Goal: Transaction & Acquisition: Purchase product/service

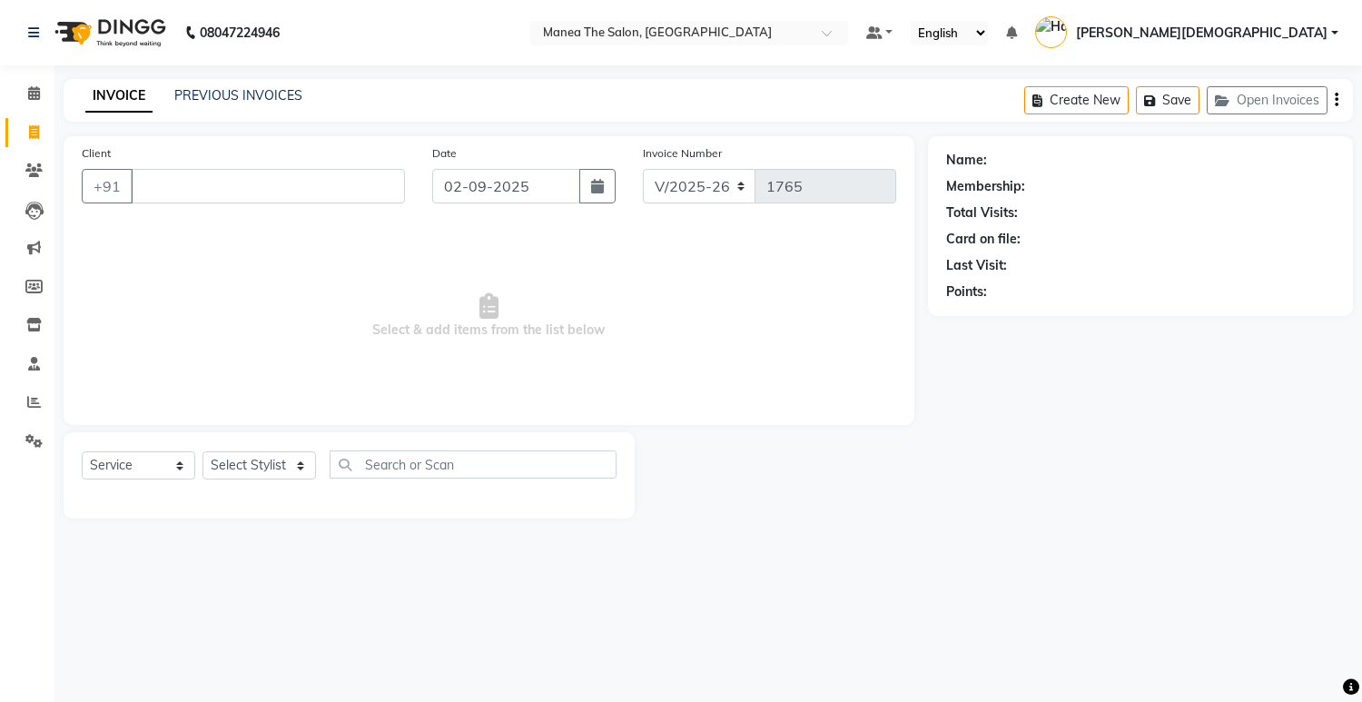
select select "5481"
select select "service"
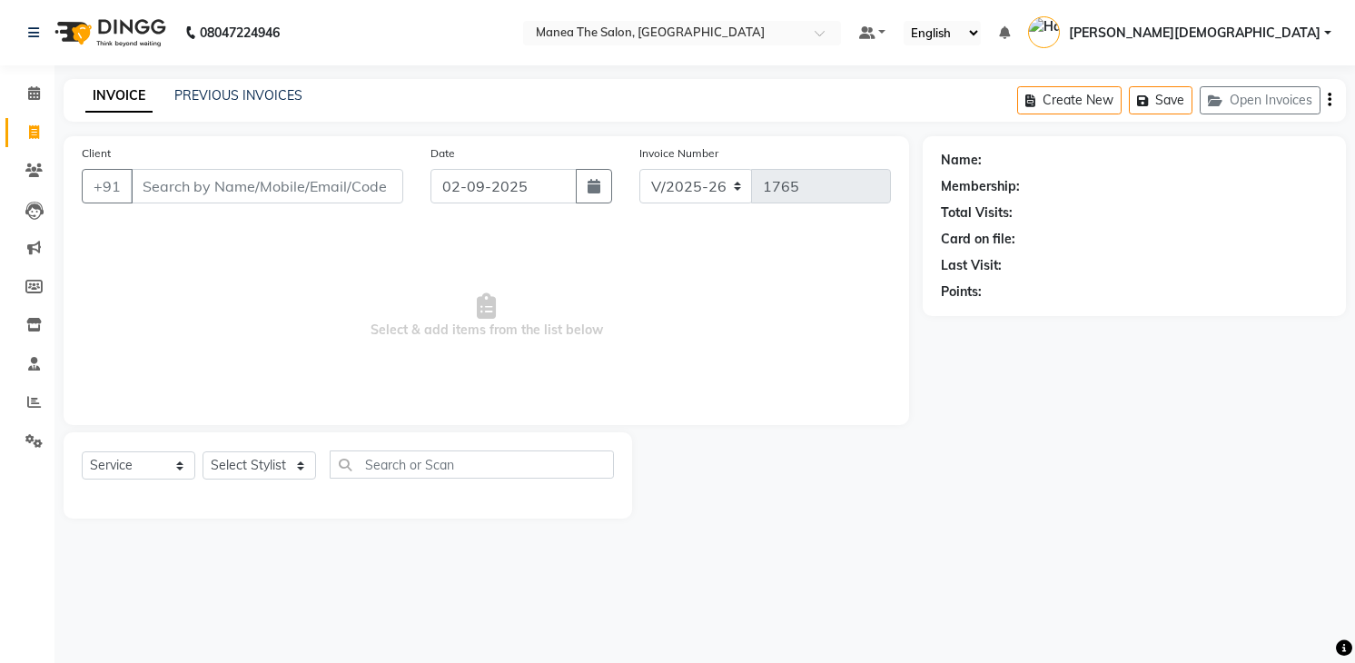
select select "5481"
select select "service"
click at [232, 470] on select "Select Stylist [PERSON_NAME] Renuka [PERSON_NAME] [PERSON_NAME] [PERSON_NAME]" at bounding box center [260, 465] width 114 height 28
select select "75190"
click at [203, 451] on select "Select Stylist [PERSON_NAME] Renuka [PERSON_NAME] [PERSON_NAME] [PERSON_NAME]" at bounding box center [260, 465] width 114 height 28
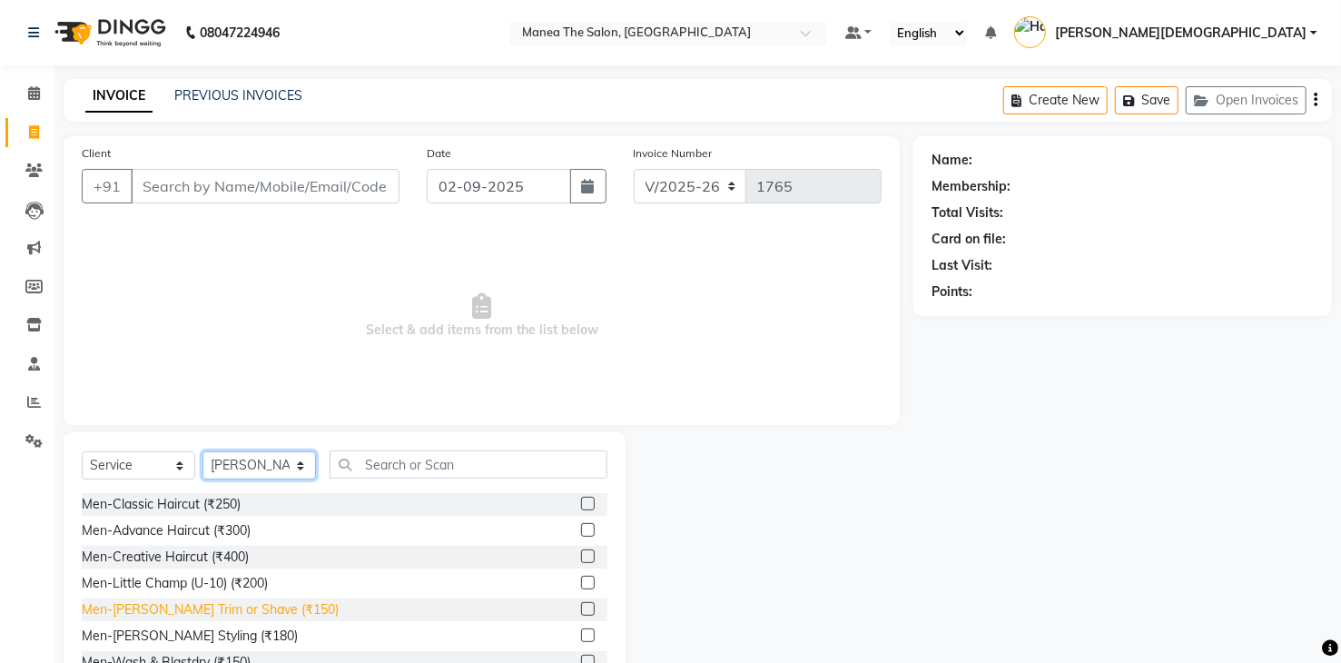
scroll to position [91, 0]
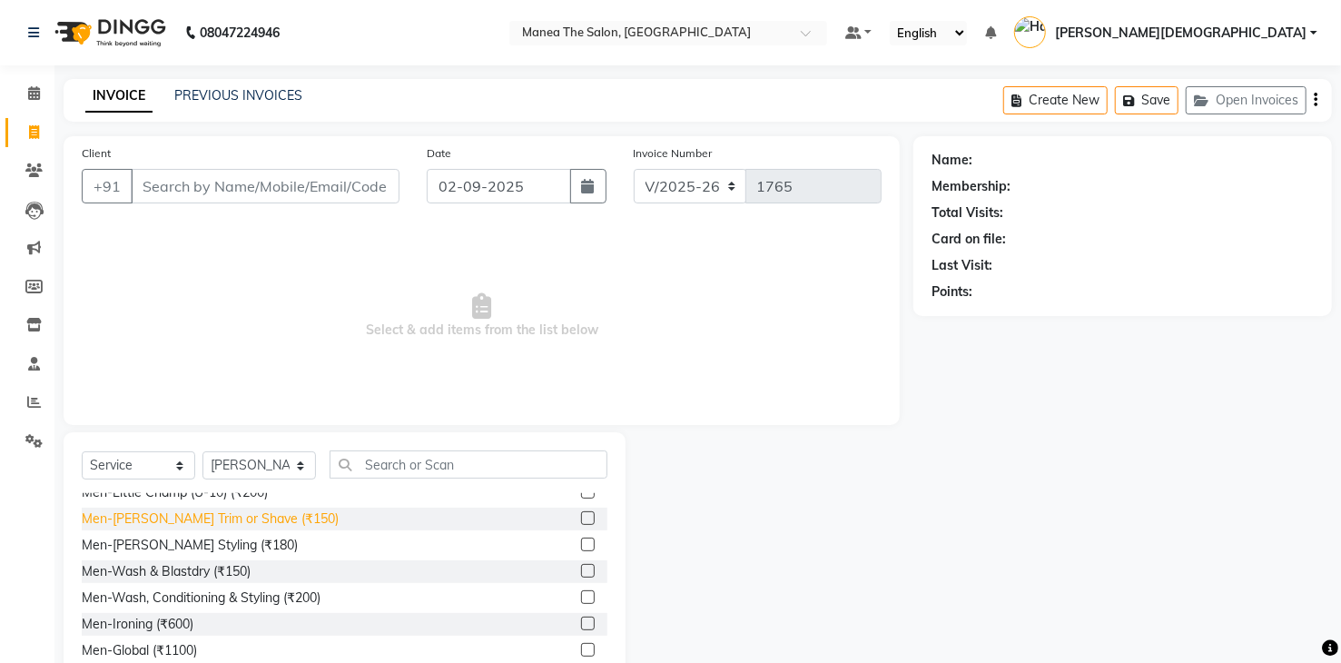
click at [216, 516] on div "Men-[PERSON_NAME] Trim or Shave (₹150)" at bounding box center [210, 519] width 257 height 19
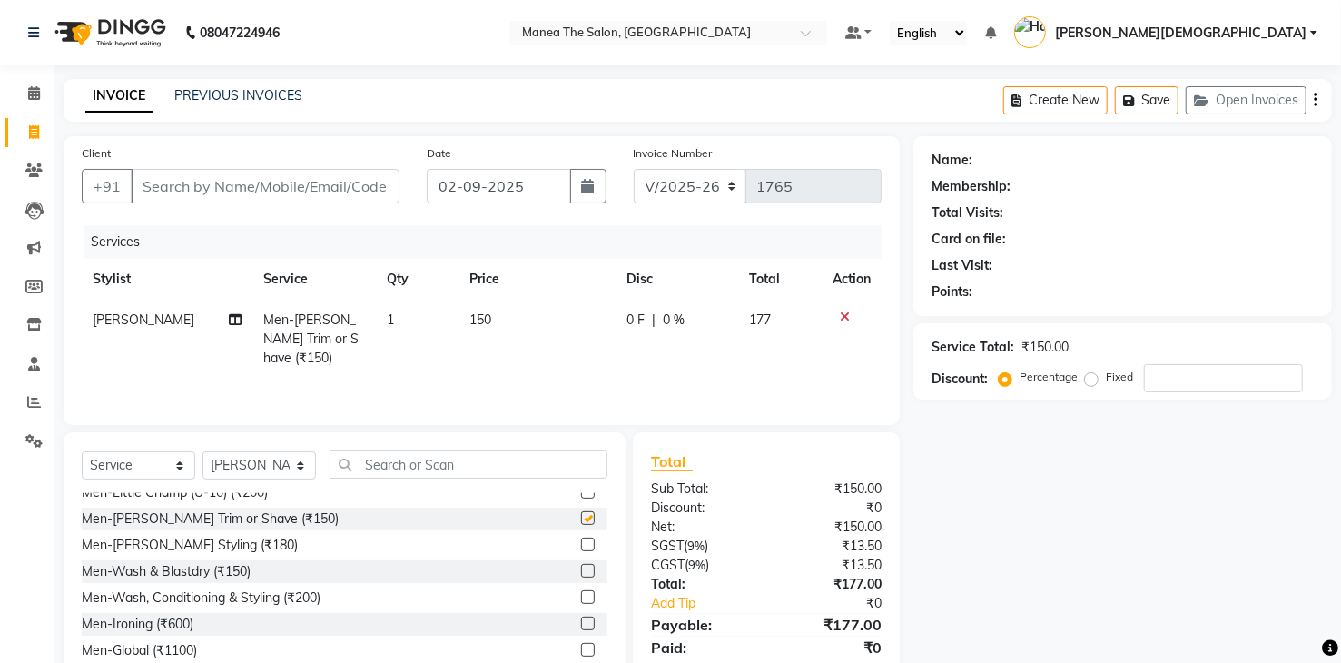
checkbox input "false"
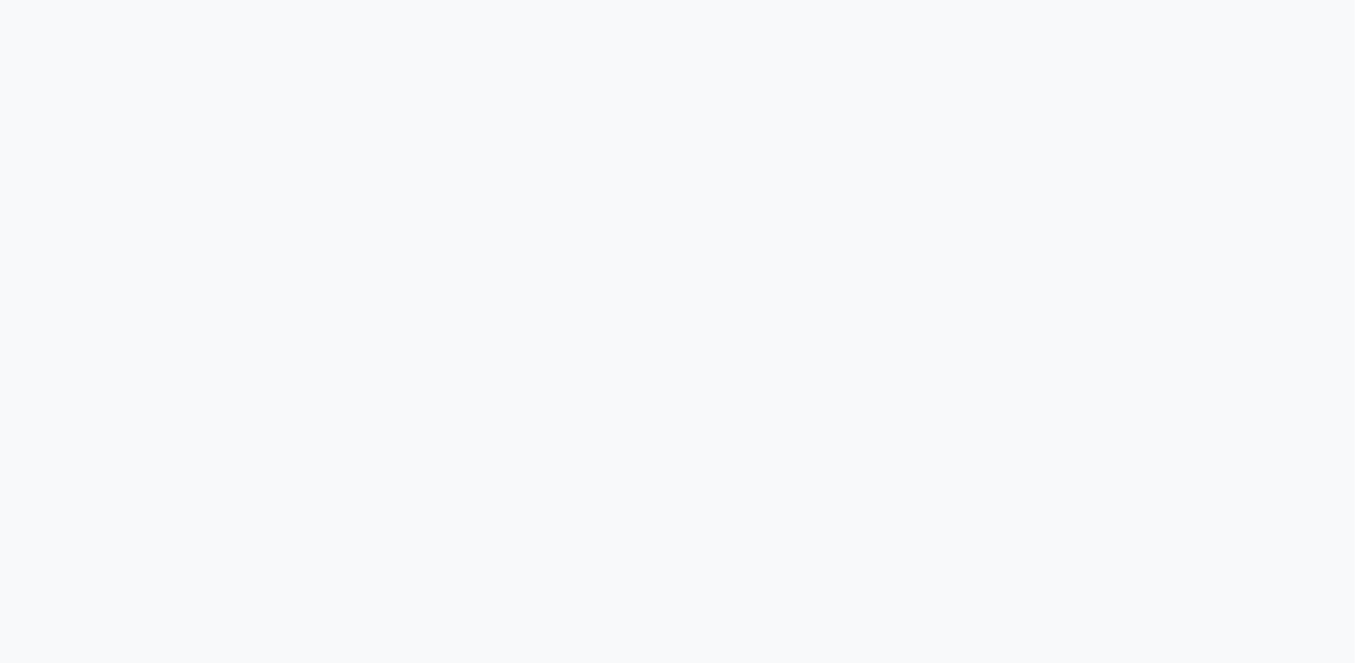
select select "service"
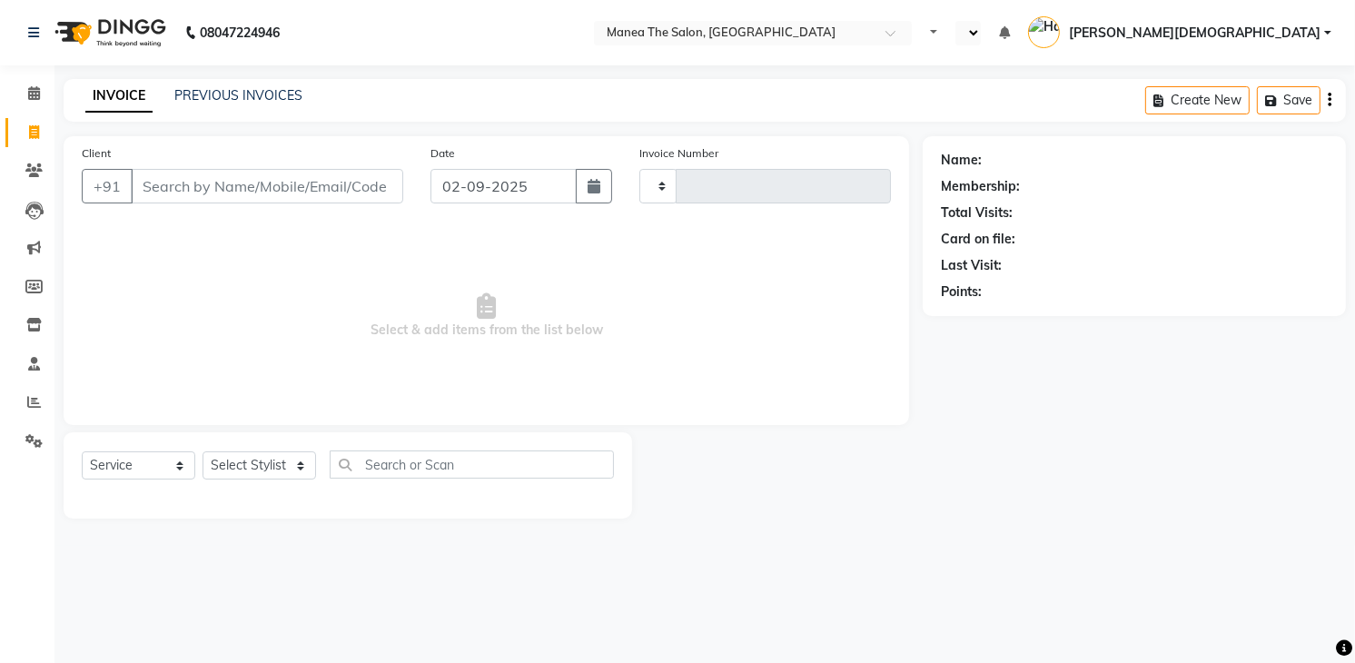
select select "en"
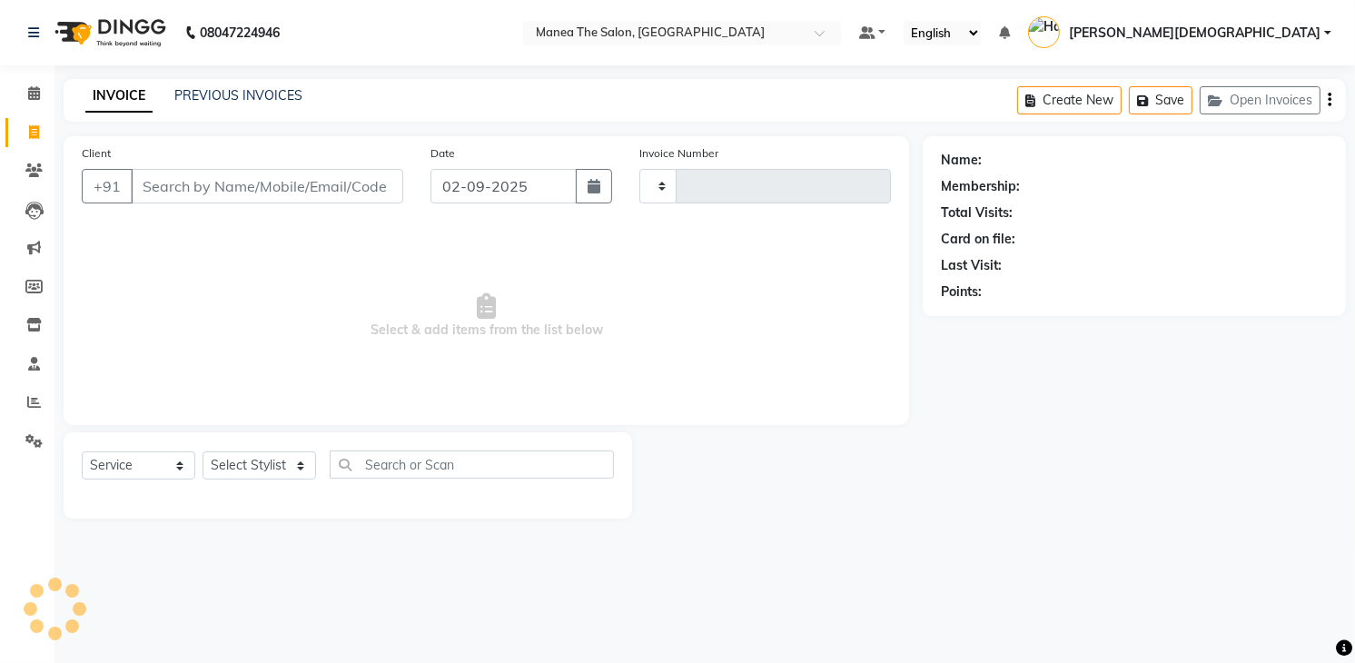
type input "1765"
select select "5481"
click at [282, 475] on select "Select Stylist [PERSON_NAME] Renuka [PERSON_NAME] [PERSON_NAME] [PERSON_NAME]" at bounding box center [260, 465] width 114 height 28
select select "75190"
click at [203, 451] on select "Select Stylist [PERSON_NAME] Renuka [PERSON_NAME] [PERSON_NAME] [PERSON_NAME]" at bounding box center [260, 465] width 114 height 28
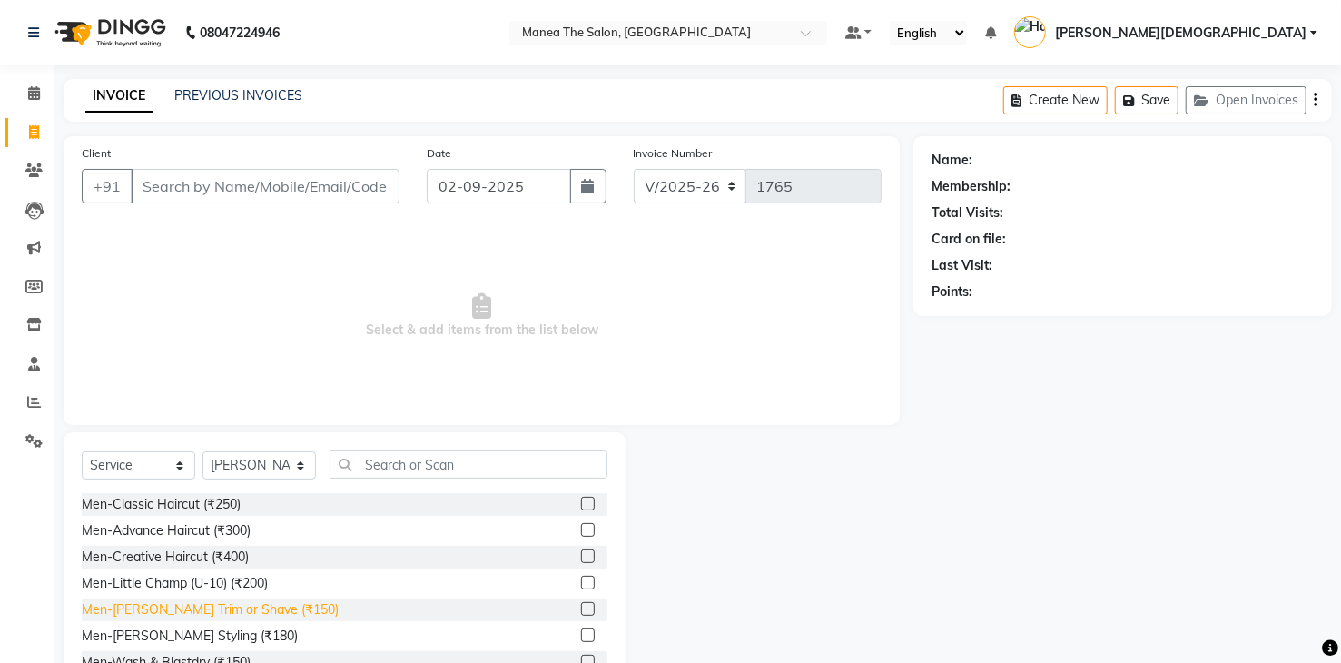
click at [210, 602] on div "Men-[PERSON_NAME] Trim or Shave (₹150)" at bounding box center [210, 609] width 257 height 19
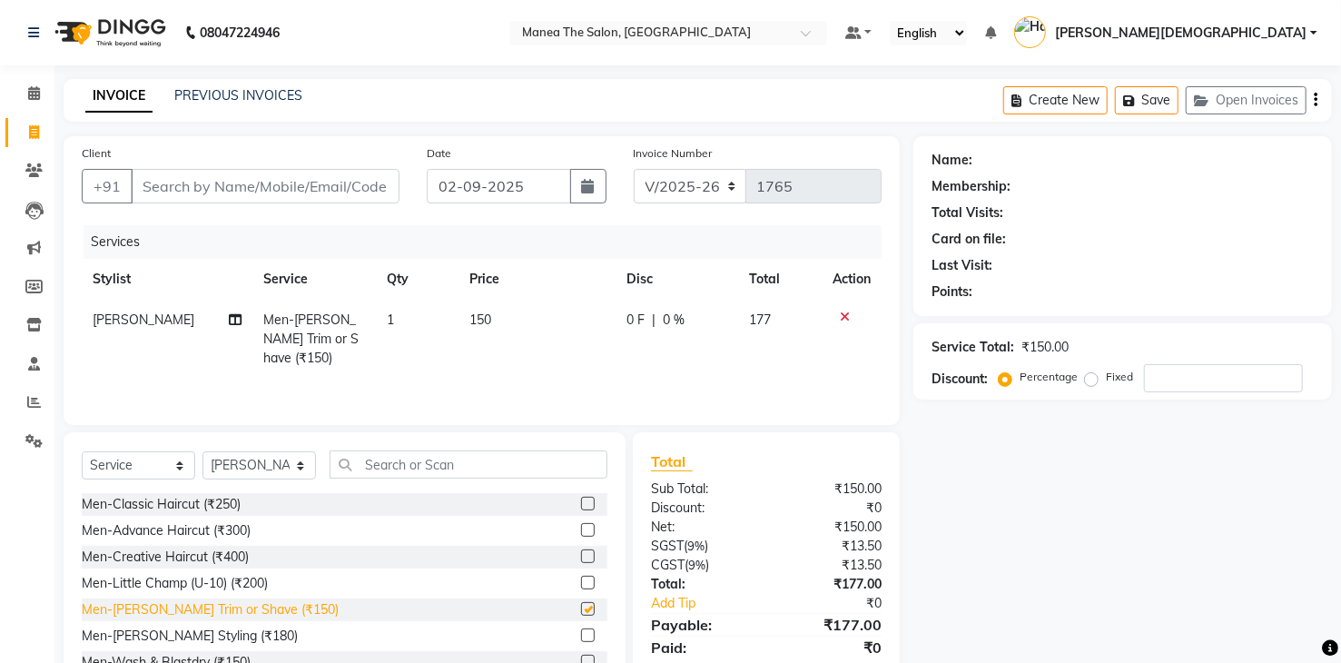
checkbox input "false"
click at [216, 189] on input "Client" at bounding box center [265, 186] width 269 height 35
type input "9"
type input "0"
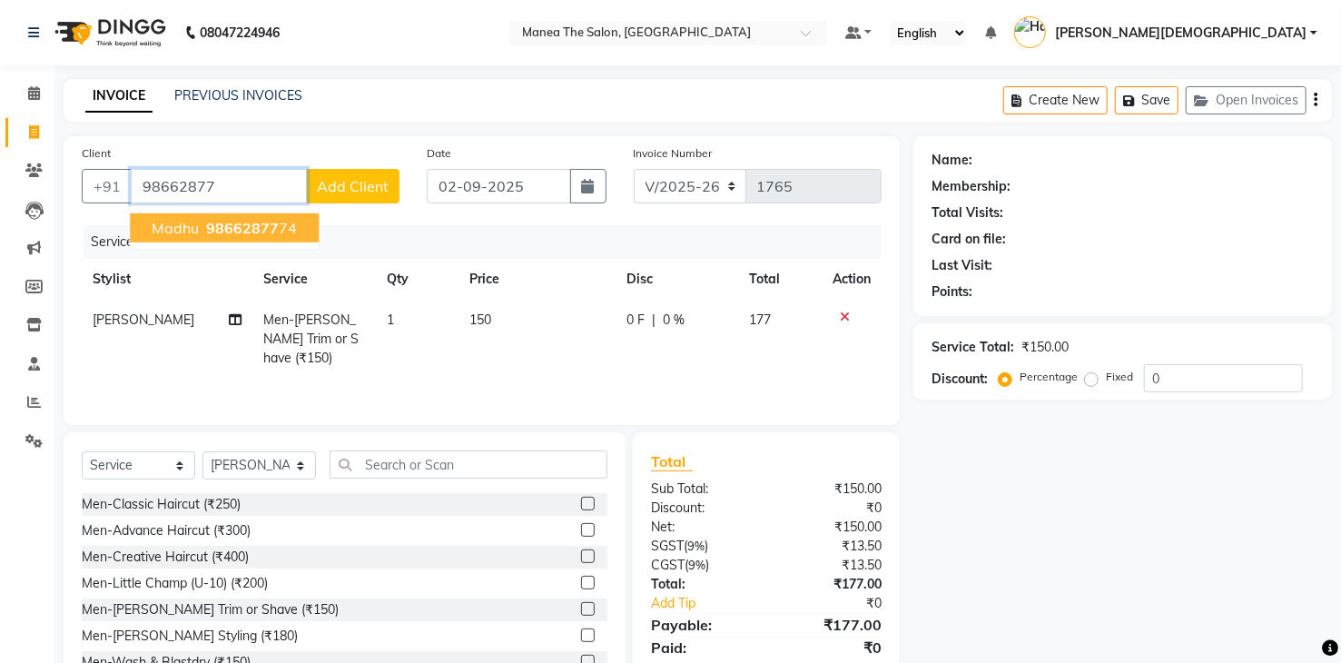
click at [257, 216] on button "madhu 98662877 74" at bounding box center [224, 227] width 189 height 29
type input "9866287774"
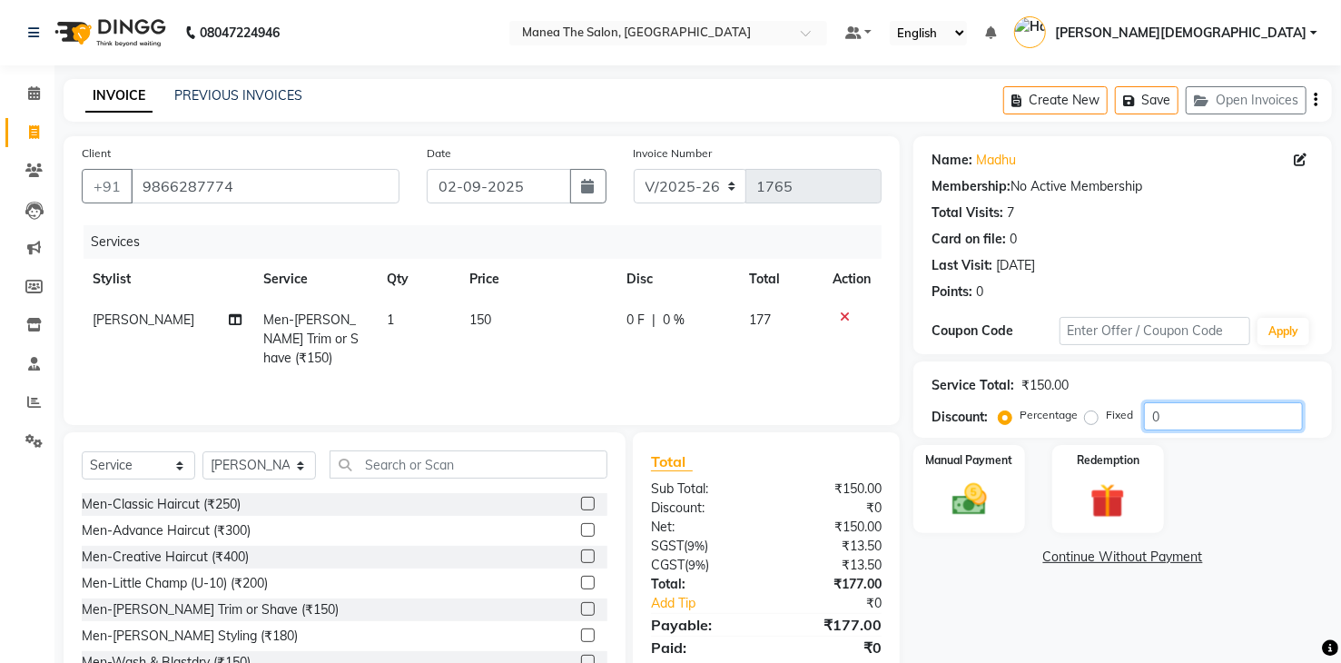
click at [1242, 417] on input "0" at bounding box center [1223, 416] width 159 height 28
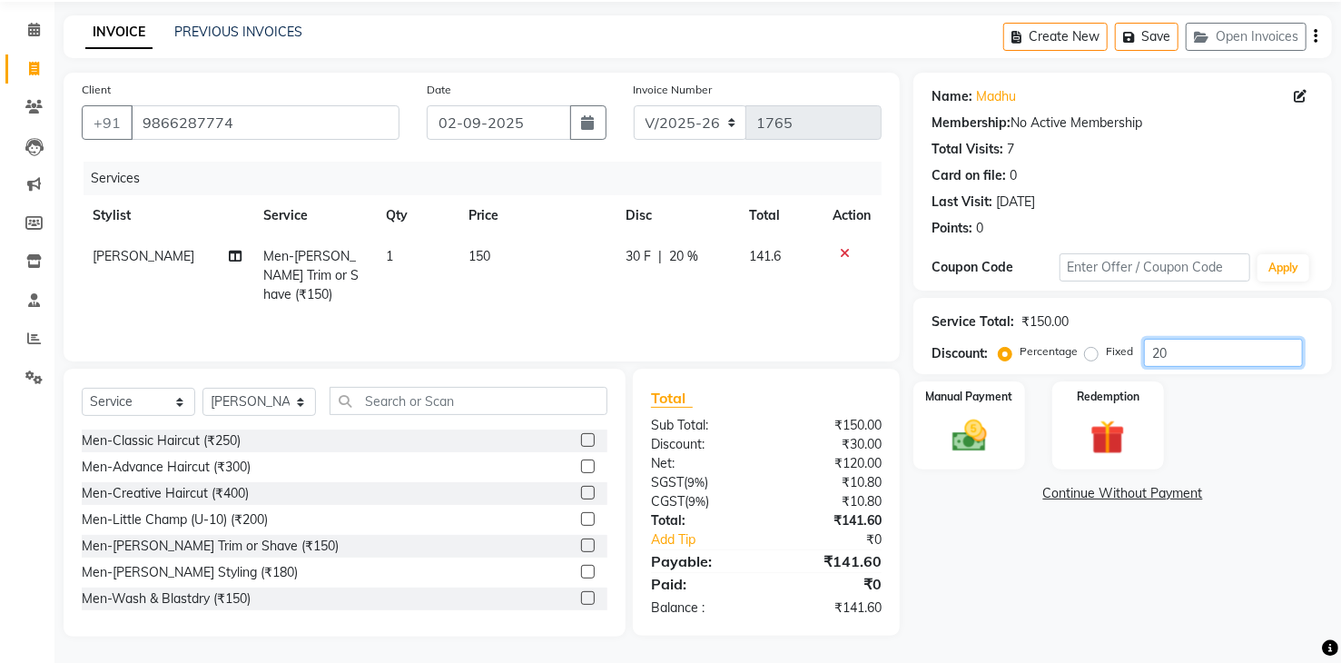
scroll to position [64, 0]
type input "20"
click at [982, 442] on img at bounding box center [969, 436] width 58 height 42
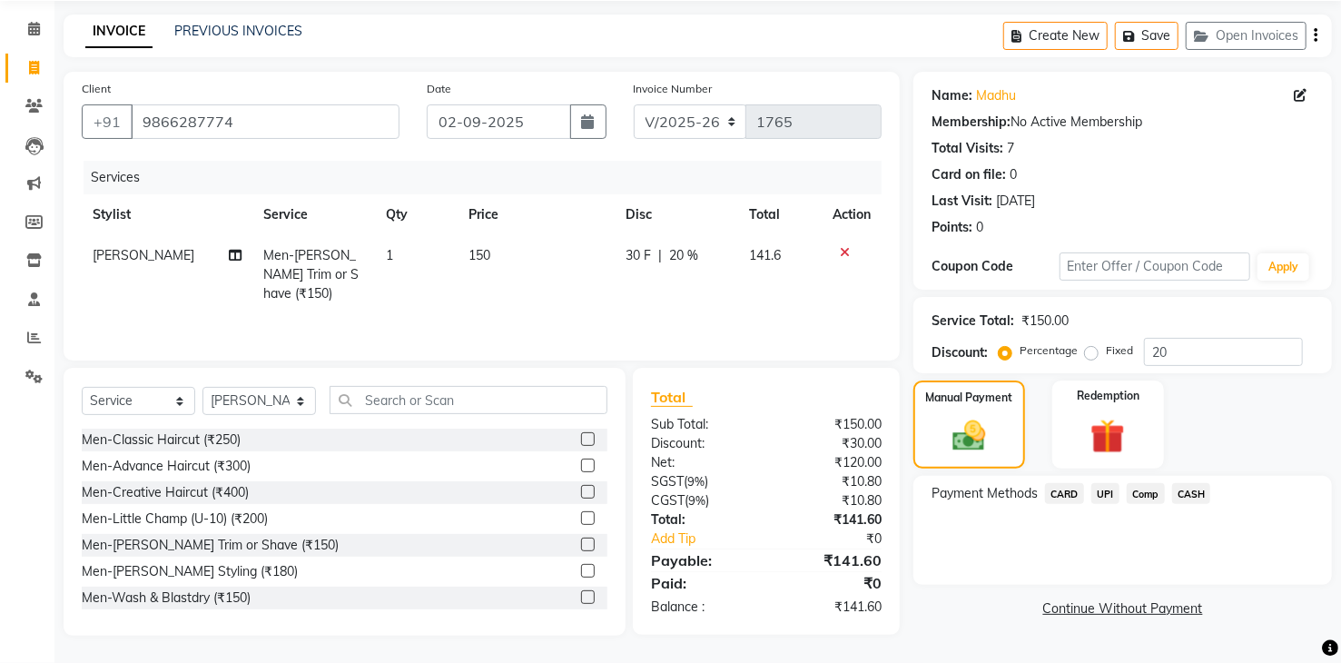
click at [1100, 490] on span "UPI" at bounding box center [1106, 493] width 28 height 21
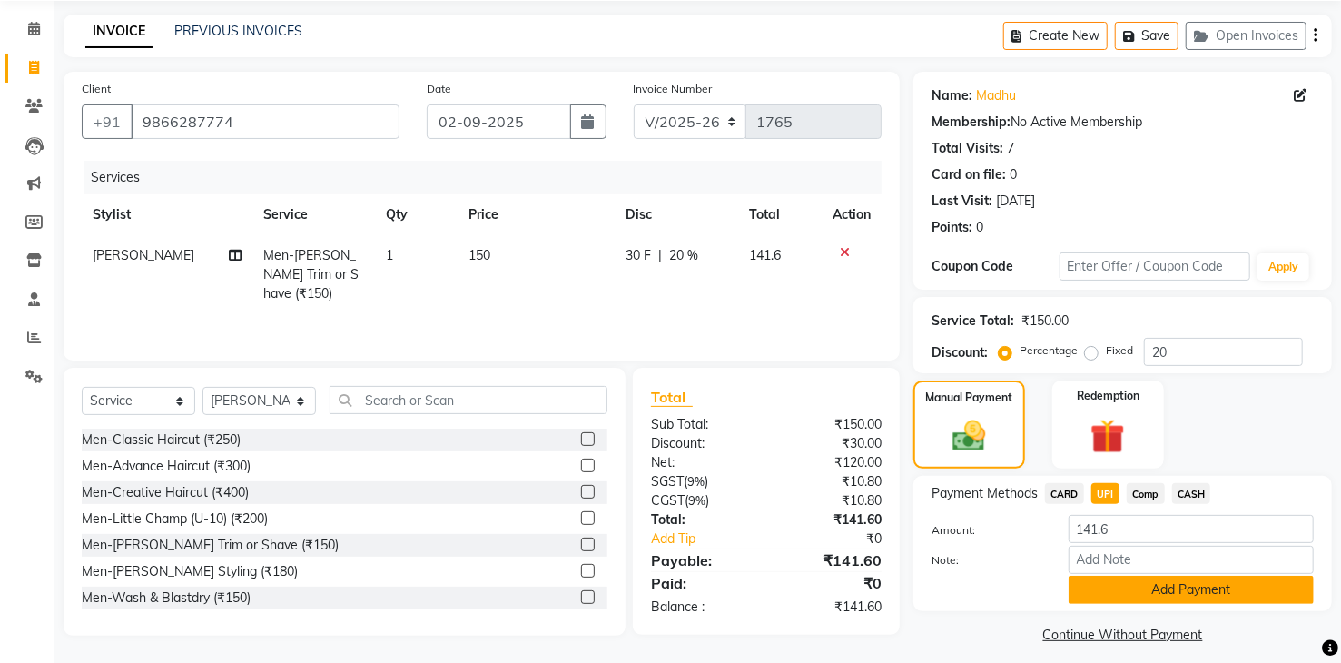
click at [1121, 602] on button "Add Payment" at bounding box center [1191, 590] width 245 height 28
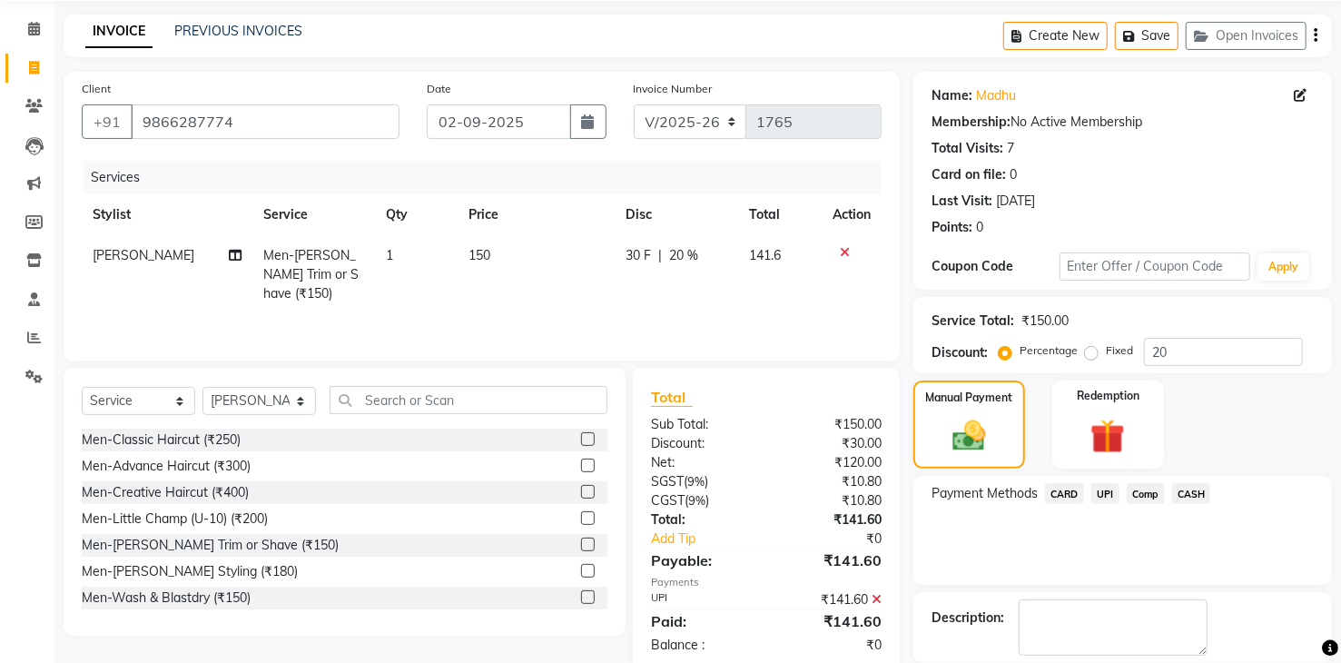
scroll to position [152, 0]
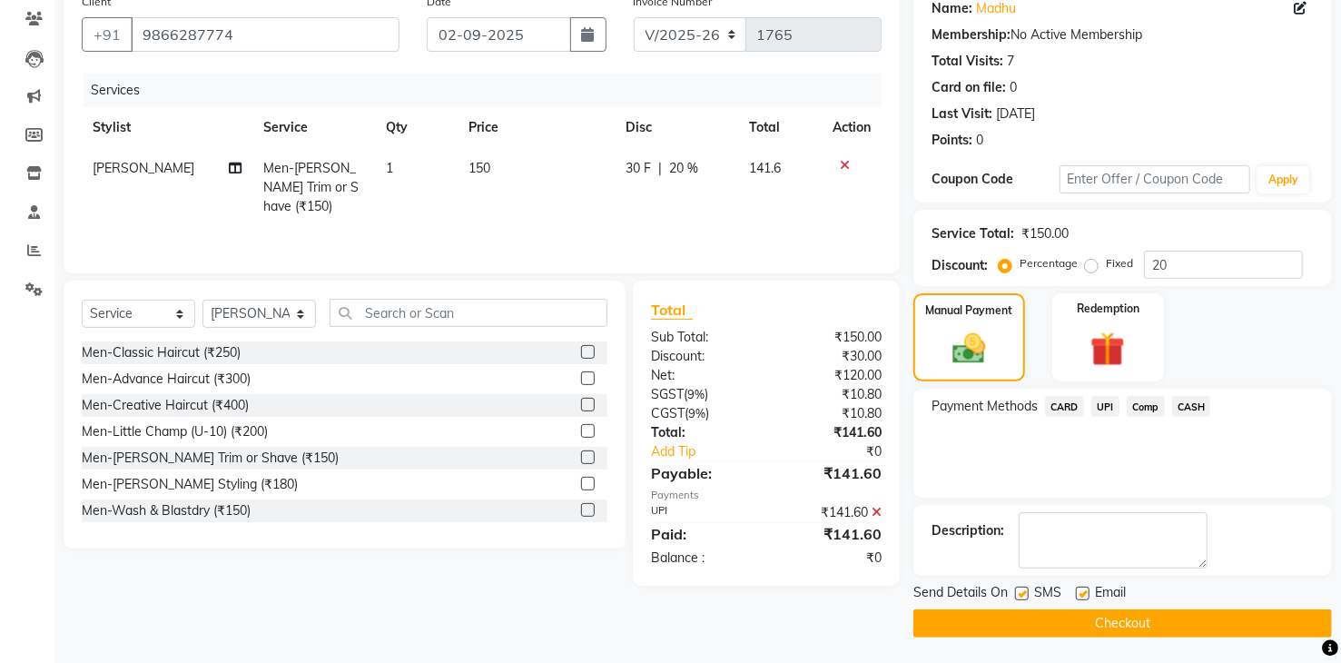
click at [1089, 609] on button "Checkout" at bounding box center [1123, 623] width 419 height 28
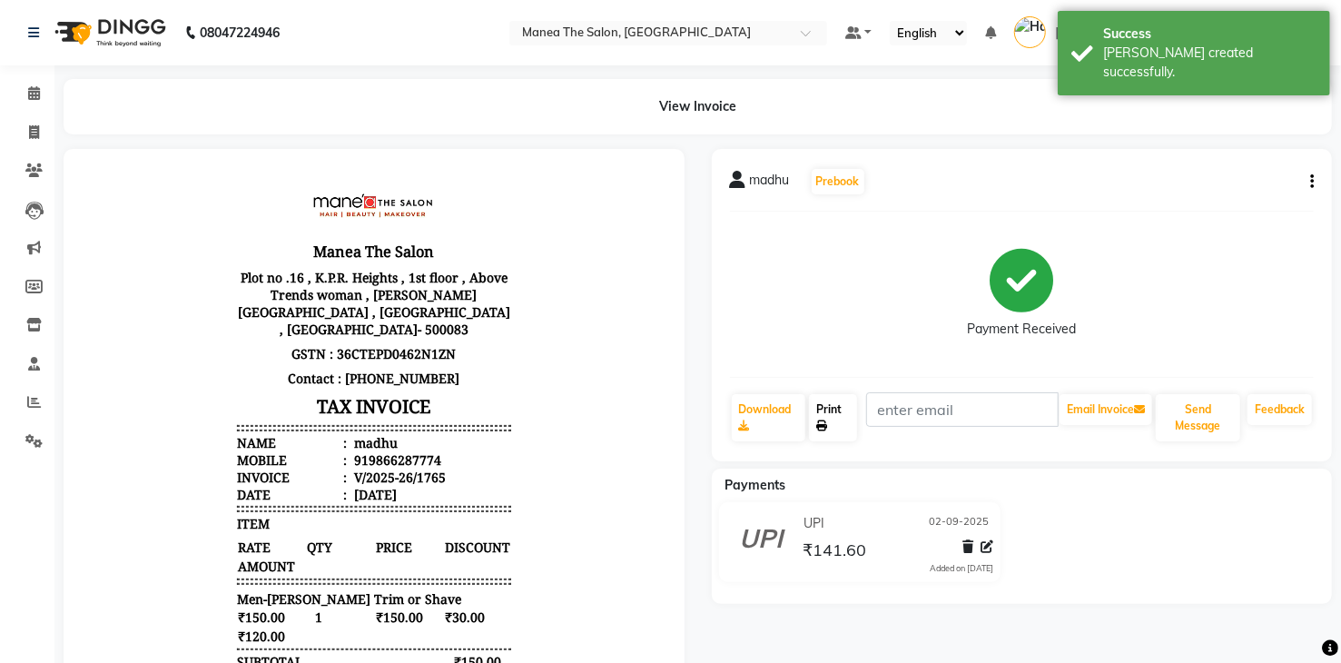
click at [842, 412] on link "Print" at bounding box center [833, 417] width 48 height 47
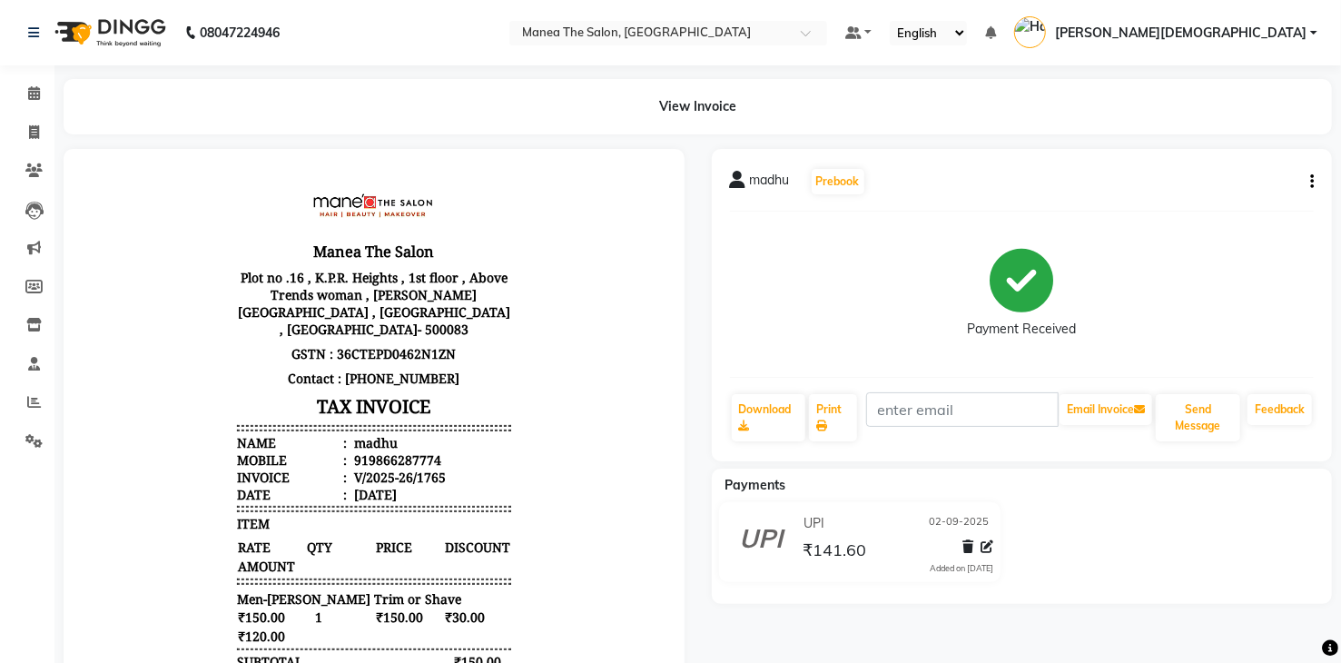
drag, startPoint x: 180, startPoint y: 512, endPoint x: 114, endPoint y: 480, distance: 73.5
click at [712, 312] on div "madhu Prebook Payment Received Download Print Email Invoice Send Message Feedba…" at bounding box center [1022, 305] width 621 height 312
click at [1094, 551] on div "UPI [DATE] ₹141.60 Added on [DATE]" at bounding box center [1022, 545] width 648 height 87
click at [35, 134] on icon at bounding box center [34, 132] width 10 height 14
select select "service"
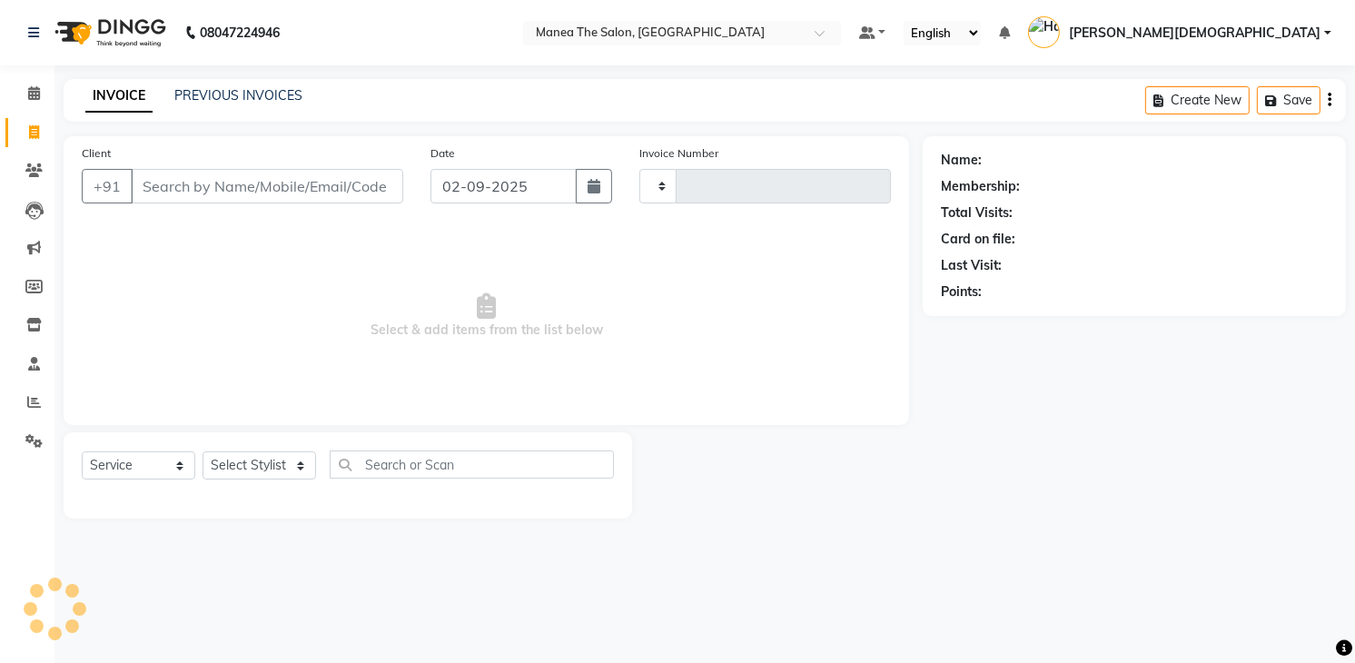
type input "1766"
select select "5481"
click at [291, 185] on input "Client" at bounding box center [267, 186] width 272 height 35
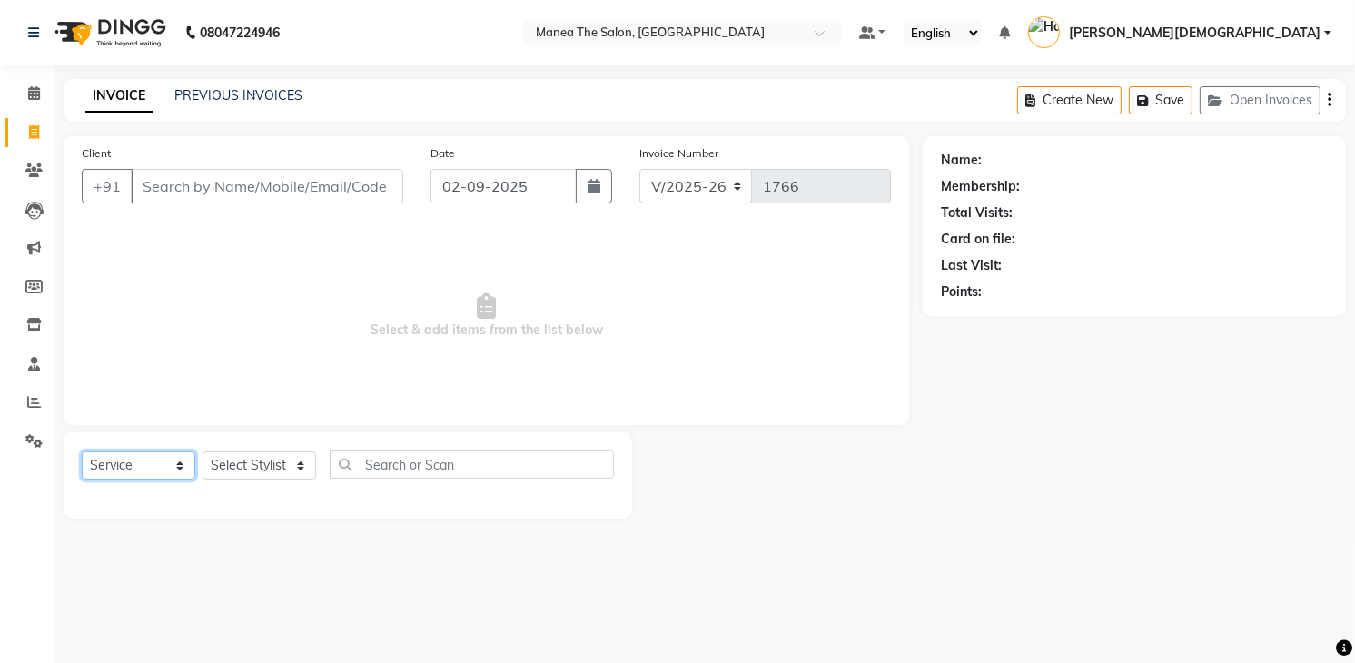
click at [174, 471] on select "Select Service Product Membership Package Voucher Prepaid Gift Card" at bounding box center [139, 465] width 114 height 28
select select "membership"
click at [82, 451] on select "Select Service Product Membership Package Voucher Prepaid Gift Card" at bounding box center [139, 465] width 114 height 28
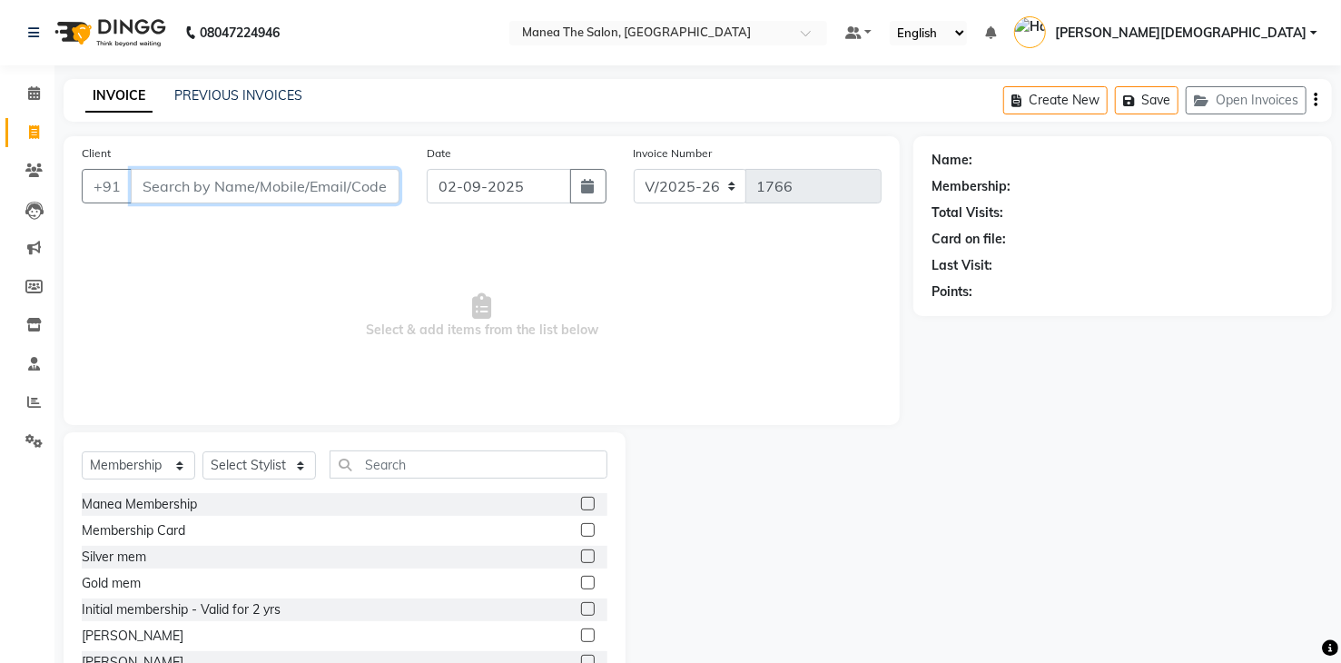
drag, startPoint x: 181, startPoint y: 170, endPoint x: 171, endPoint y: 189, distance: 21.5
click at [178, 173] on input "Client" at bounding box center [265, 186] width 269 height 35
click at [203, 185] on input "Client" at bounding box center [265, 186] width 269 height 35
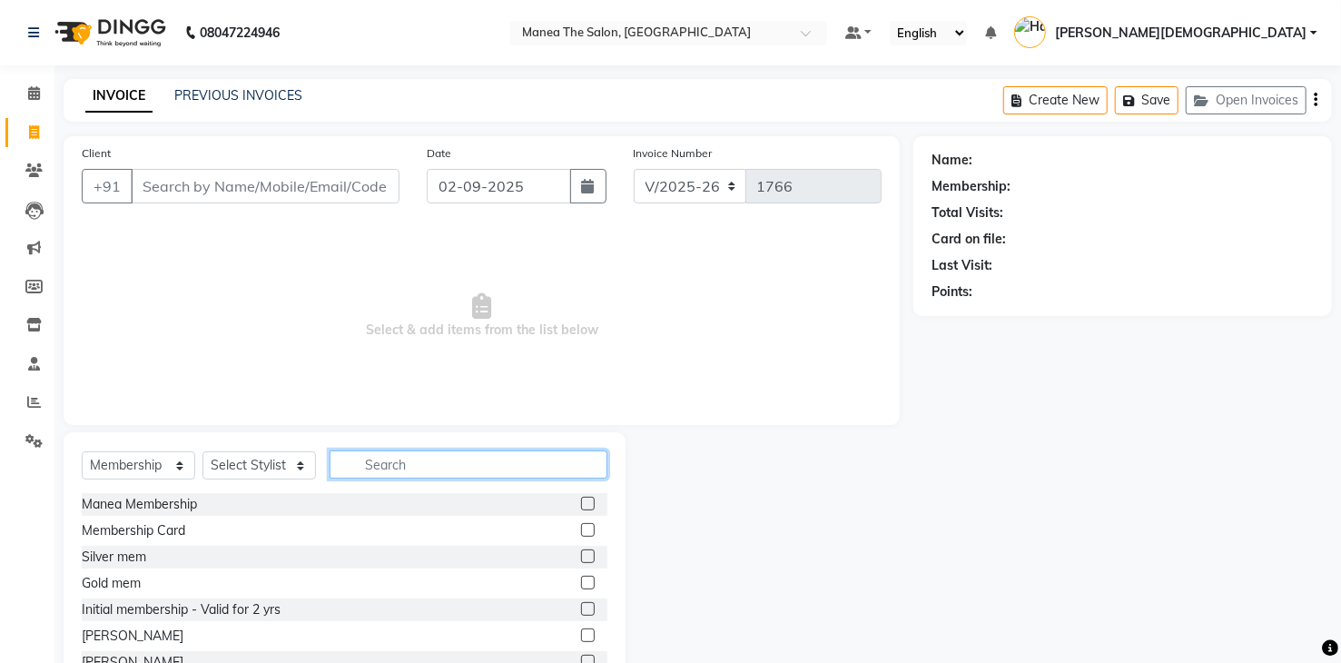
click at [425, 454] on input "text" at bounding box center [469, 464] width 278 height 28
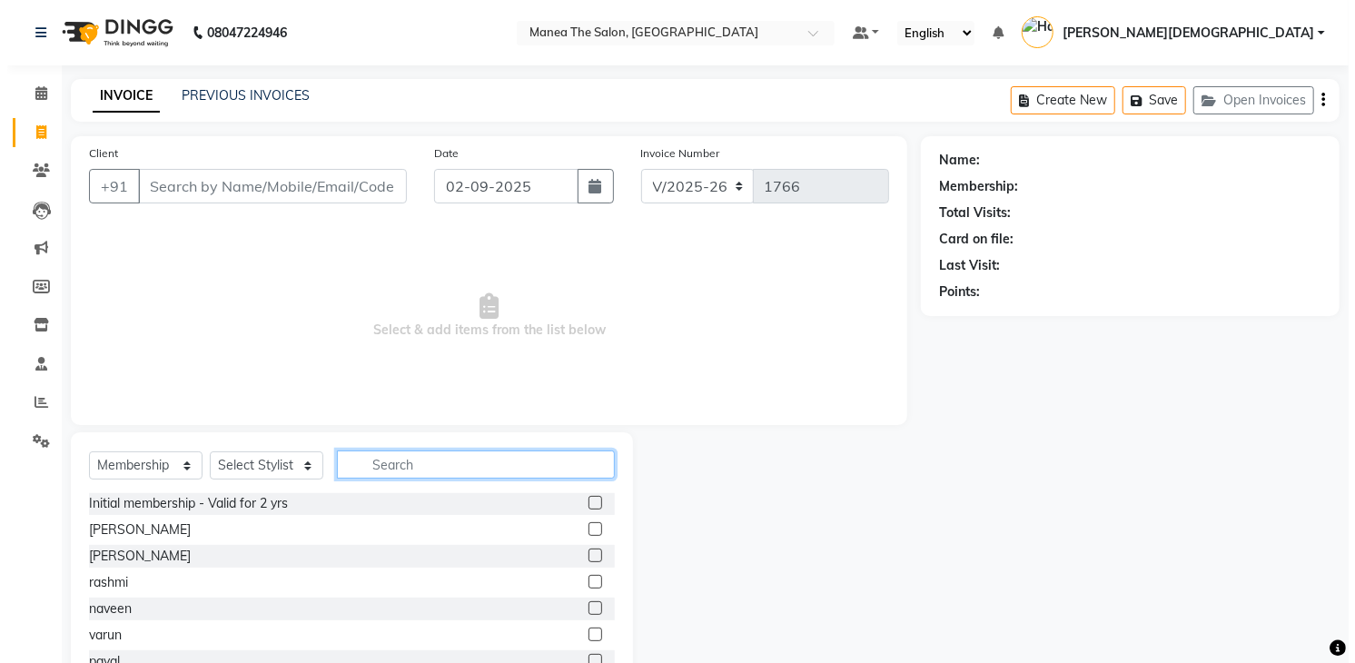
scroll to position [107, 0]
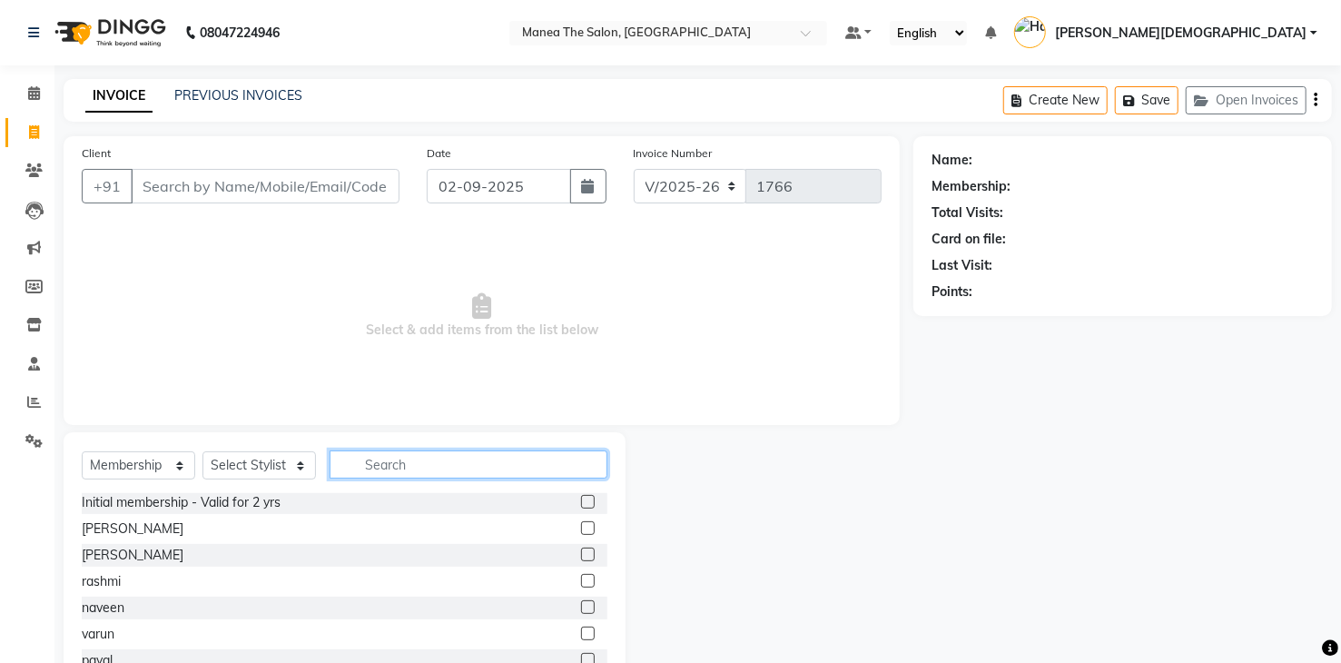
click at [359, 465] on input "text" at bounding box center [469, 464] width 278 height 28
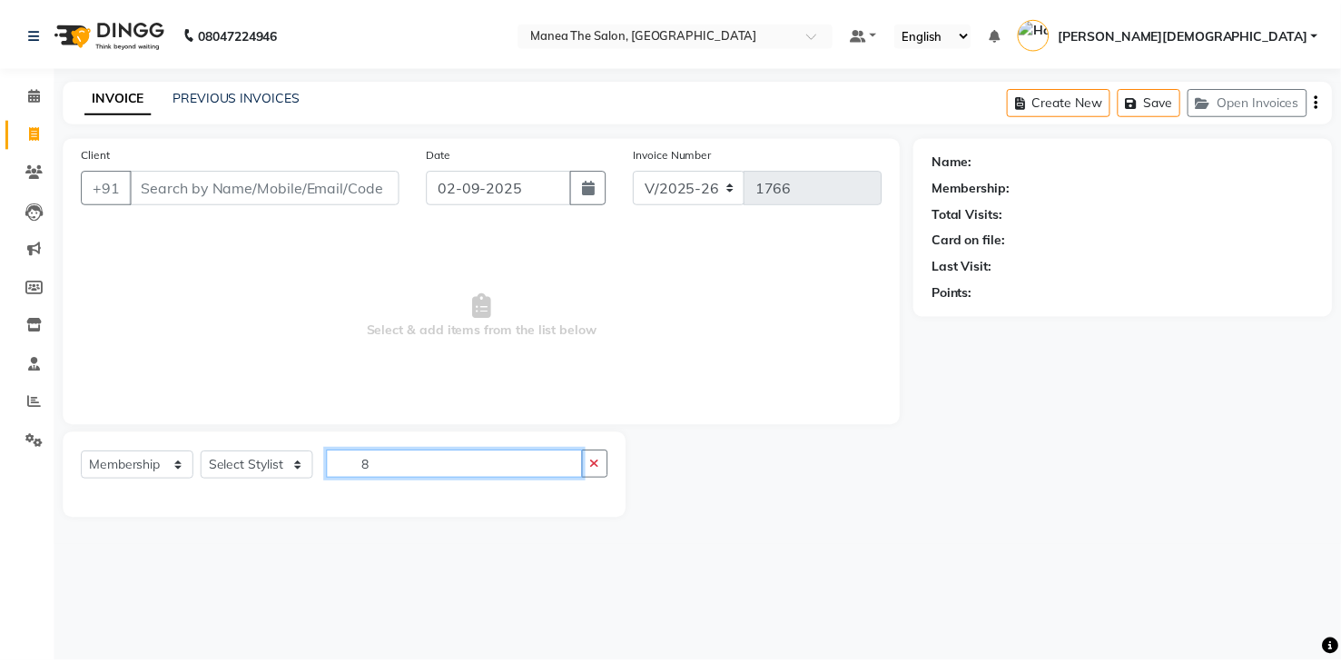
scroll to position [0, 0]
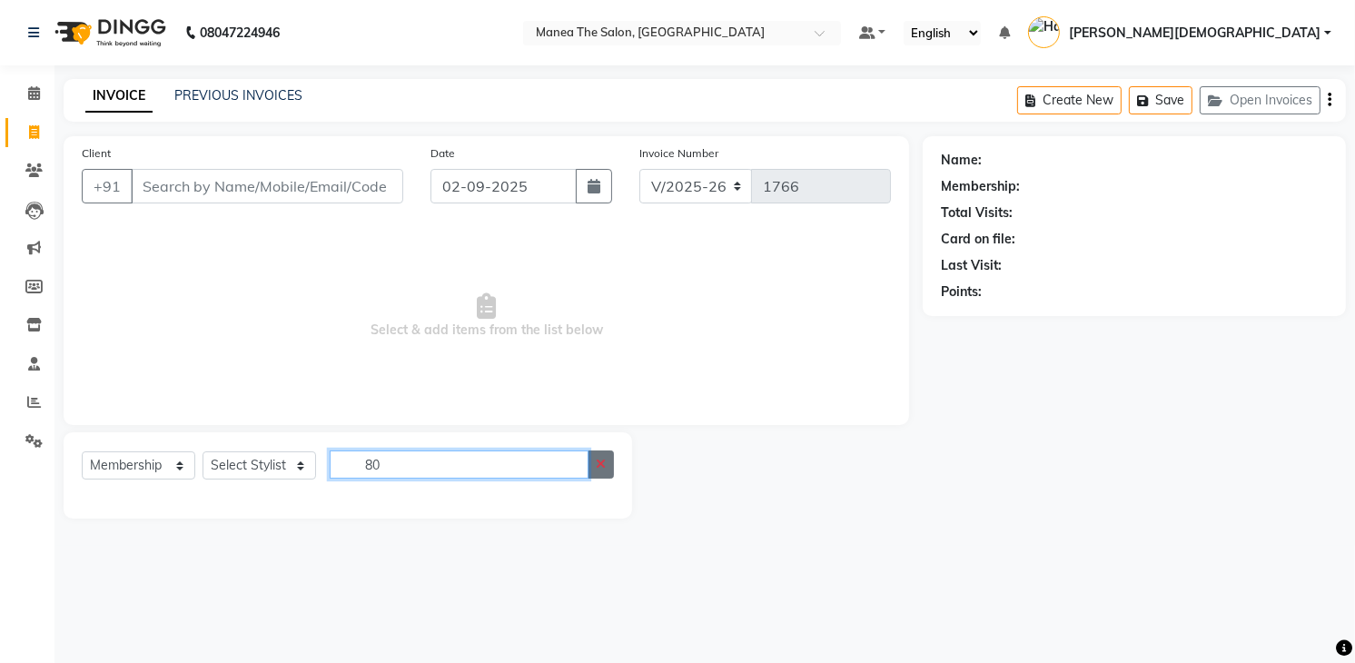
type input "80"
click at [602, 460] on icon "button" at bounding box center [601, 464] width 10 height 13
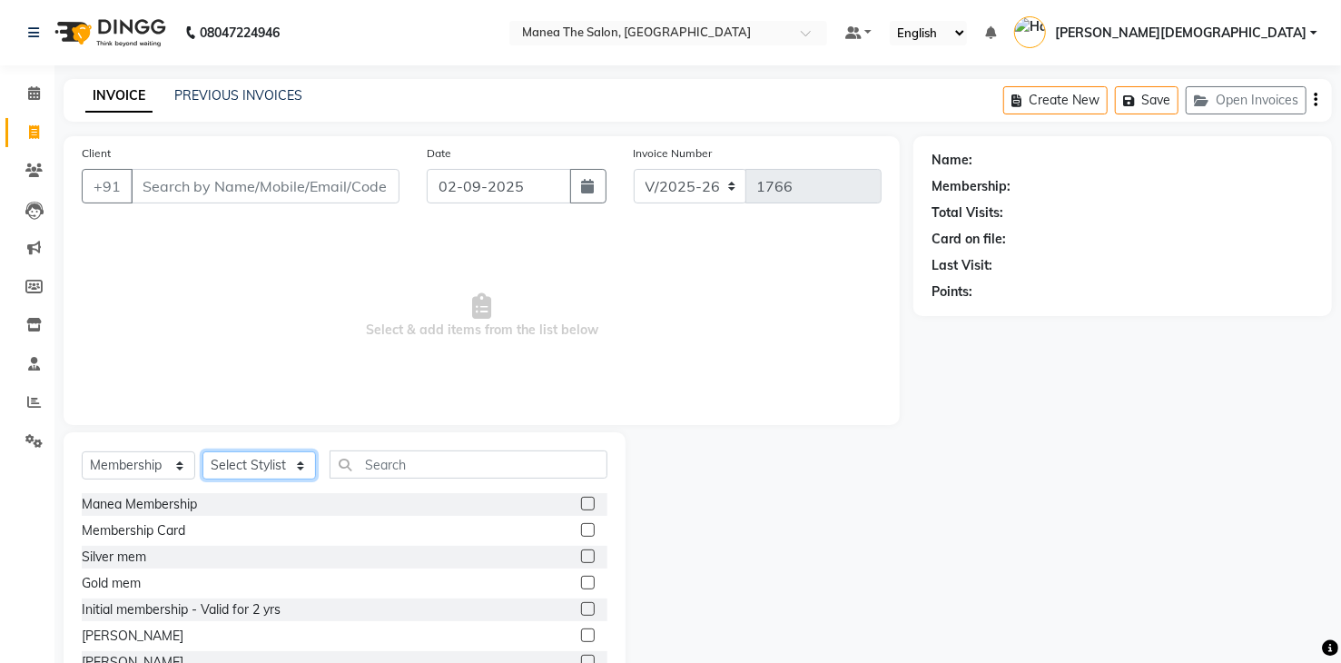
click at [249, 470] on select "Select Stylist [PERSON_NAME] Renuka [PERSON_NAME] [PERSON_NAME] [PERSON_NAME]" at bounding box center [260, 465] width 114 height 28
click at [327, 599] on div "Initial membership - Valid for 2 yrs" at bounding box center [345, 610] width 526 height 23
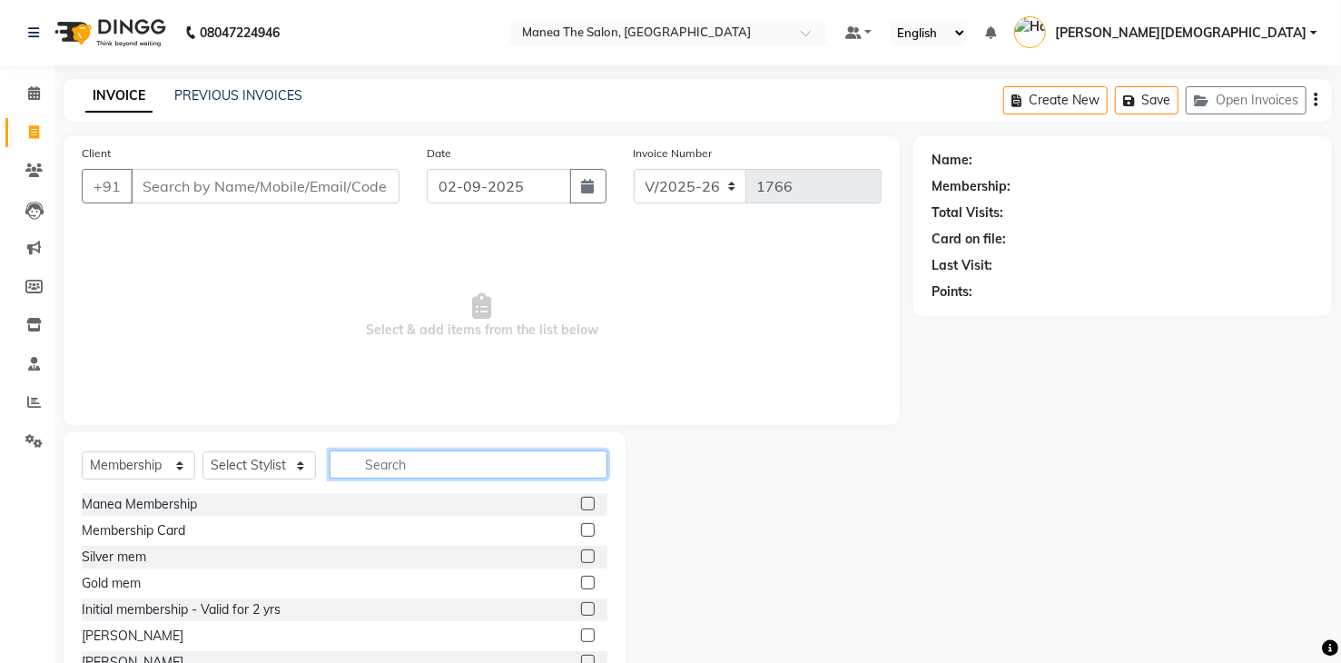
click at [448, 455] on input "text" at bounding box center [469, 464] width 278 height 28
type input "e"
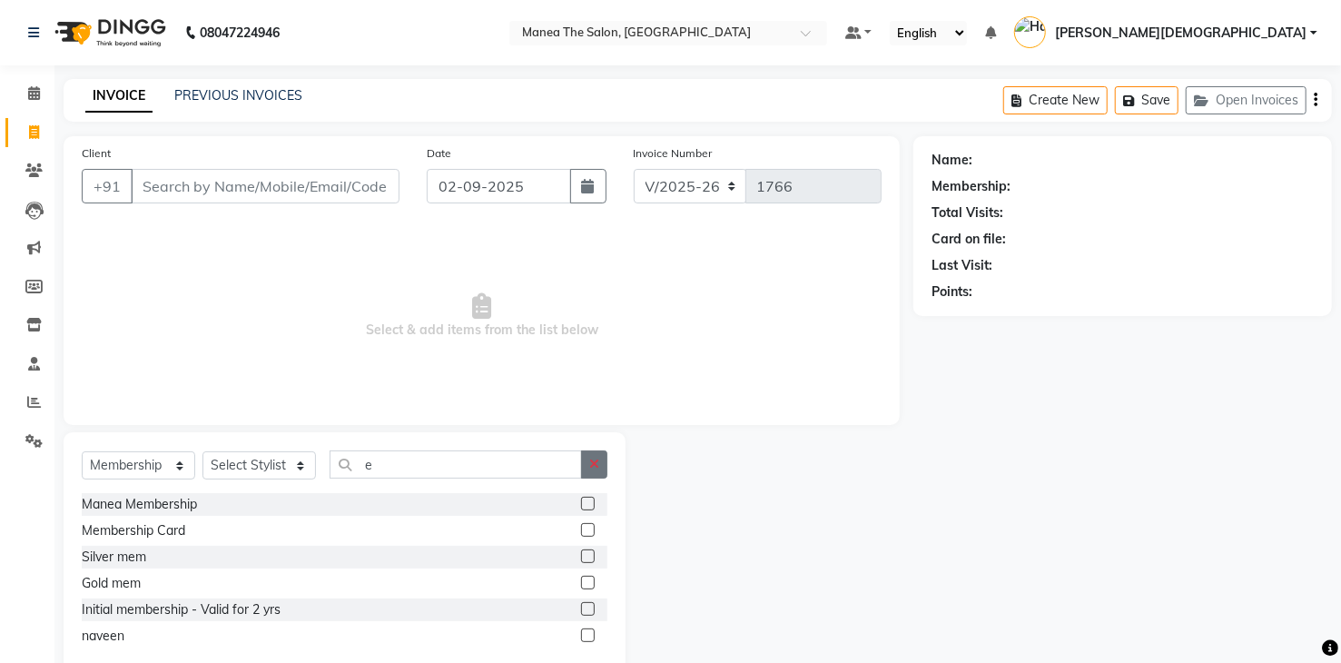
click at [596, 460] on icon "button" at bounding box center [594, 464] width 10 height 13
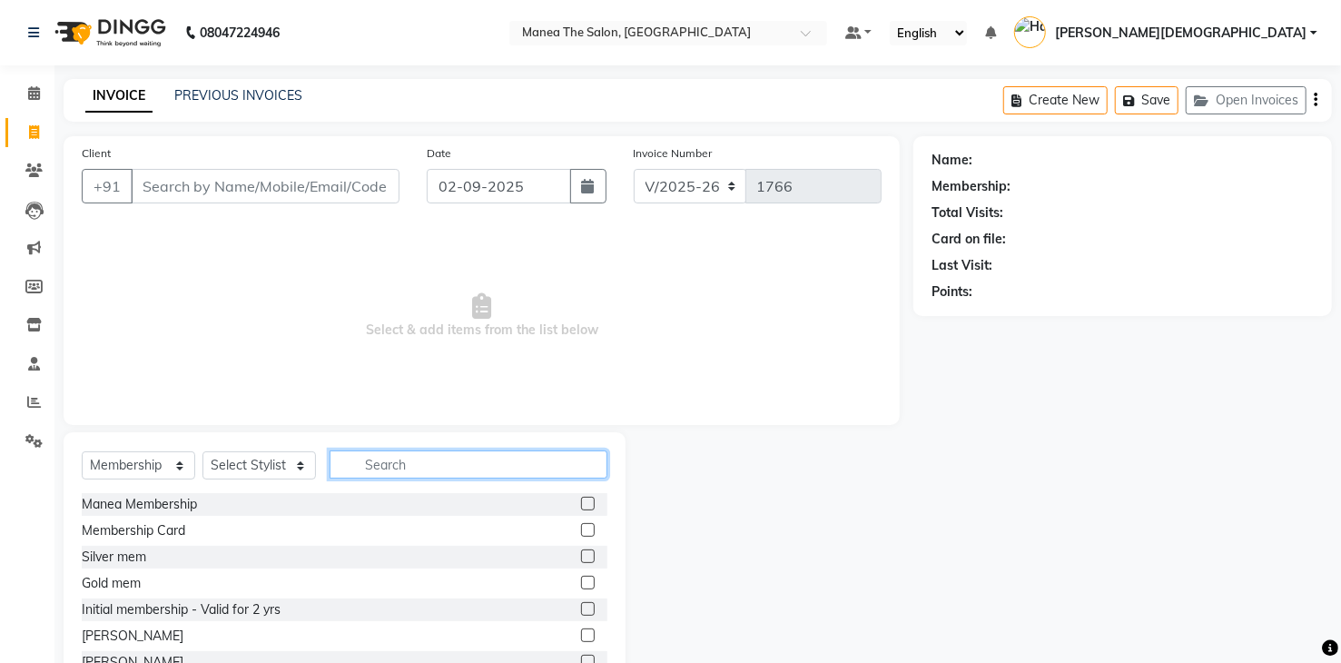
click at [537, 470] on input "text" at bounding box center [469, 464] width 278 height 28
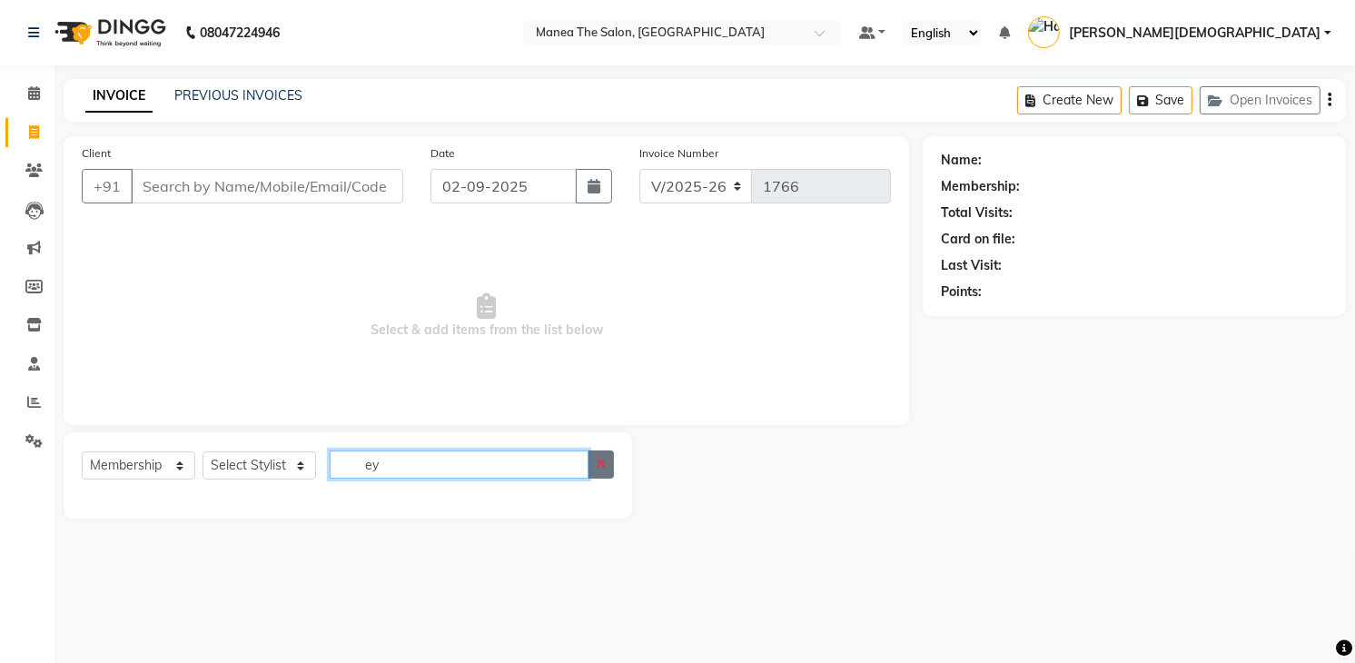
type input "ey"
click at [609, 468] on button "button" at bounding box center [601, 464] width 26 height 28
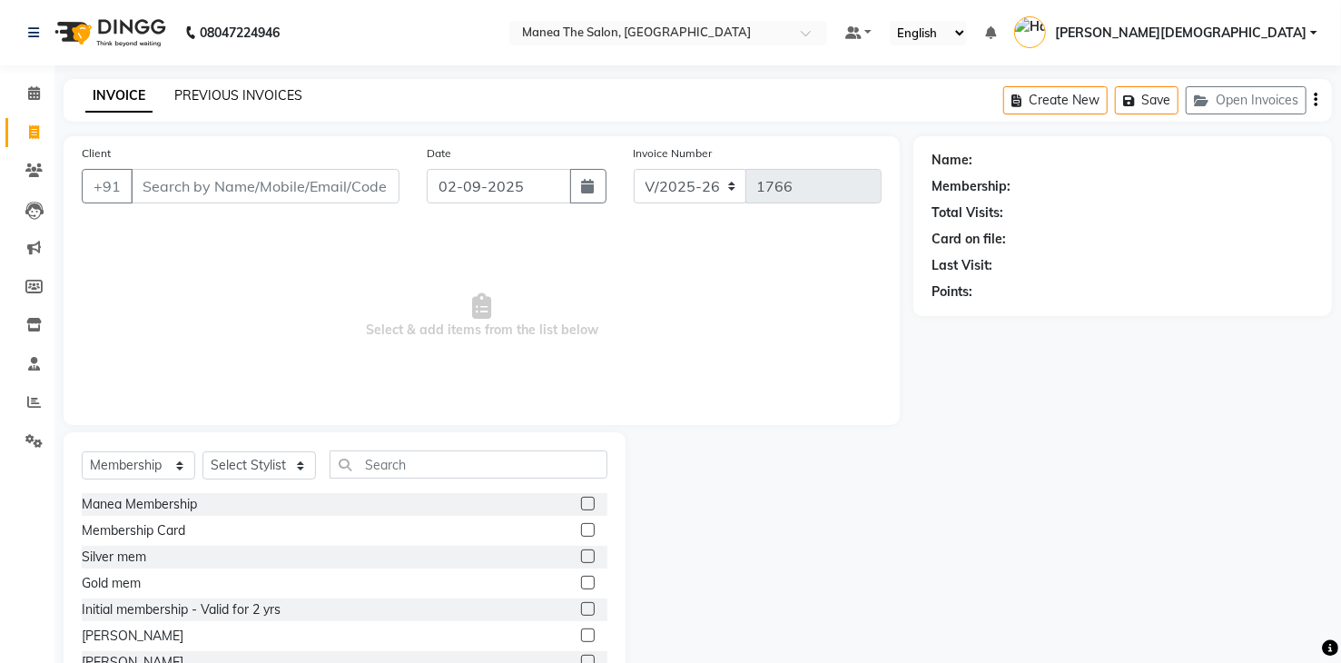
click at [262, 97] on link "PREVIOUS INVOICES" at bounding box center [238, 95] width 128 height 16
click at [30, 94] on icon at bounding box center [34, 93] width 12 height 14
click at [260, 476] on select "Select Stylist [PERSON_NAME] Renuka [PERSON_NAME] [PERSON_NAME] [PERSON_NAME]" at bounding box center [260, 465] width 114 height 28
click at [264, 471] on select "Select Stylist [PERSON_NAME] Renuka [PERSON_NAME] [PERSON_NAME] [PERSON_NAME]" at bounding box center [260, 465] width 114 height 28
select select "86556"
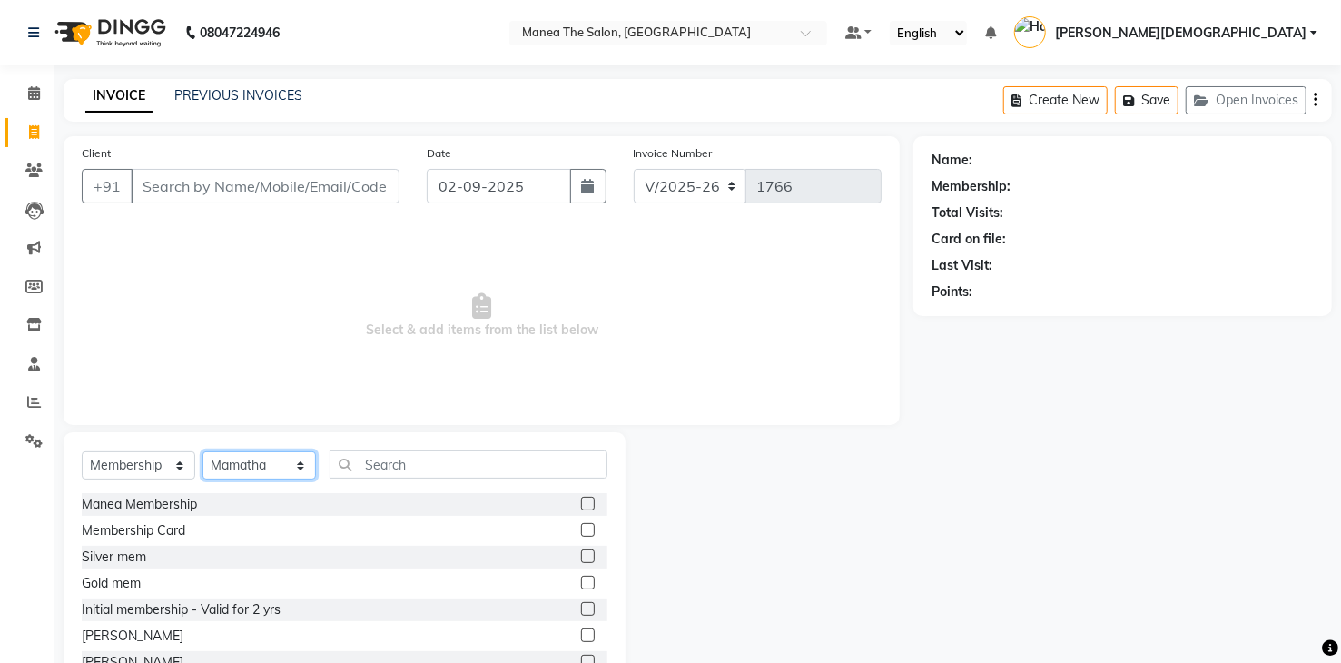
click at [203, 451] on select "Select Stylist [PERSON_NAME] Renuka [PERSON_NAME] [PERSON_NAME] [PERSON_NAME]" at bounding box center [260, 465] width 114 height 28
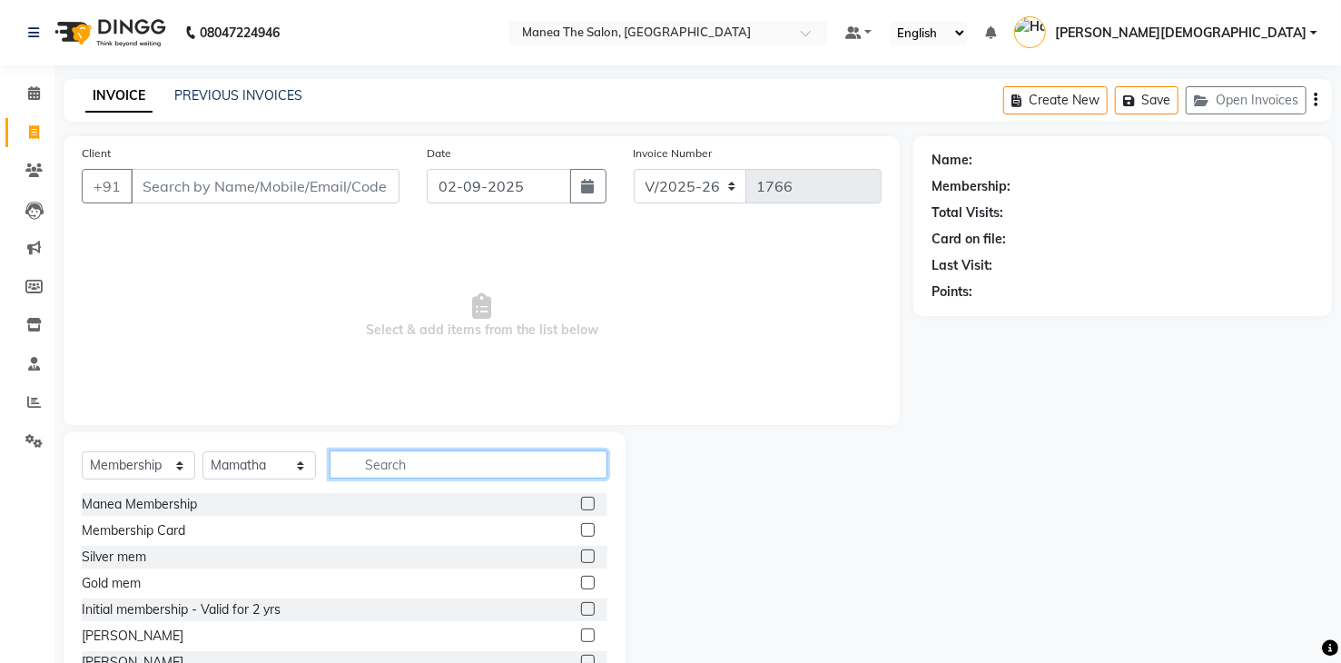
click at [389, 466] on input "text" at bounding box center [469, 464] width 278 height 28
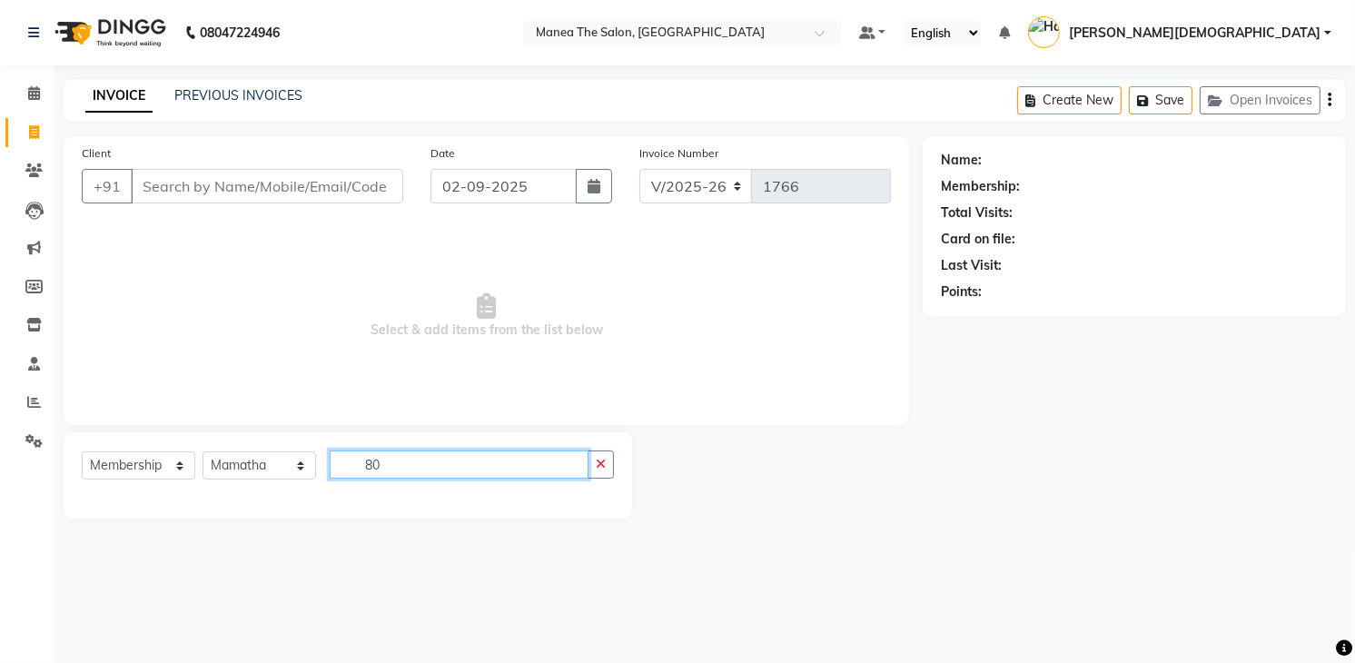
type input "80"
click at [589, 469] on button "button" at bounding box center [601, 464] width 26 height 28
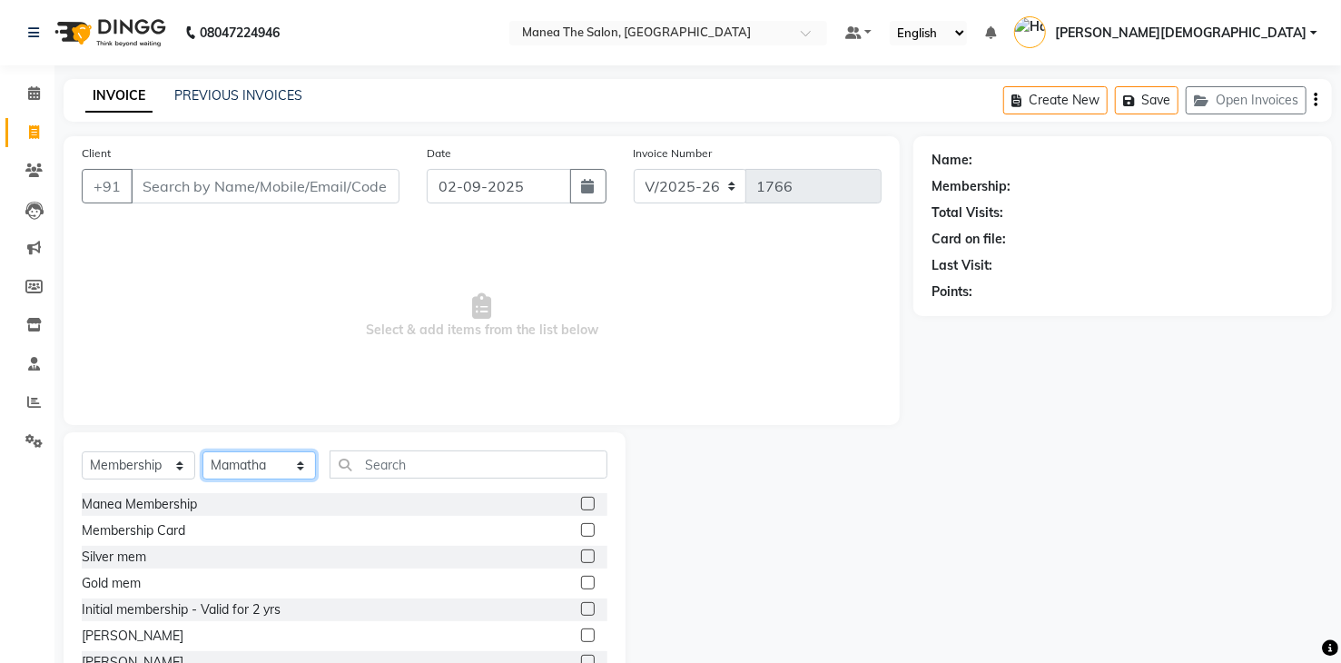
click at [275, 460] on select "Select Stylist [PERSON_NAME] Renuka [PERSON_NAME] [PERSON_NAME] [PERSON_NAME]" at bounding box center [260, 465] width 114 height 28
select select "77921"
click at [203, 451] on select "Select Stylist [PERSON_NAME] Renuka [PERSON_NAME] [PERSON_NAME] [PERSON_NAME]" at bounding box center [260, 465] width 114 height 28
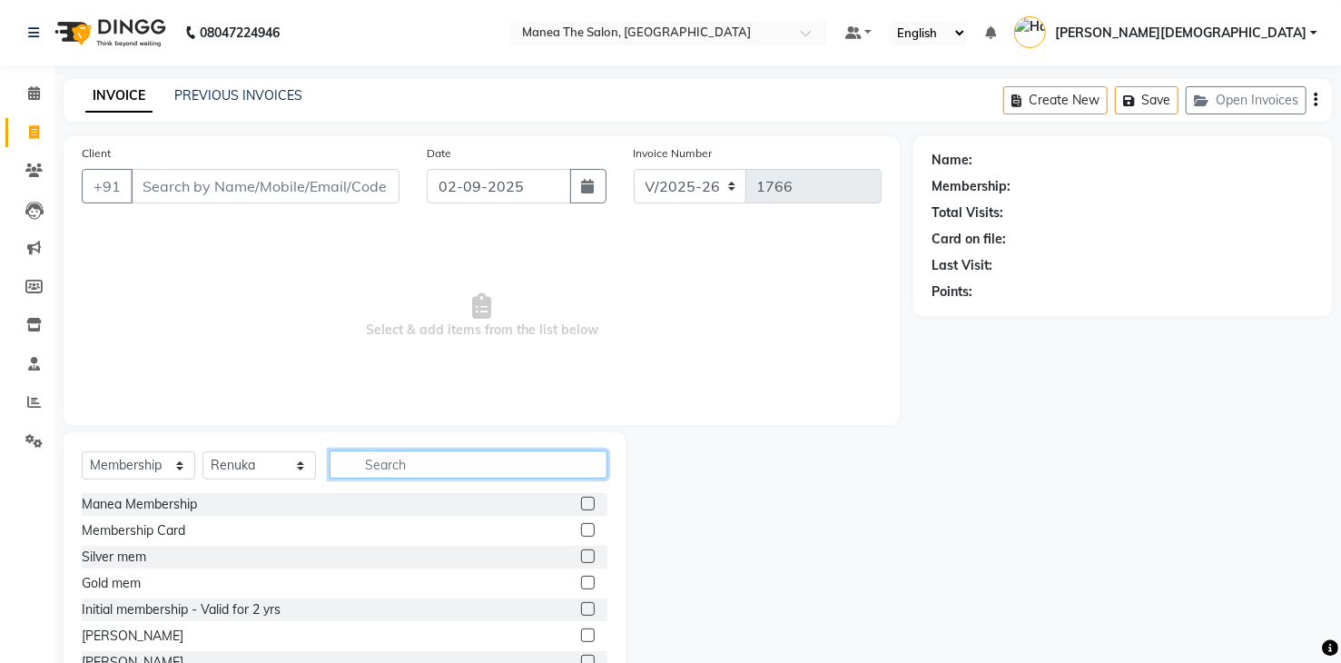
click at [359, 474] on input "text" at bounding box center [469, 464] width 278 height 28
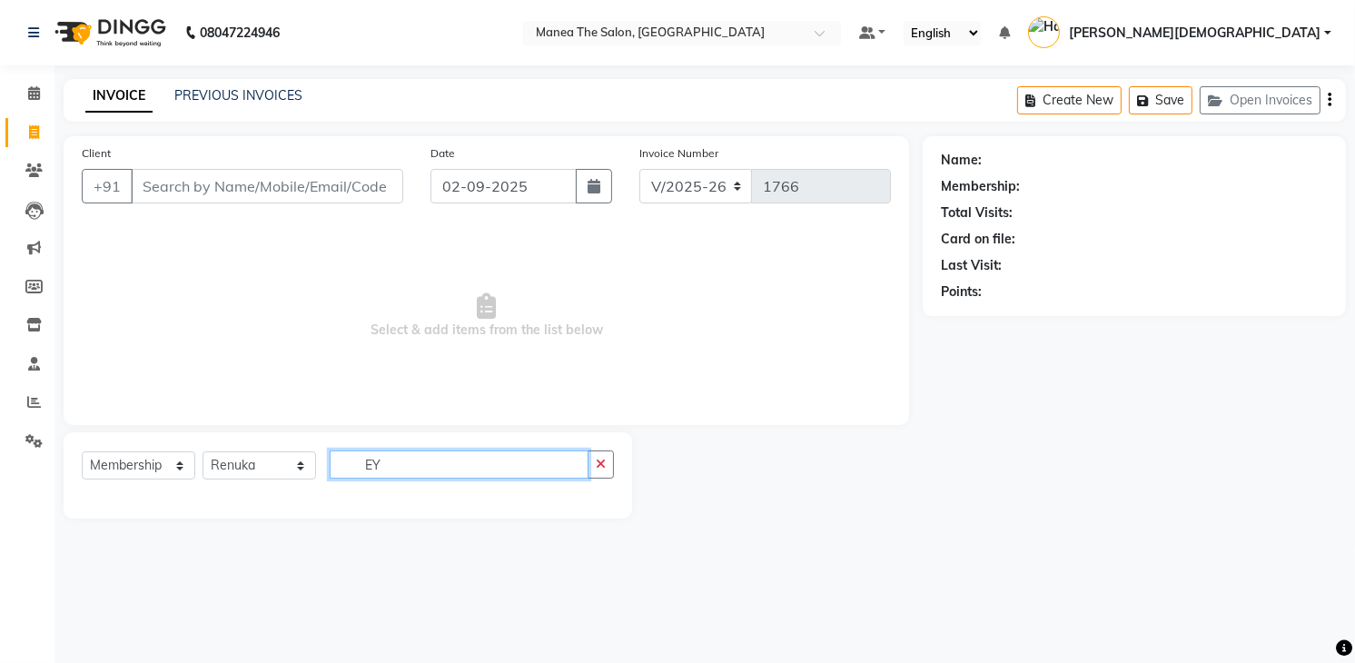
type input "E"
click at [407, 464] on input "eye" at bounding box center [459, 464] width 259 height 28
type input "eyebrows"
click at [592, 465] on button "button" at bounding box center [601, 464] width 26 height 28
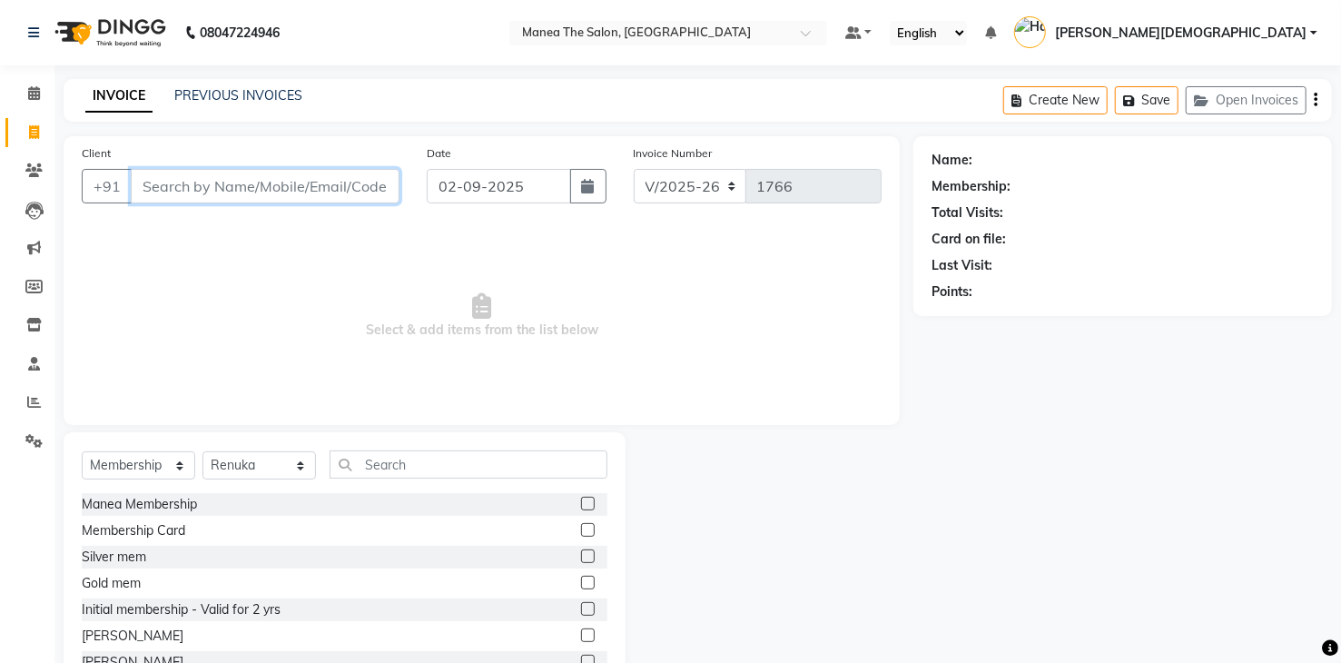
click at [185, 192] on input "Client" at bounding box center [265, 186] width 269 height 35
click at [272, 480] on div "Select Service Product Membership Package Voucher Prepaid Gift Card Select Styl…" at bounding box center [345, 471] width 526 height 43
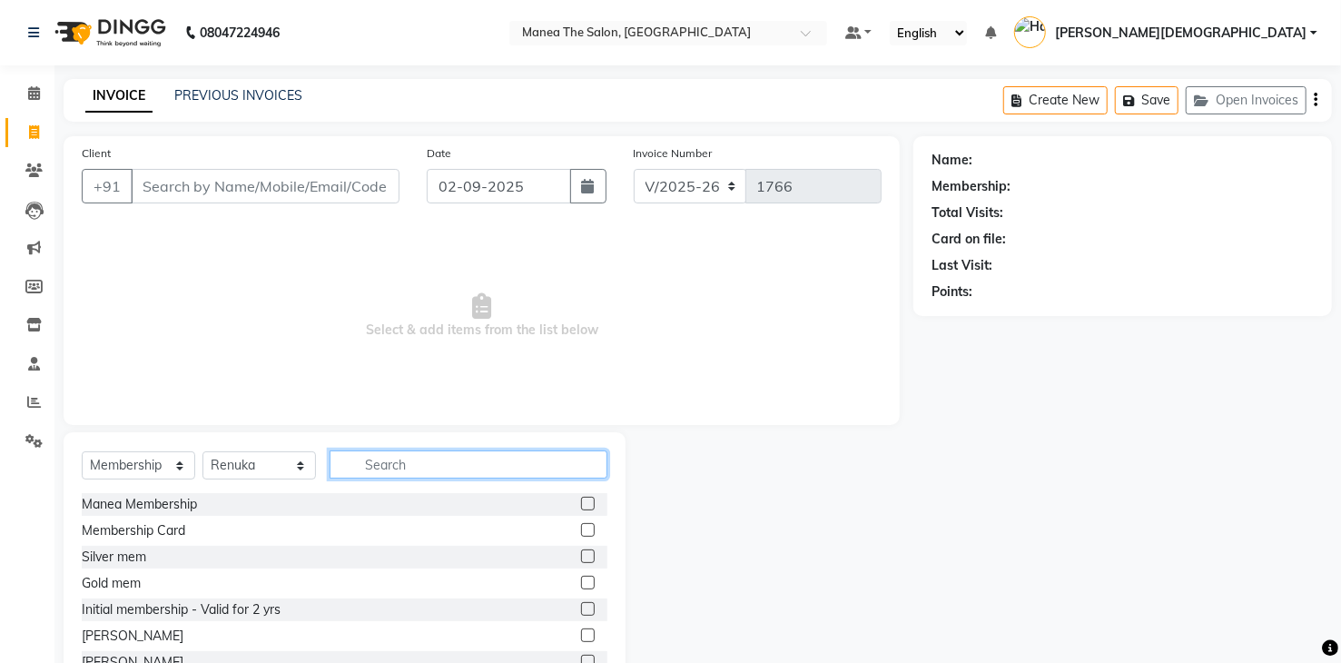
click at [391, 468] on input "text" at bounding box center [469, 464] width 278 height 28
click at [736, 473] on div at bounding box center [770, 566] width 288 height 268
click at [810, 414] on div "Client +91 Date [DATE] Invoice Number V/2025 V/[PHONE_NUMBER] Select & add item…" at bounding box center [482, 280] width 836 height 289
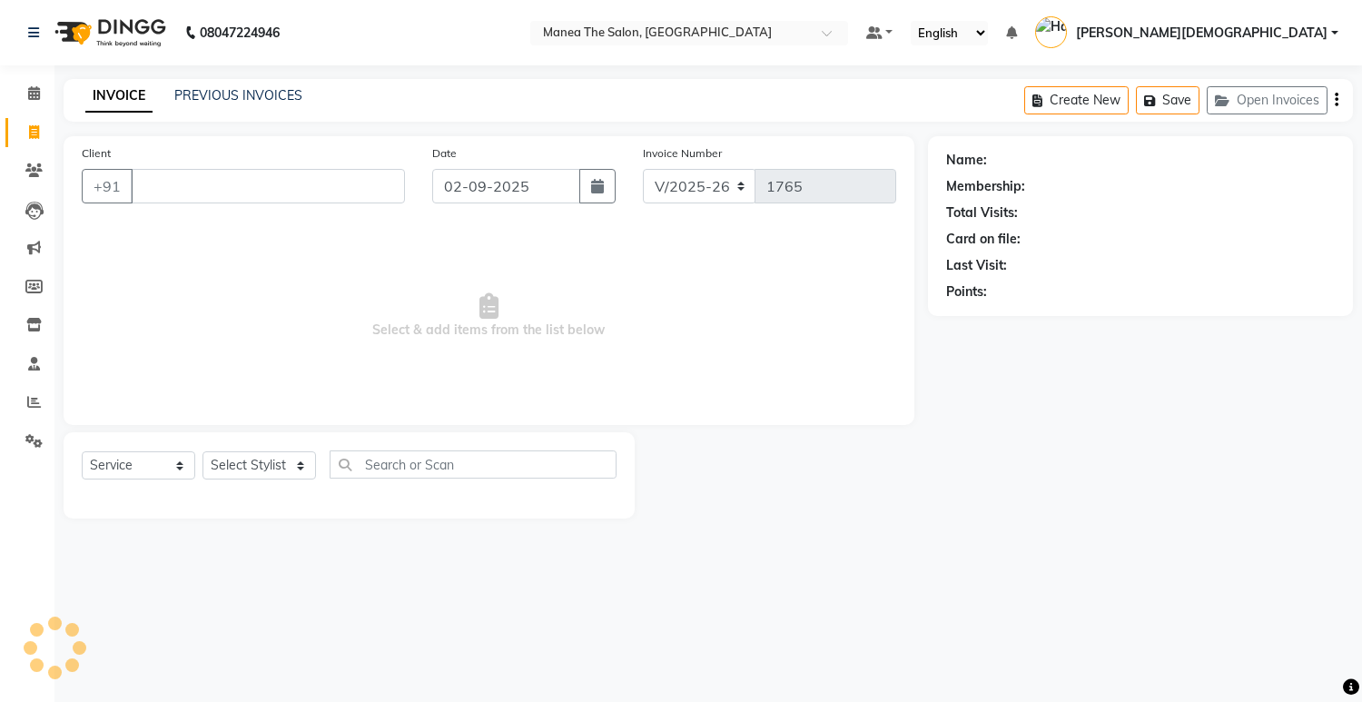
select select "5481"
select select "service"
click at [292, 467] on select "Select Stylist [PERSON_NAME] Renuka [PERSON_NAME] [PERSON_NAME] [PERSON_NAME]" at bounding box center [260, 465] width 114 height 28
click at [298, 477] on select "Select Stylist [PERSON_NAME] Renuka [PERSON_NAME] [PERSON_NAME] [PERSON_NAME]" at bounding box center [260, 465] width 114 height 28
select select "86556"
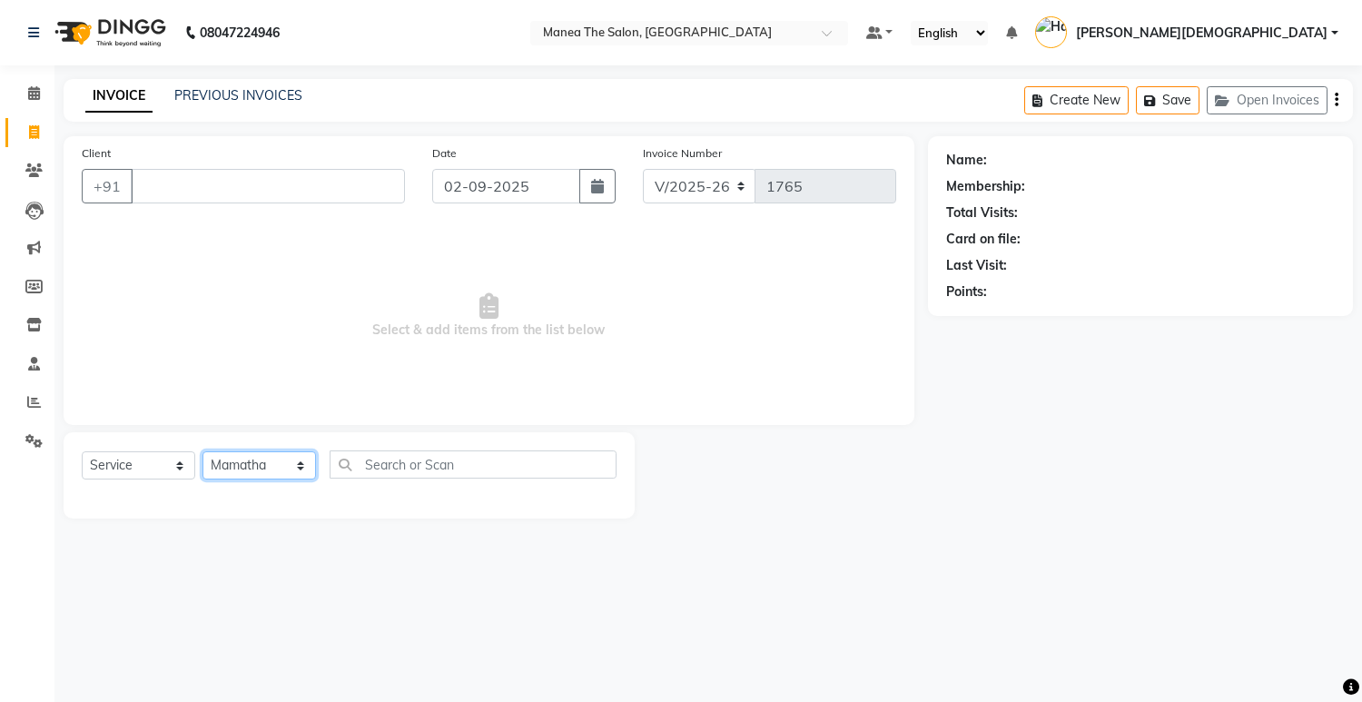
click at [203, 451] on select "Select Stylist [PERSON_NAME] Renuka [PERSON_NAME] [PERSON_NAME] [PERSON_NAME]" at bounding box center [260, 465] width 114 height 28
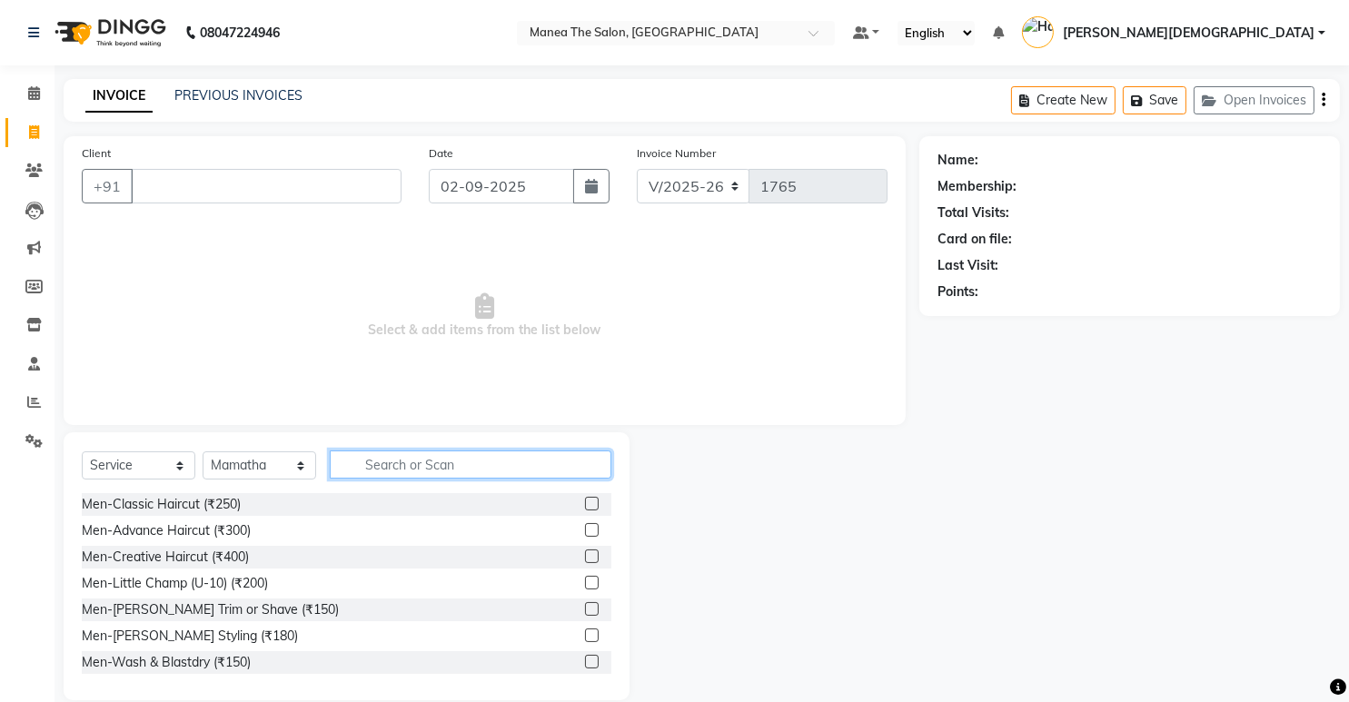
click at [369, 466] on input "text" at bounding box center [471, 464] width 282 height 28
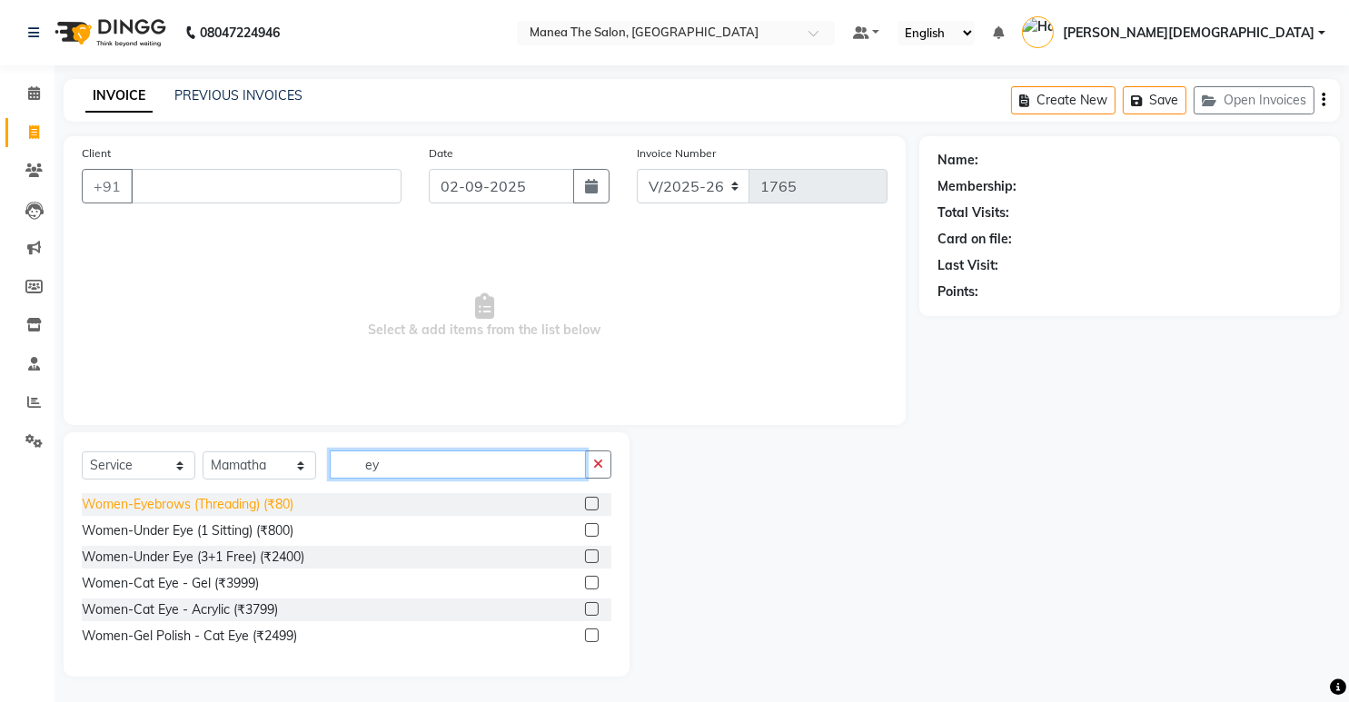
type input "ey"
click at [283, 499] on div "Women-Eyebrows (Threading) (₹80)" at bounding box center [188, 504] width 212 height 19
checkbox input "false"
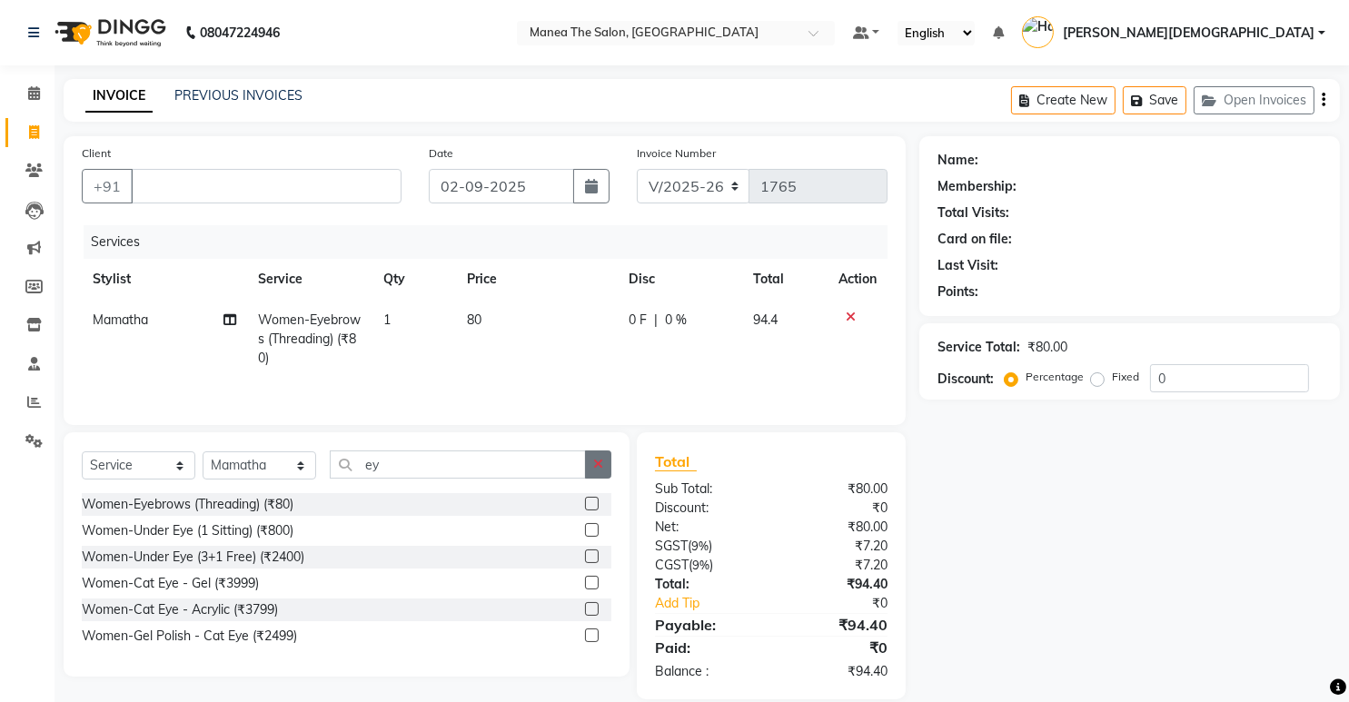
click at [598, 463] on icon "button" at bounding box center [598, 464] width 10 height 13
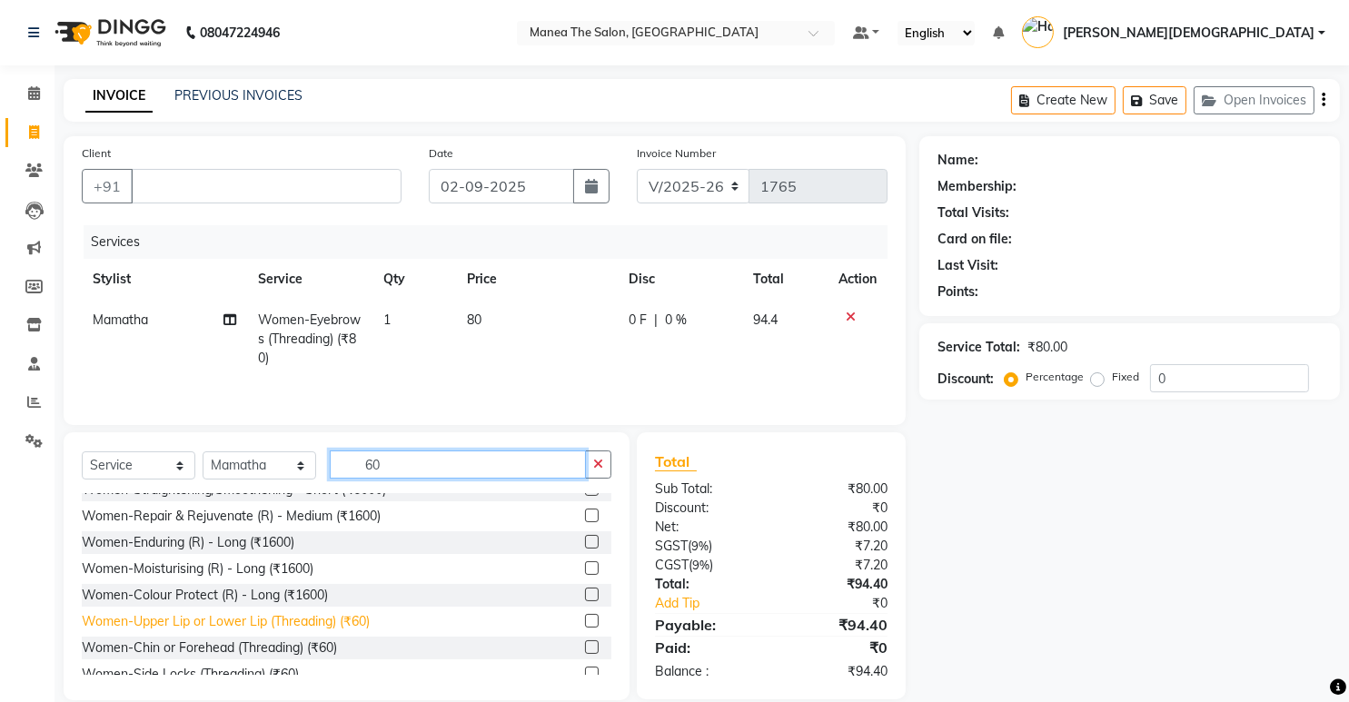
scroll to position [182, 0]
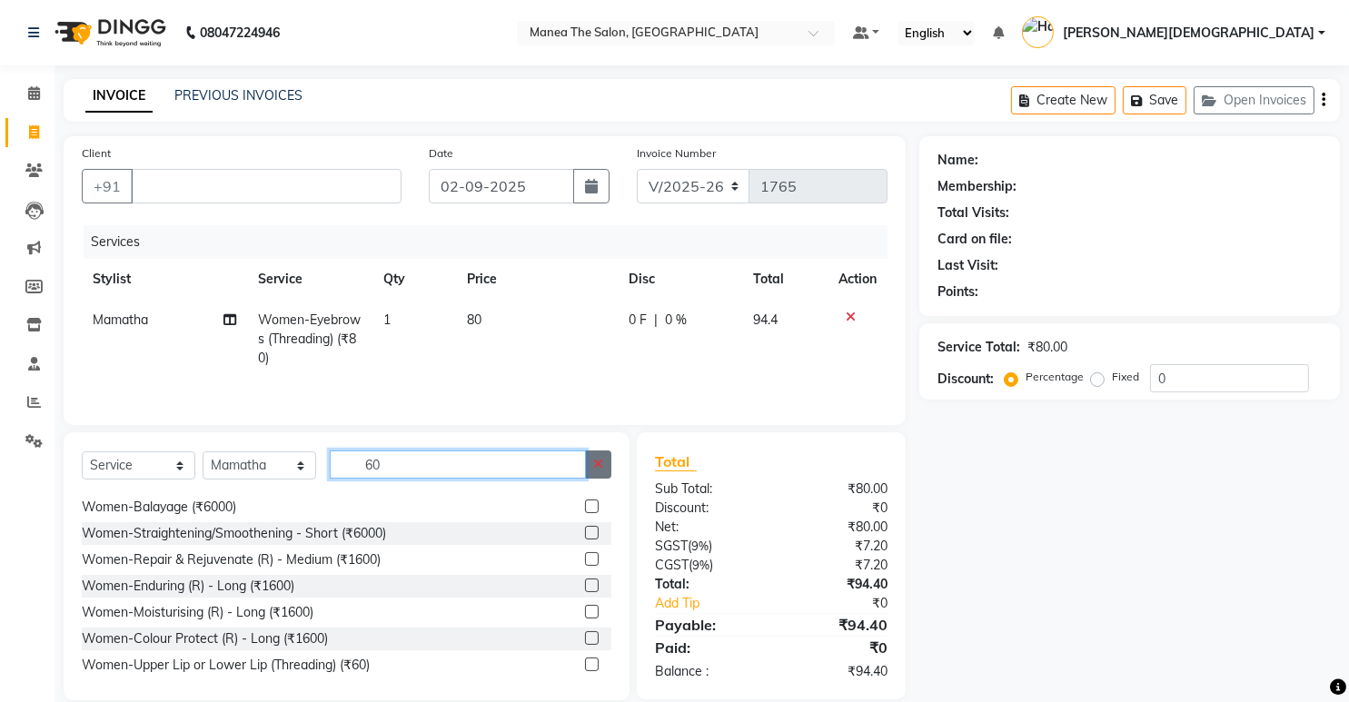
type input "60"
click at [595, 465] on icon "button" at bounding box center [598, 464] width 10 height 13
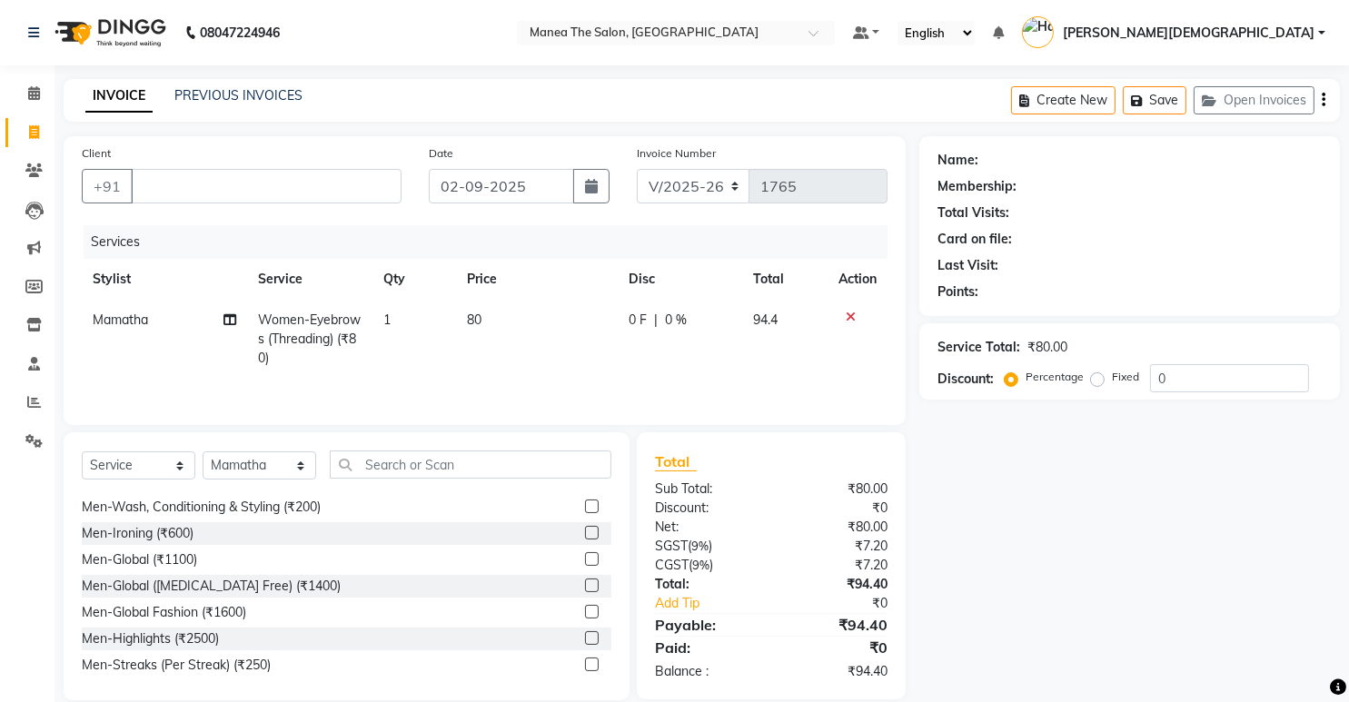
click at [463, 305] on td "80" at bounding box center [537, 339] width 162 height 79
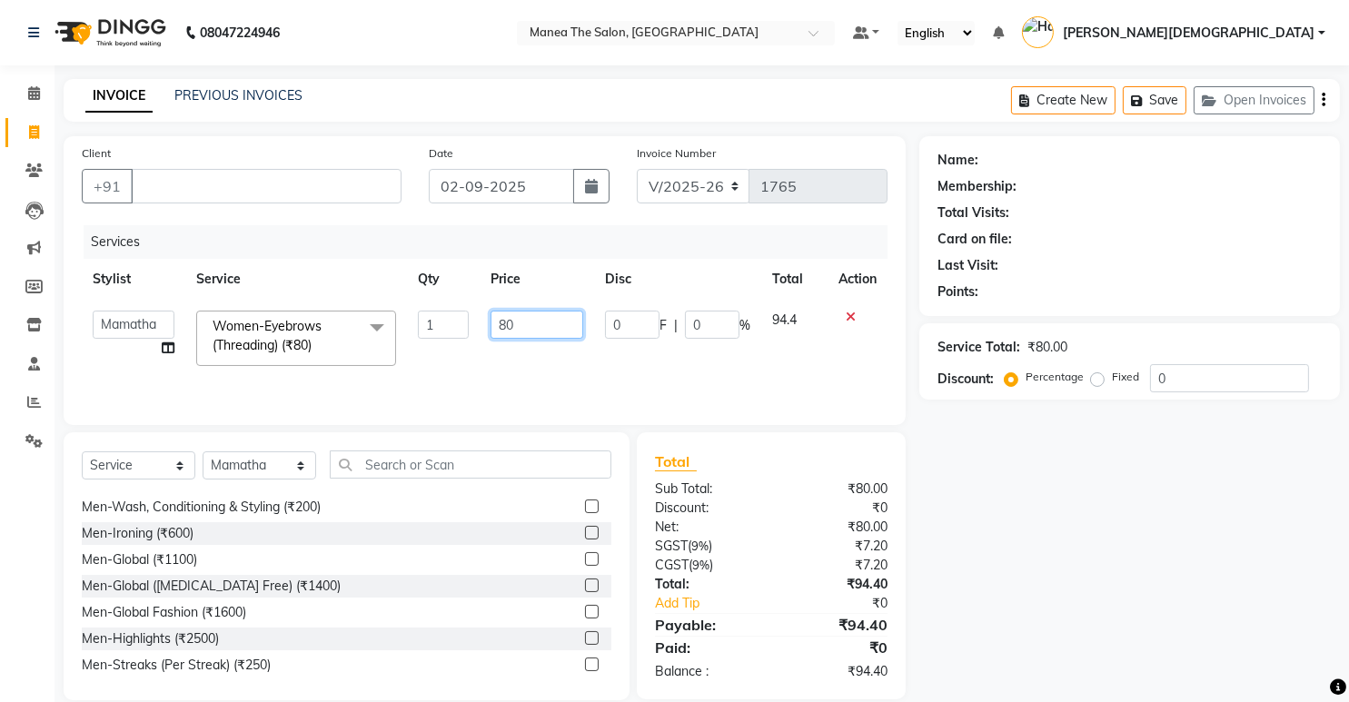
click at [547, 327] on input "80" at bounding box center [536, 325] width 93 height 28
type input "8"
type input "60"
click at [1177, 539] on div "Name: Membership: Total Visits: Card on file: Last Visit: Points: Service Total…" at bounding box center [1136, 418] width 434 height 564
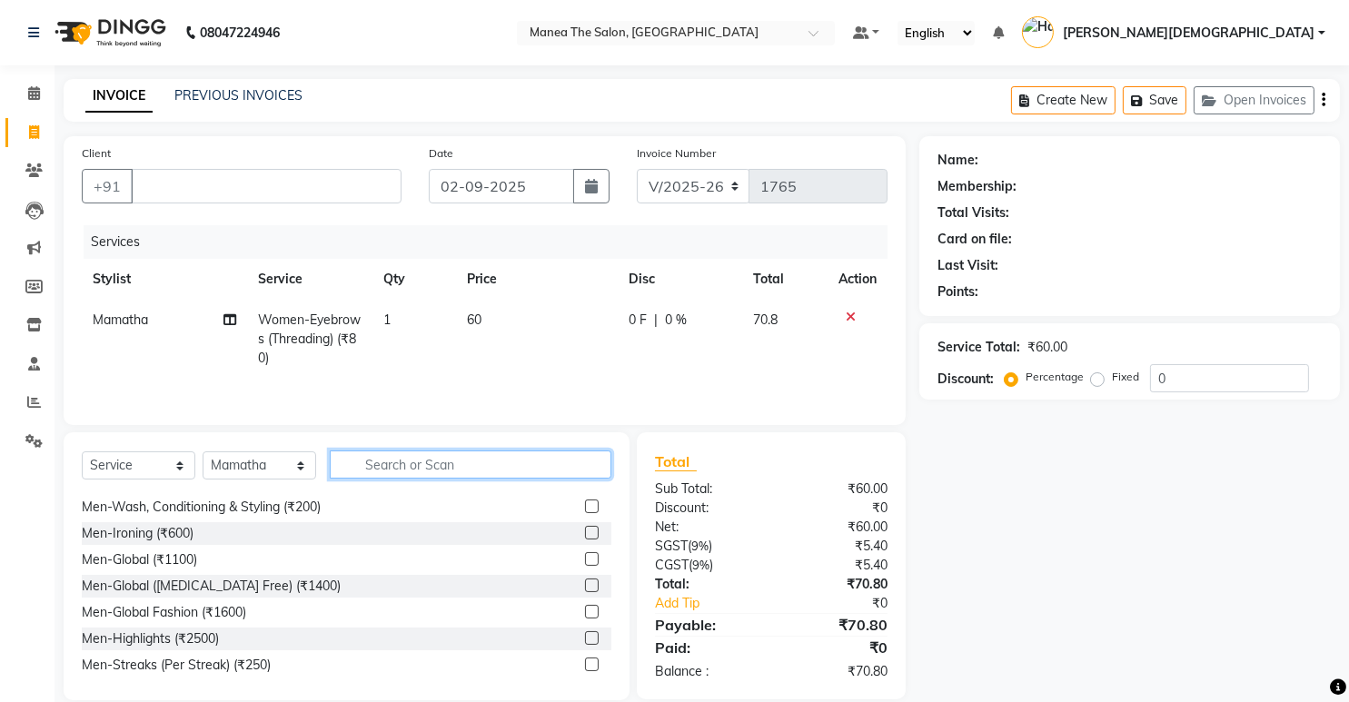
click at [399, 467] on input "text" at bounding box center [471, 464] width 282 height 28
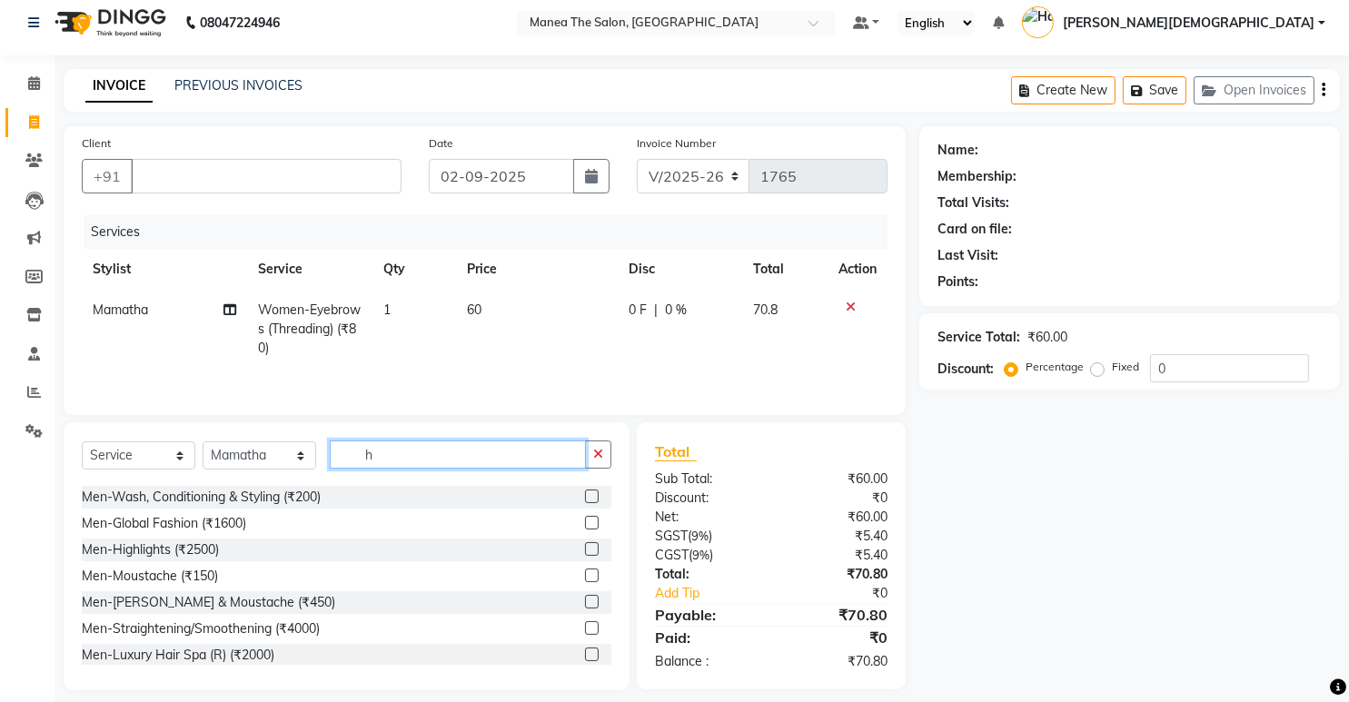
scroll to position [0, 0]
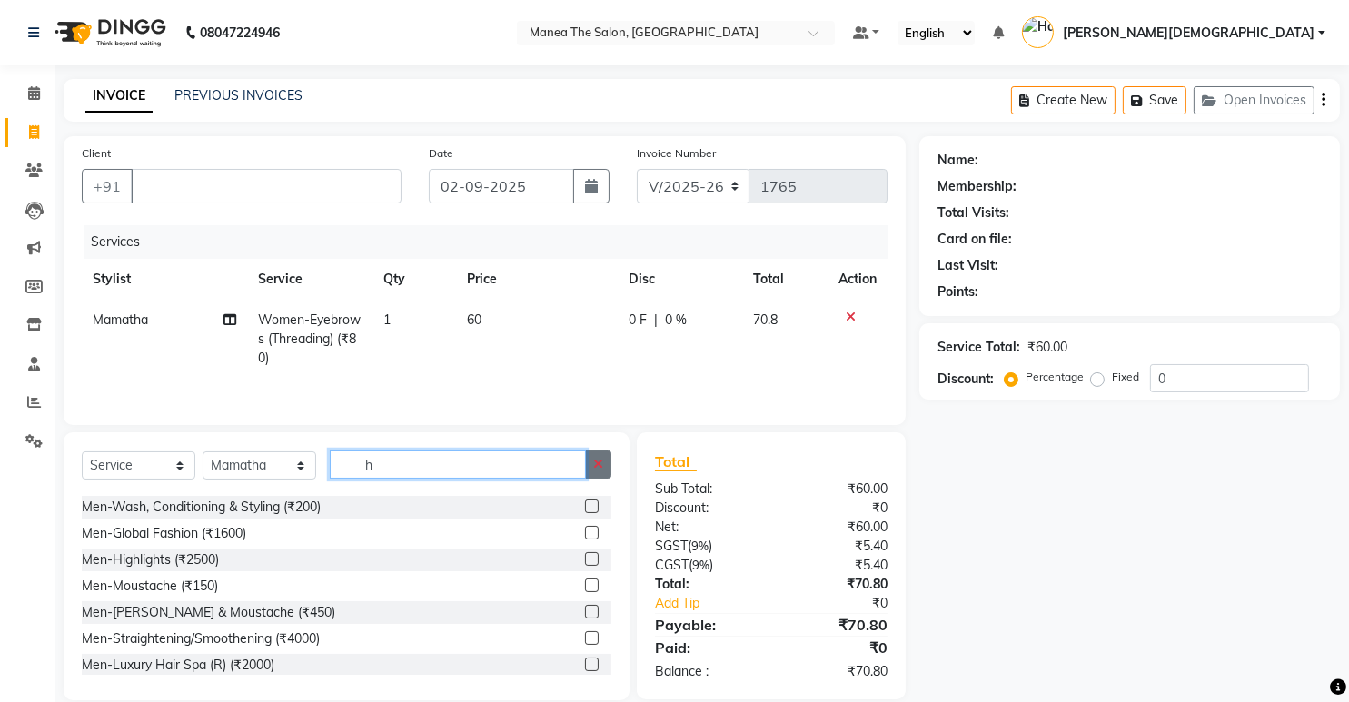
type input "h"
click at [603, 469] on button "button" at bounding box center [598, 464] width 26 height 28
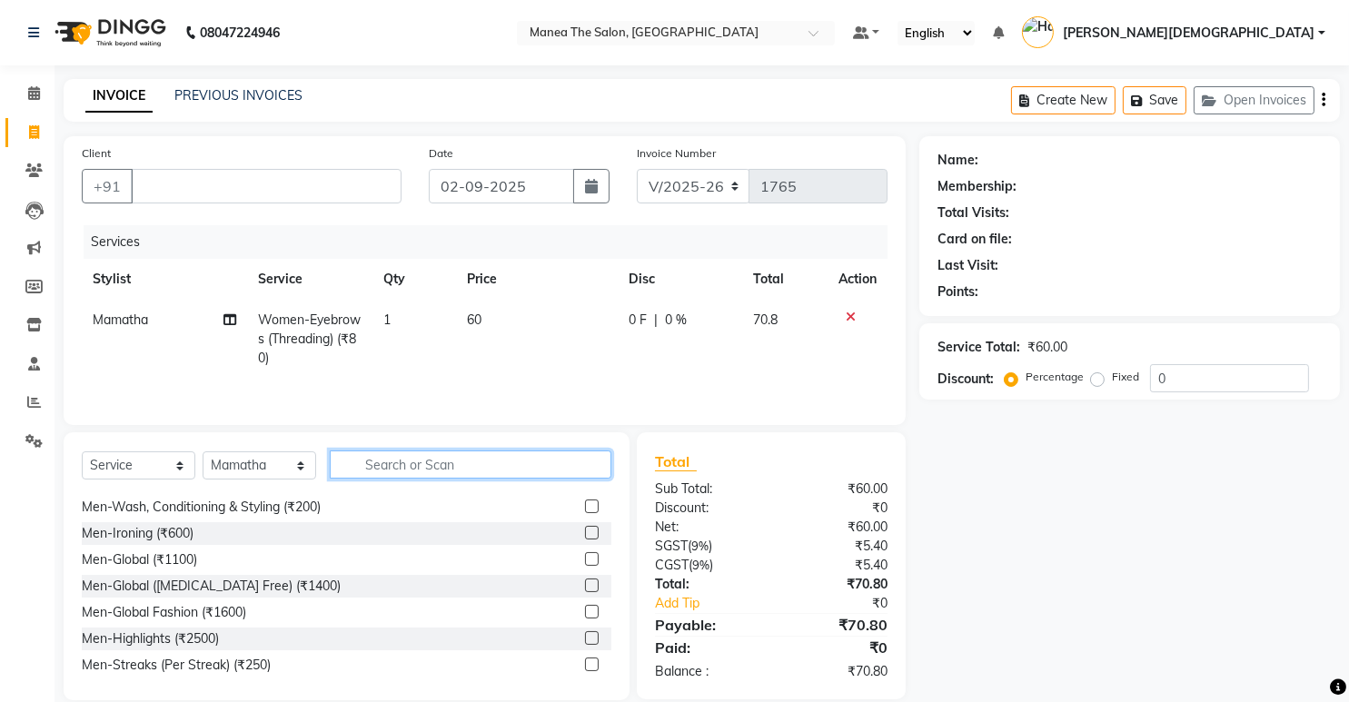
click at [486, 471] on input "text" at bounding box center [471, 464] width 282 height 28
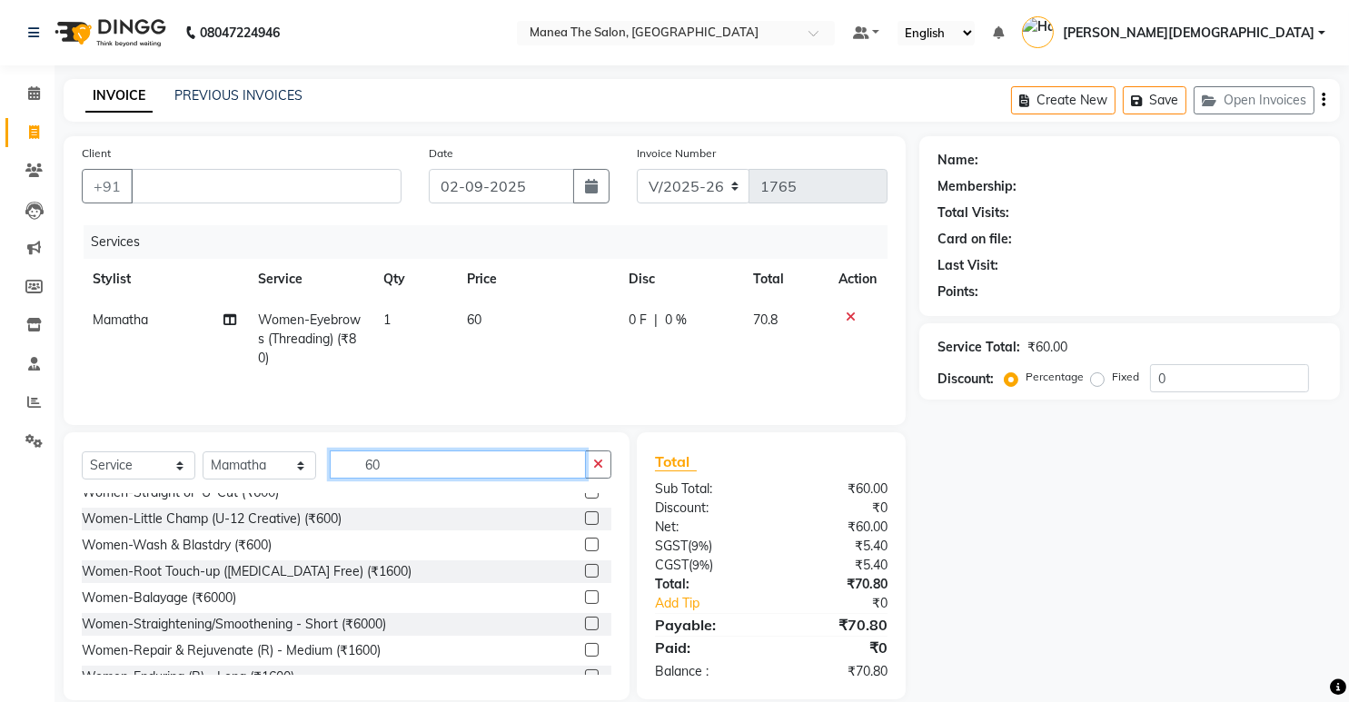
scroll to position [0, 0]
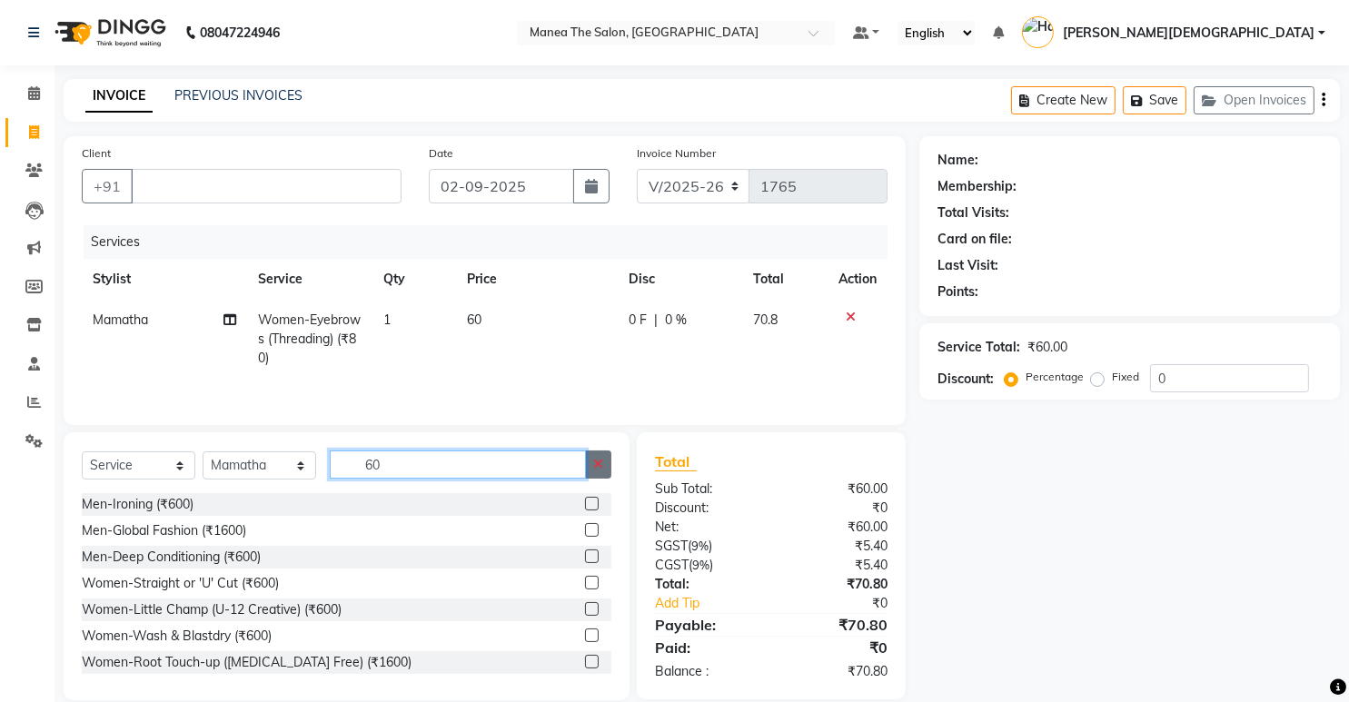
type input "60"
click at [595, 463] on icon "button" at bounding box center [598, 464] width 10 height 13
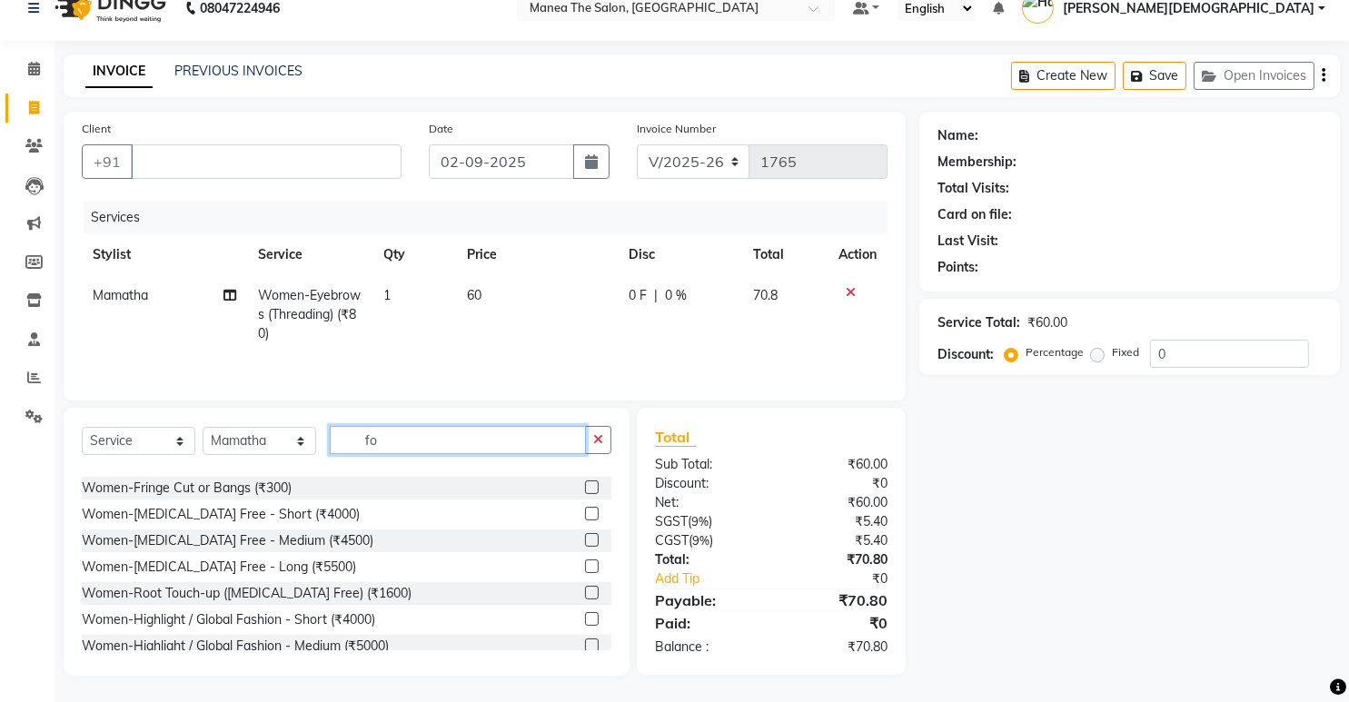
scroll to position [3, 0]
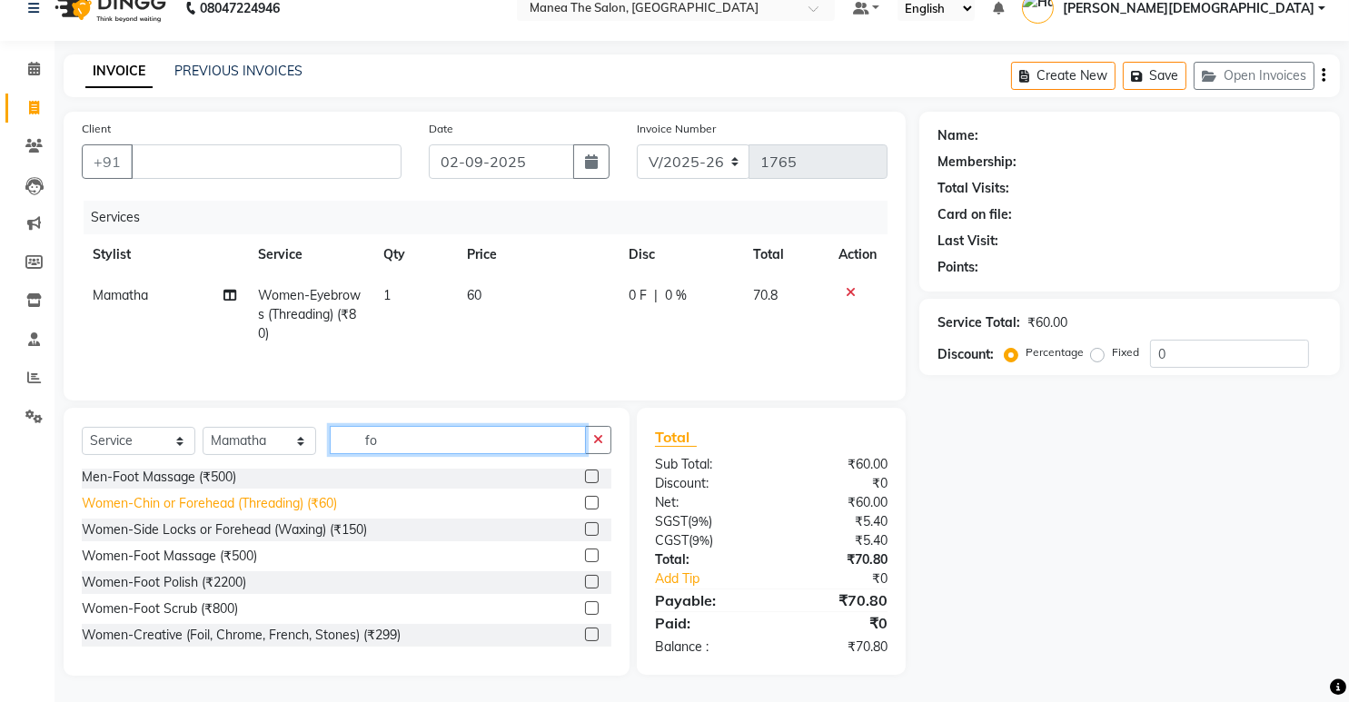
type input "fo"
click at [191, 507] on div "Women-Chin or Forehead (Threading) (₹60)" at bounding box center [209, 503] width 255 height 19
checkbox input "false"
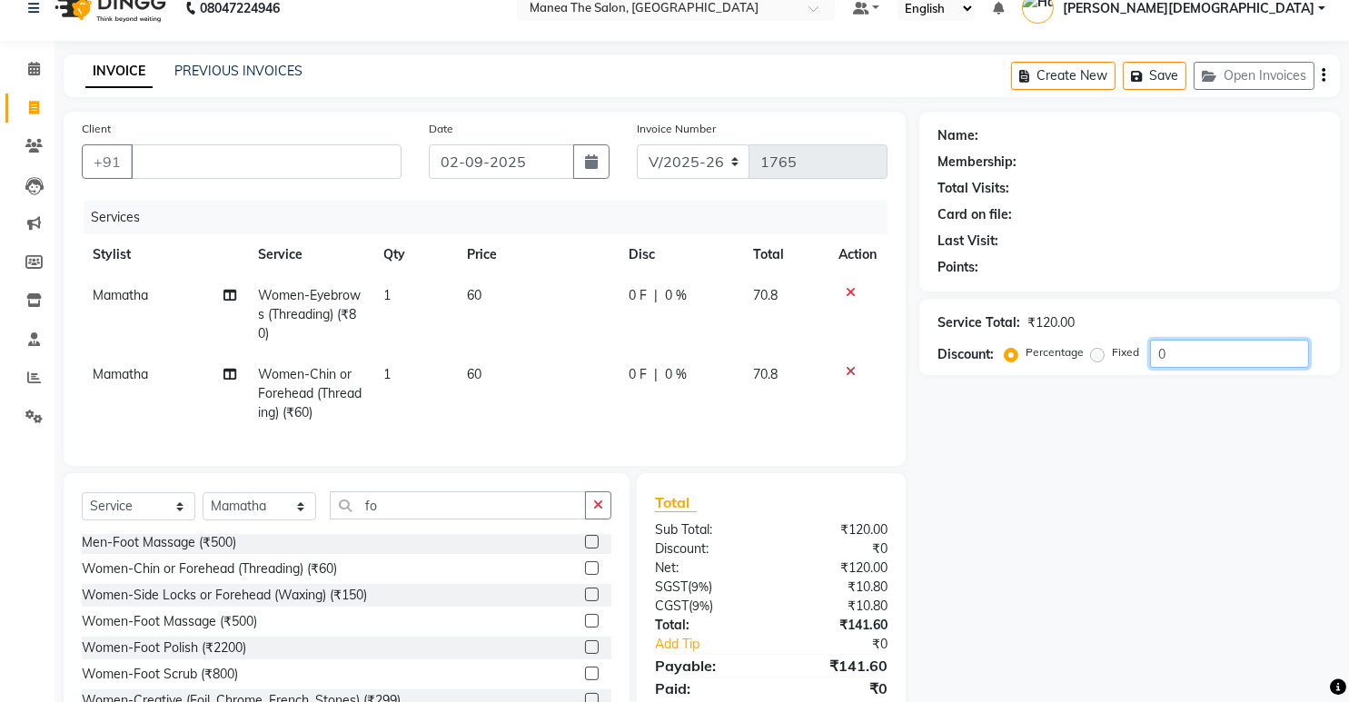
click at [1202, 352] on input "0" at bounding box center [1229, 354] width 159 height 28
click at [602, 511] on icon "button" at bounding box center [598, 505] width 10 height 13
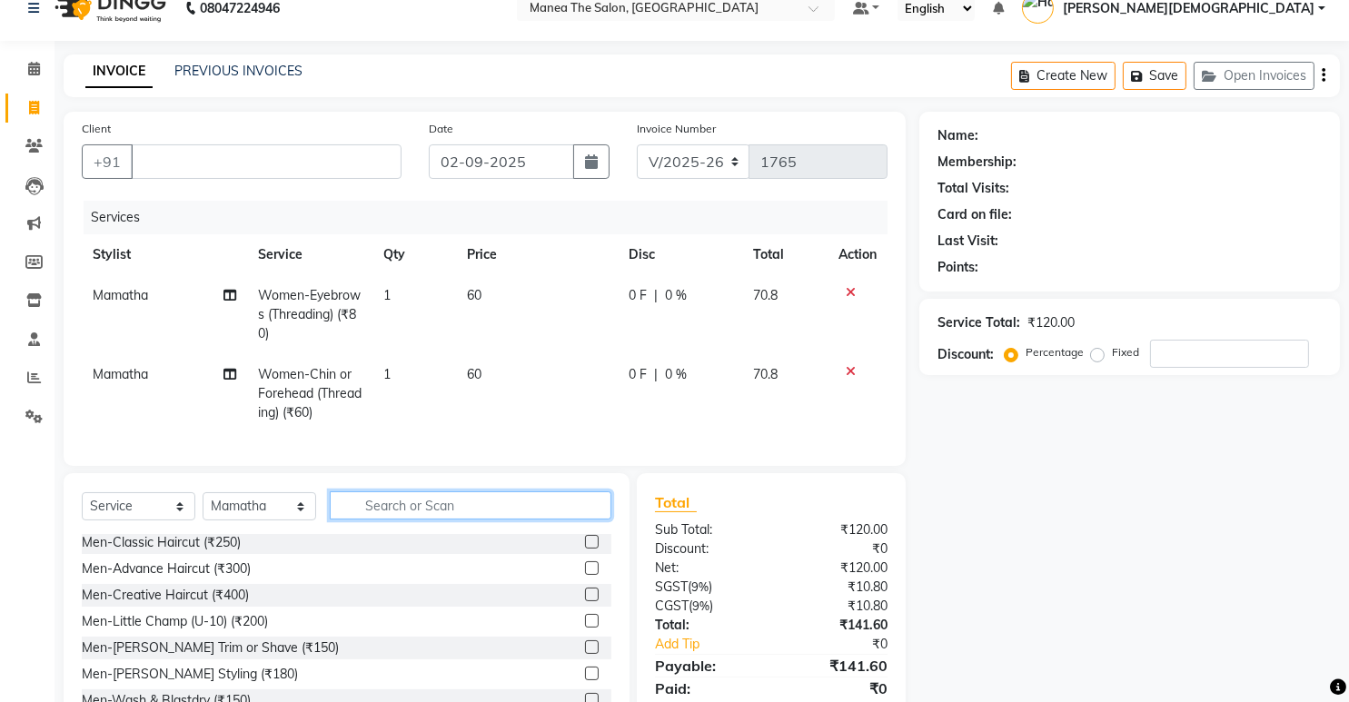
scroll to position [861, 0]
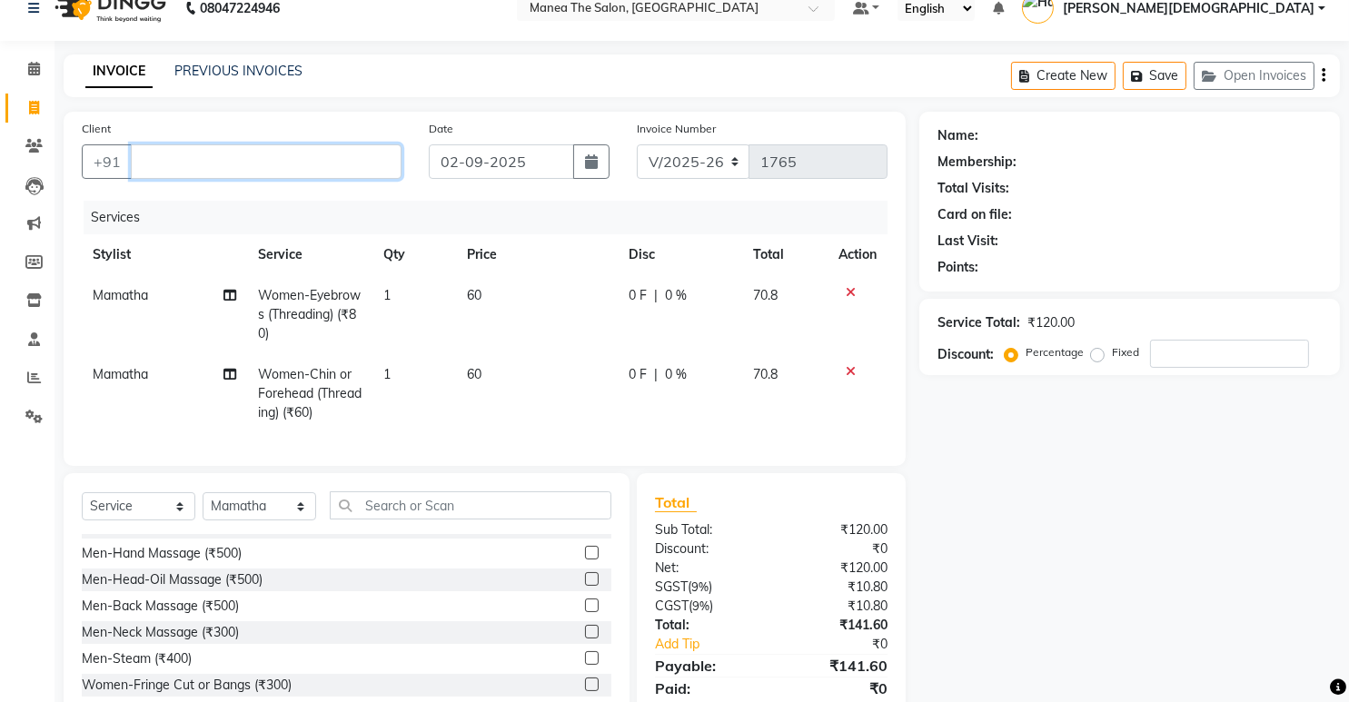
click at [183, 166] on input "Client" at bounding box center [266, 161] width 271 height 35
type input "7"
type input "0"
type input "7"
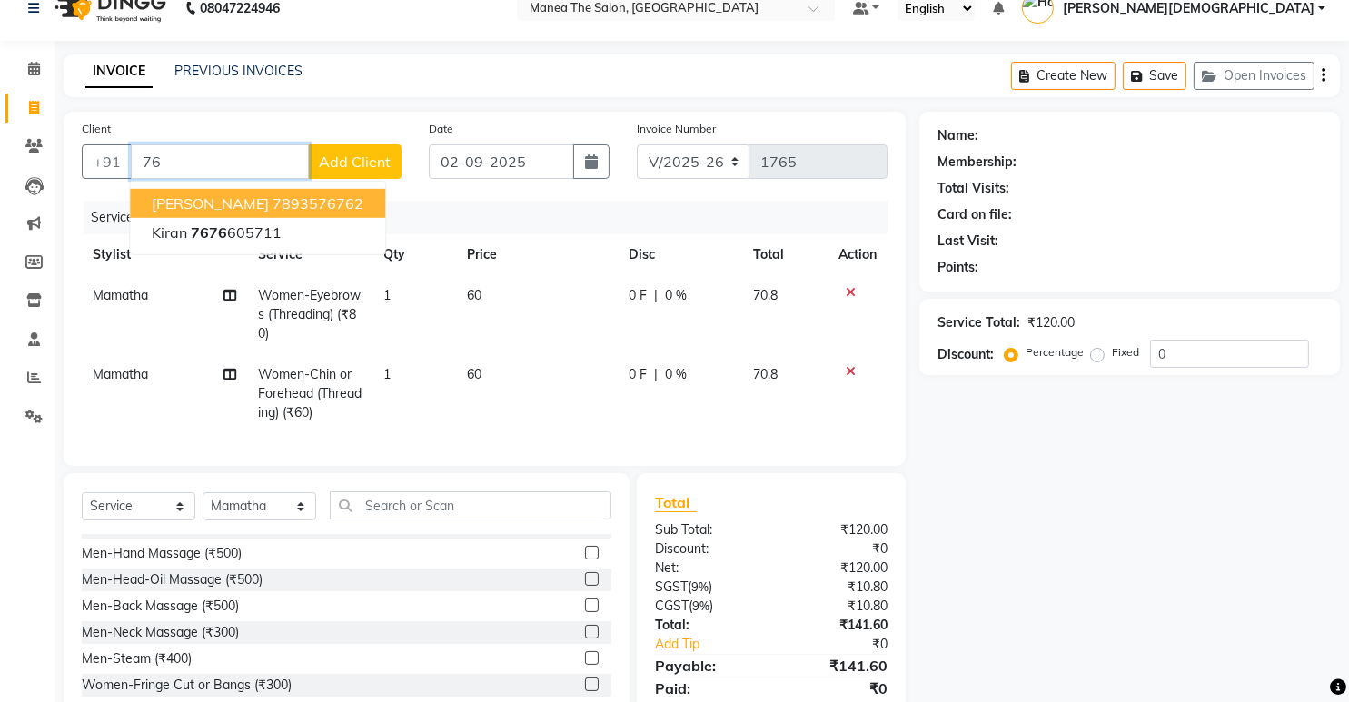
type input "7"
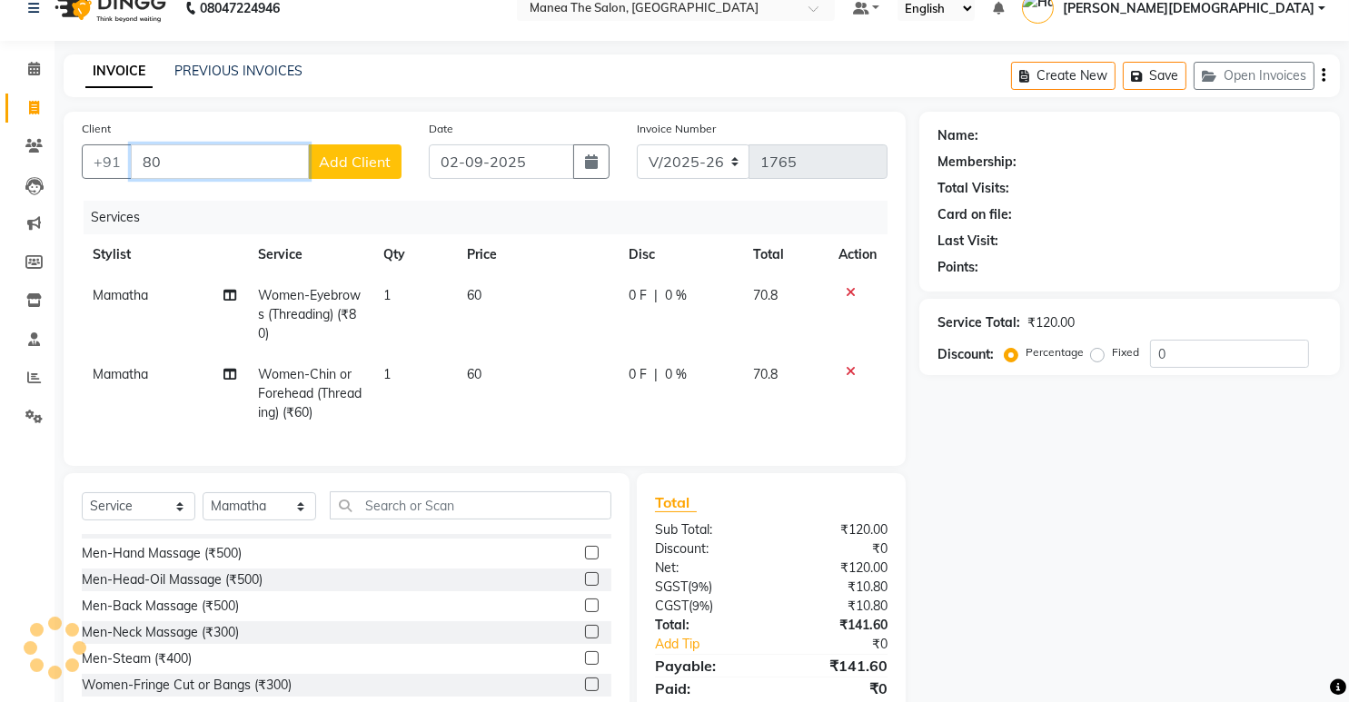
type input "8"
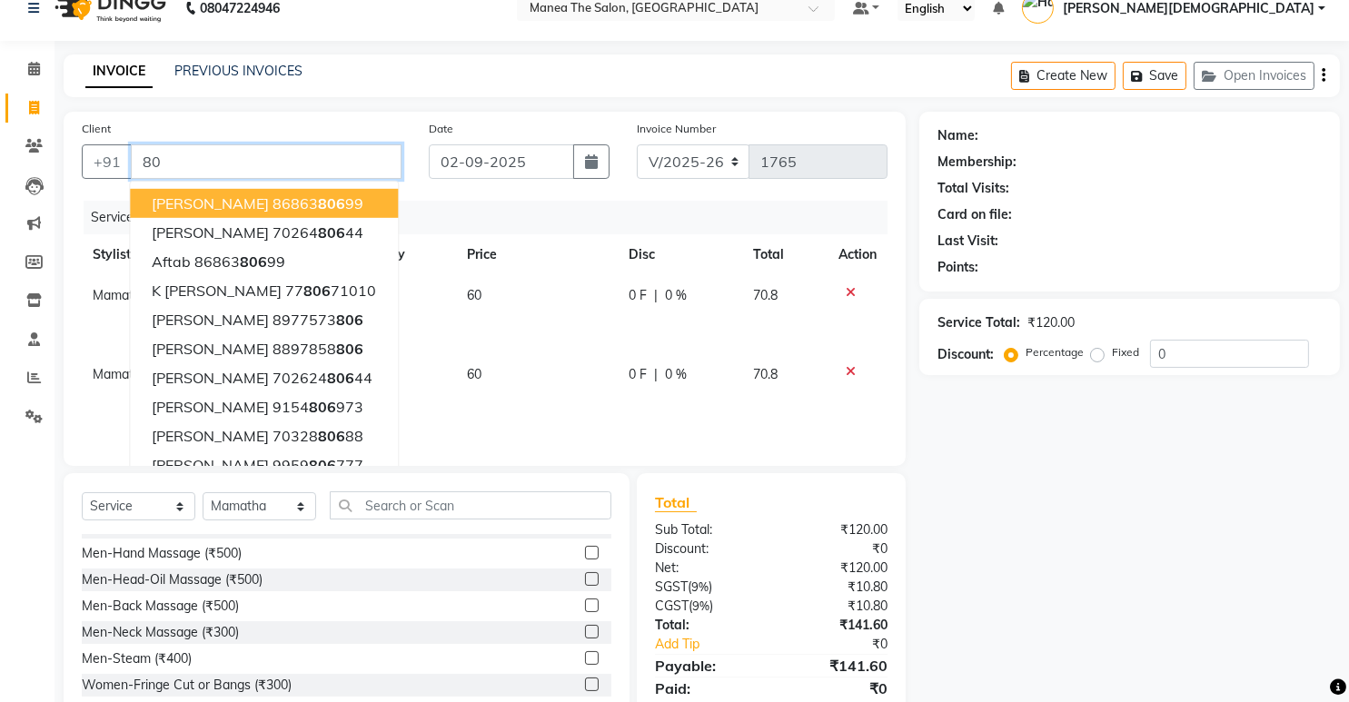
type input "8"
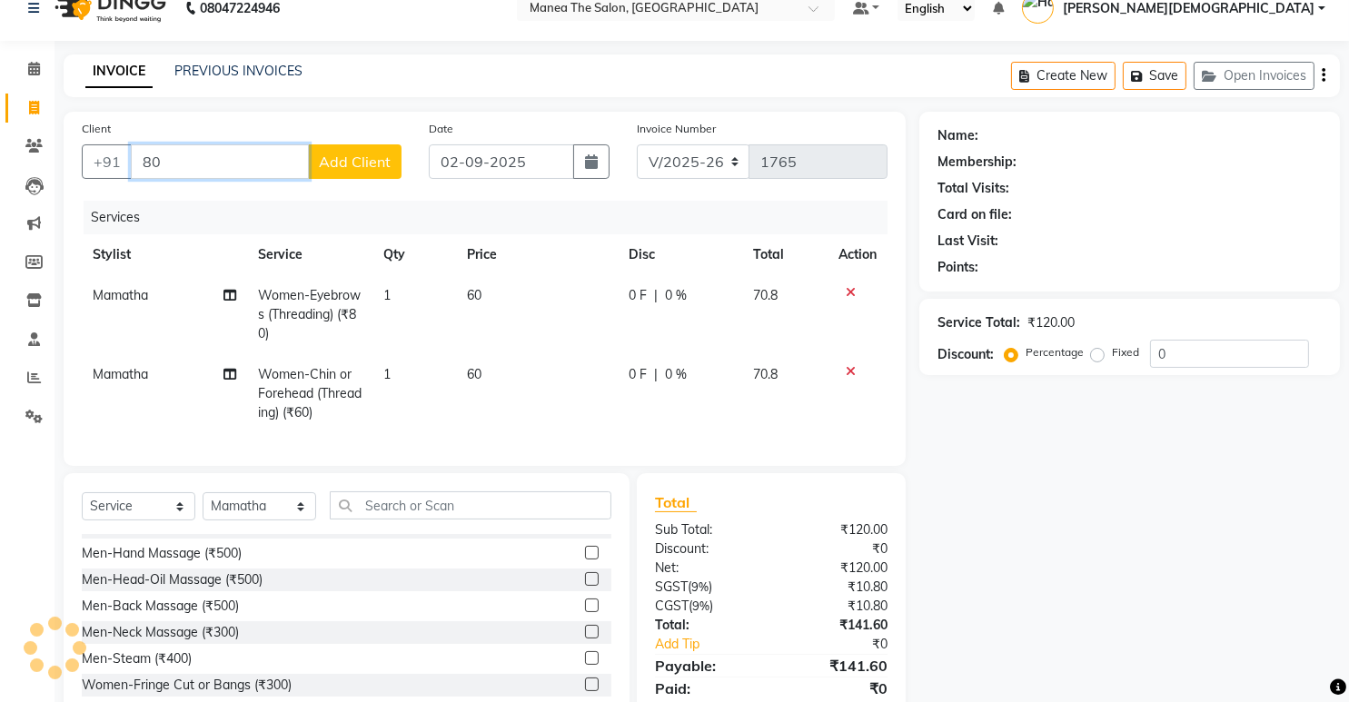
type input "8"
type input "7"
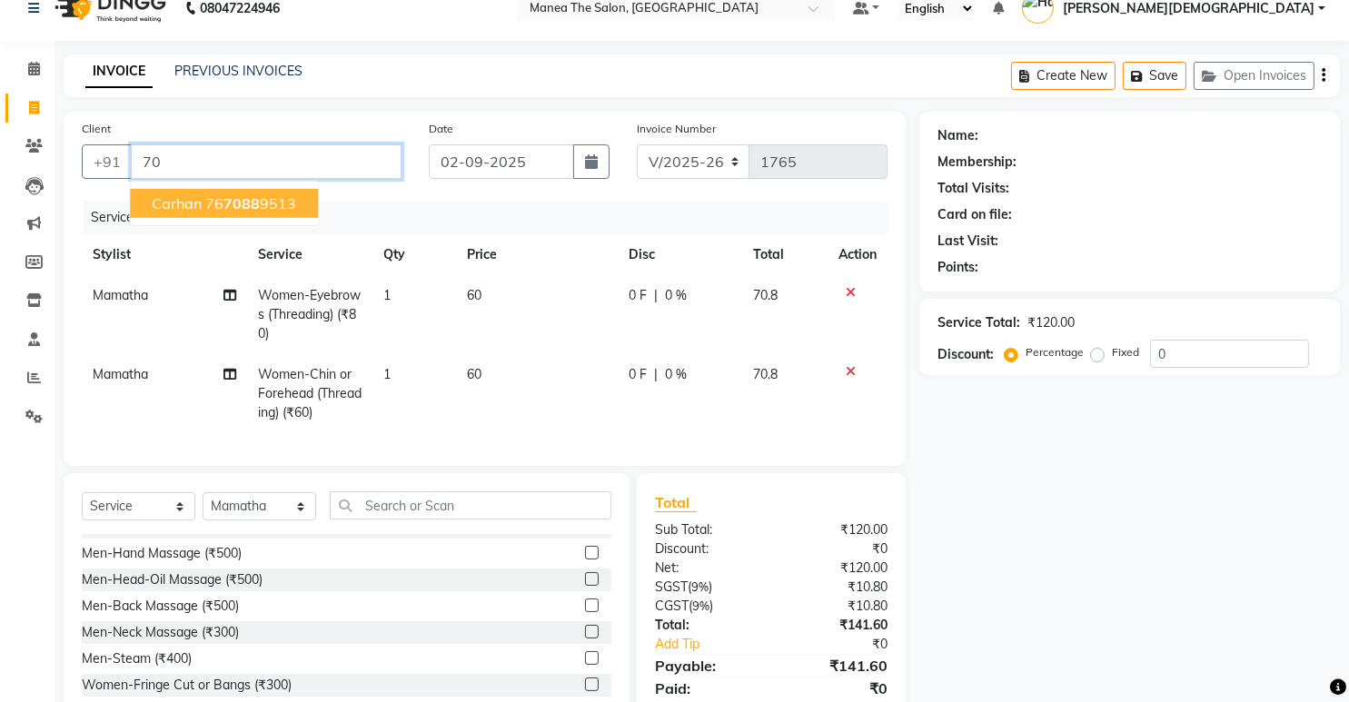
type input "7"
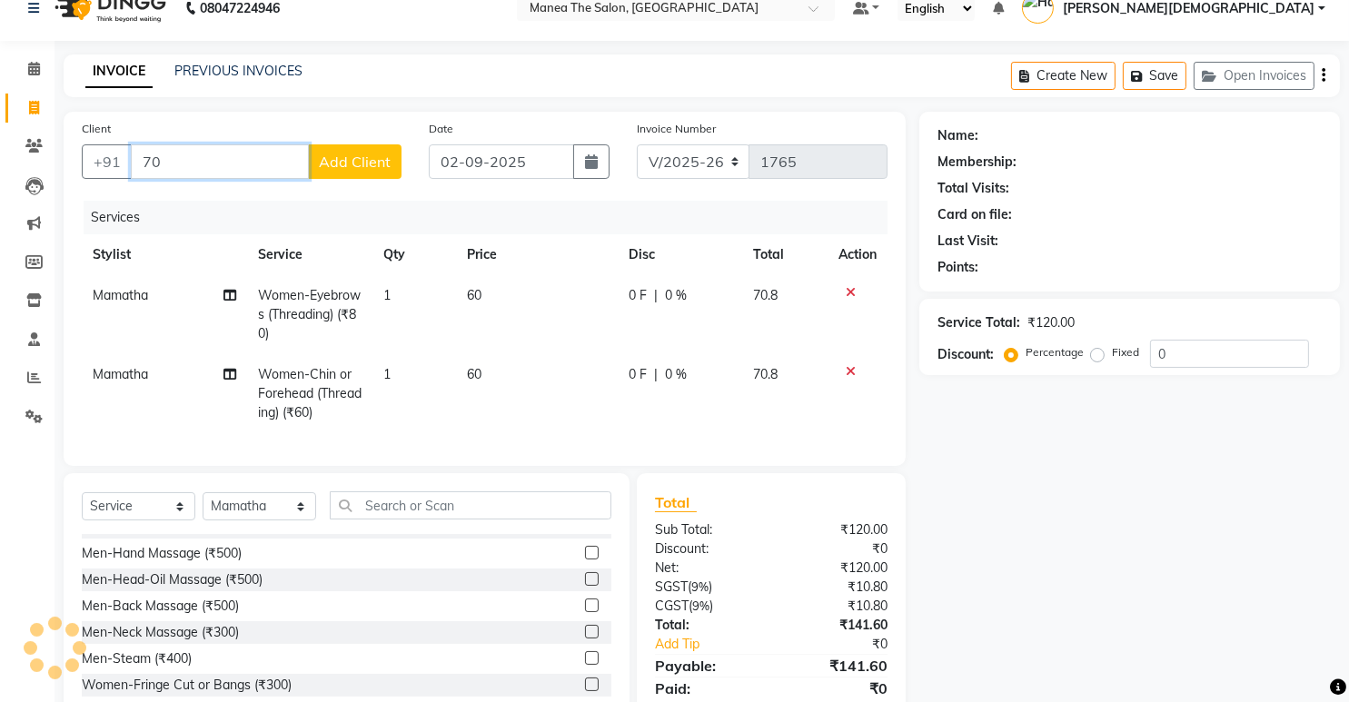
type input "7"
click at [846, 282] on td at bounding box center [857, 314] width 60 height 79
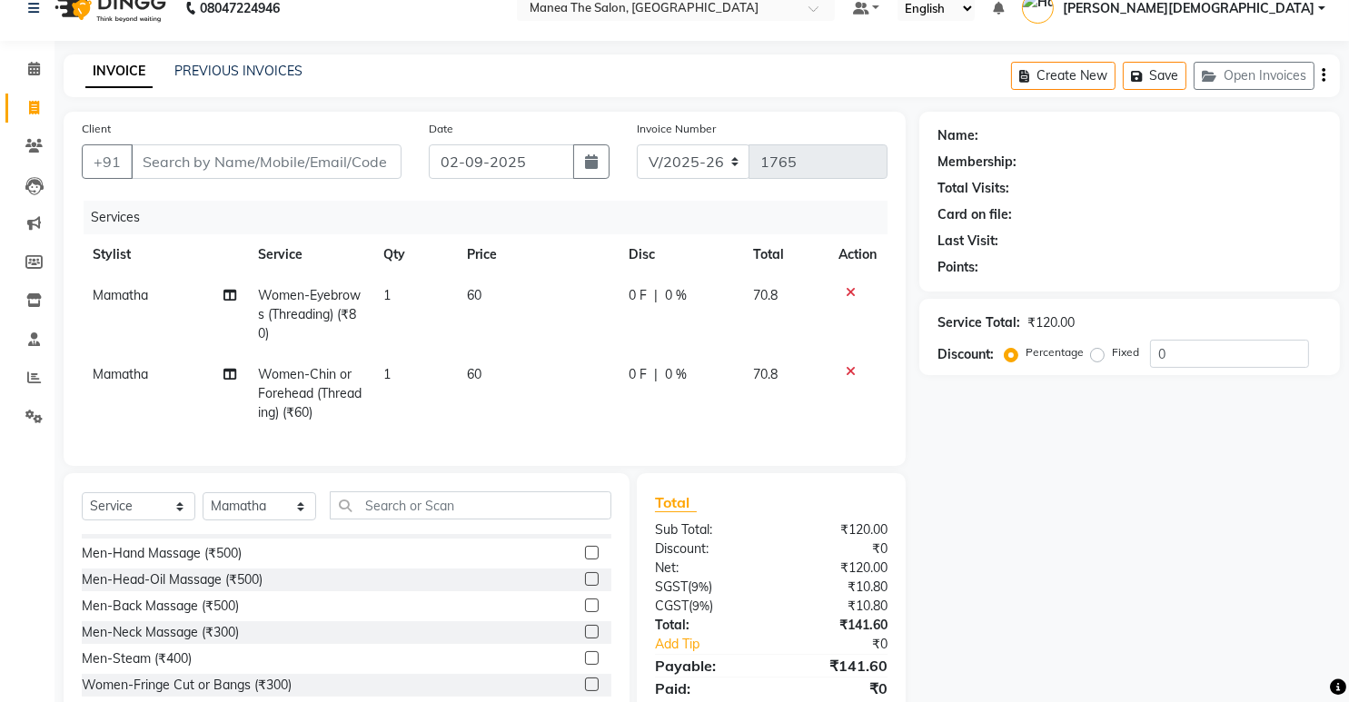
click at [851, 290] on icon at bounding box center [851, 292] width 10 height 13
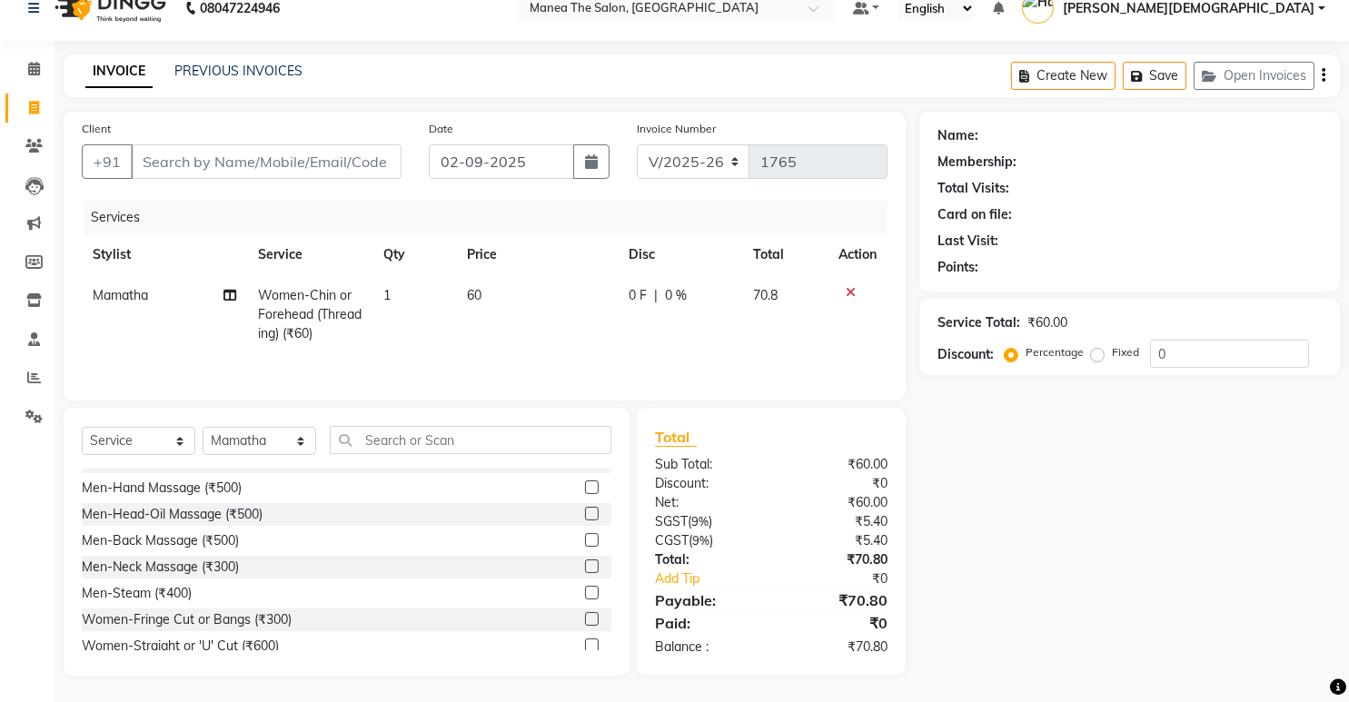
click at [846, 287] on icon at bounding box center [851, 292] width 10 height 13
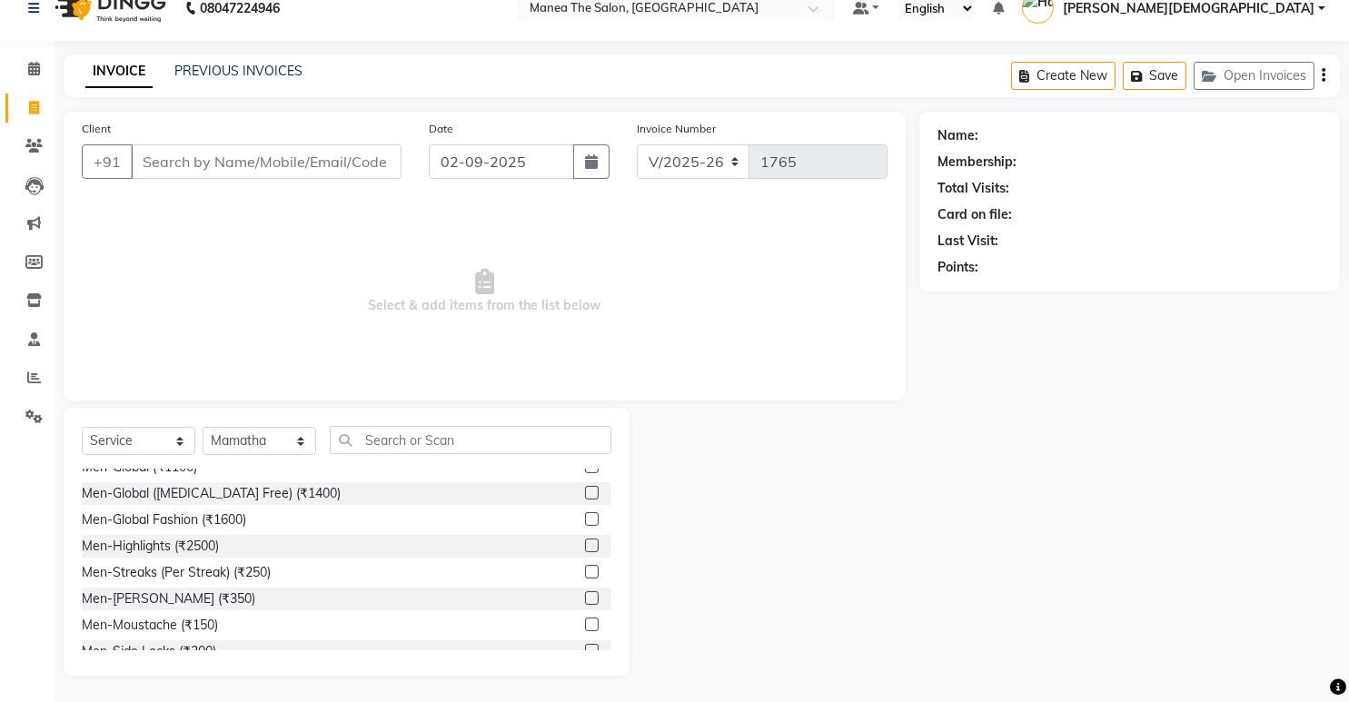
scroll to position [0, 0]
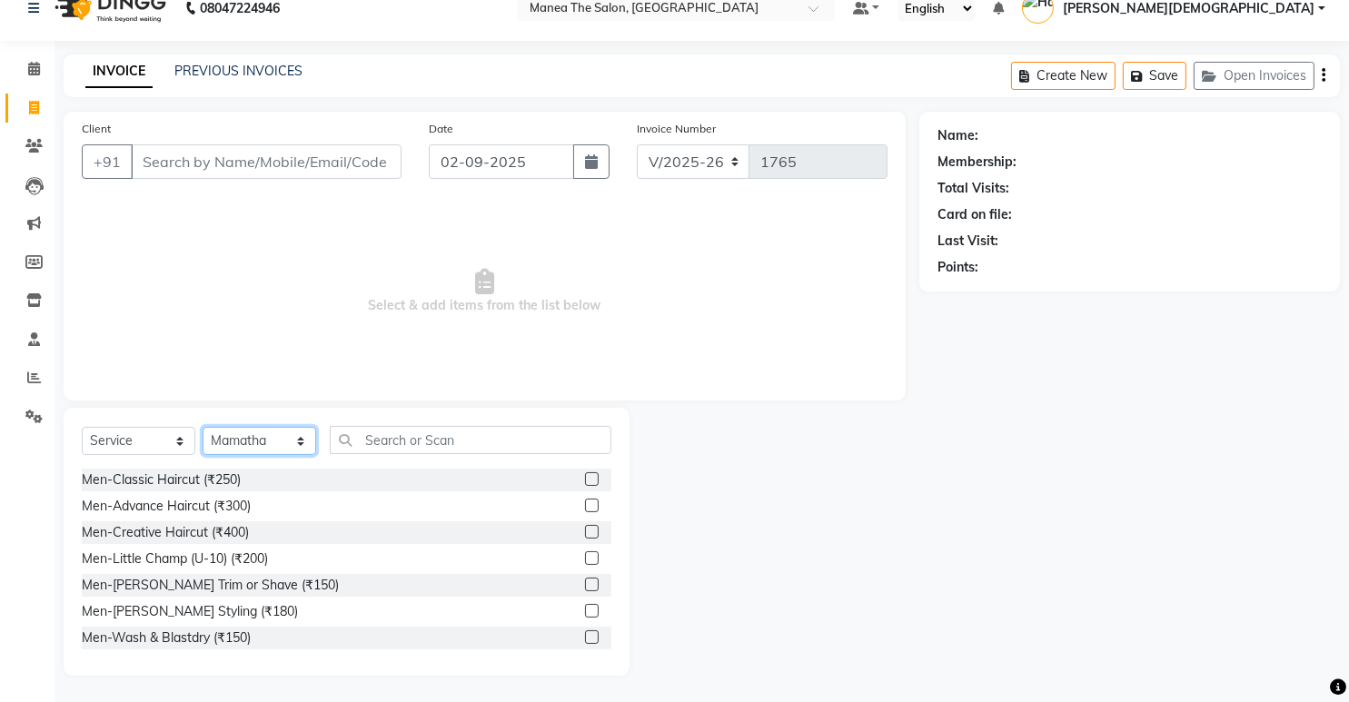
click at [294, 439] on select "Select Stylist [PERSON_NAME] Renuka [PERSON_NAME] [PERSON_NAME] [PERSON_NAME]" at bounding box center [260, 441] width 114 height 28
select select "81467"
click at [203, 427] on select "Select Stylist [PERSON_NAME] Renuka [PERSON_NAME] [PERSON_NAME] [PERSON_NAME]" at bounding box center [260, 441] width 114 height 28
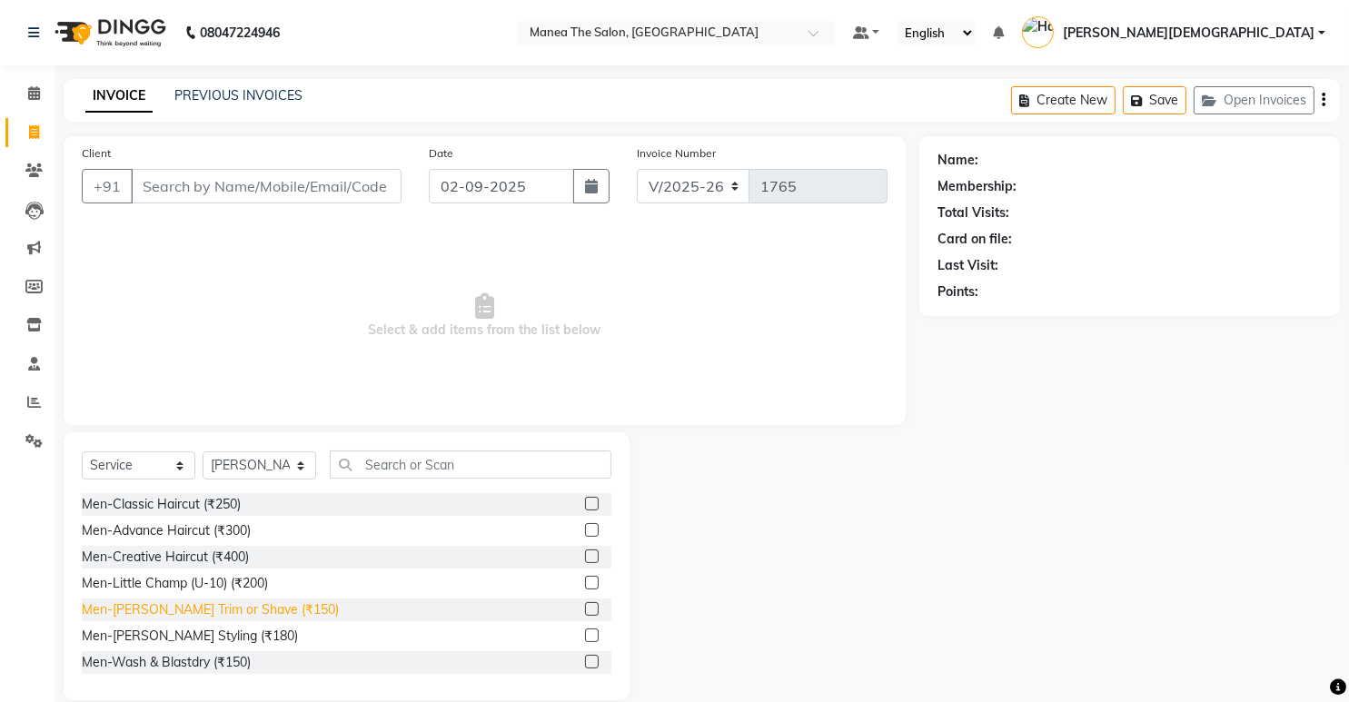
click at [233, 609] on div "Men-[PERSON_NAME] Trim or Shave (₹150)" at bounding box center [210, 609] width 257 height 19
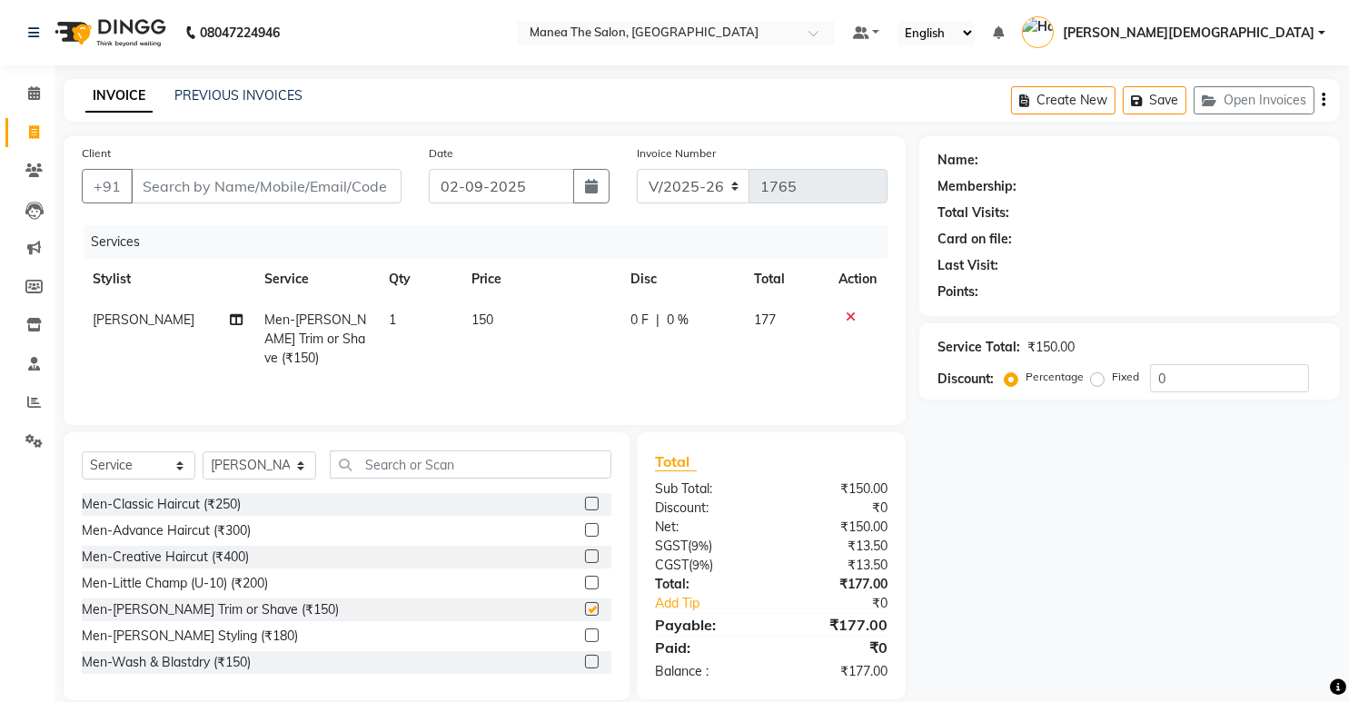
checkbox input "false"
click at [215, 510] on div "Men-Classic Haircut (₹250)" at bounding box center [161, 504] width 159 height 19
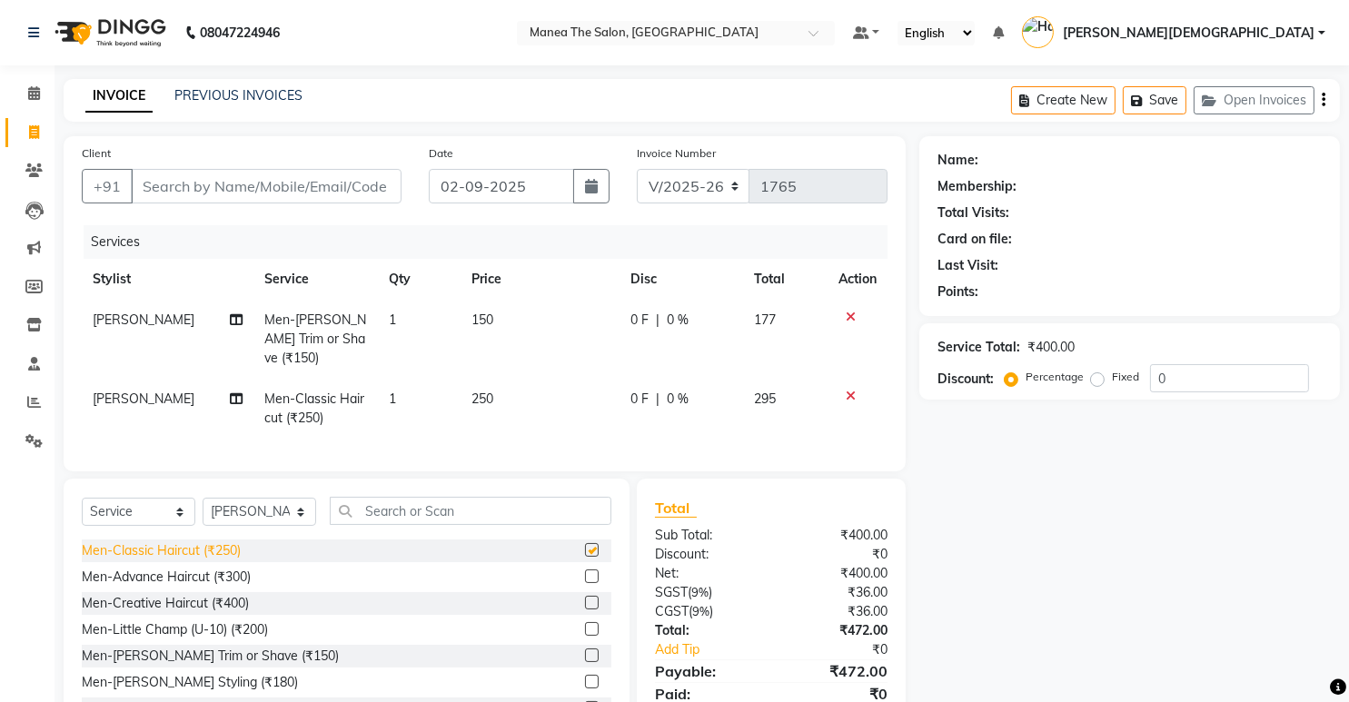
checkbox input "false"
click at [269, 183] on input "Client" at bounding box center [266, 186] width 271 height 35
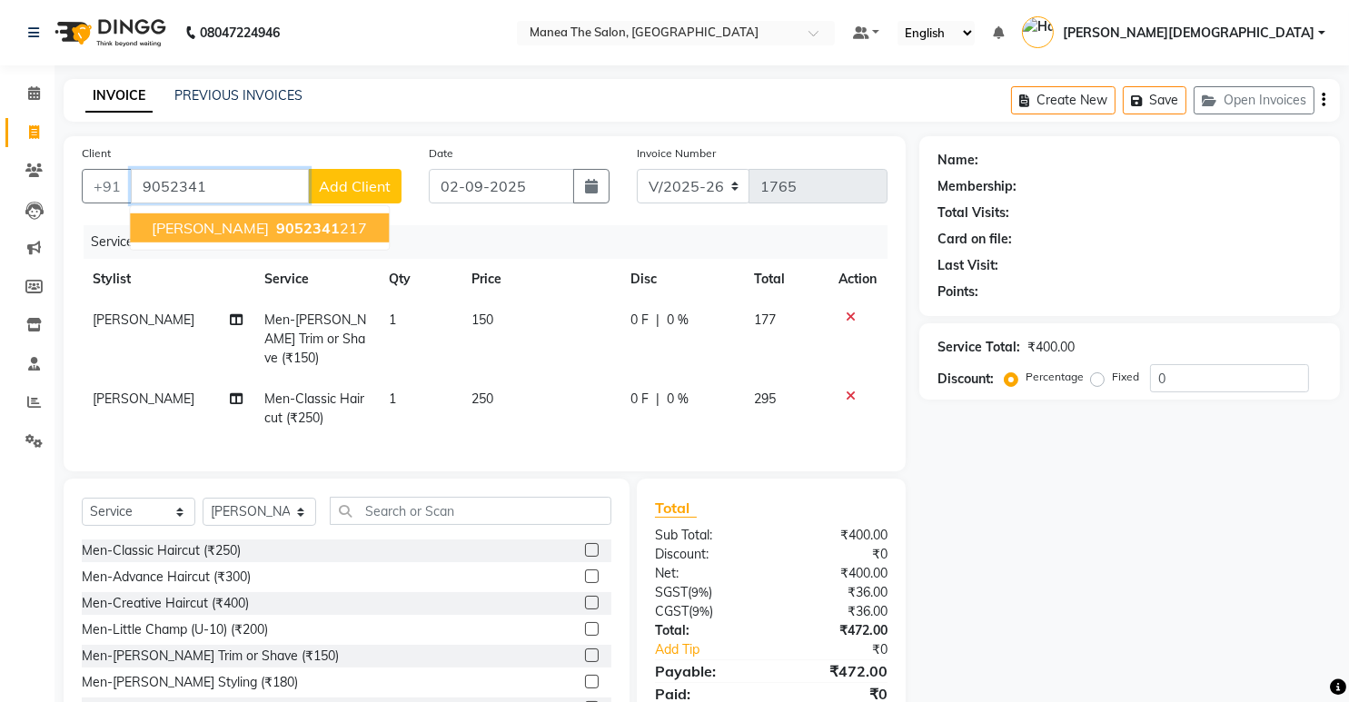
drag, startPoint x: 231, startPoint y: 223, endPoint x: 241, endPoint y: 227, distance: 11.0
click at [276, 227] on span "9052341" at bounding box center [308, 228] width 64 height 18
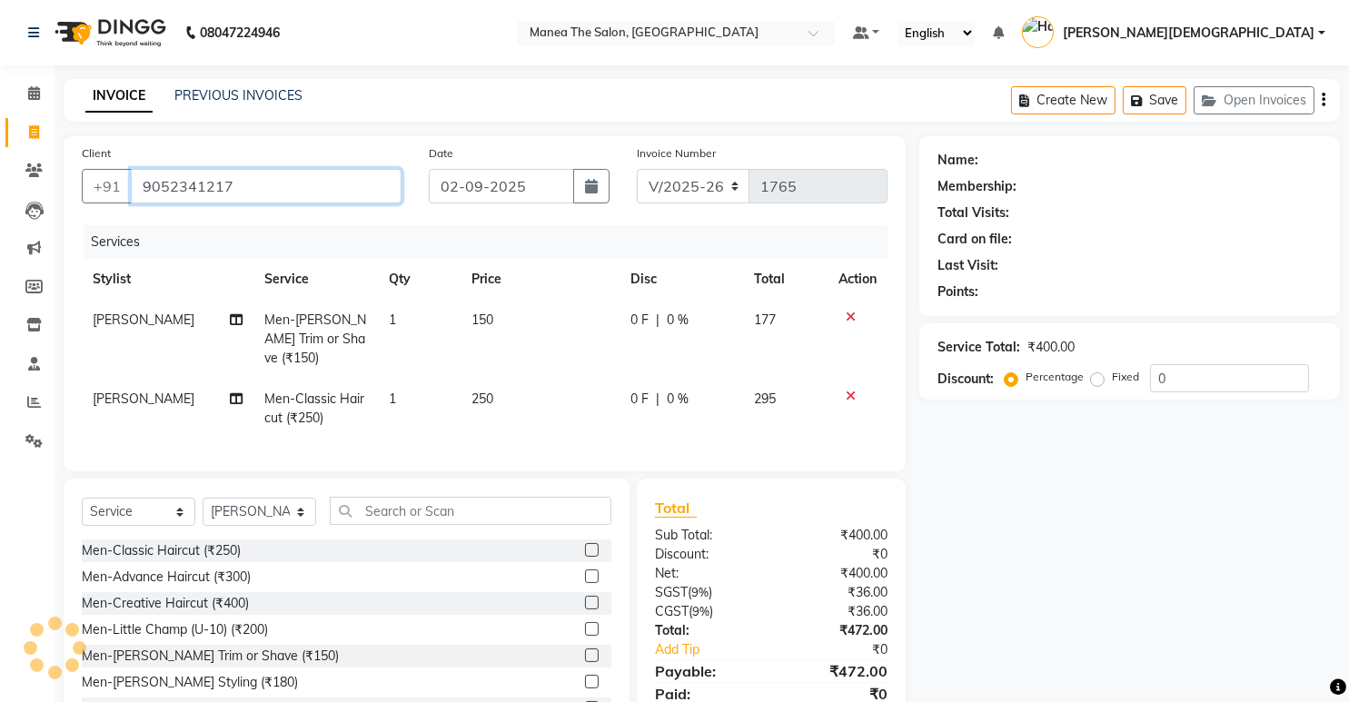
type input "9052341217"
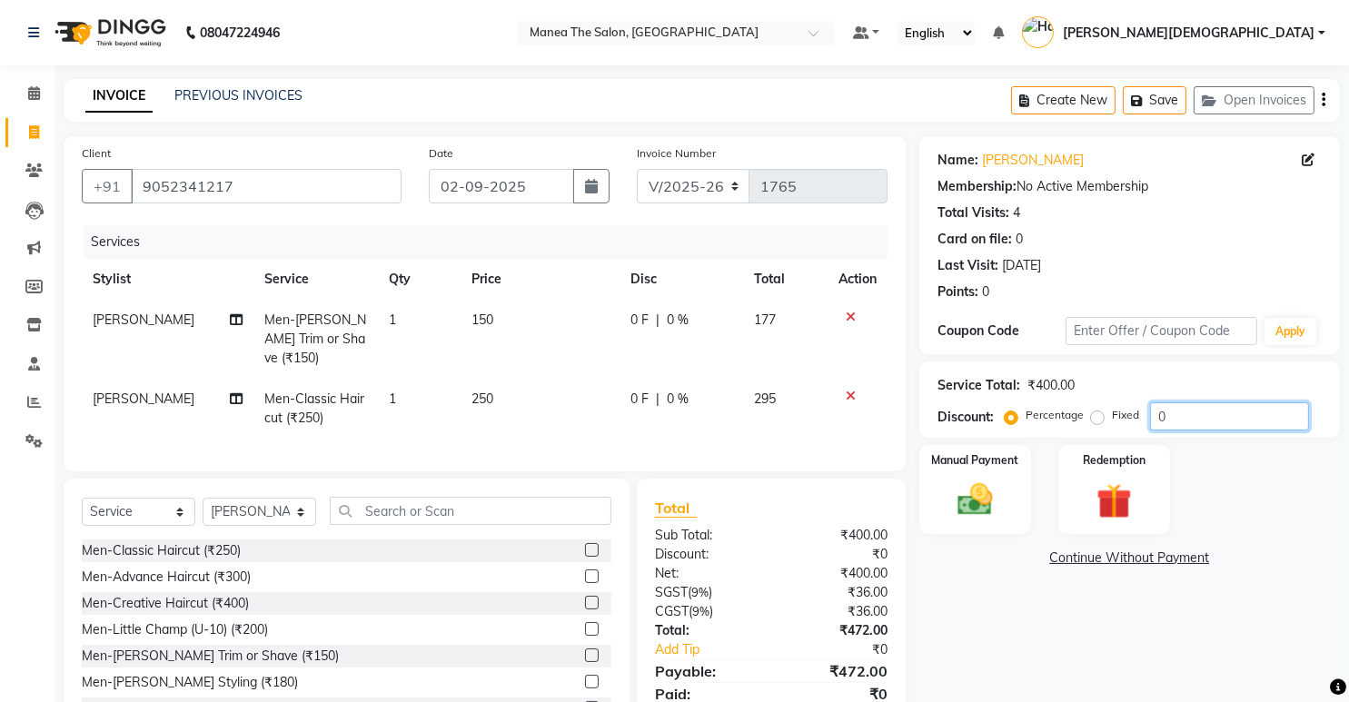
click at [1217, 426] on input "0" at bounding box center [1229, 416] width 159 height 28
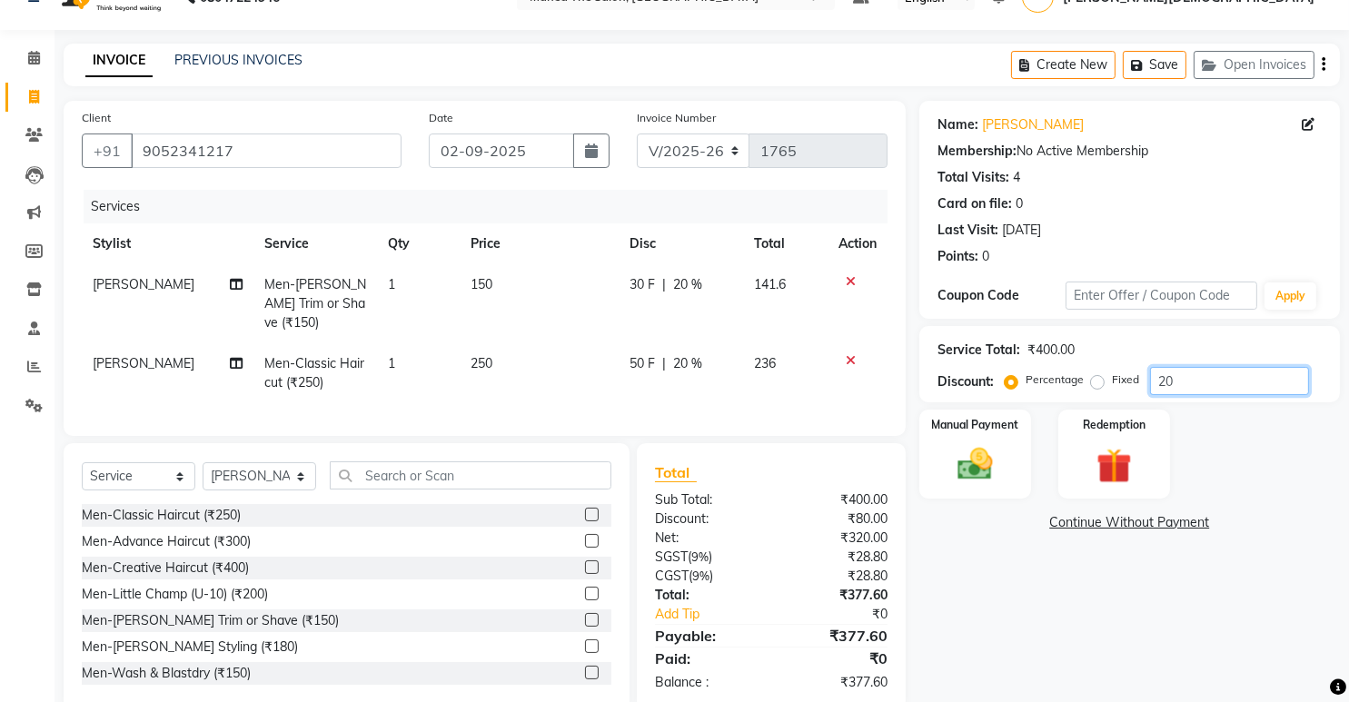
scroll to position [64, 0]
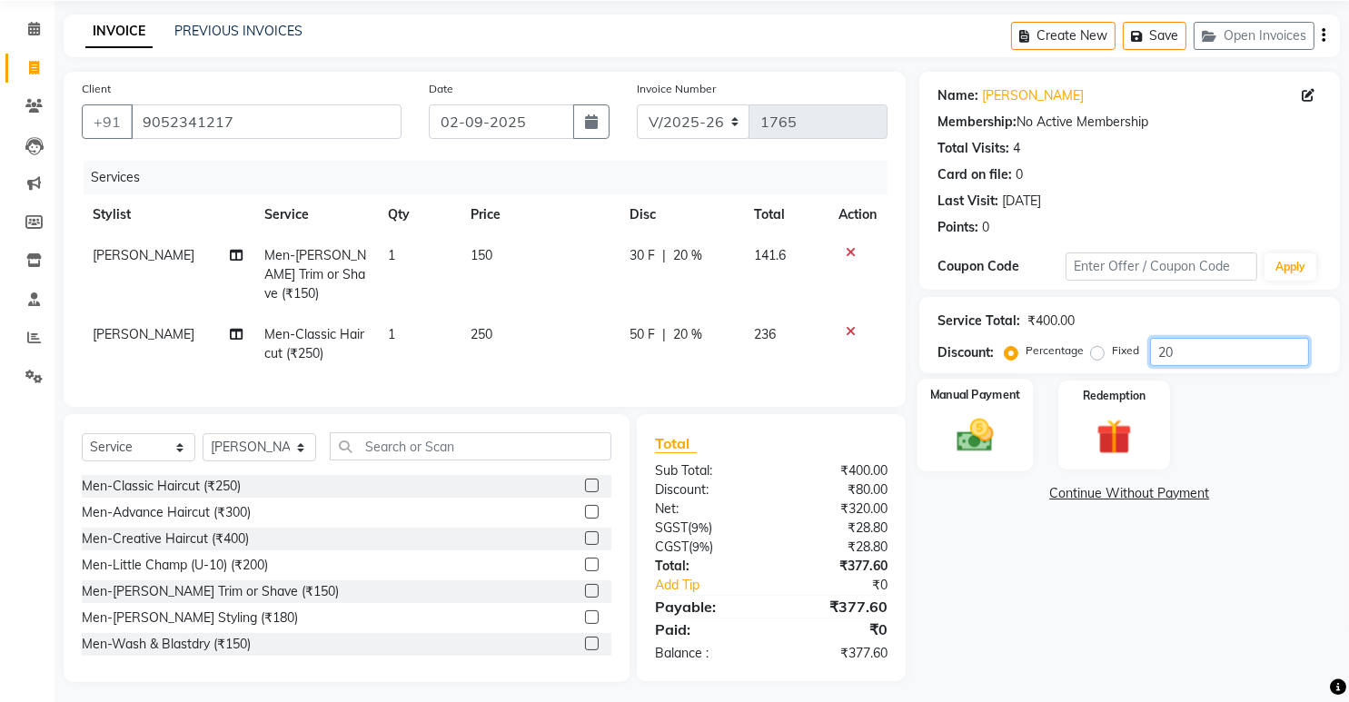
type input "20"
click at [978, 444] on img at bounding box center [974, 436] width 59 height 42
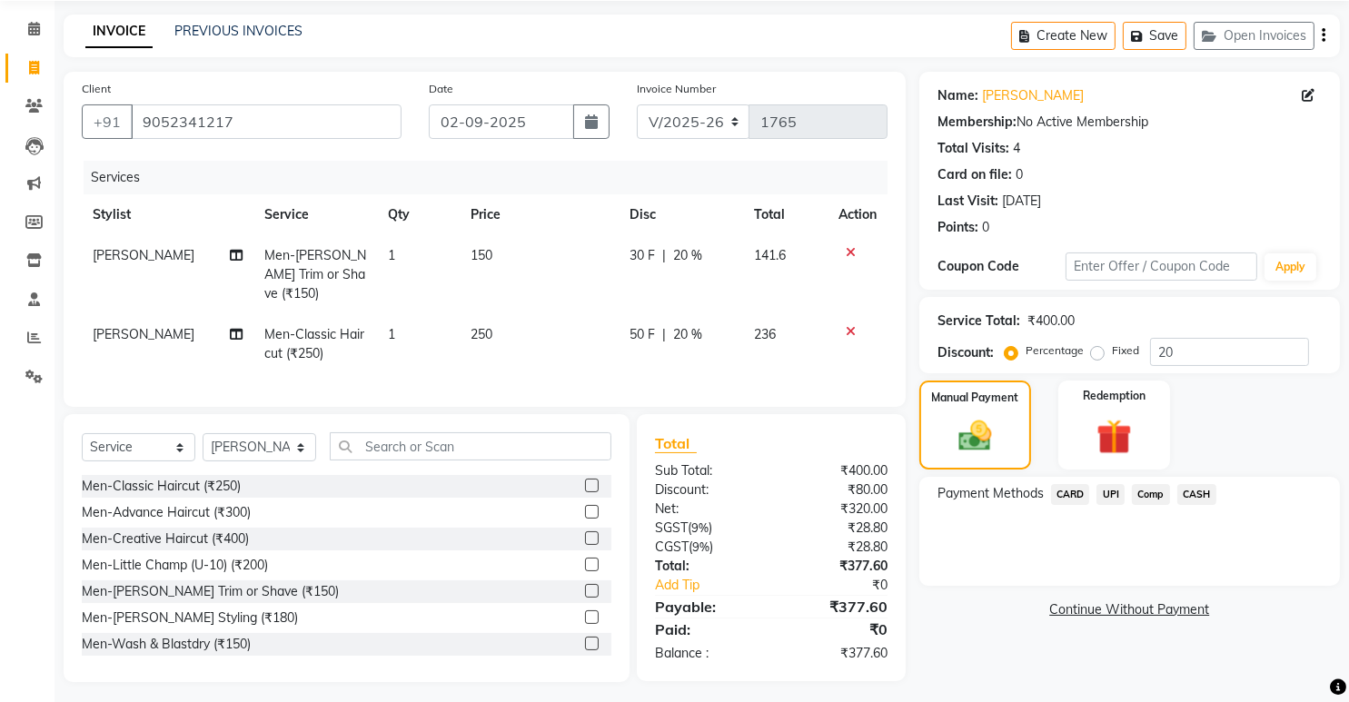
click at [1114, 491] on span "UPI" at bounding box center [1110, 494] width 28 height 21
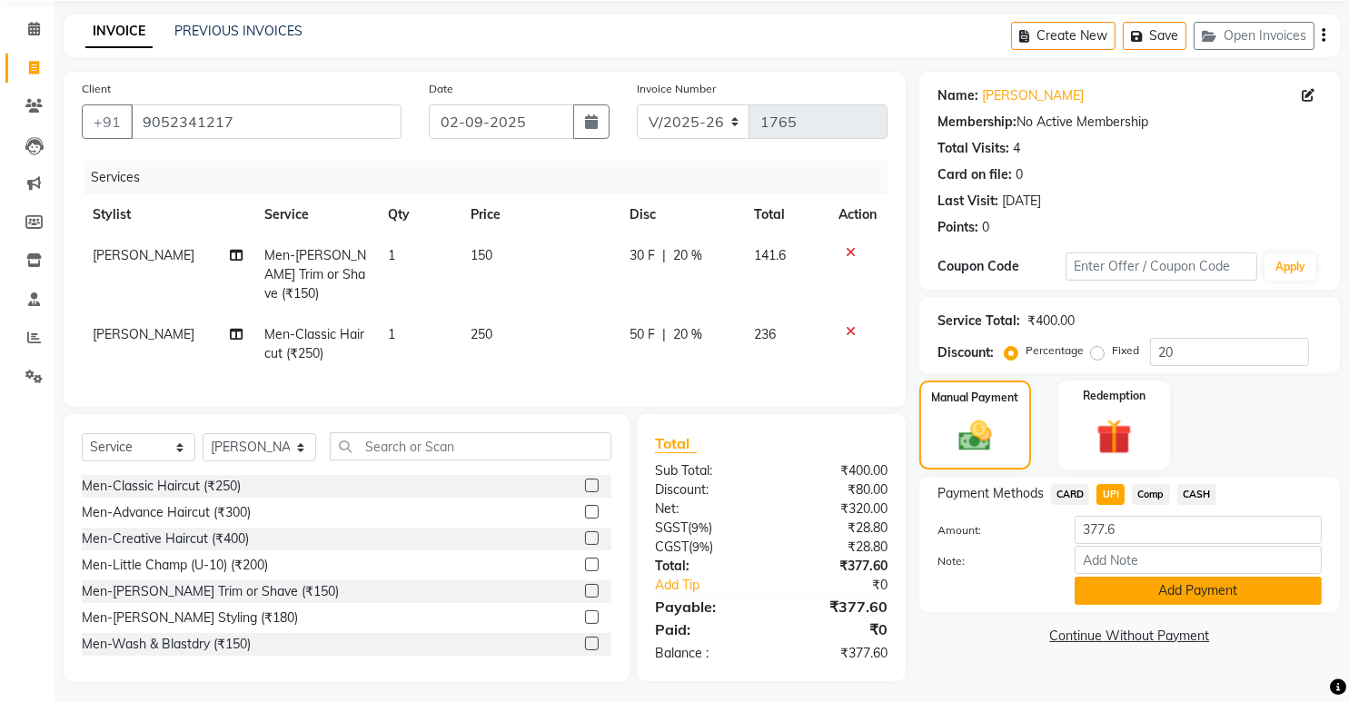
click at [1123, 599] on button "Add Payment" at bounding box center [1197, 591] width 247 height 28
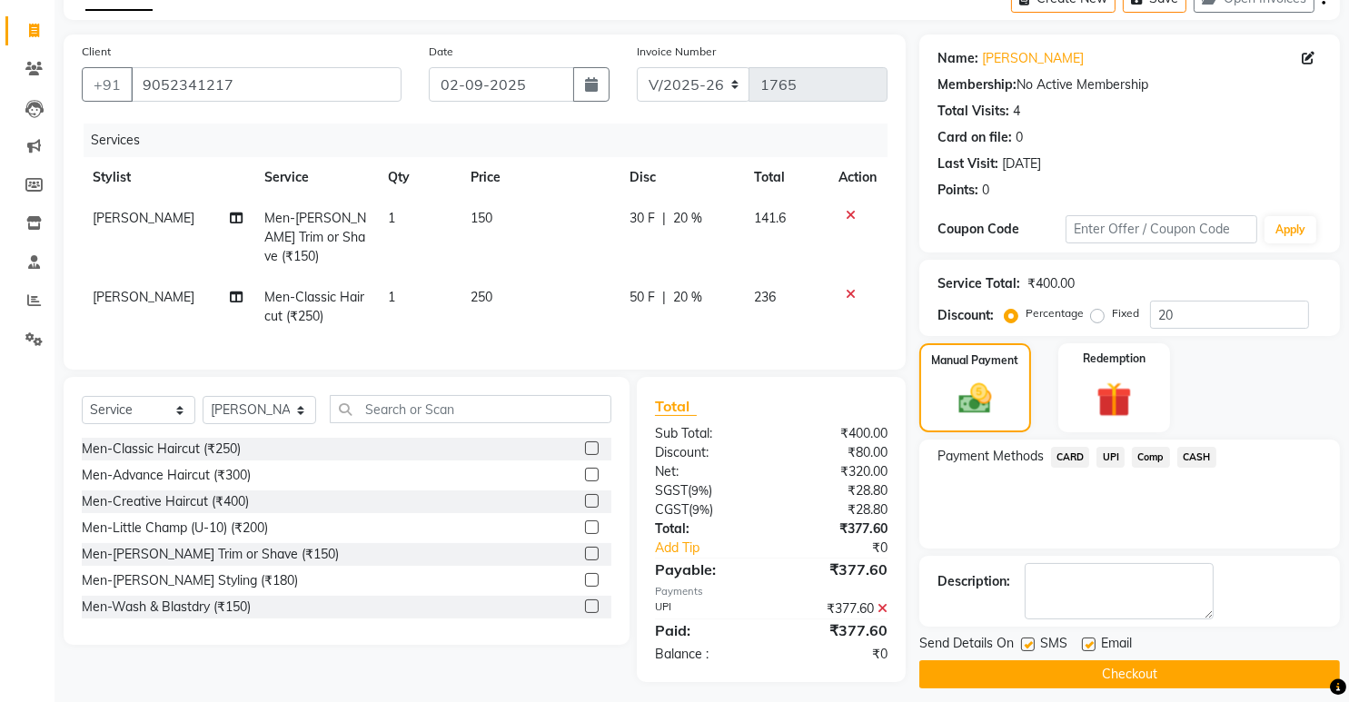
scroll to position [114, 0]
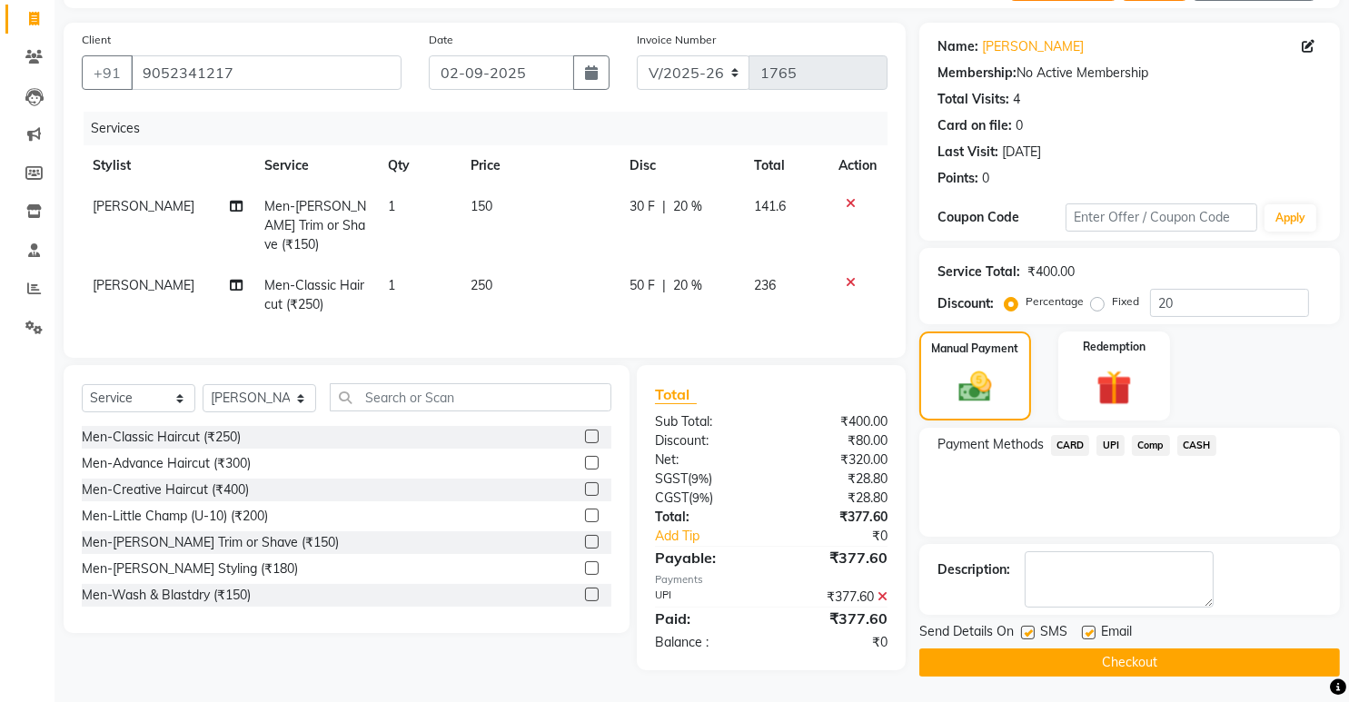
click at [1142, 662] on button "Checkout" at bounding box center [1129, 662] width 421 height 28
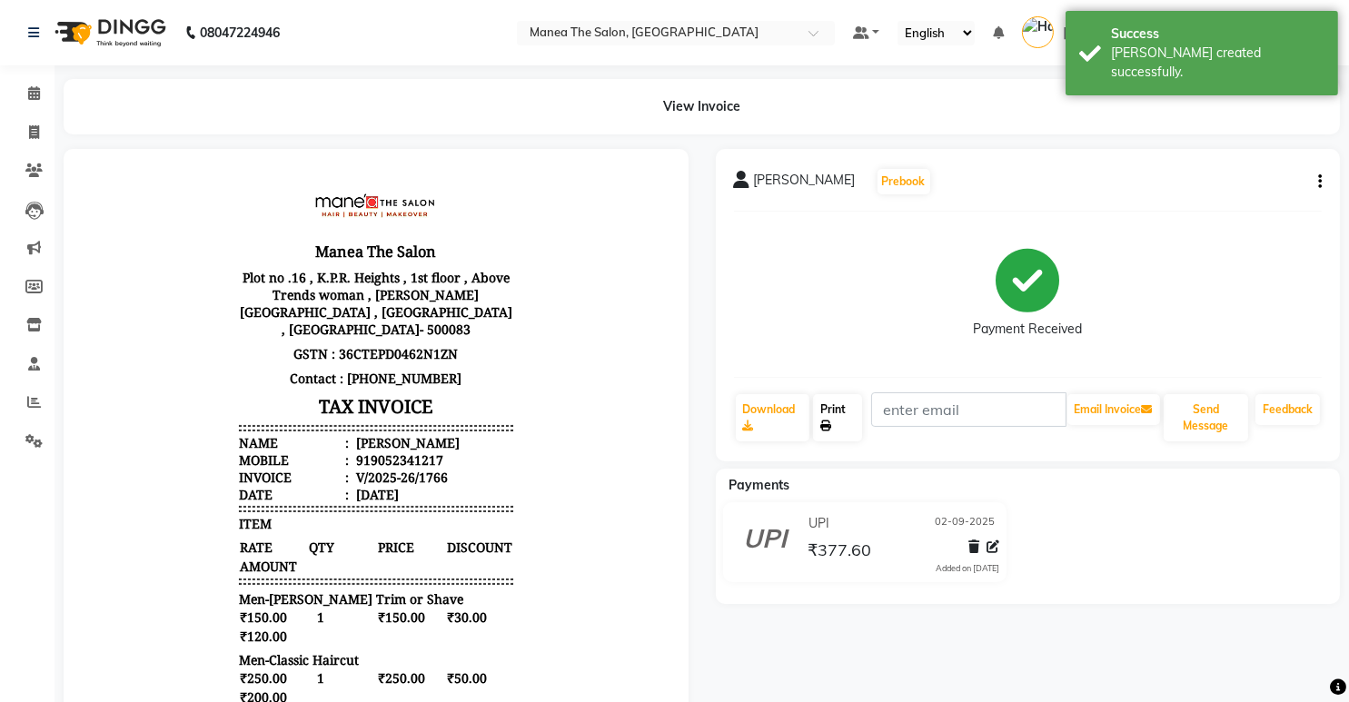
click at [827, 407] on link "Print" at bounding box center [837, 417] width 48 height 47
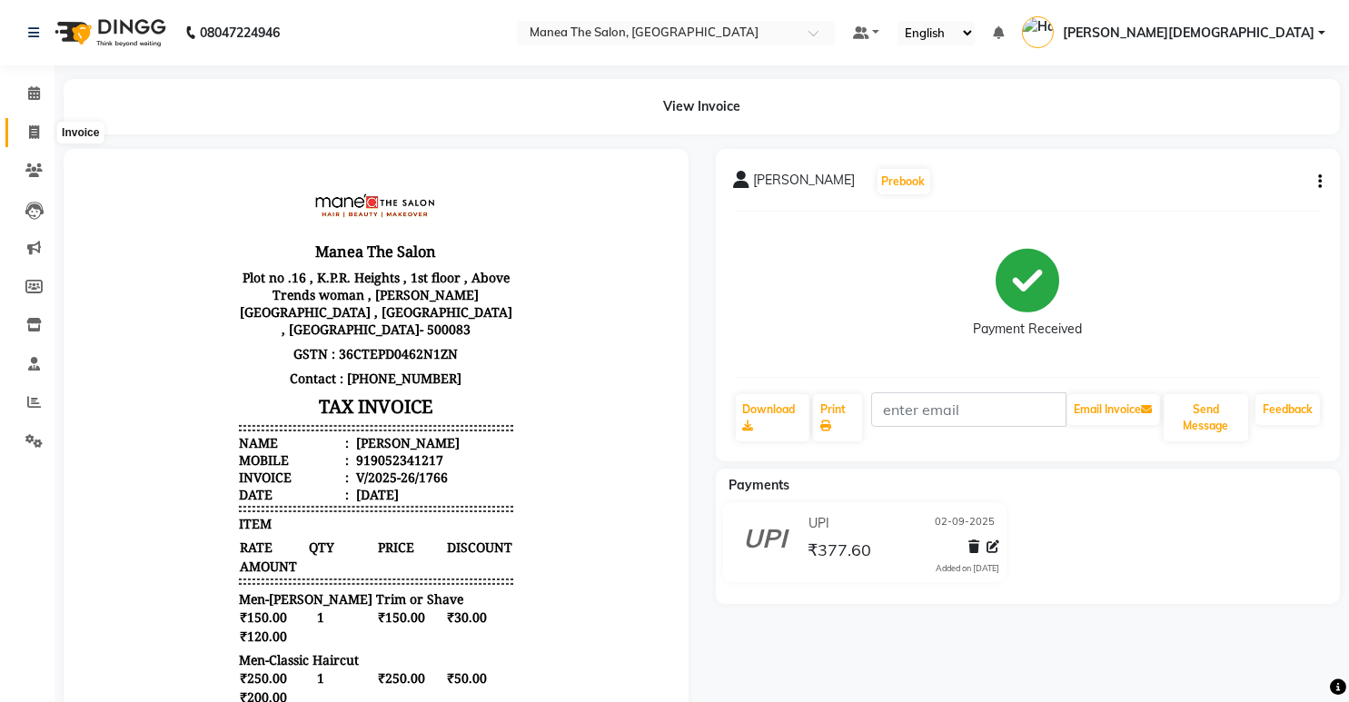
click at [25, 135] on span at bounding box center [34, 133] width 32 height 21
select select "service"
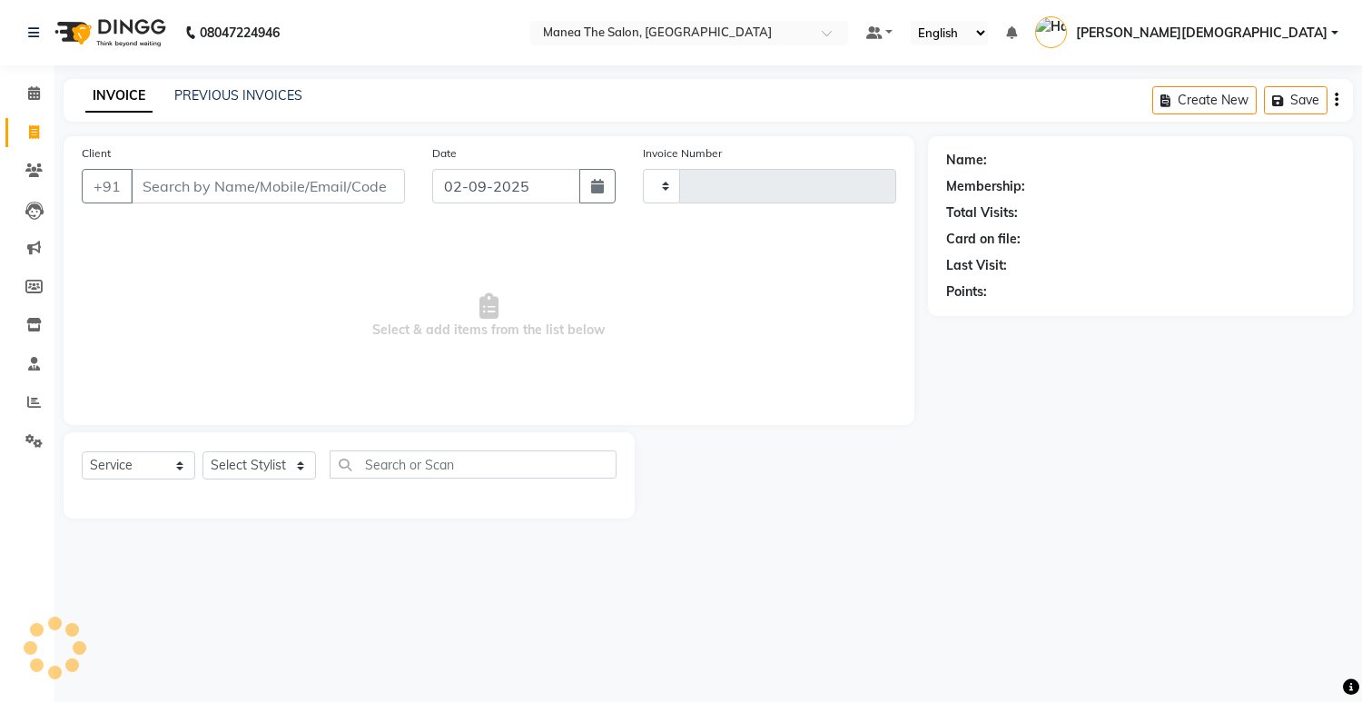
type input "1767"
select select "5481"
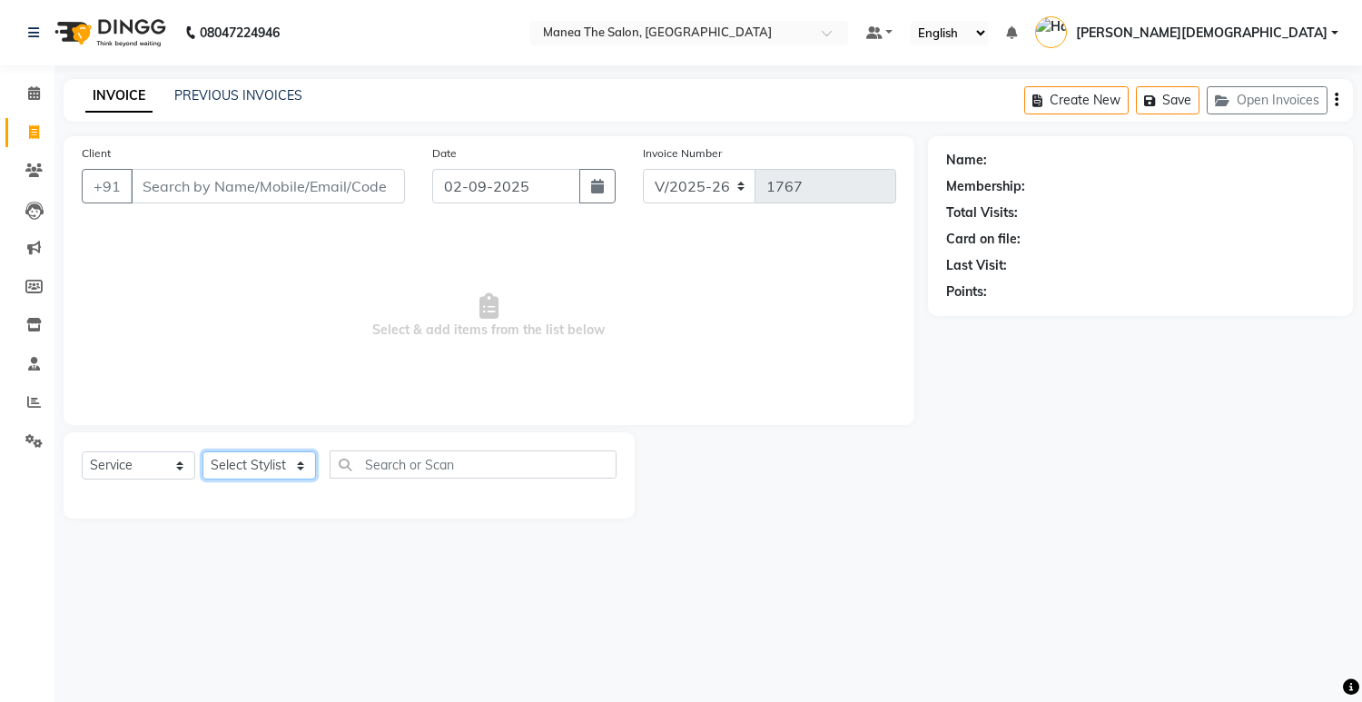
click at [299, 461] on select "Select Stylist [PERSON_NAME] Renuka [PERSON_NAME] [PERSON_NAME] [PERSON_NAME]" at bounding box center [260, 465] width 114 height 28
select select "86556"
click at [203, 451] on select "Select Stylist [PERSON_NAME] Renuka [PERSON_NAME] [PERSON_NAME] [PERSON_NAME]" at bounding box center [260, 465] width 114 height 28
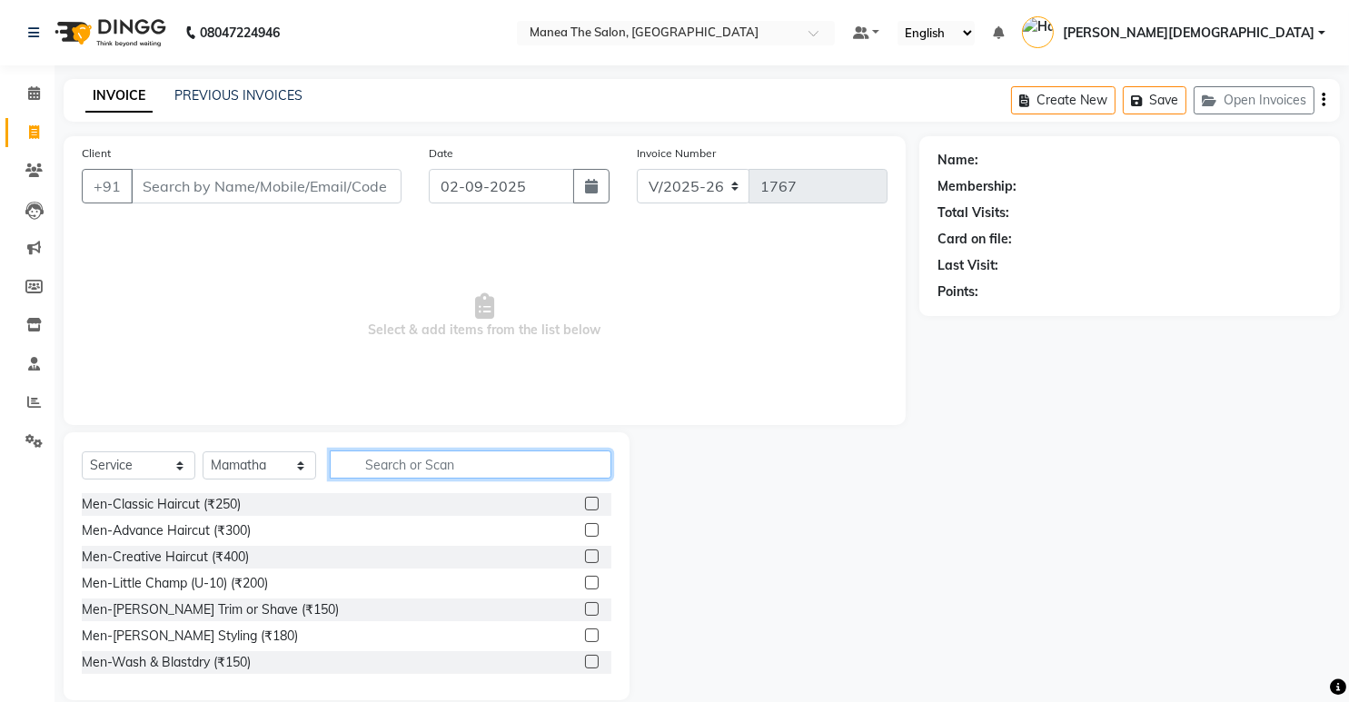
click at [413, 472] on input "text" at bounding box center [471, 464] width 282 height 28
type input "60"
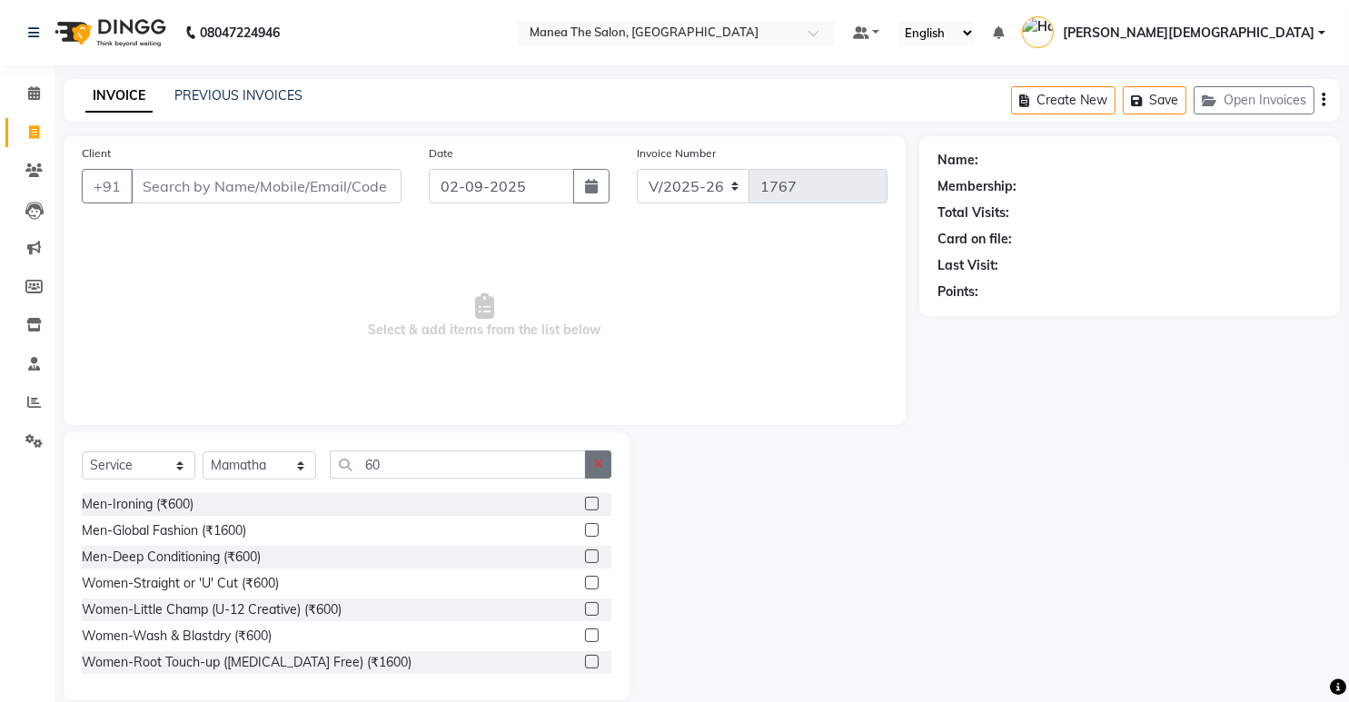
click at [608, 471] on button "button" at bounding box center [598, 464] width 26 height 28
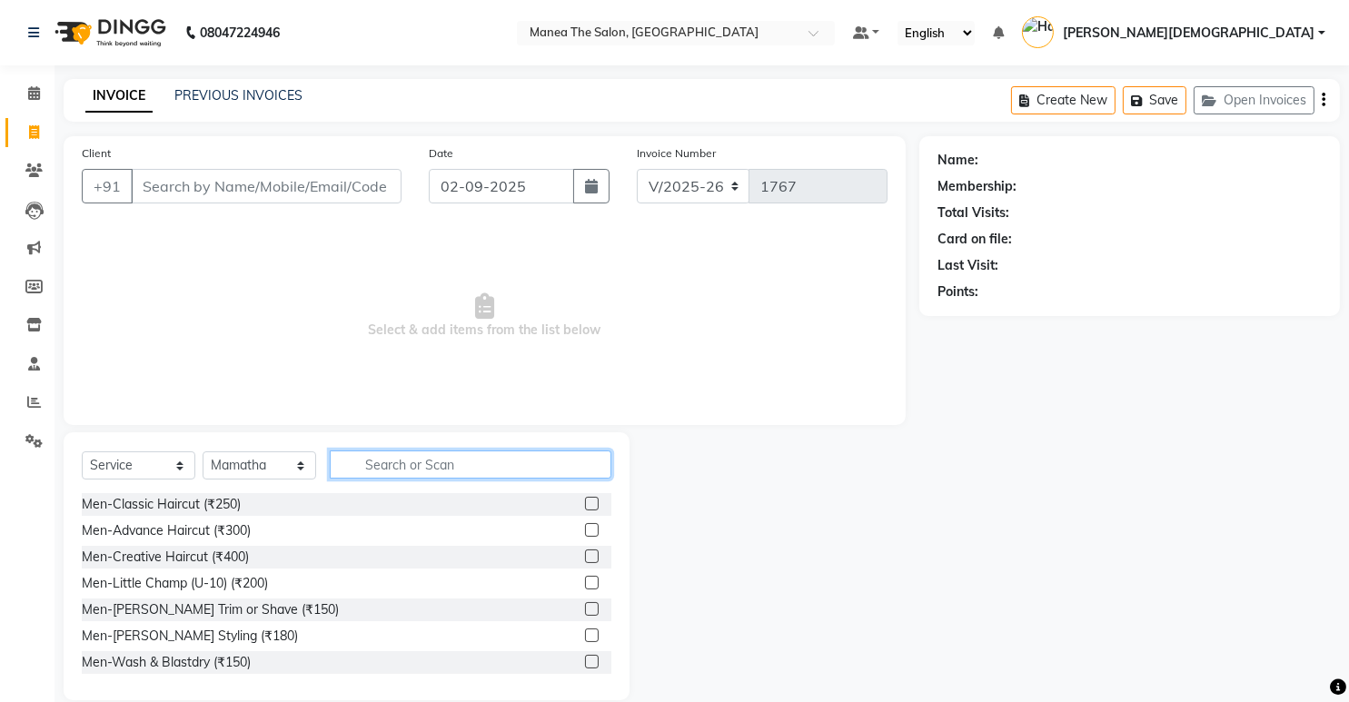
click at [531, 459] on input "text" at bounding box center [471, 464] width 282 height 28
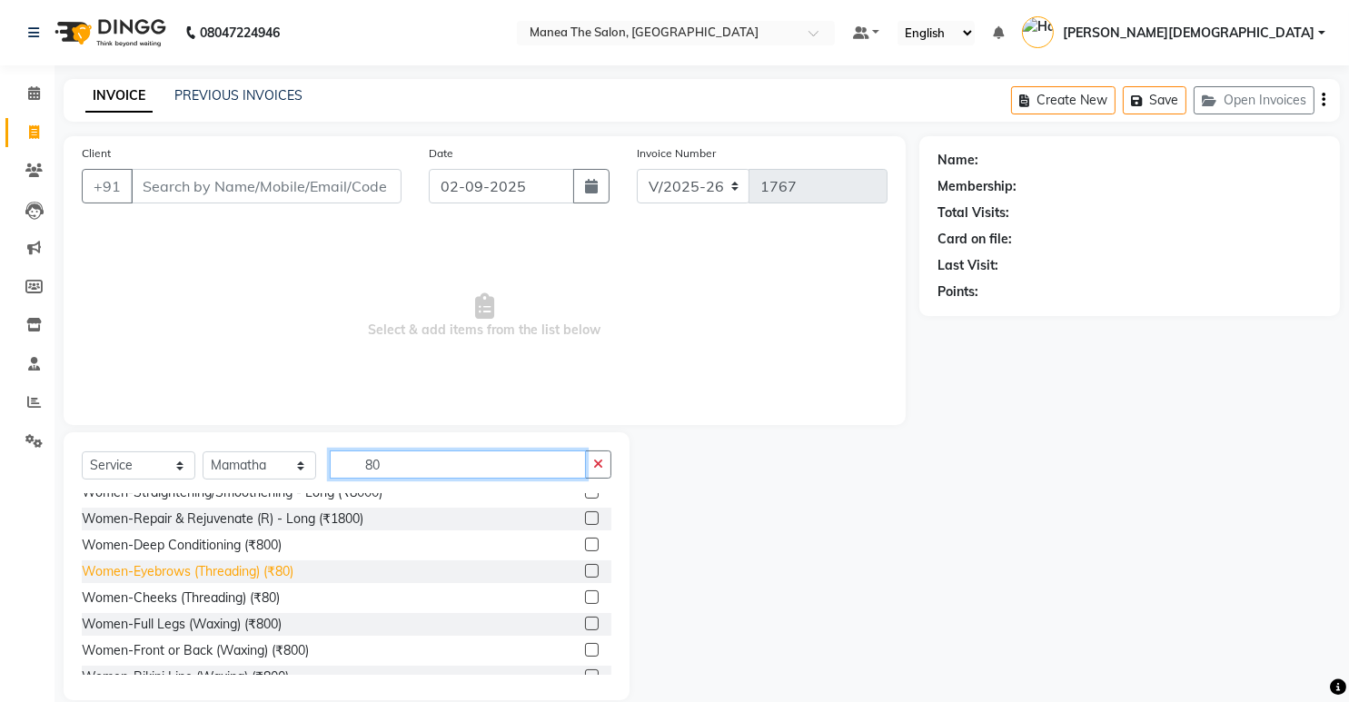
type input "80"
click at [230, 571] on div "Women-Eyebrows (Threading) (₹80)" at bounding box center [188, 571] width 212 height 19
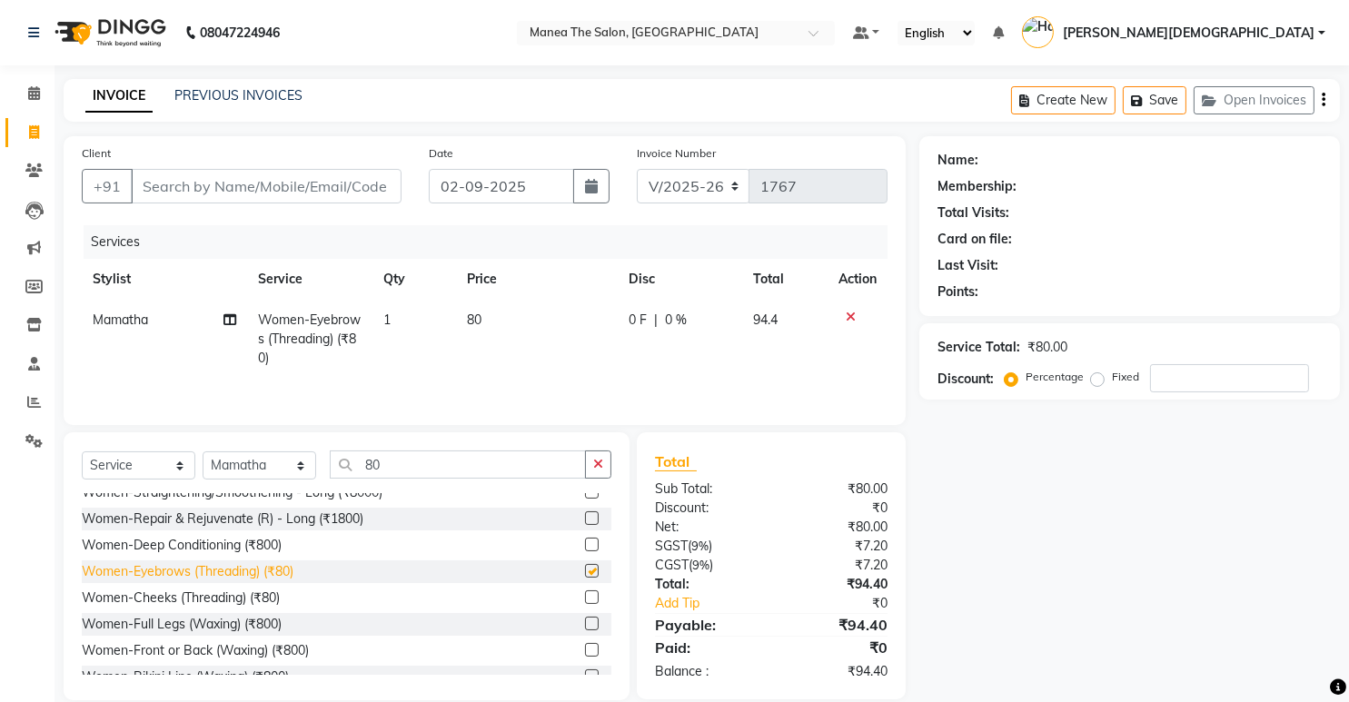
checkbox input "false"
click at [603, 465] on button "button" at bounding box center [598, 464] width 26 height 28
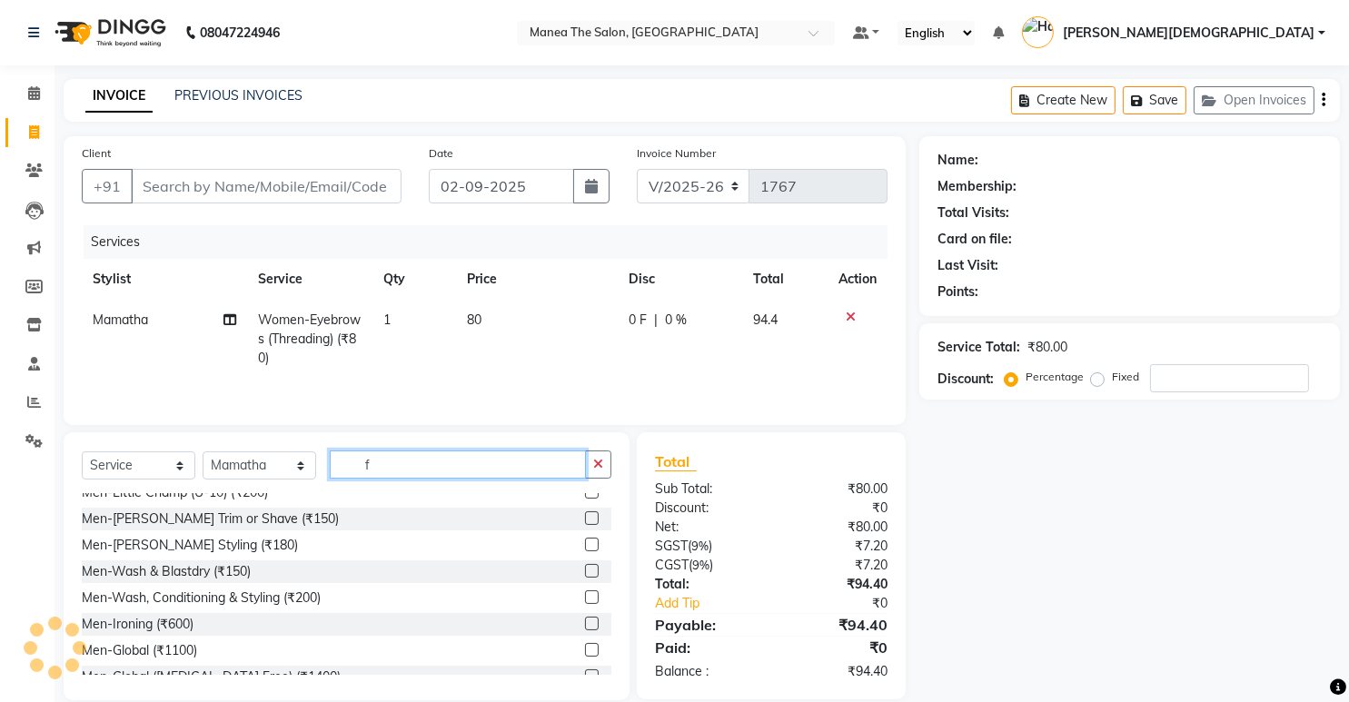
scroll to position [0, 0]
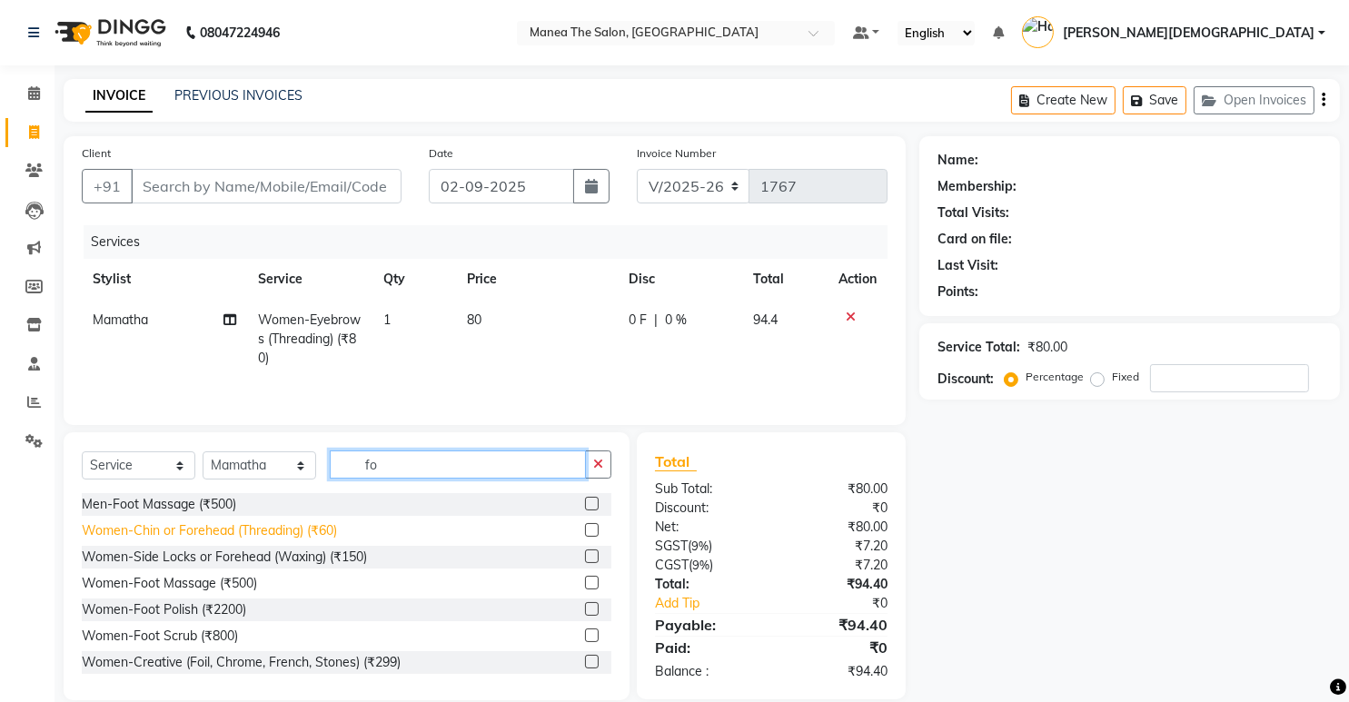
type input "fo"
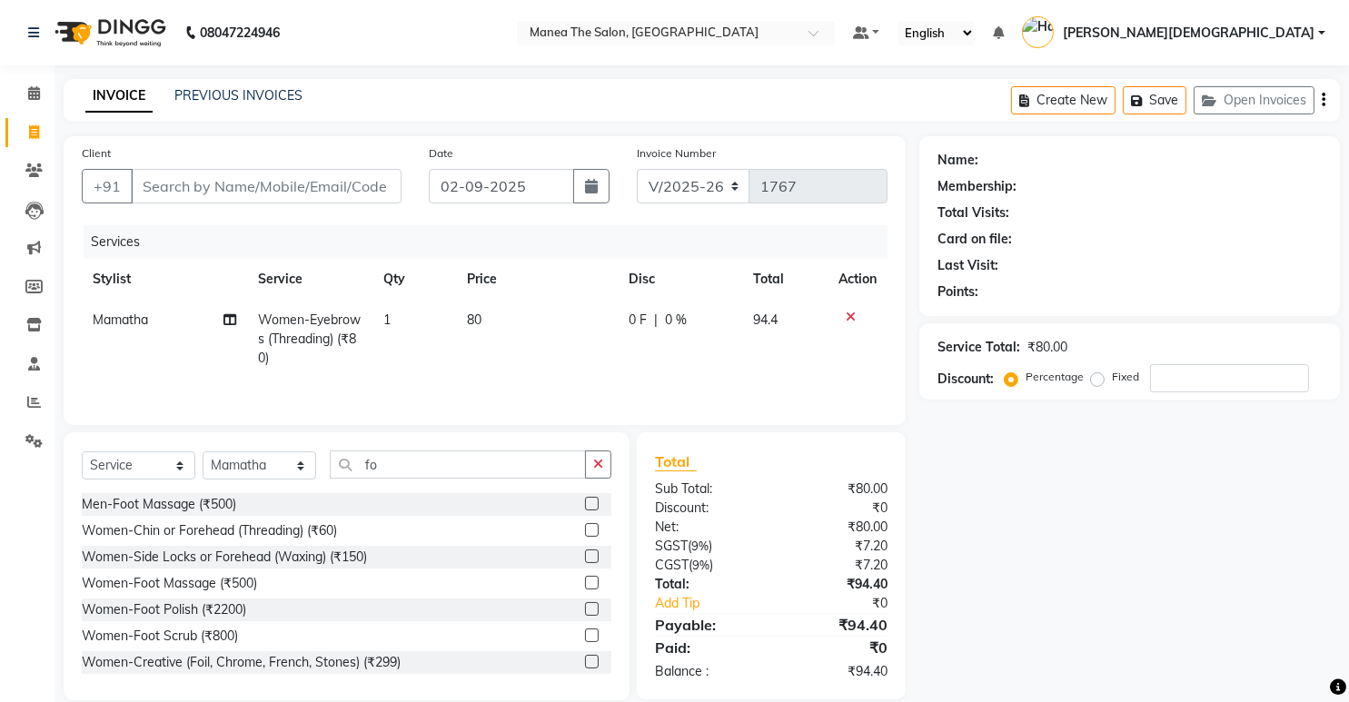
click at [311, 529] on div "Women-Chin or Forehead (Threading) (₹60)" at bounding box center [209, 530] width 255 height 19
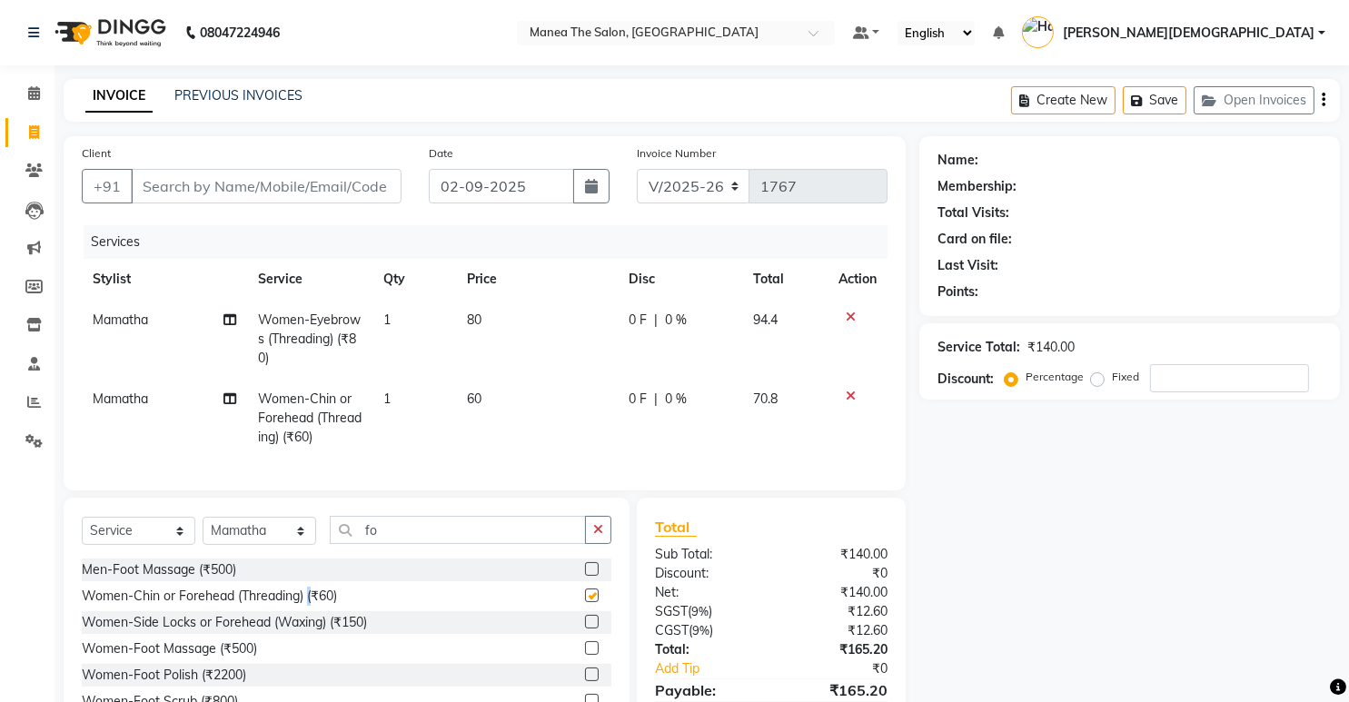
checkbox input "false"
click at [1195, 368] on input "number" at bounding box center [1229, 378] width 159 height 28
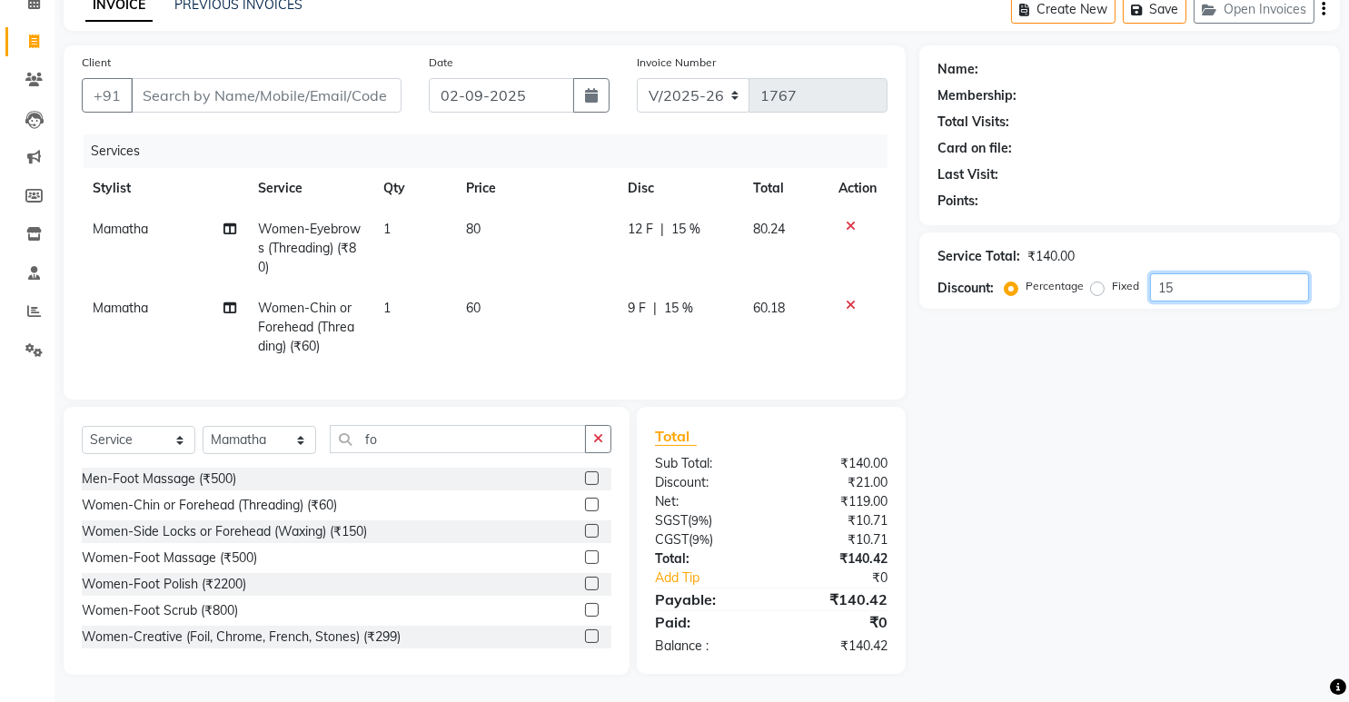
scroll to position [104, 0]
click at [1242, 273] on input "15" at bounding box center [1229, 287] width 159 height 28
click at [1177, 256] on div "Service Total: ₹140.00 Discount: Percentage Fixed 15" at bounding box center [1129, 271] width 384 height 62
drag, startPoint x: 1206, startPoint y: 264, endPoint x: 1201, endPoint y: 274, distance: 11.4
click at [1205, 273] on input "15" at bounding box center [1229, 287] width 159 height 28
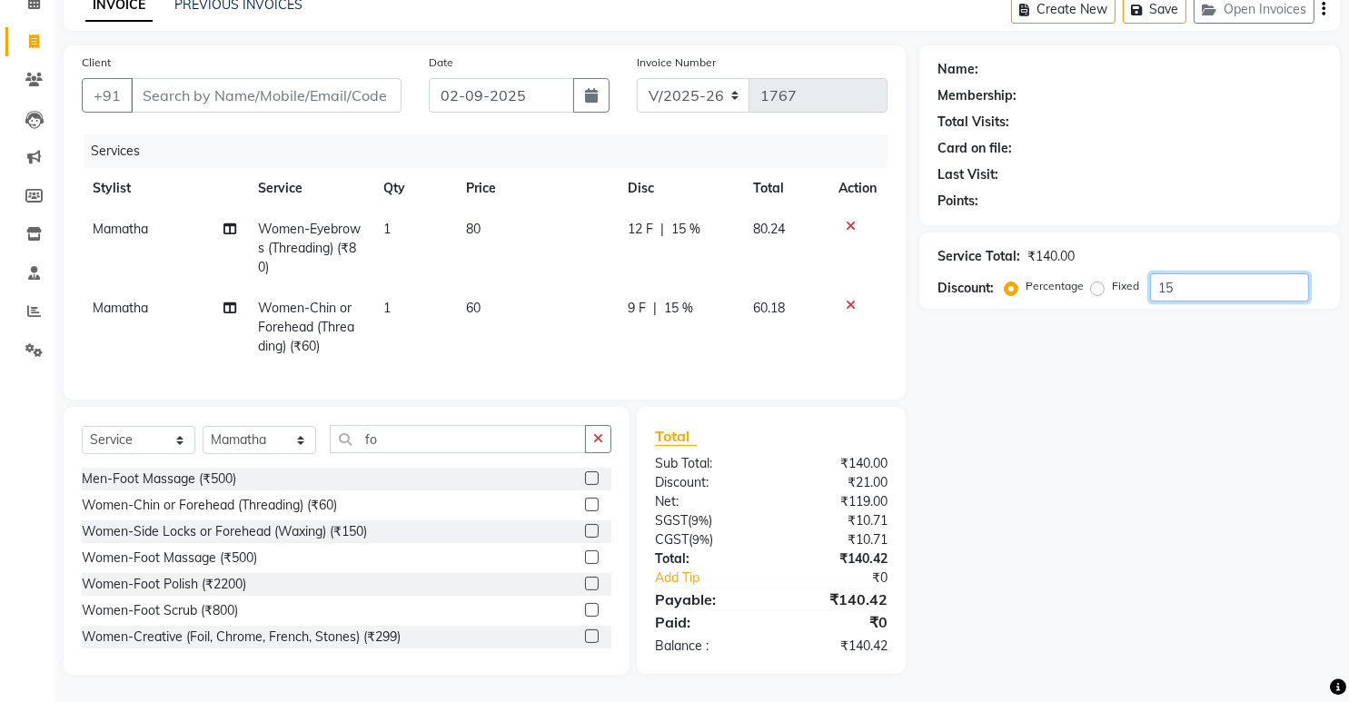
type input "1"
click at [608, 437] on button "button" at bounding box center [598, 439] width 26 height 28
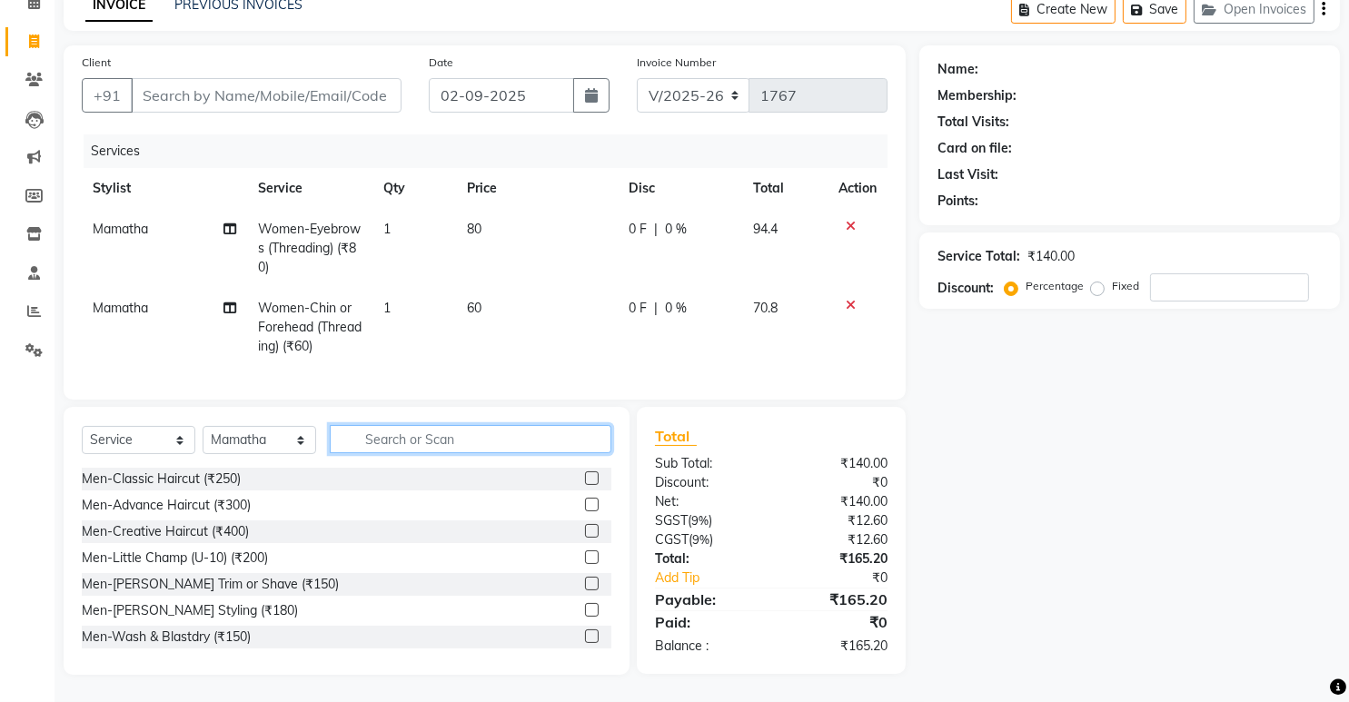
click at [559, 440] on input "text" at bounding box center [471, 439] width 282 height 28
type input "a"
click at [602, 442] on icon "button" at bounding box center [598, 438] width 10 height 13
click at [500, 445] on input "text" at bounding box center [471, 439] width 282 height 28
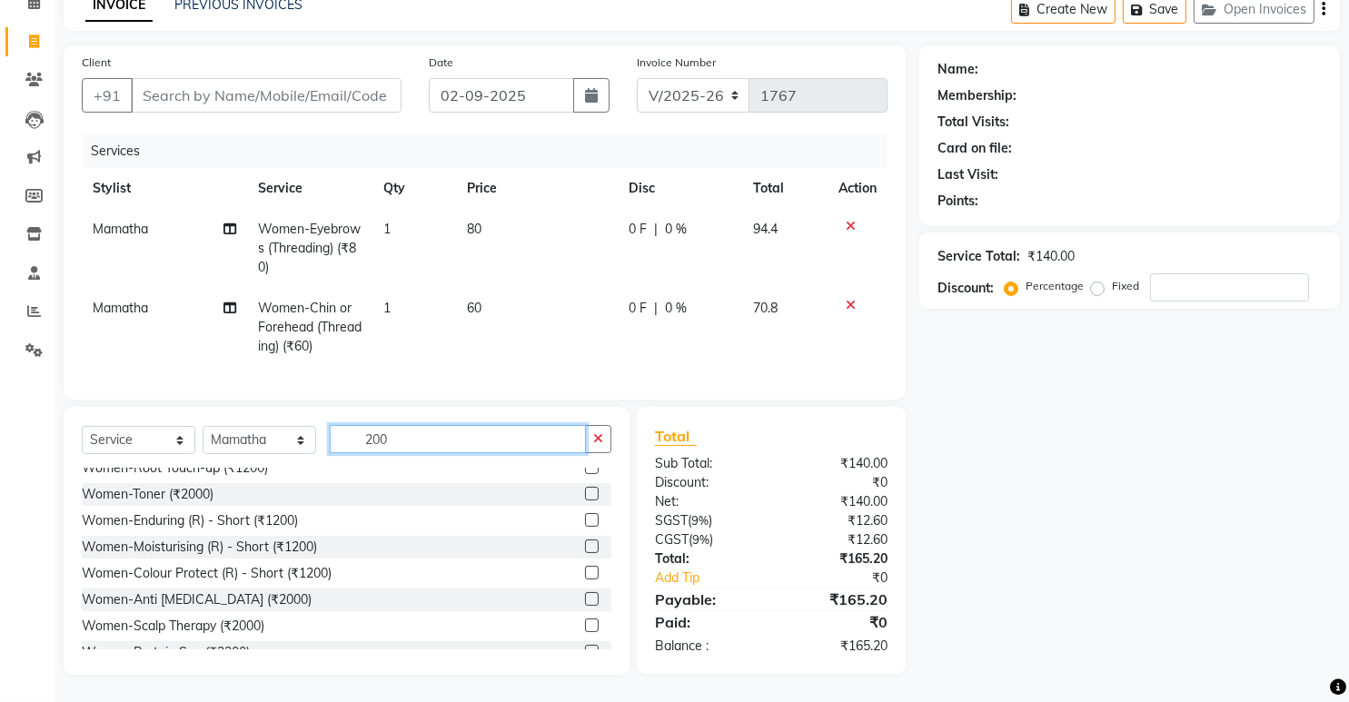
scroll to position [182, 0]
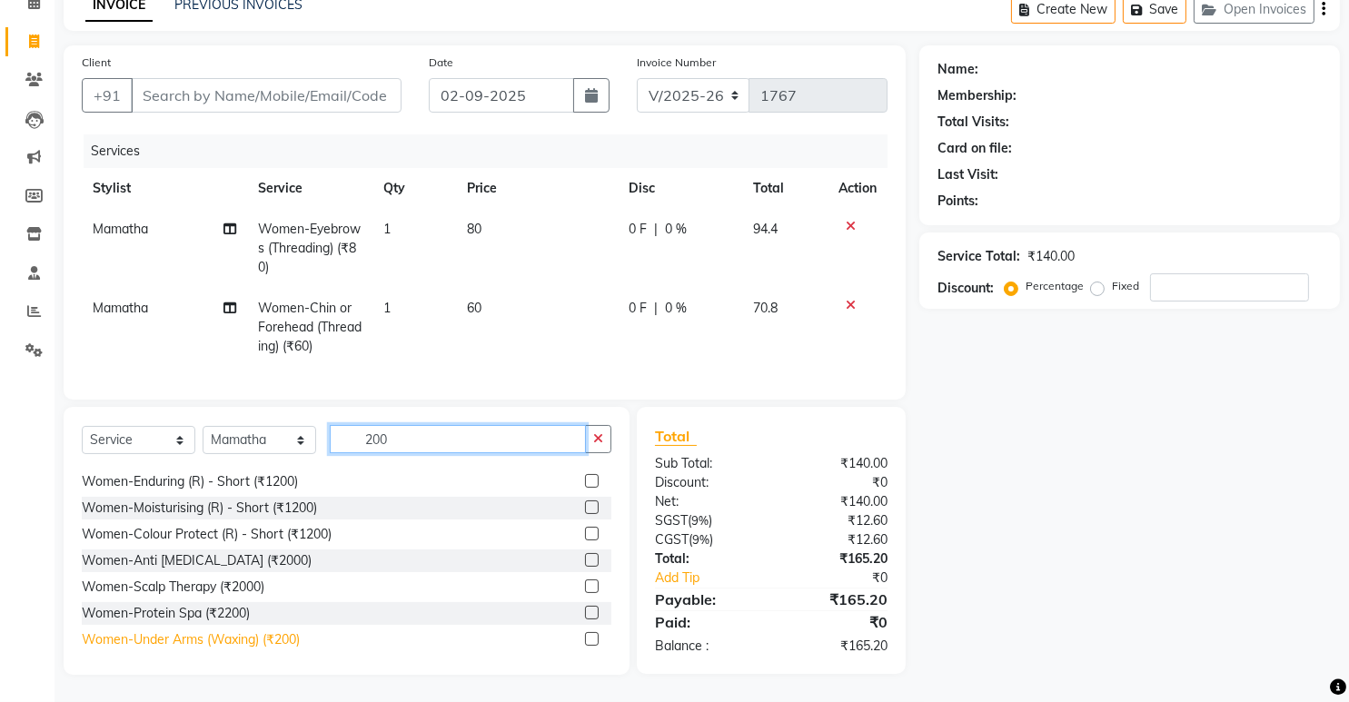
type input "200"
click at [241, 641] on div "Women-Under Arms (Waxing) (₹200)" at bounding box center [191, 639] width 218 height 19
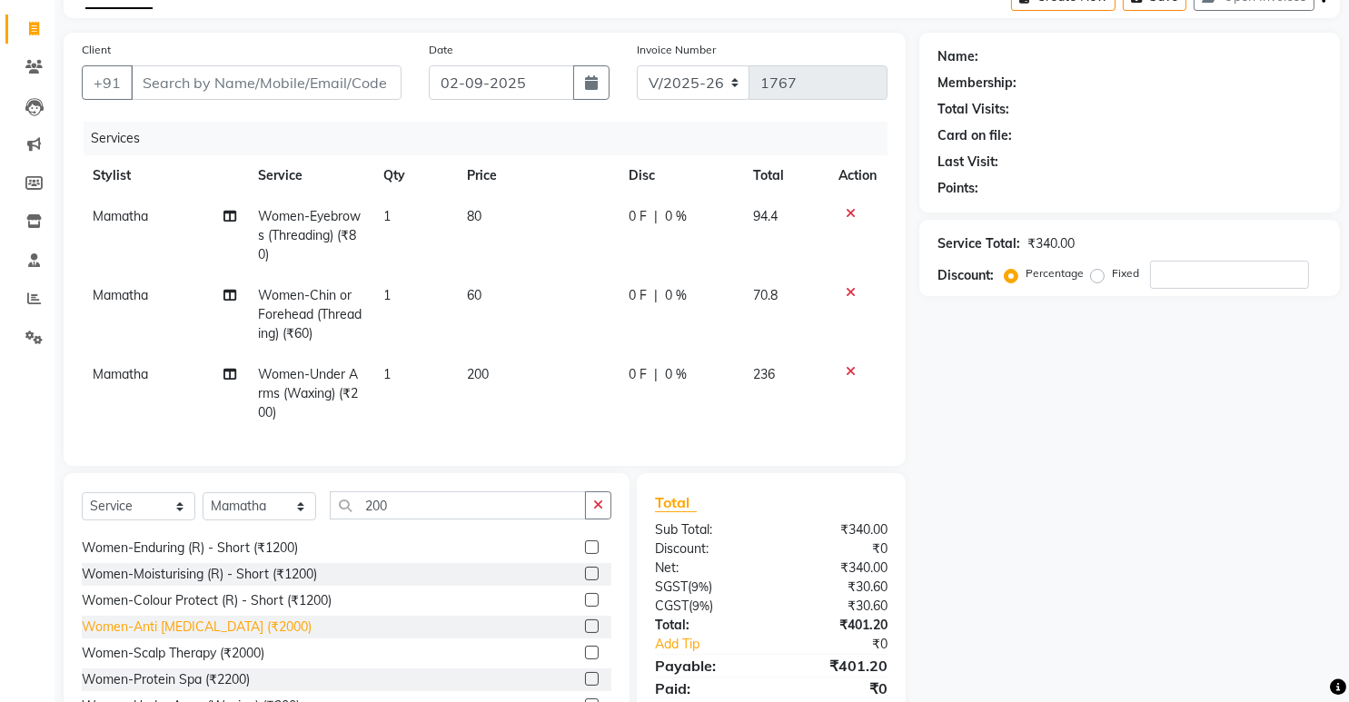
checkbox input "false"
click at [481, 222] on span "80" at bounding box center [474, 216] width 15 height 16
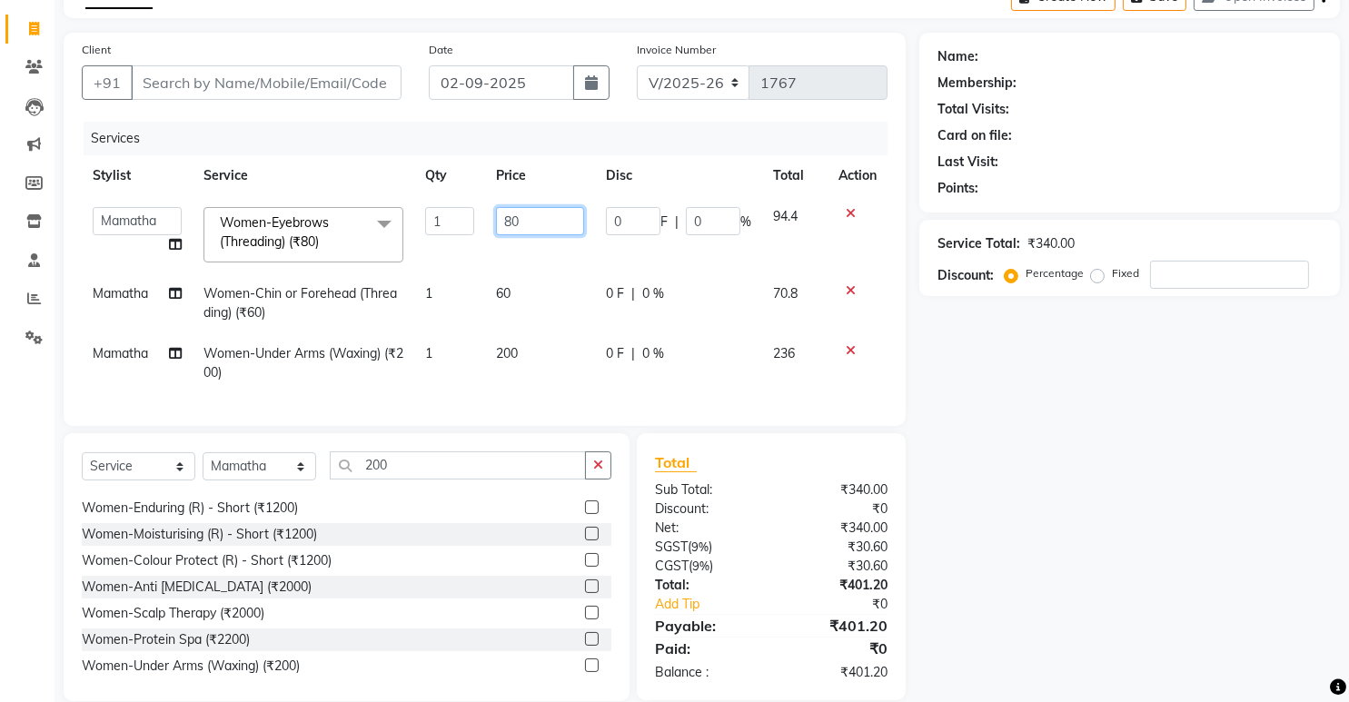
click at [526, 220] on input "80" at bounding box center [540, 221] width 88 height 28
type input "8"
type input "60"
click at [365, 83] on input "Client" at bounding box center [266, 82] width 271 height 35
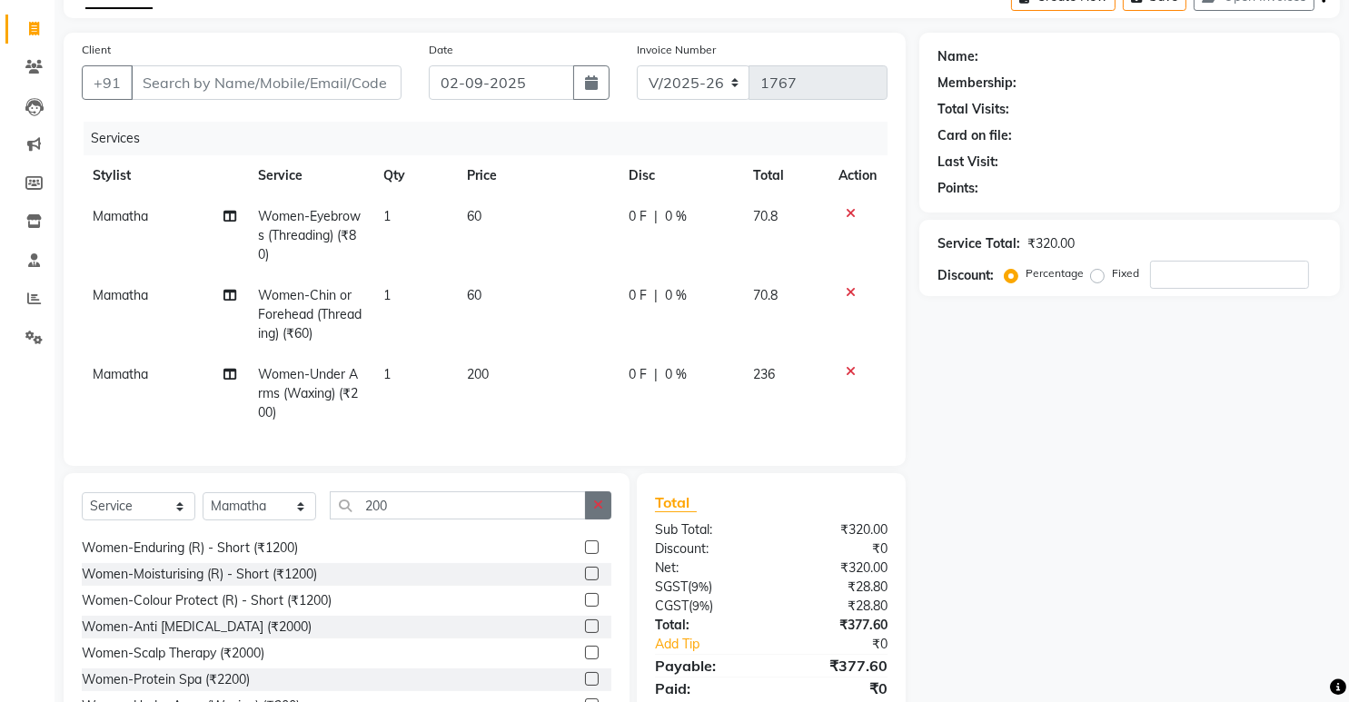
click at [602, 511] on icon "button" at bounding box center [598, 505] width 10 height 13
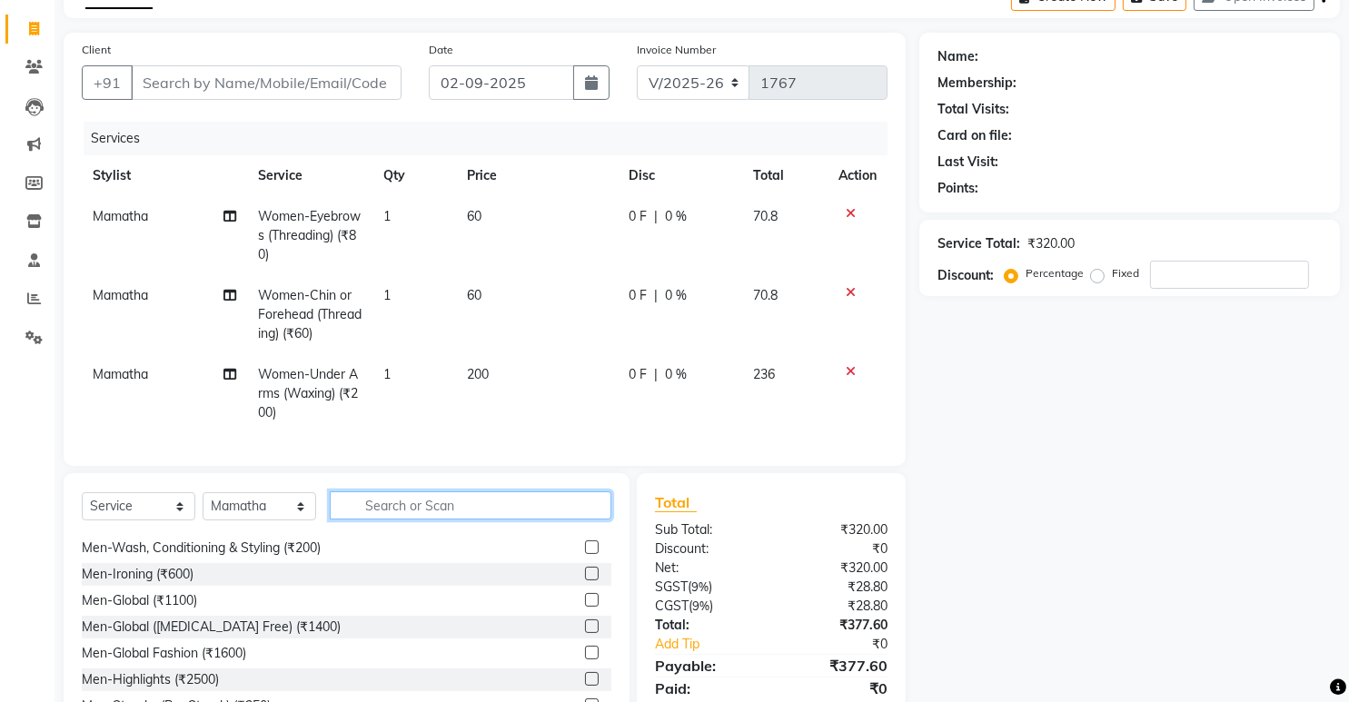
click at [523, 511] on input "text" at bounding box center [471, 505] width 282 height 28
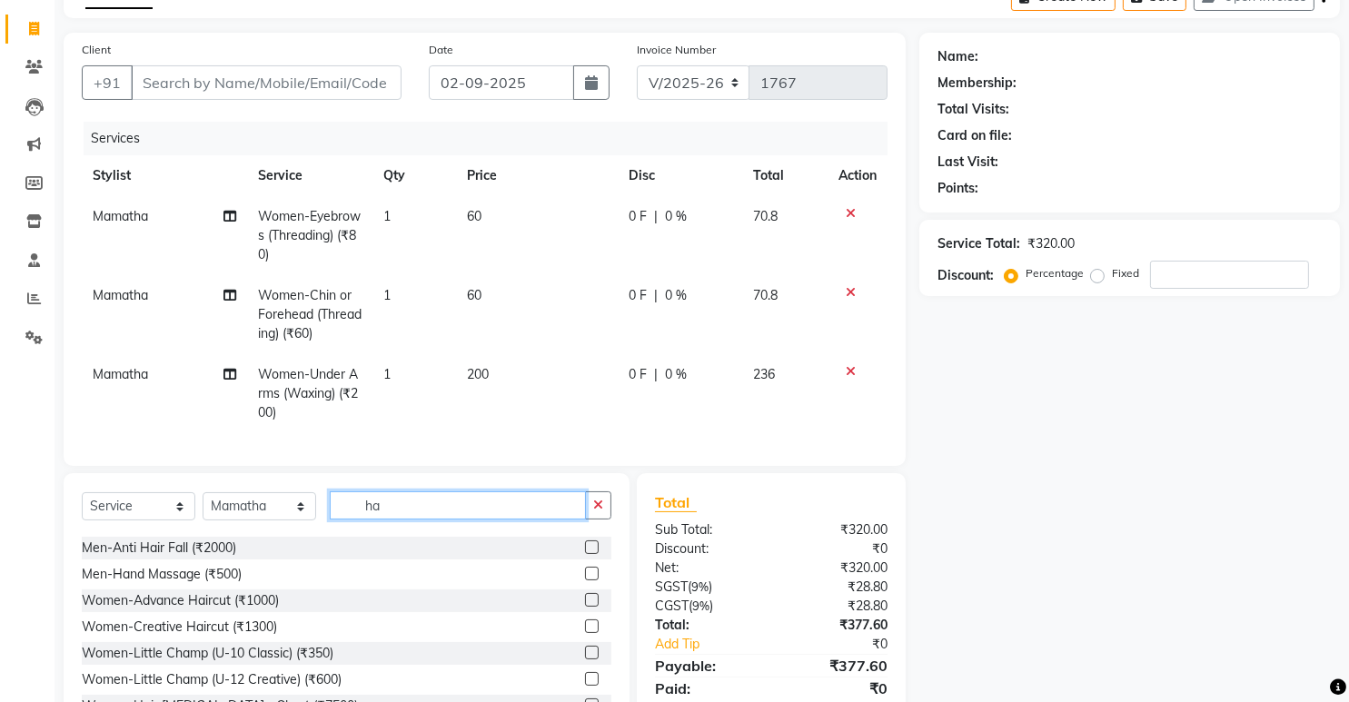
scroll to position [0, 0]
type input "h"
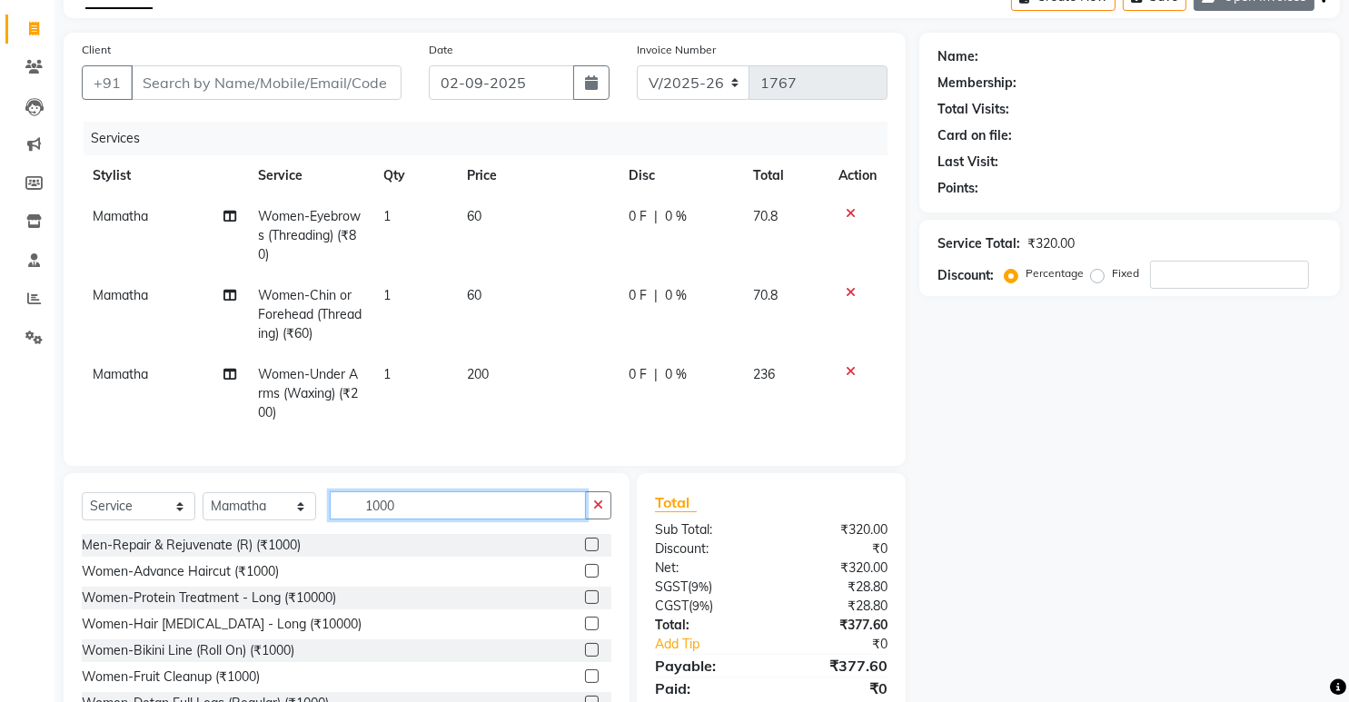
type input "1000"
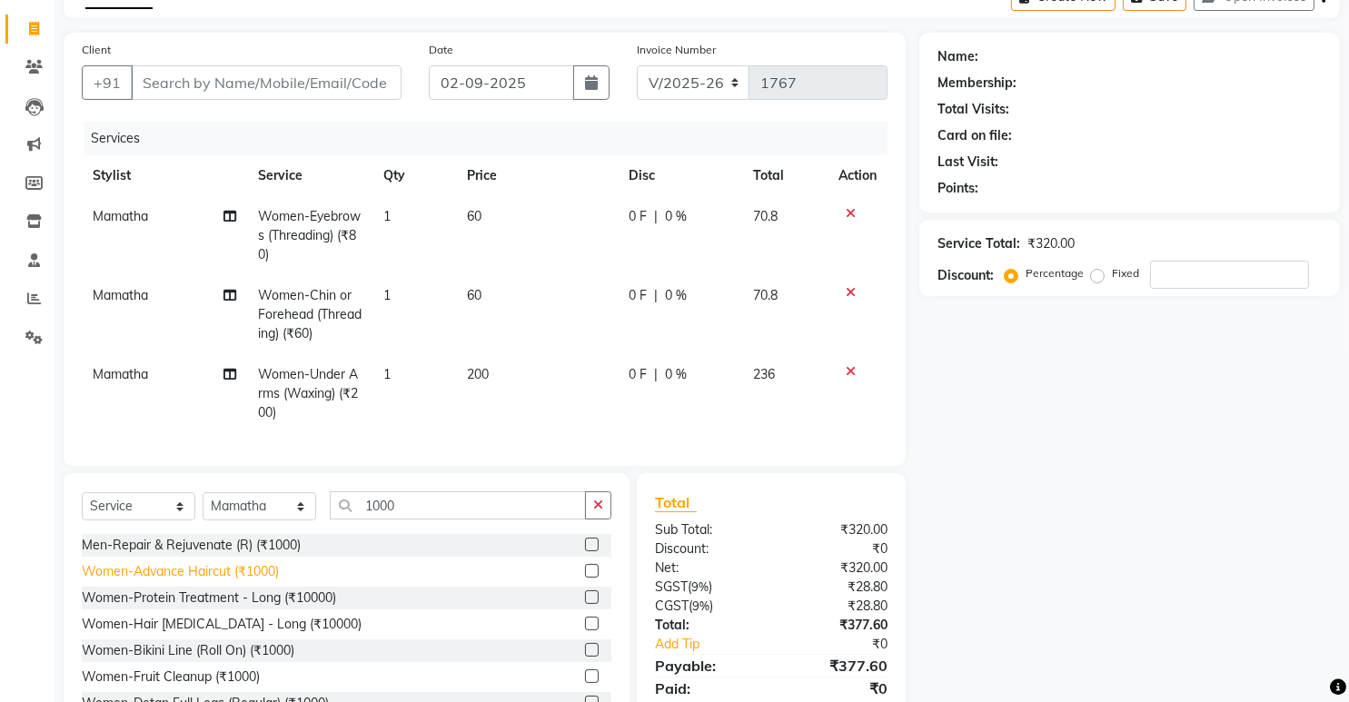
click at [189, 581] on div "Women-Advance Haircut (₹1000)" at bounding box center [180, 571] width 197 height 19
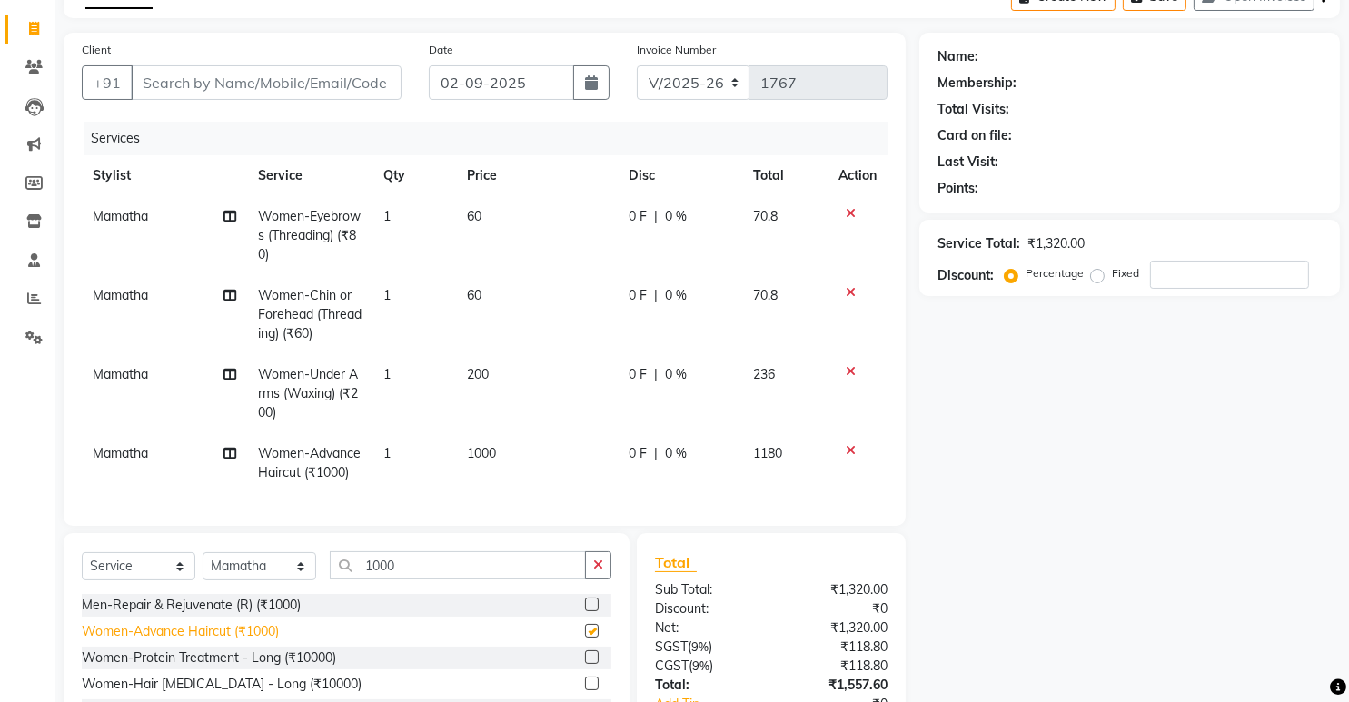
checkbox input "false"
click at [145, 456] on span "Mamatha" at bounding box center [120, 453] width 55 height 16
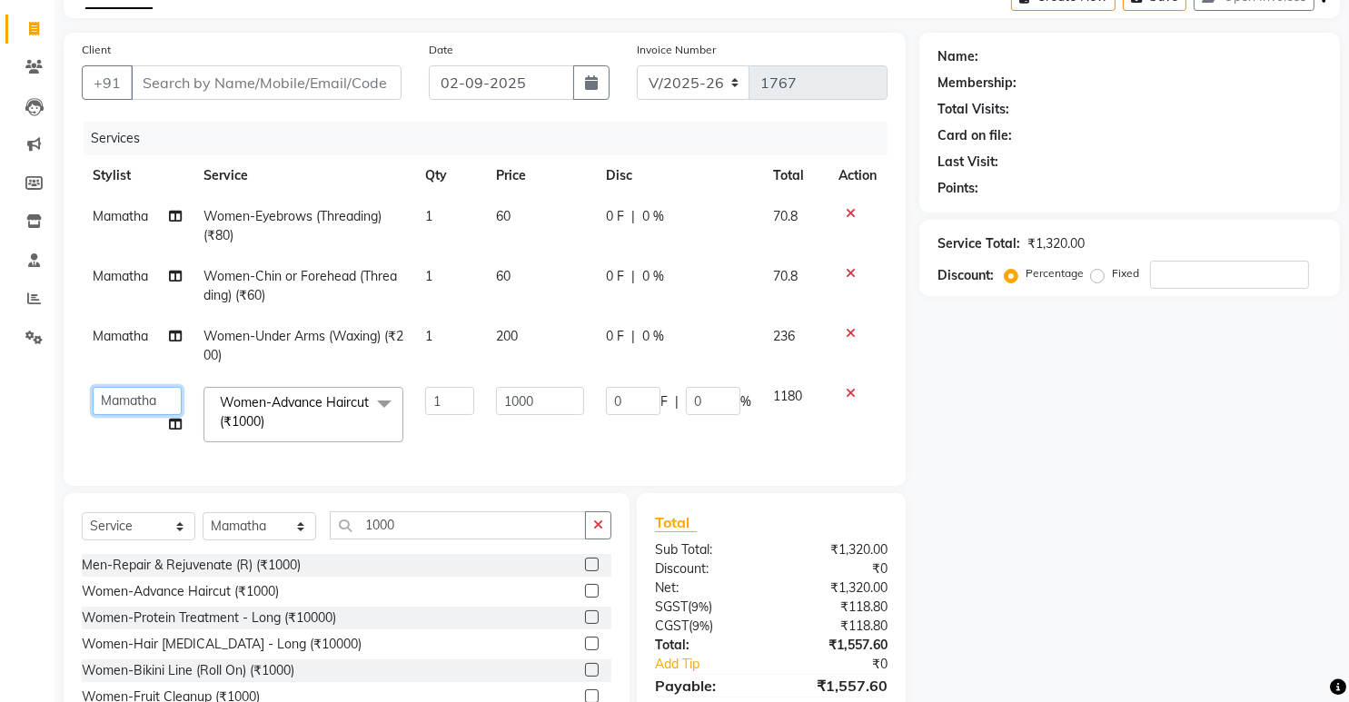
click at [143, 396] on select "Mamatha Renuka Sameer khan Shakeer Shanu Shravanthi" at bounding box center [137, 401] width 89 height 28
select select "84828"
click at [159, 403] on select "Mamatha Renuka Sameer khan Shakeer Shanu Shravanthi" at bounding box center [137, 401] width 89 height 28
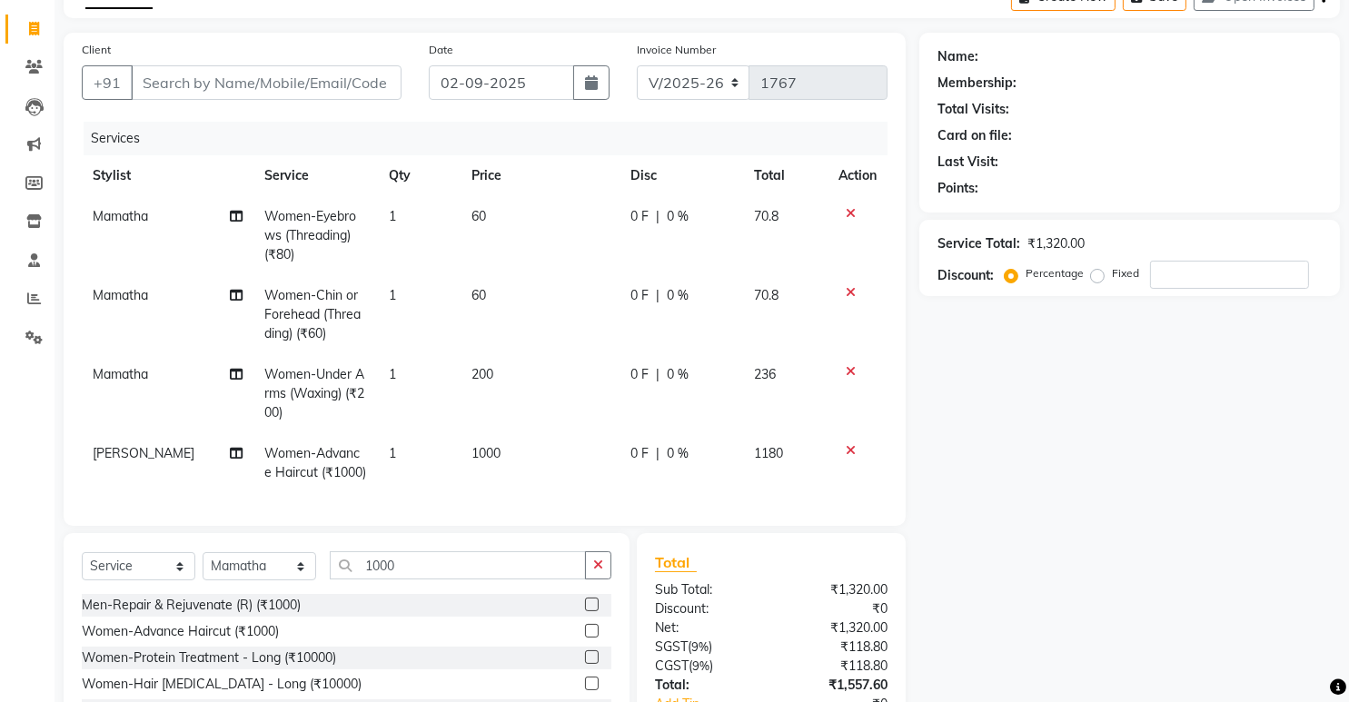
drag, startPoint x: 58, startPoint y: 431, endPoint x: 196, endPoint y: 418, distance: 138.7
click at [61, 431] on div "Client +91 Date 02-09-2025 Invoice Number V/2025 V/2025-26 1767 Services Stylis…" at bounding box center [484, 417] width 869 height 768
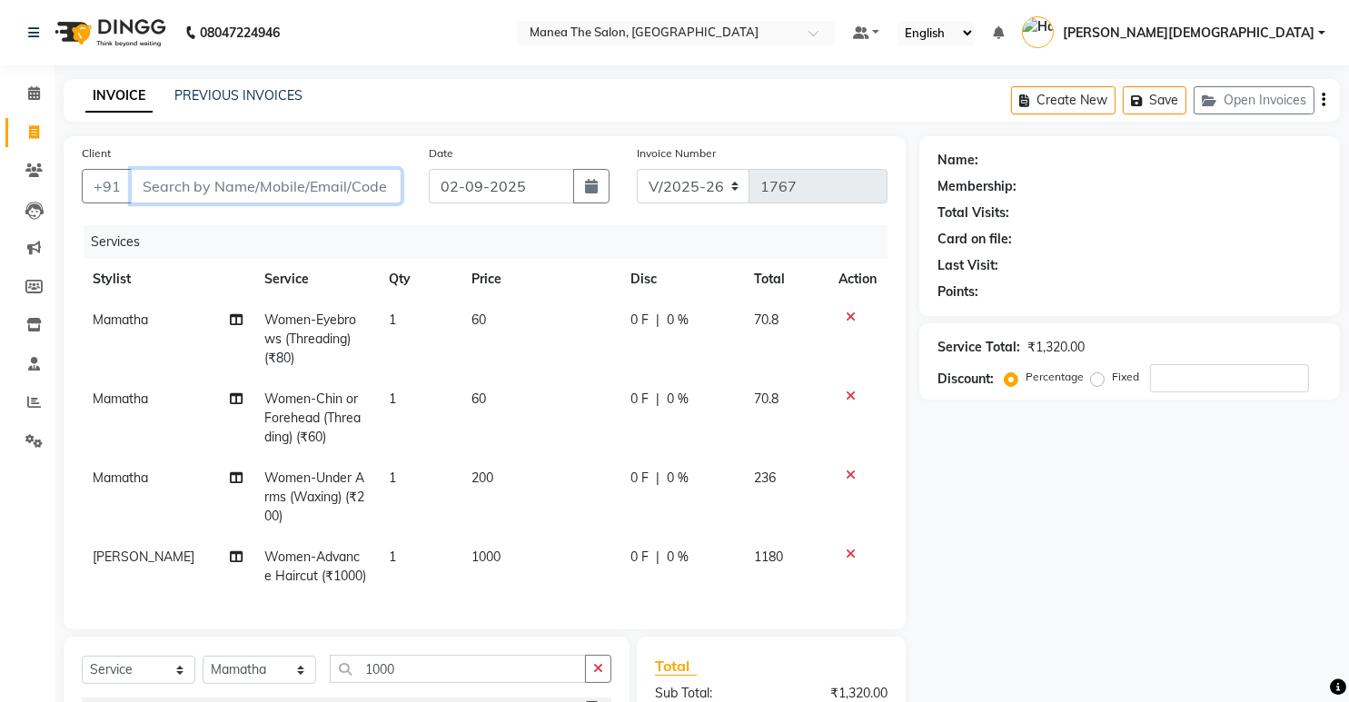
click at [274, 188] on input "Client" at bounding box center [266, 186] width 271 height 35
click at [1103, 420] on div "Name: Membership: Total Visits: Card on file: Last Visit: Points: Service Total…" at bounding box center [1136, 520] width 434 height 768
click at [1112, 382] on label "Fixed" at bounding box center [1125, 377] width 27 height 16
click at [1096, 382] on input "Fixed" at bounding box center [1100, 377] width 13 height 13
radio input "true"
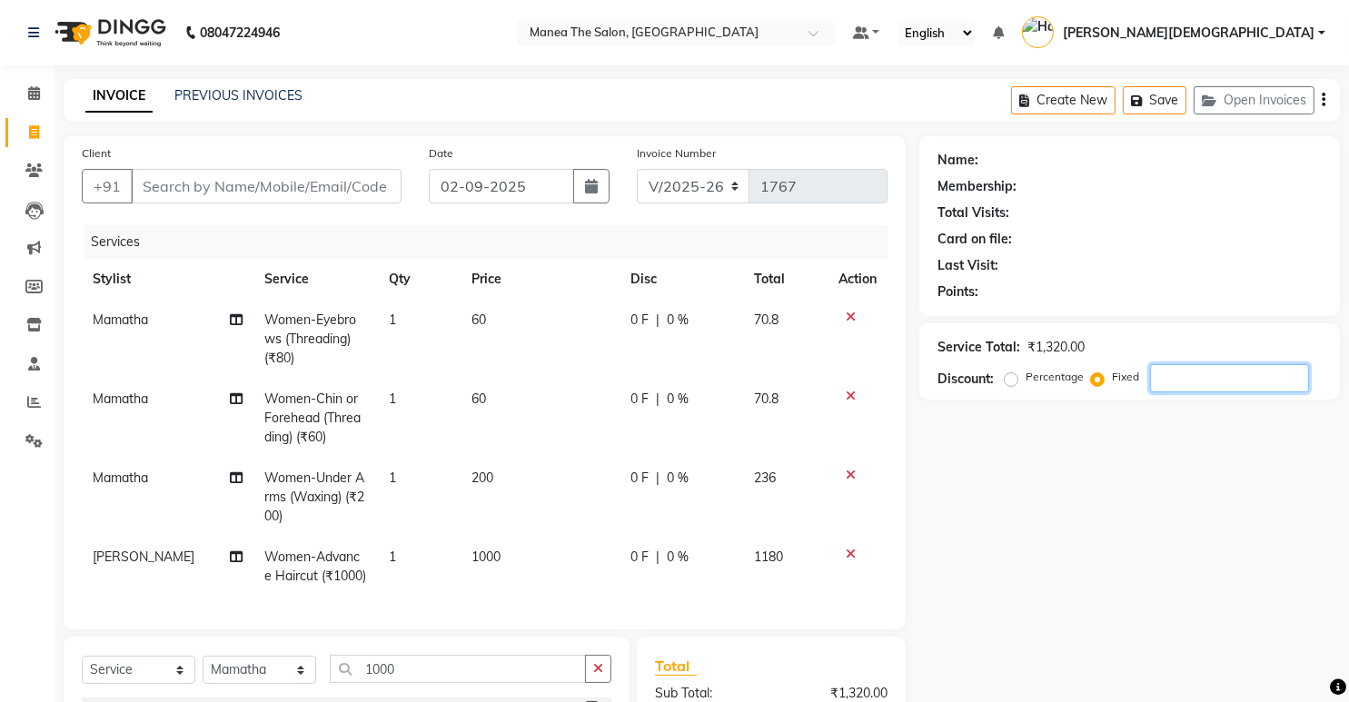
click at [1167, 372] on input "number" at bounding box center [1229, 378] width 159 height 28
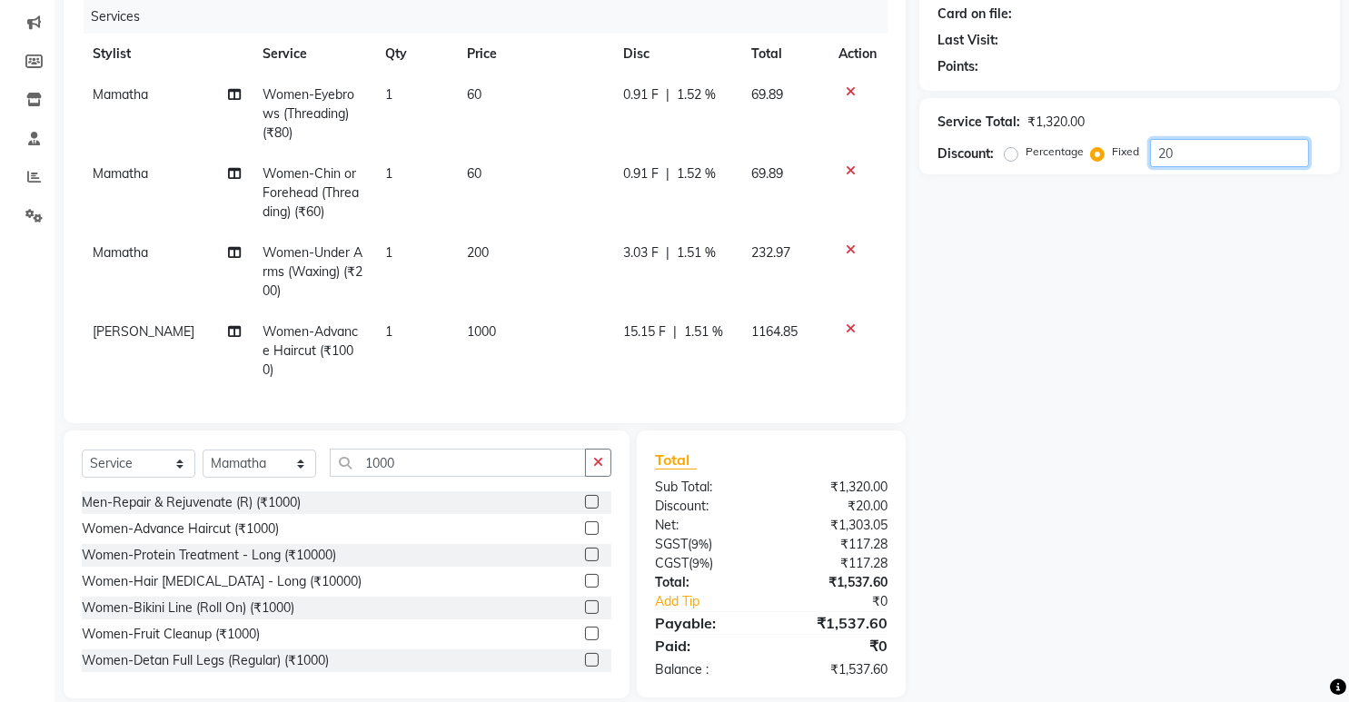
scroll to position [262, 0]
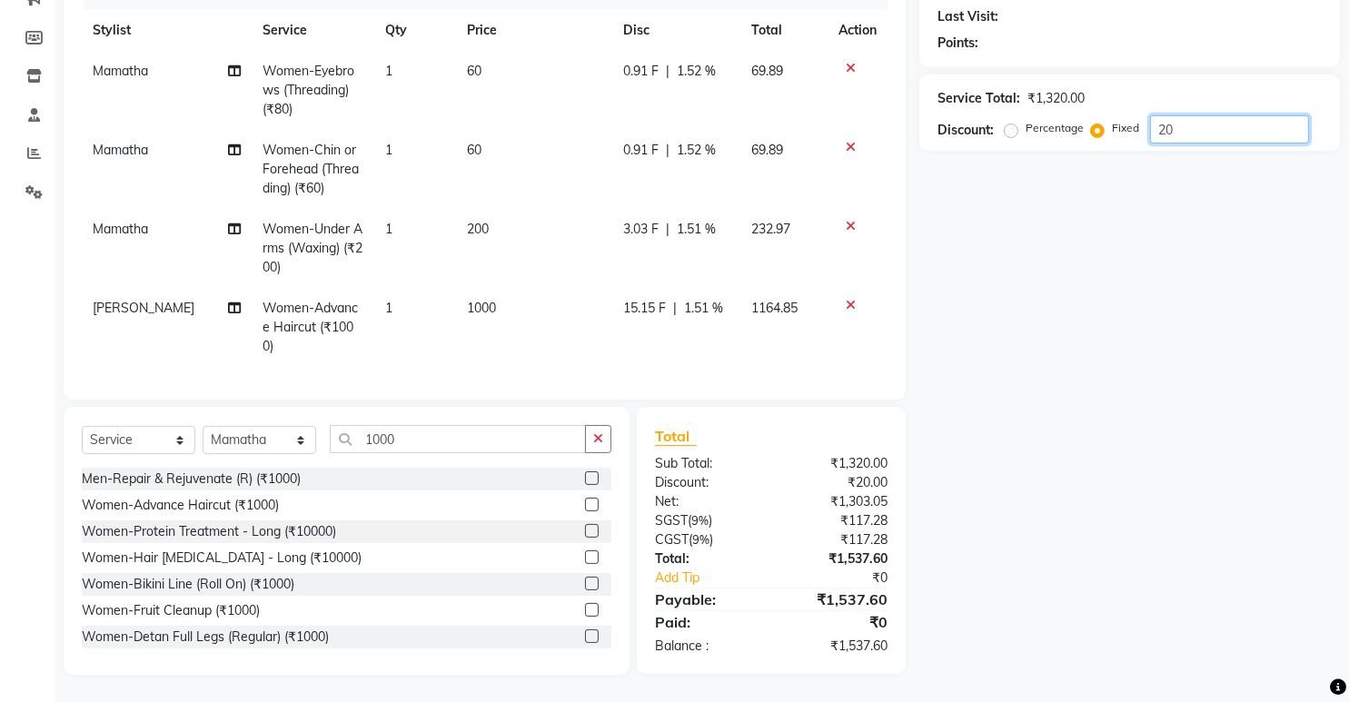
type input "20"
click at [1025, 120] on label "Percentage" at bounding box center [1054, 128] width 58 height 16
click at [1012, 122] on input "Percentage" at bounding box center [1014, 128] width 13 height 13
radio input "true"
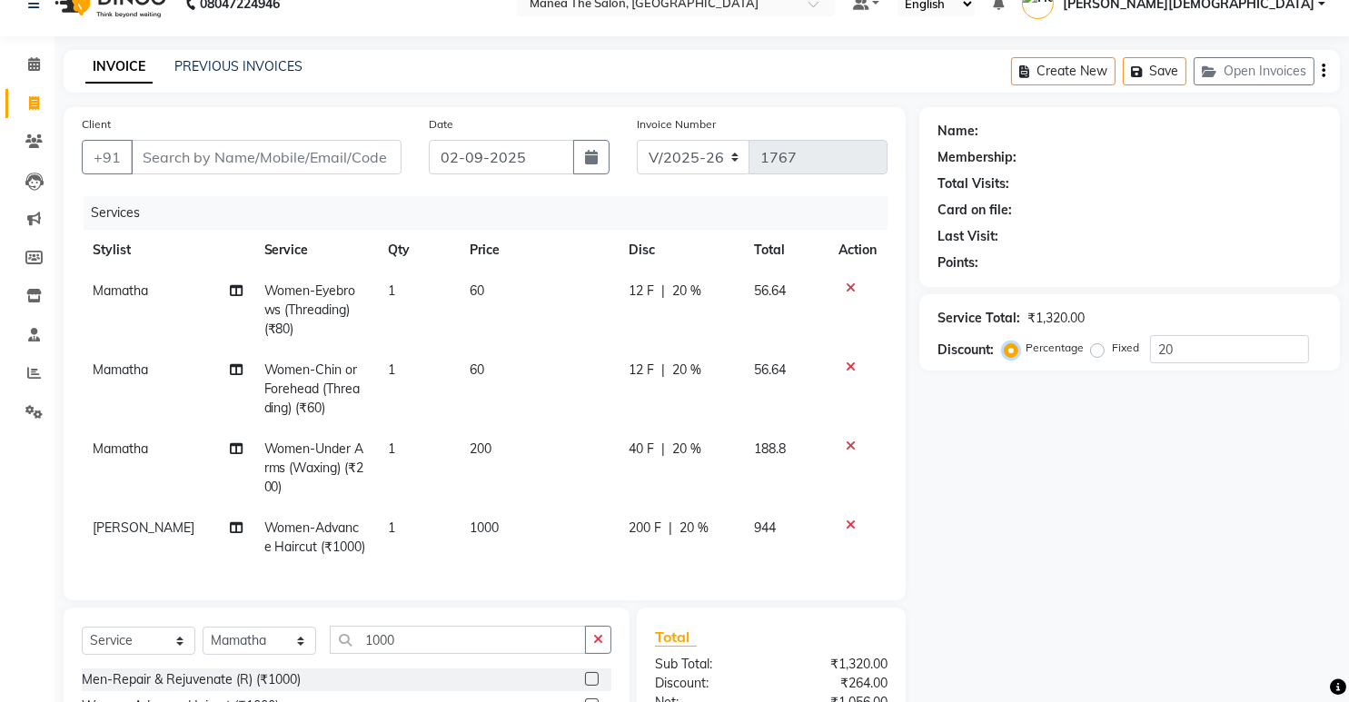
scroll to position [0, 0]
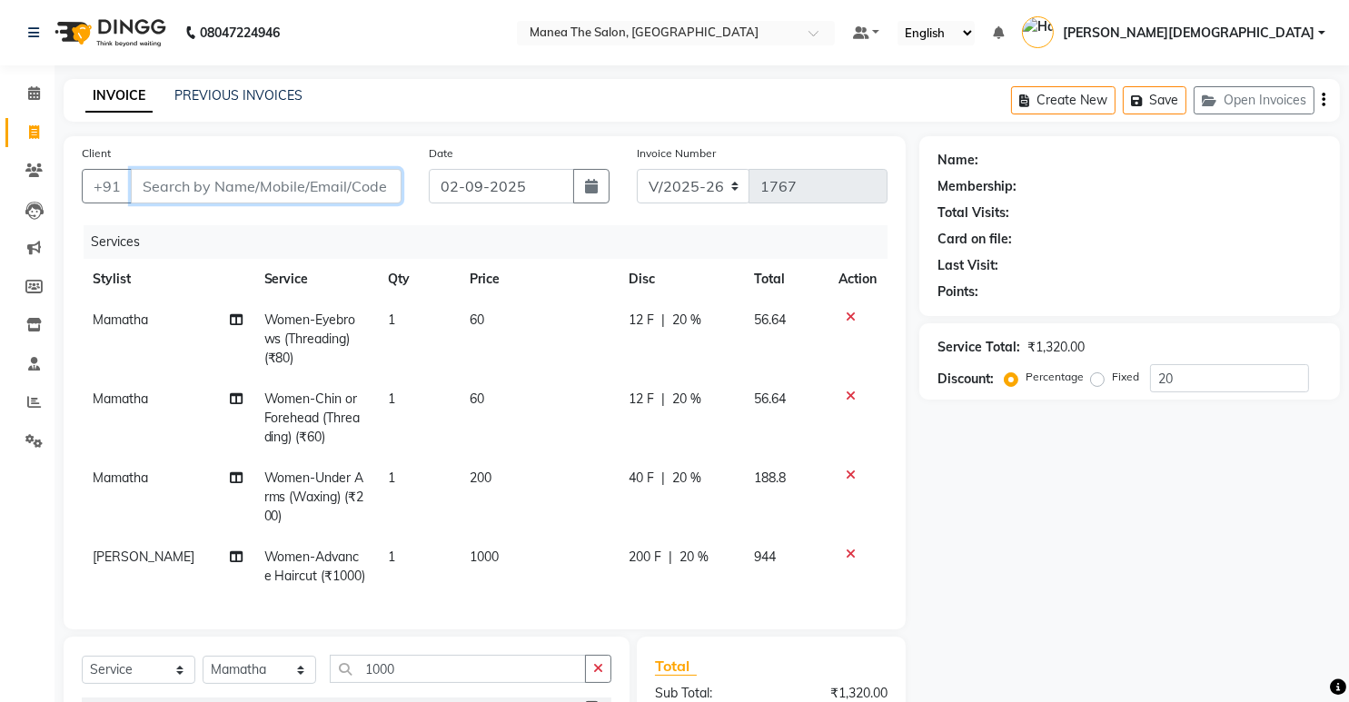
click at [359, 189] on input "Client" at bounding box center [266, 186] width 271 height 35
click at [340, 184] on input "Client" at bounding box center [266, 186] width 271 height 35
type input "9"
type input "0"
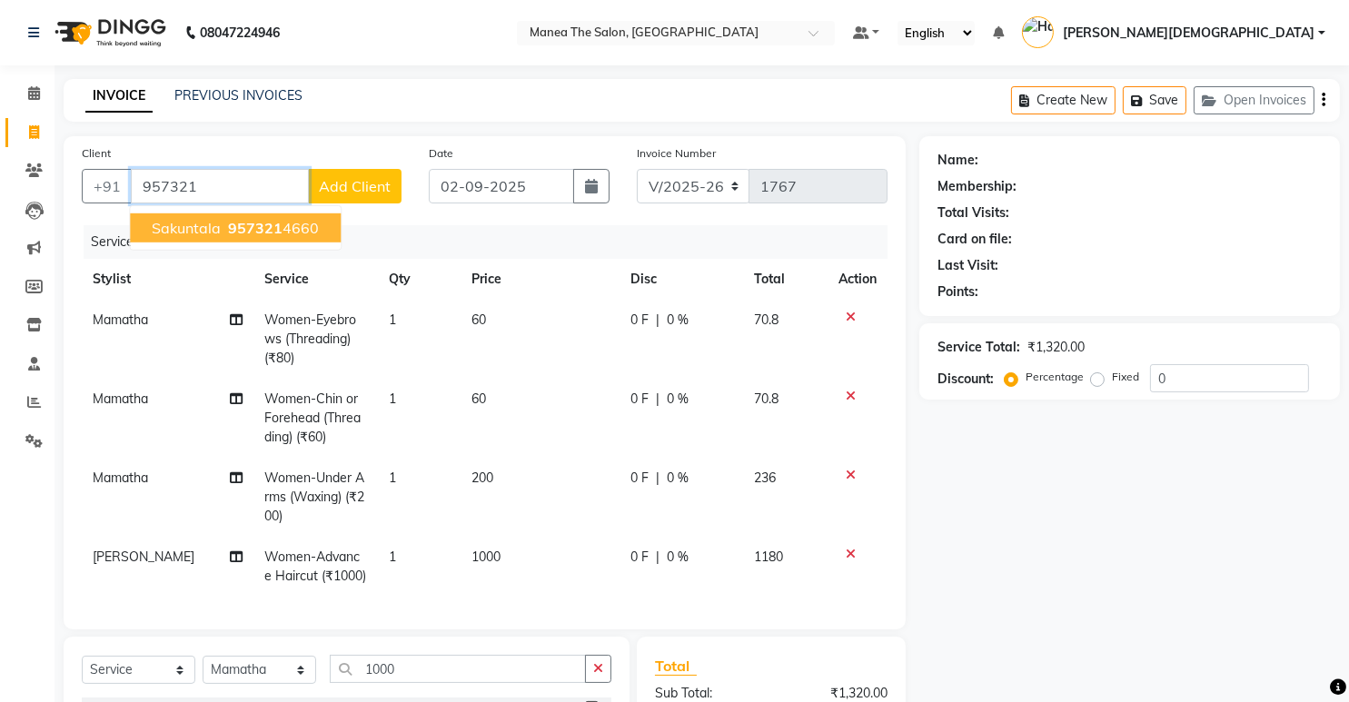
click at [308, 234] on ngb-highlight "957321 4660" at bounding box center [271, 228] width 94 height 18
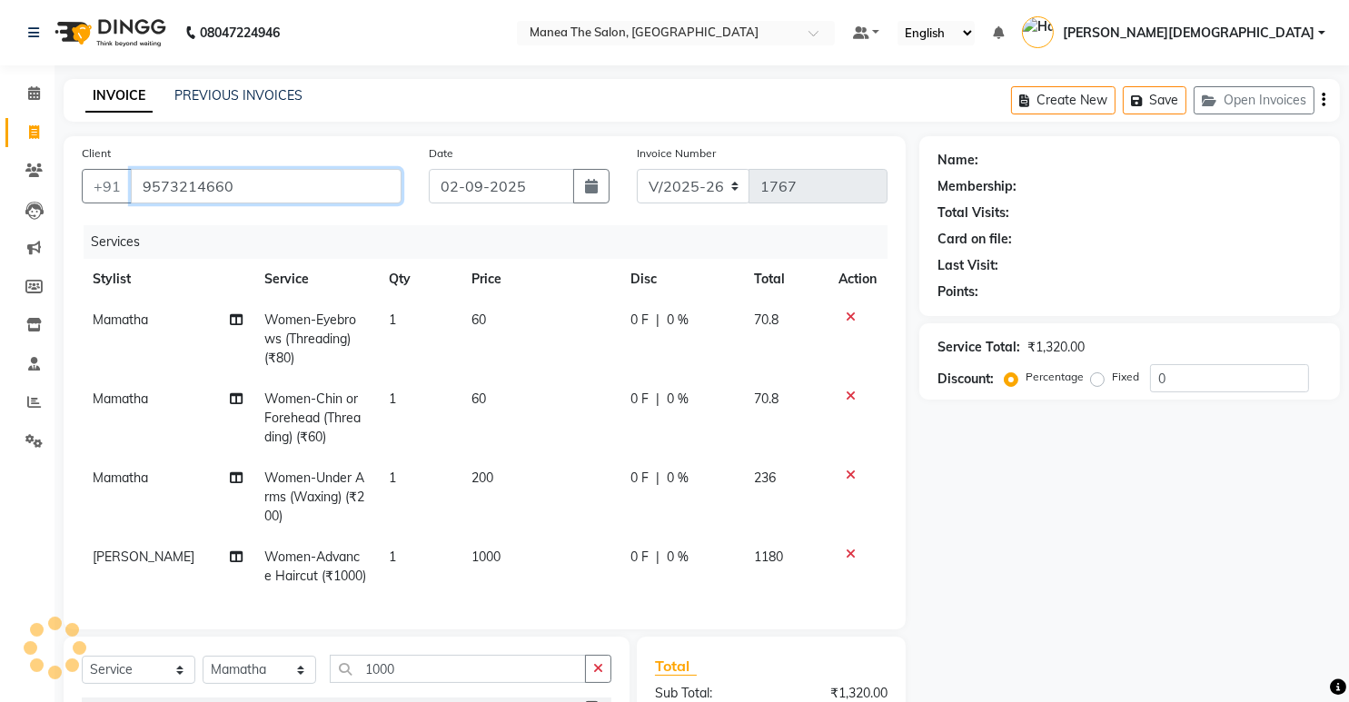
type input "9573214660"
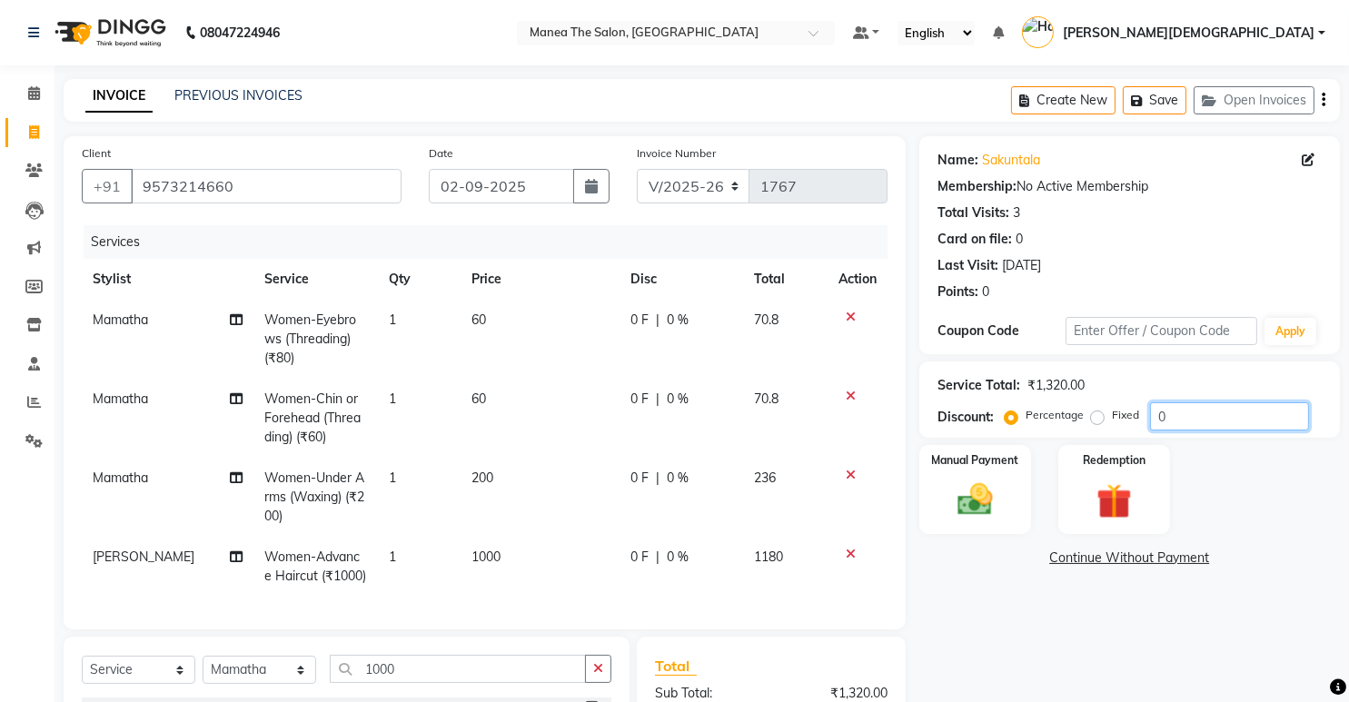
click at [1187, 414] on input "0" at bounding box center [1229, 416] width 159 height 28
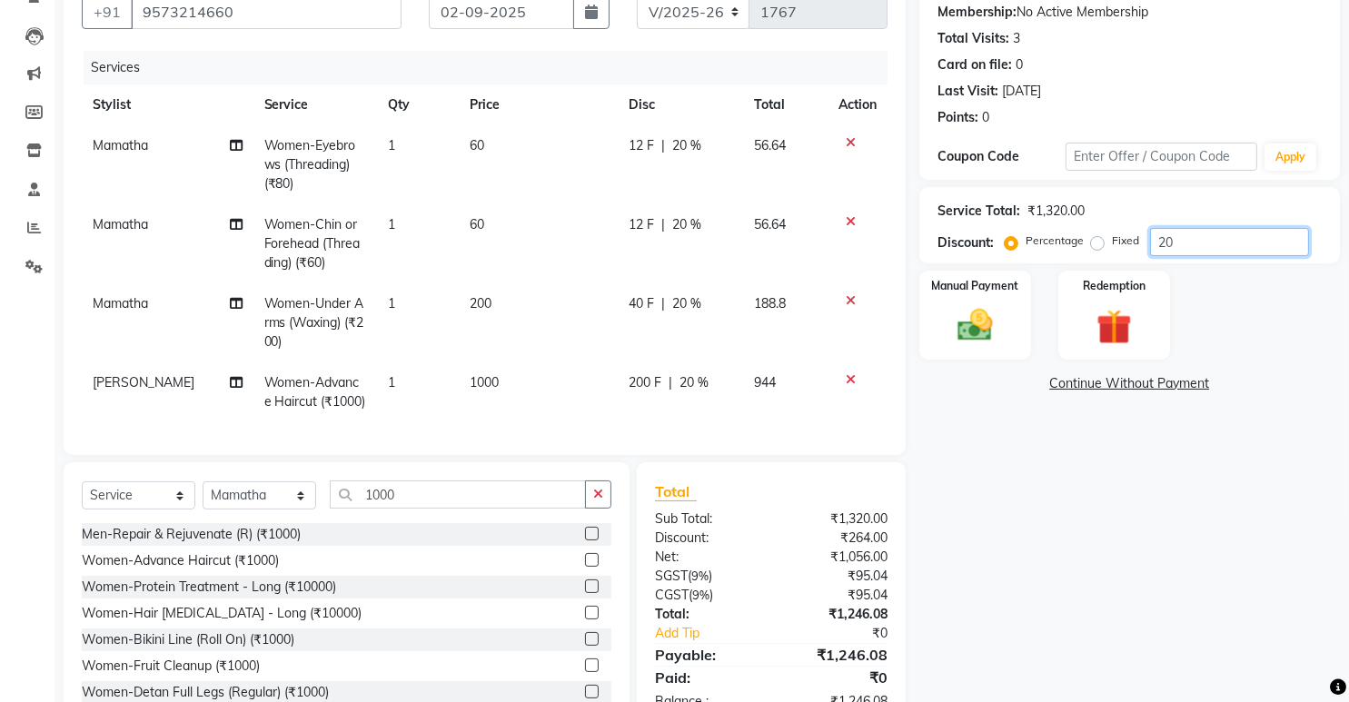
scroll to position [242, 0]
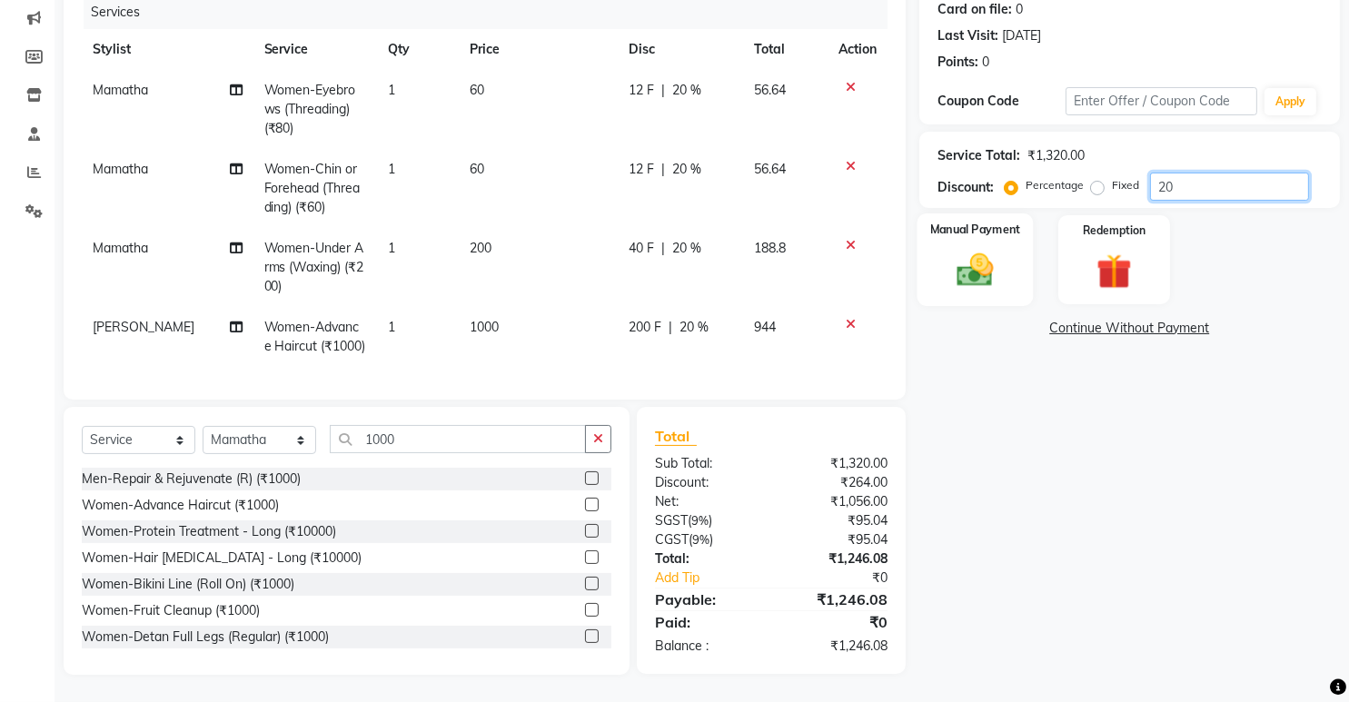
type input "20"
click at [985, 269] on img at bounding box center [974, 271] width 59 height 42
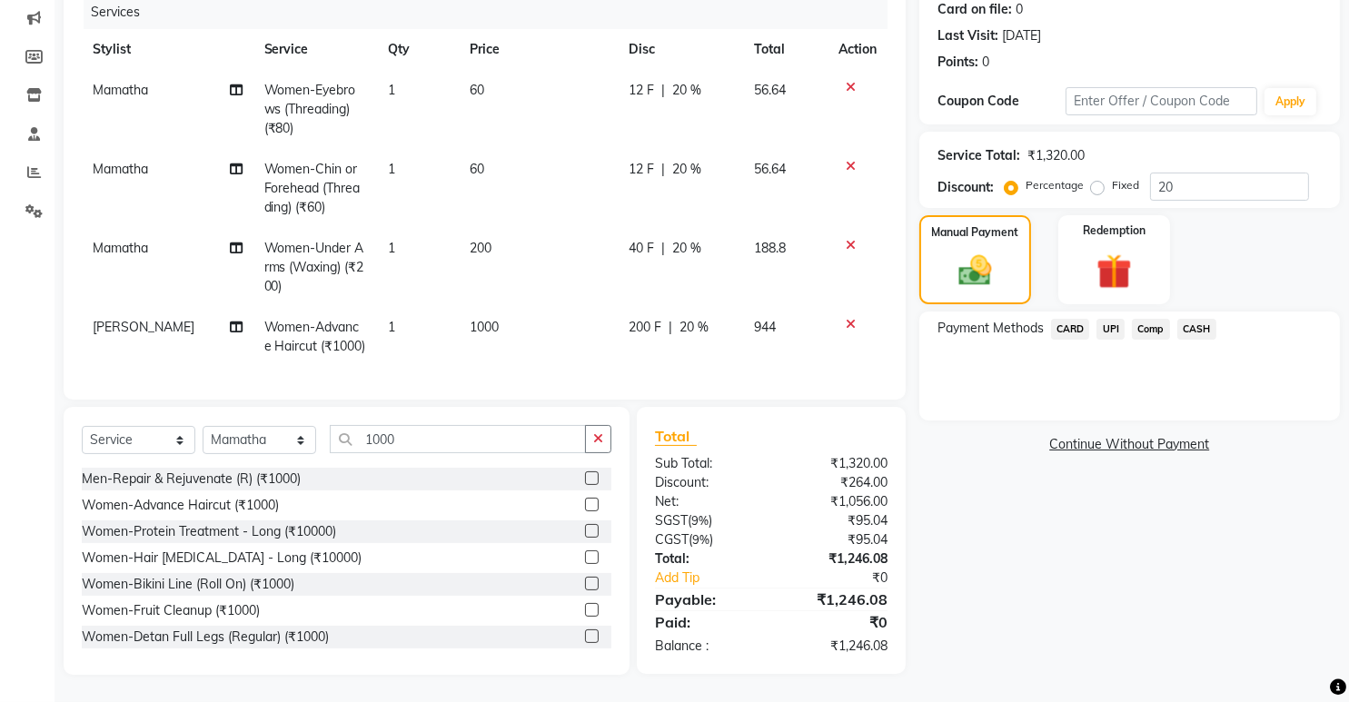
click at [1110, 319] on span "UPI" at bounding box center [1110, 329] width 28 height 21
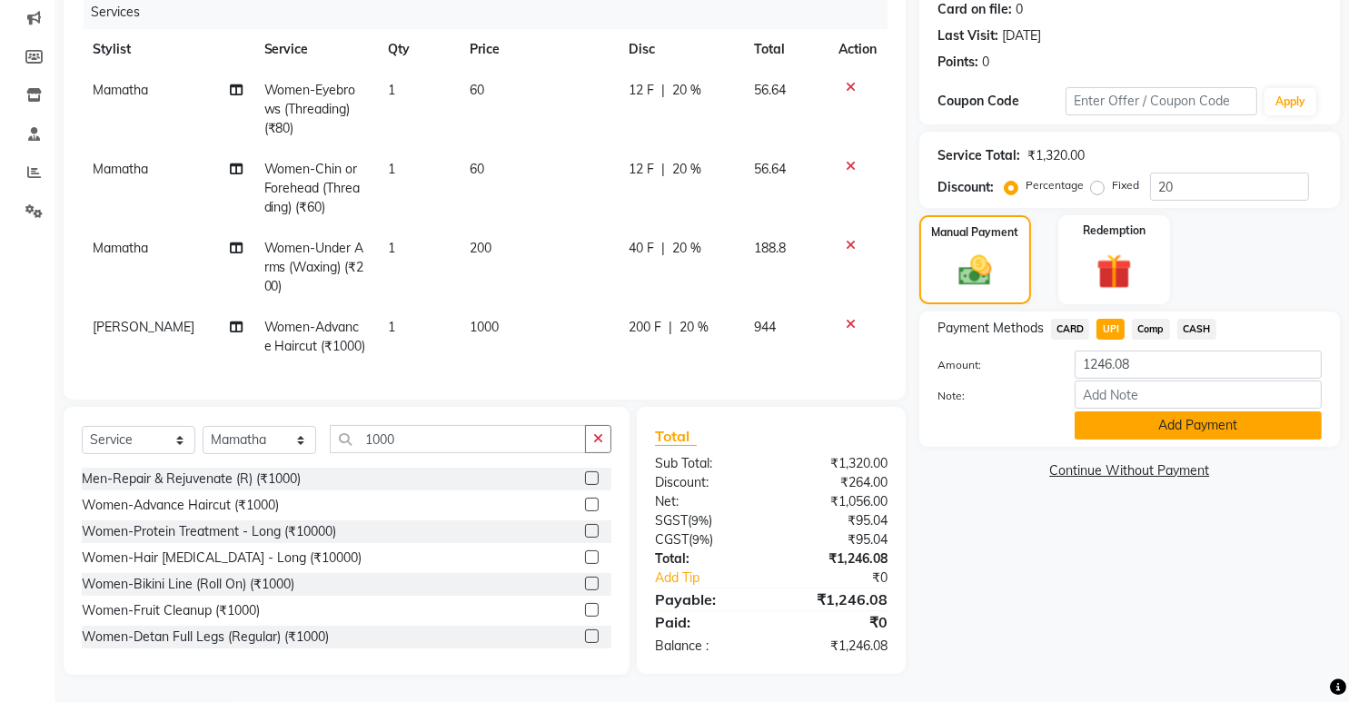
click at [1144, 411] on button "Add Payment" at bounding box center [1197, 425] width 247 height 28
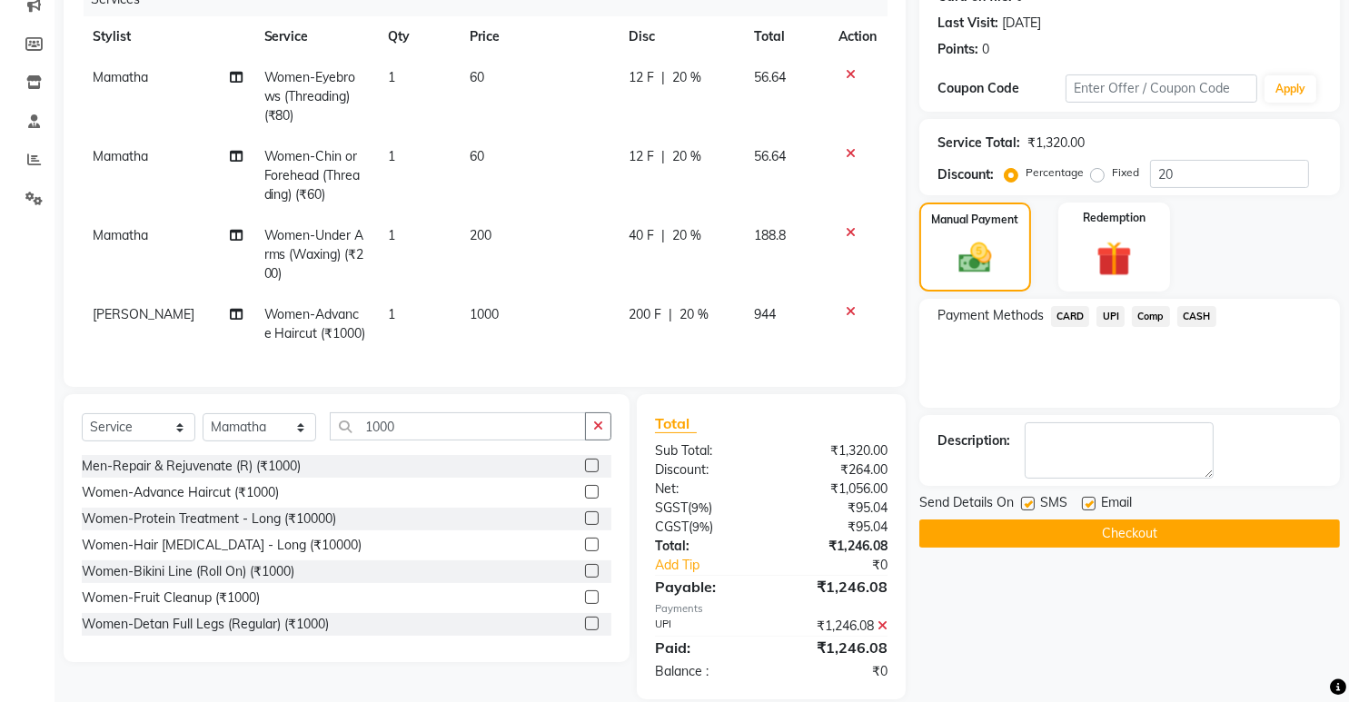
click at [1123, 523] on button "Checkout" at bounding box center [1129, 533] width 421 height 28
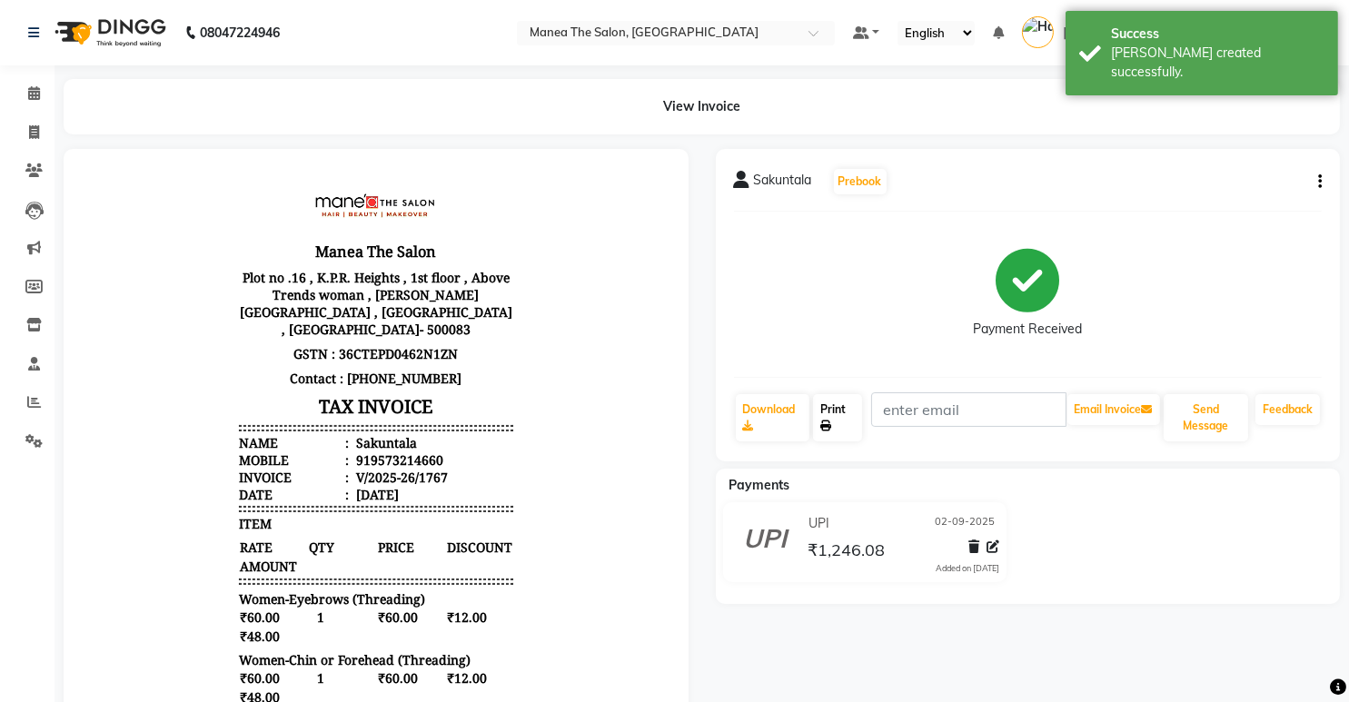
click at [851, 411] on link "Print" at bounding box center [837, 417] width 48 height 47
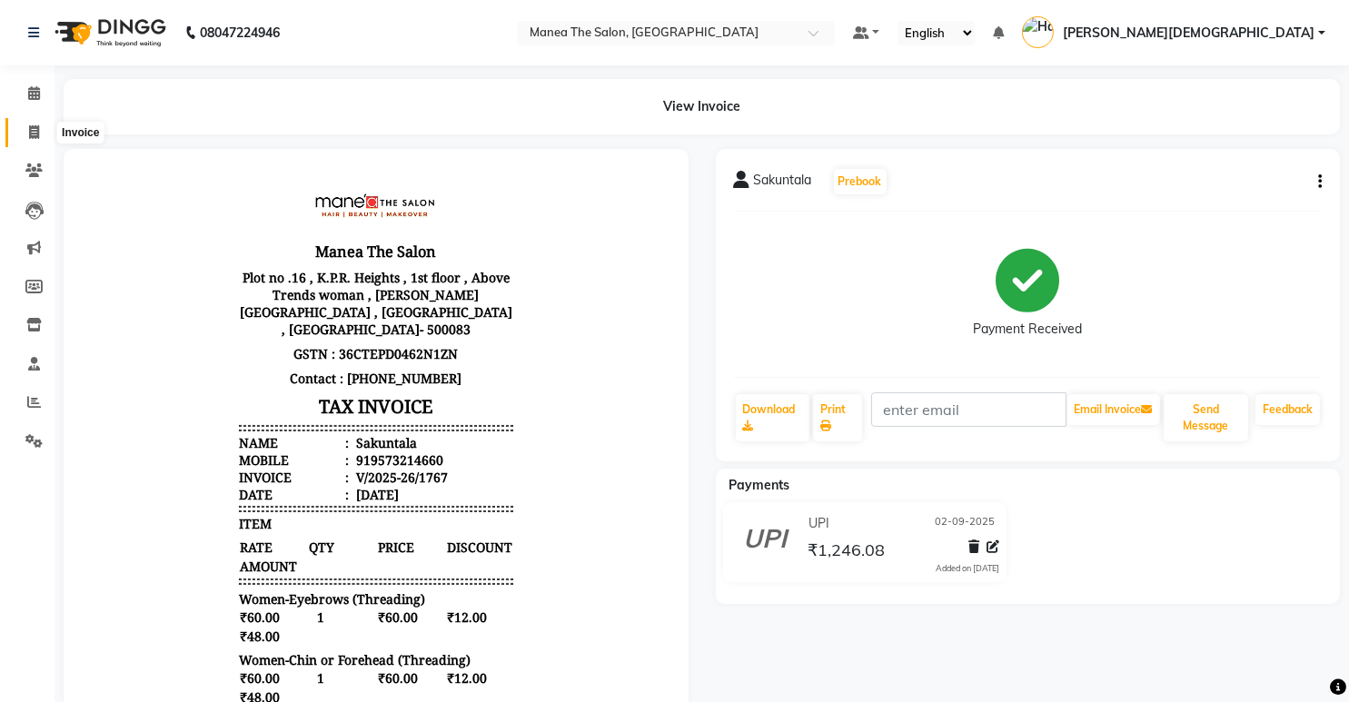
click at [35, 131] on icon at bounding box center [34, 132] width 10 height 14
select select "service"
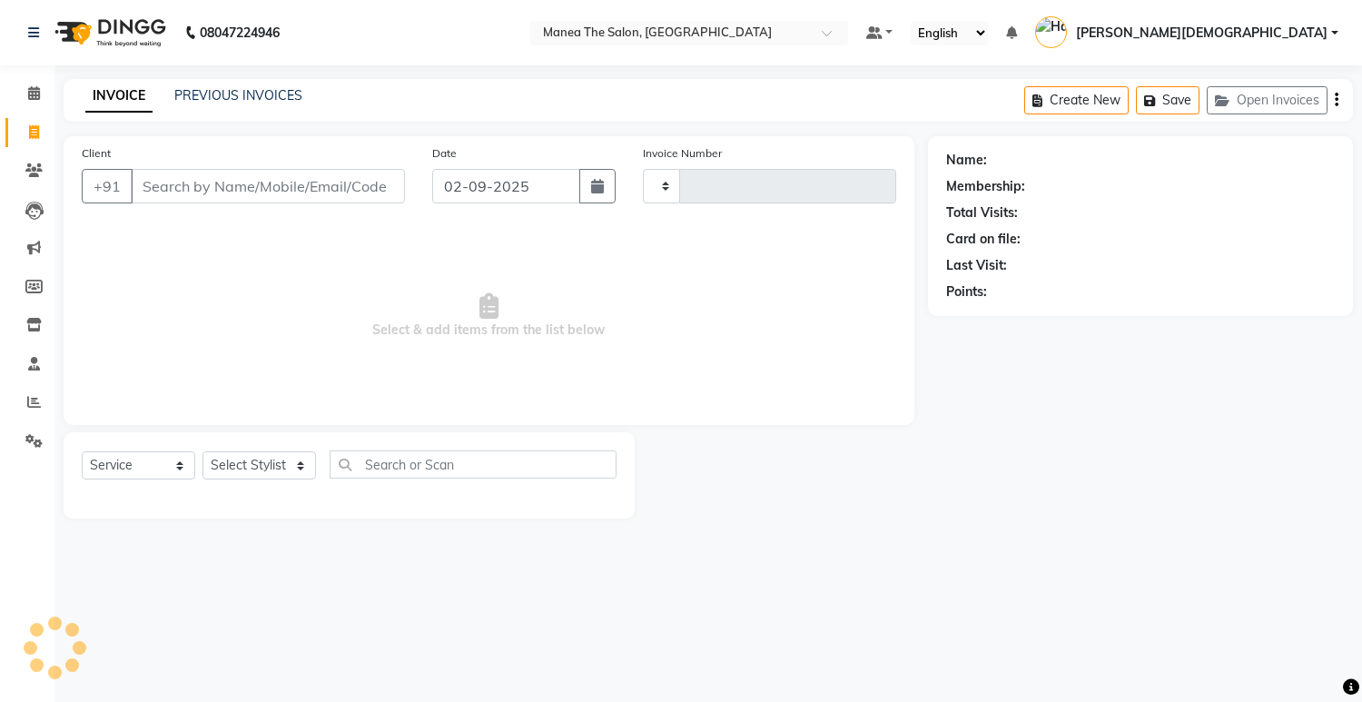
type input "1768"
select select "5481"
click at [240, 469] on select "Select Stylist [PERSON_NAME] Renuka [PERSON_NAME] [PERSON_NAME] [PERSON_NAME]" at bounding box center [260, 465] width 114 height 28
select select "77921"
click at [203, 451] on select "Select Stylist [PERSON_NAME] Renuka [PERSON_NAME] [PERSON_NAME] [PERSON_NAME]" at bounding box center [260, 465] width 114 height 28
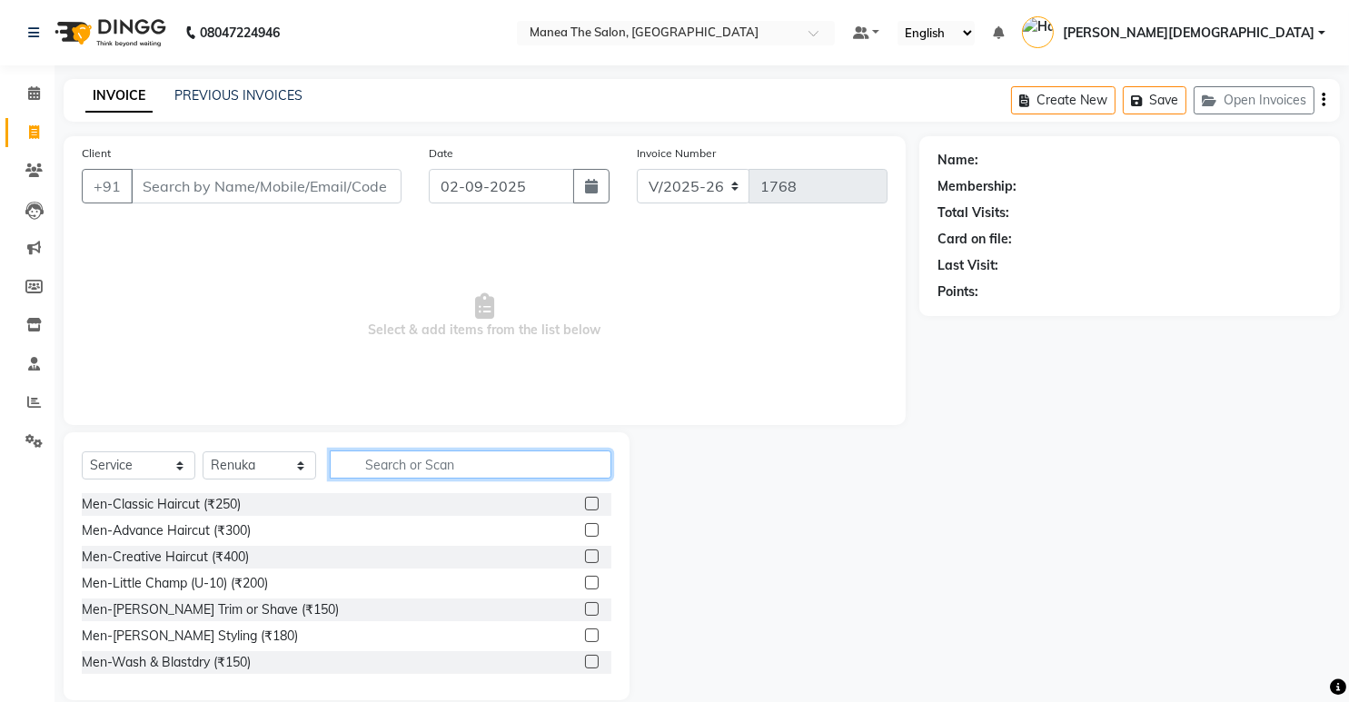
click at [356, 475] on input "text" at bounding box center [471, 464] width 282 height 28
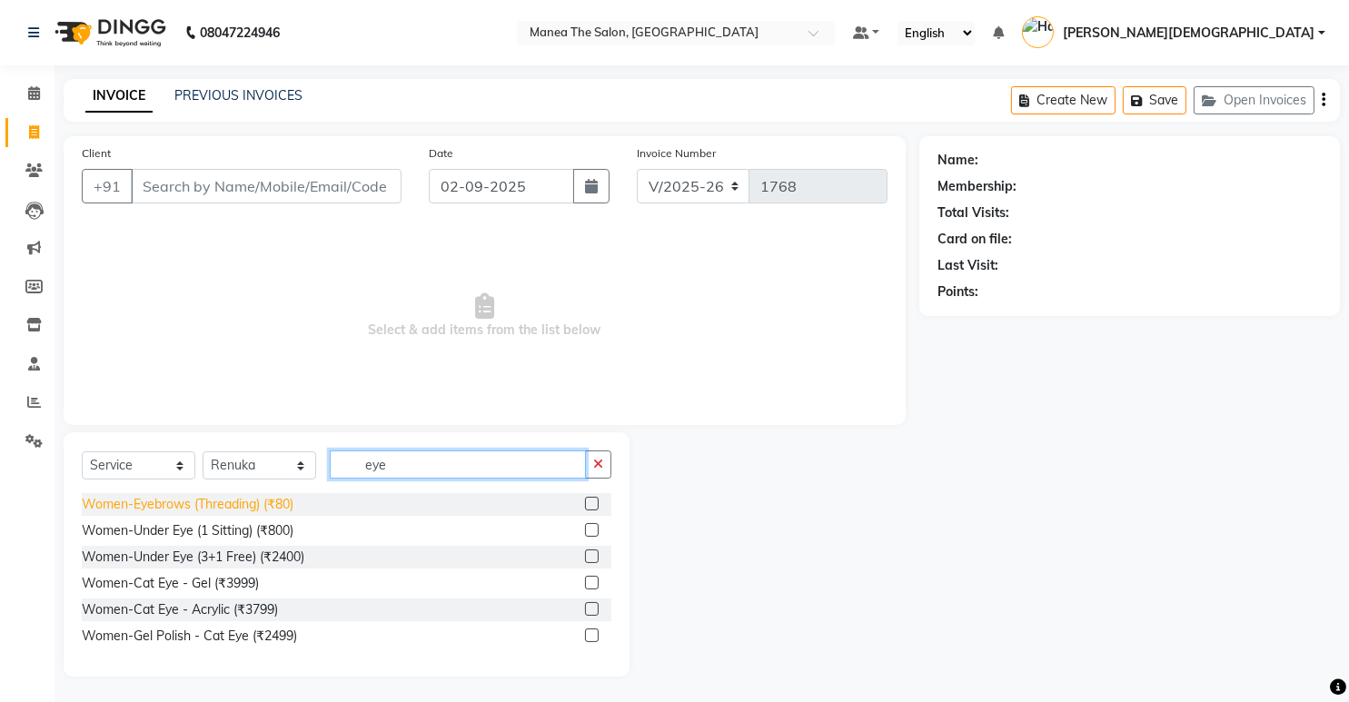
type input "eye"
click at [258, 511] on div "Women-Eyebrows (Threading) (₹80)" at bounding box center [188, 504] width 212 height 19
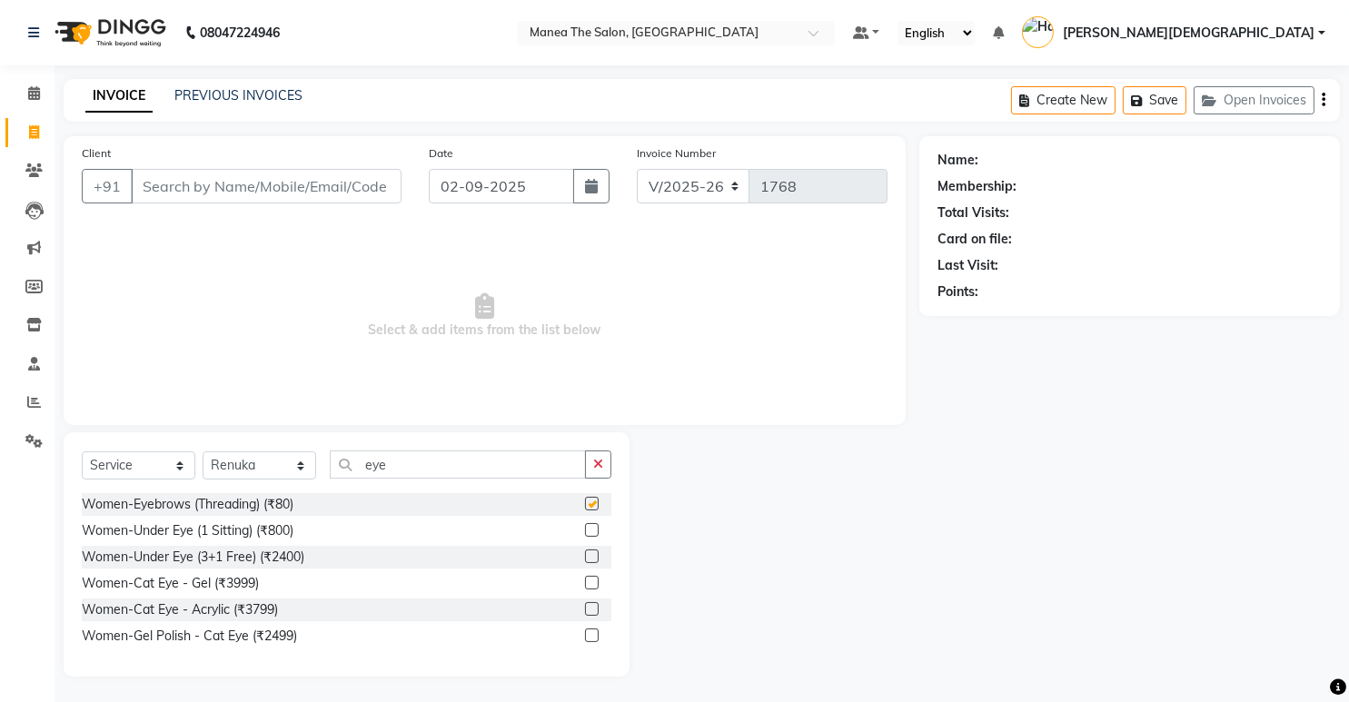
checkbox input "false"
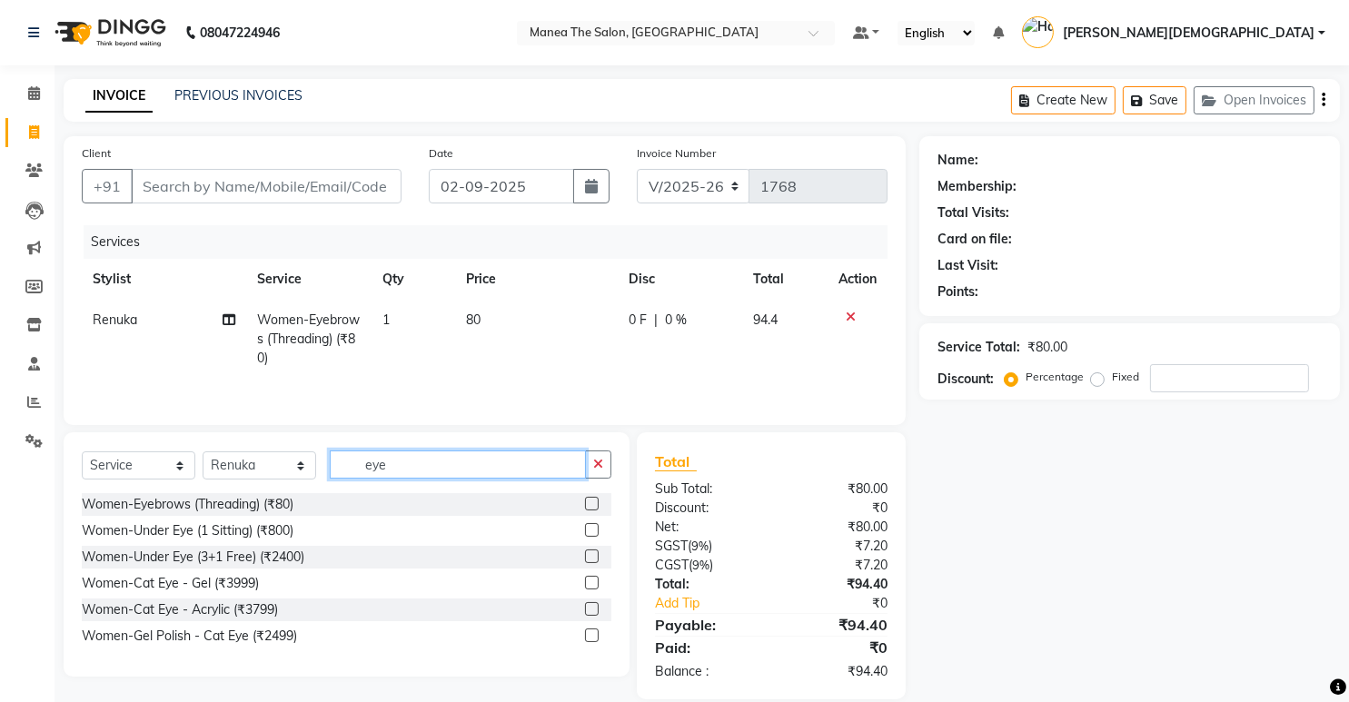
click at [418, 467] on input "eye" at bounding box center [458, 464] width 256 height 28
type input "e"
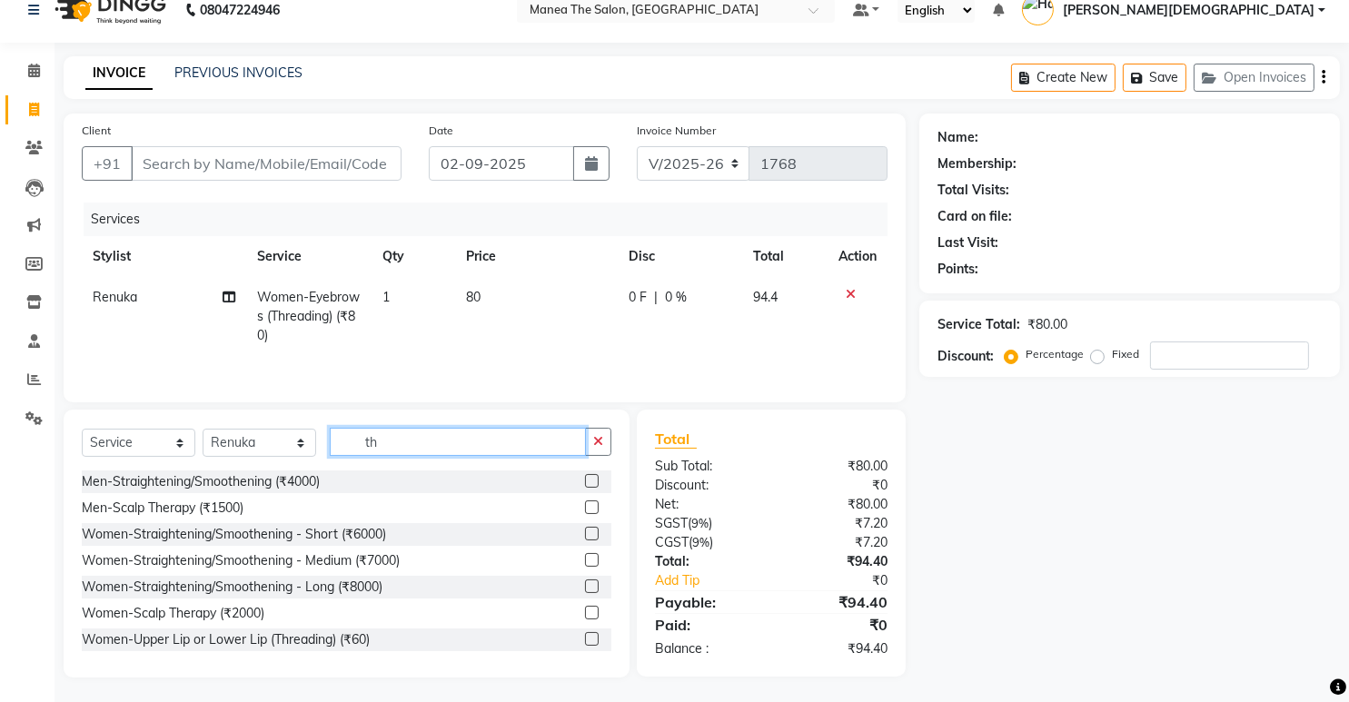
type input "t"
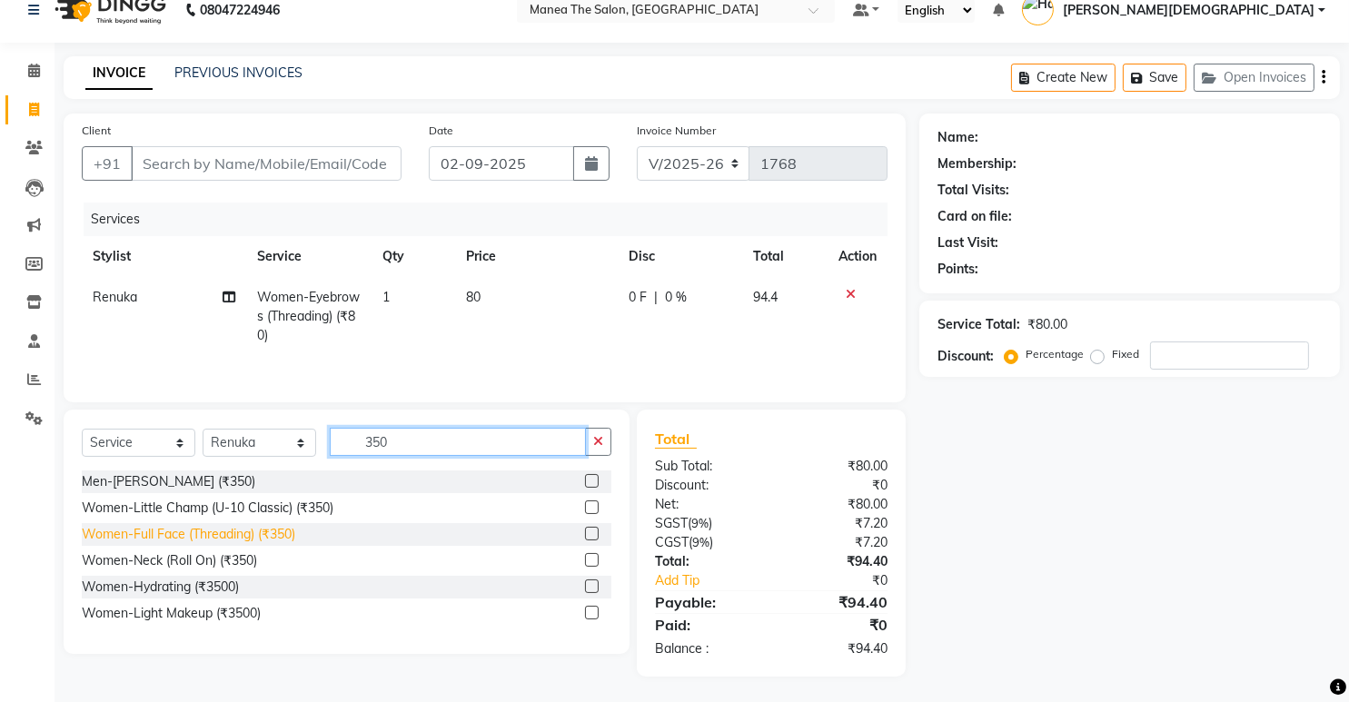
type input "350"
click at [201, 535] on div "Women-Full Face (Threading) (₹350)" at bounding box center [188, 534] width 213 height 19
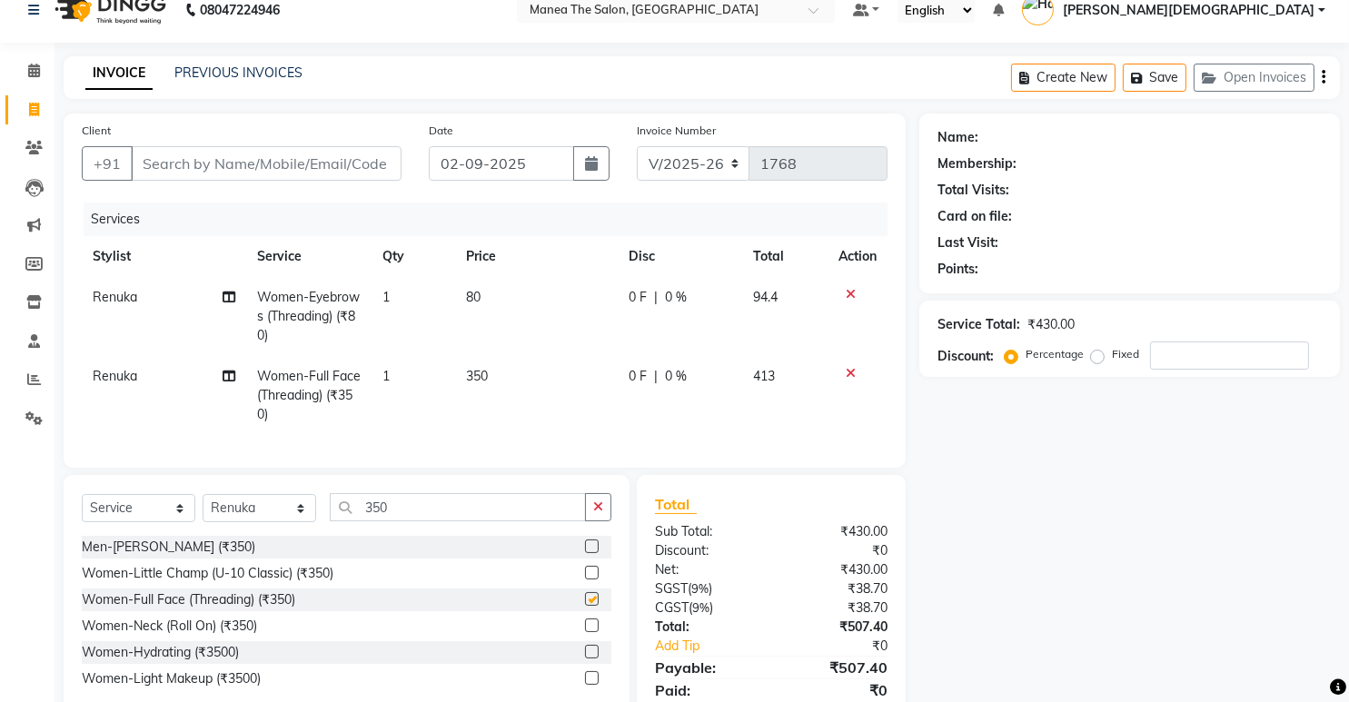
checkbox input "false"
click at [846, 288] on icon at bounding box center [851, 294] width 10 height 13
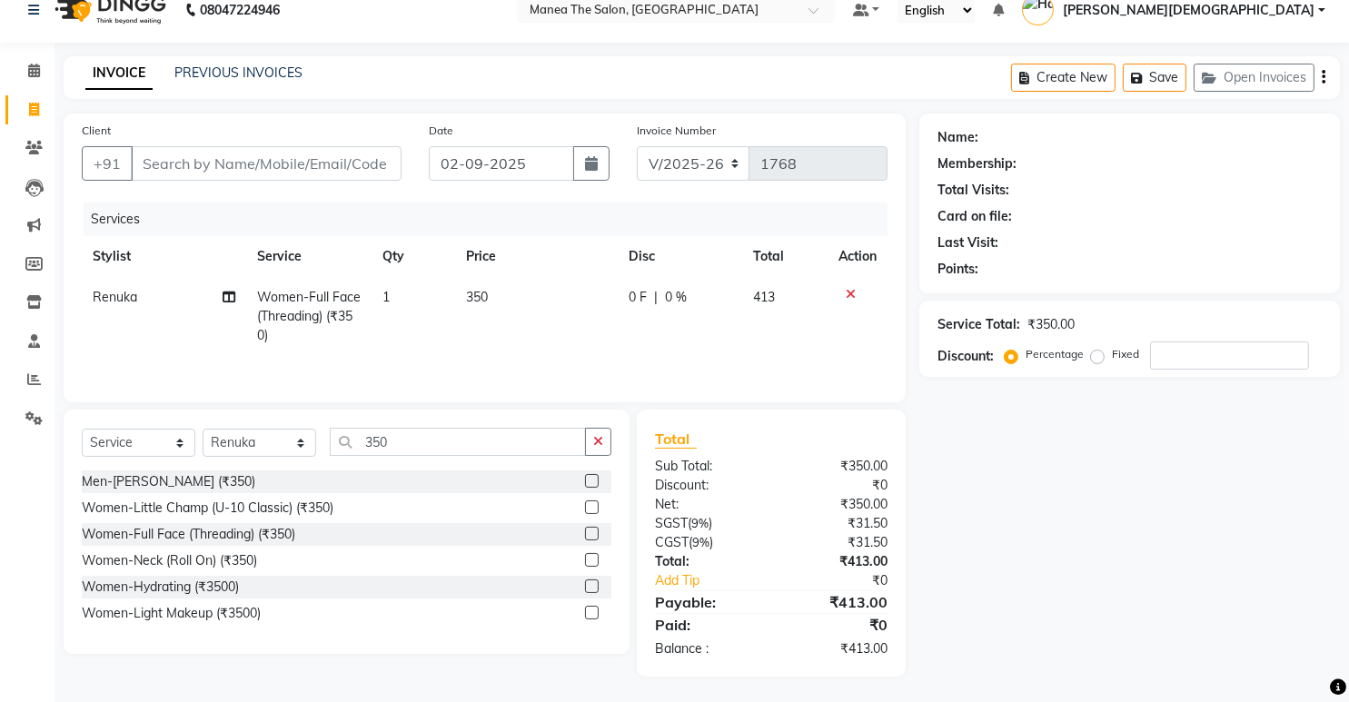
drag, startPoint x: 827, startPoint y: 423, endPoint x: 788, endPoint y: 329, distance: 102.2
click at [788, 329] on td "413" at bounding box center [784, 316] width 85 height 79
select select "77921"
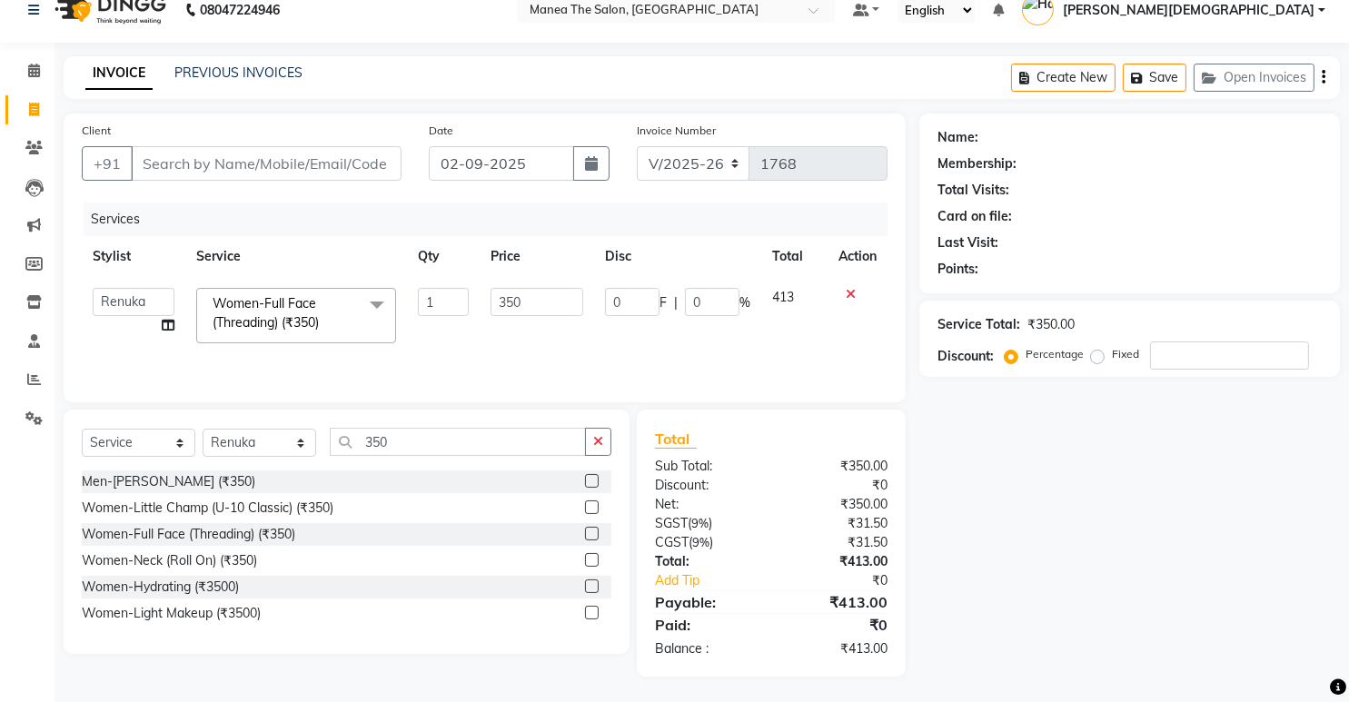
drag, startPoint x: 788, startPoint y: 329, endPoint x: 1038, endPoint y: 252, distance: 261.2
click at [1051, 248] on div "Last Visit:" at bounding box center [1129, 242] width 384 height 19
click at [446, 428] on input "350" at bounding box center [458, 442] width 256 height 28
type input "3"
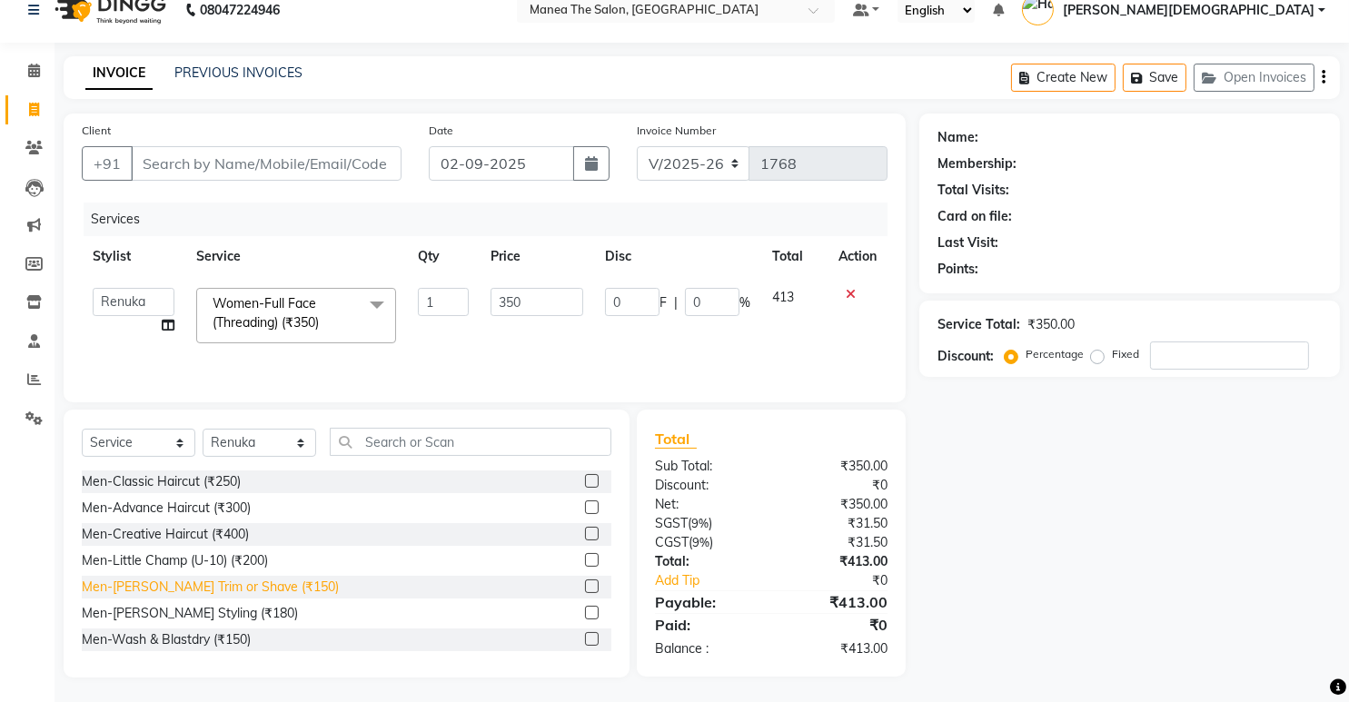
click at [175, 589] on div "Men-[PERSON_NAME] Trim or Shave (₹150)" at bounding box center [210, 587] width 257 height 19
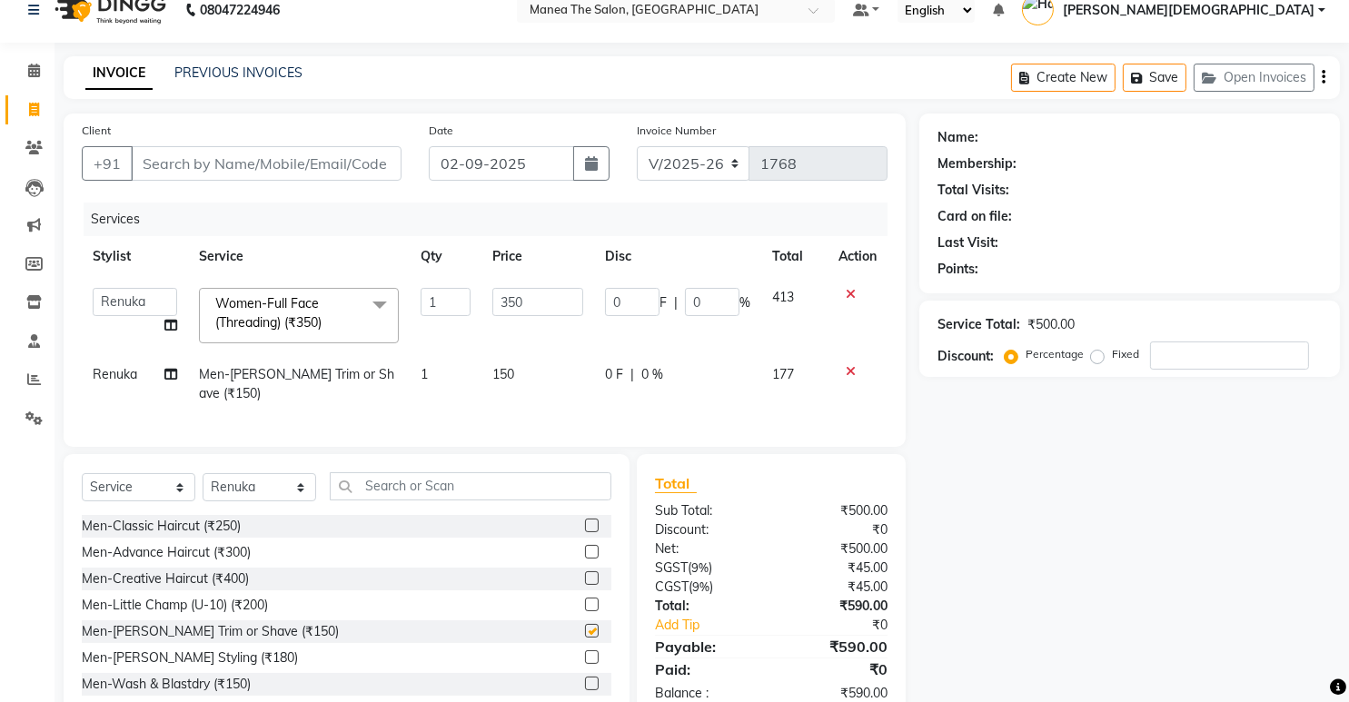
checkbox input "false"
click at [155, 546] on div "Men-Advance Haircut (₹300)" at bounding box center [166, 552] width 169 height 19
checkbox input "false"
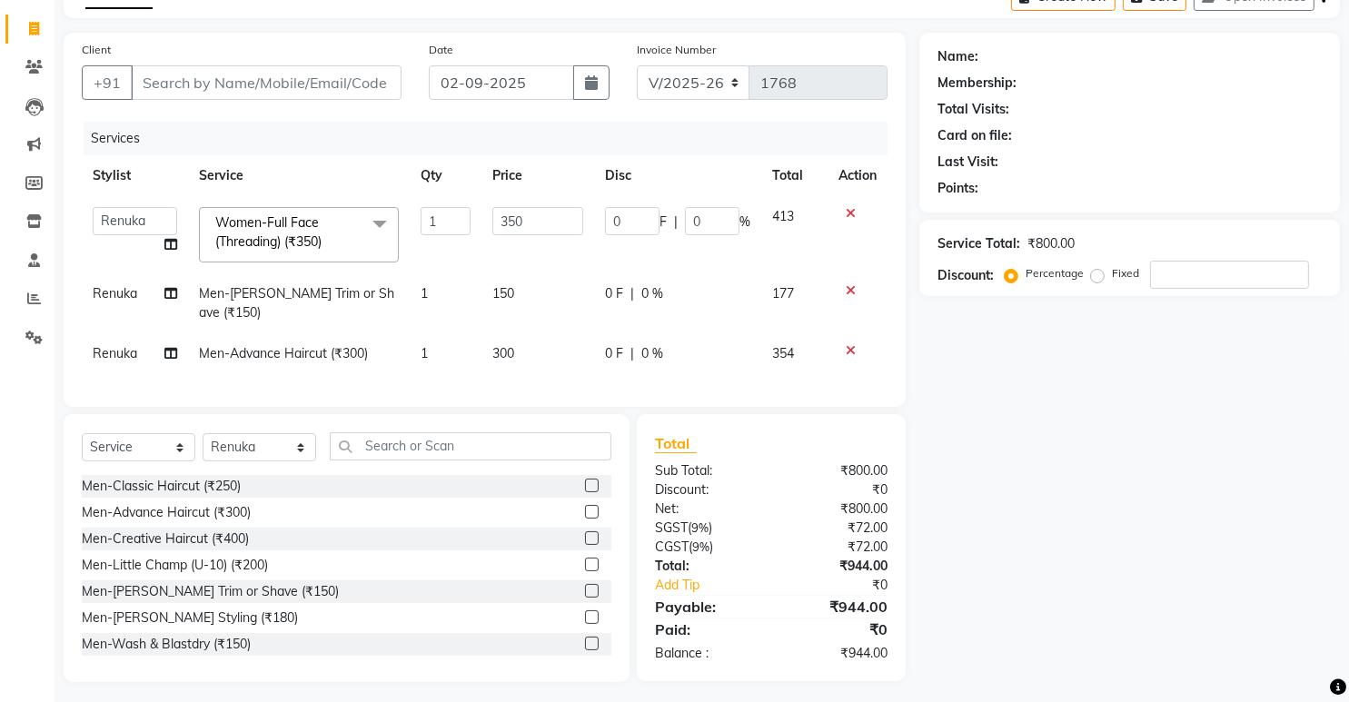
scroll to position [13, 0]
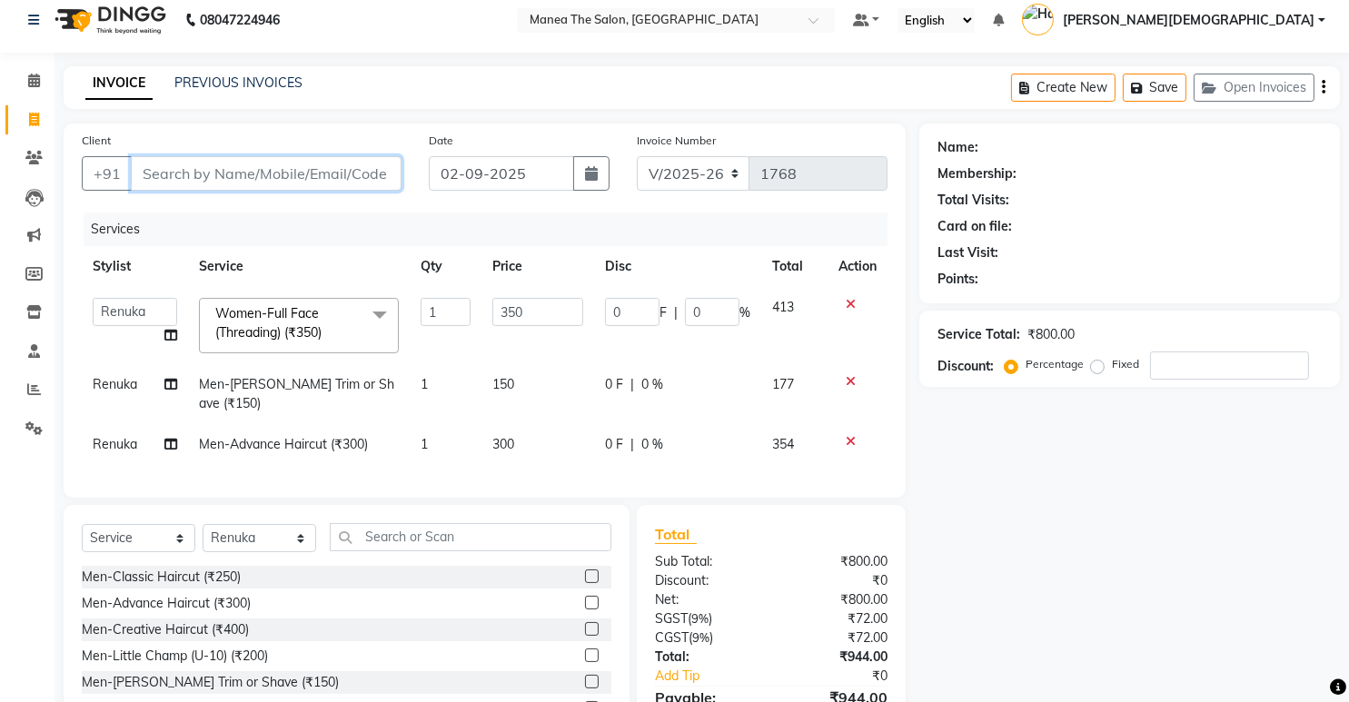
click at [299, 180] on input "Client" at bounding box center [266, 173] width 271 height 35
type input "6"
type input "0"
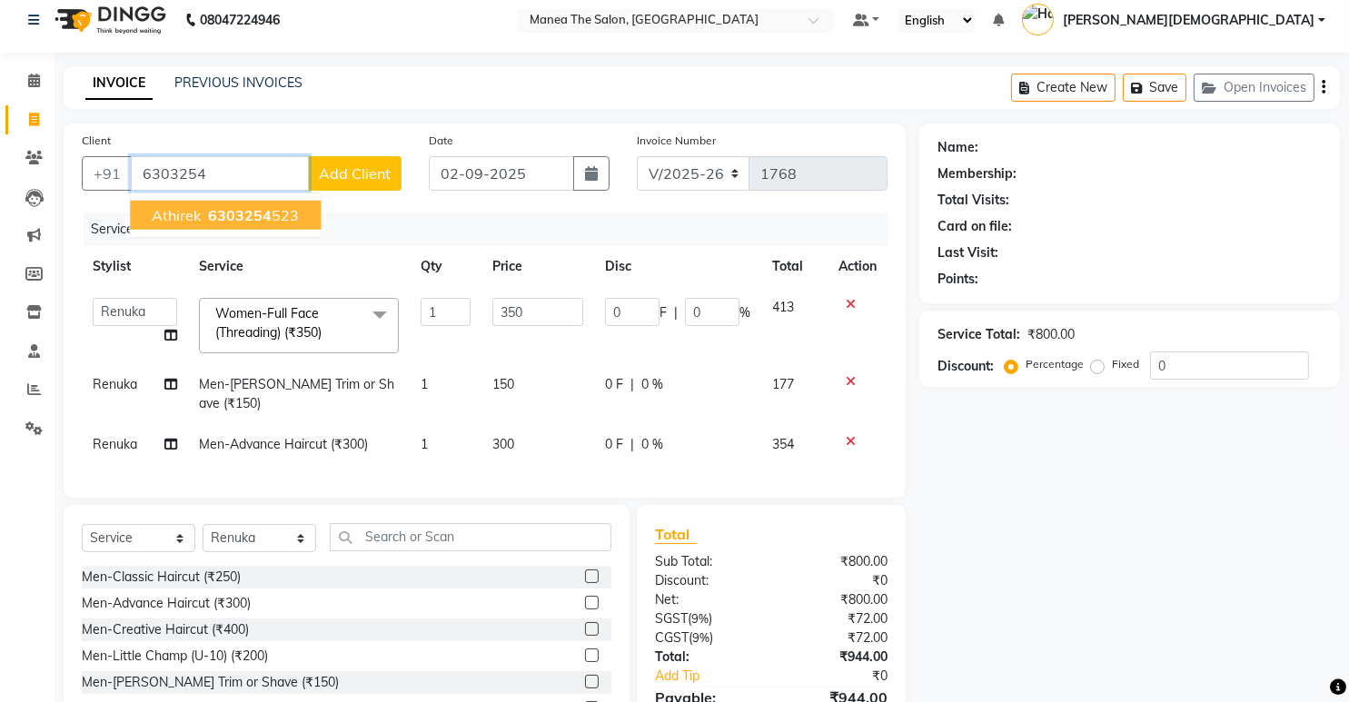
click at [254, 212] on span "6303254" at bounding box center [240, 215] width 64 height 18
type input "6303254523"
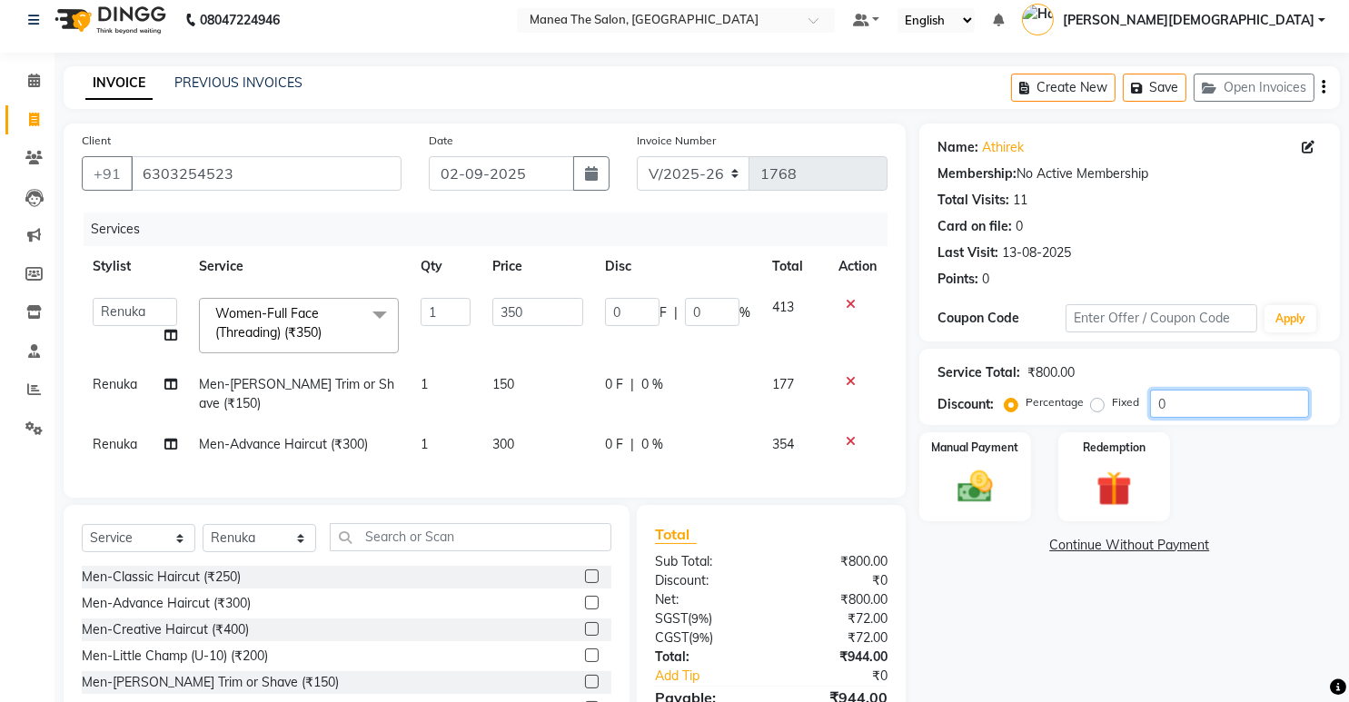
click at [1171, 401] on input "0" at bounding box center [1229, 404] width 159 height 28
type input "2"
type input "7"
type input "2"
type input "20"
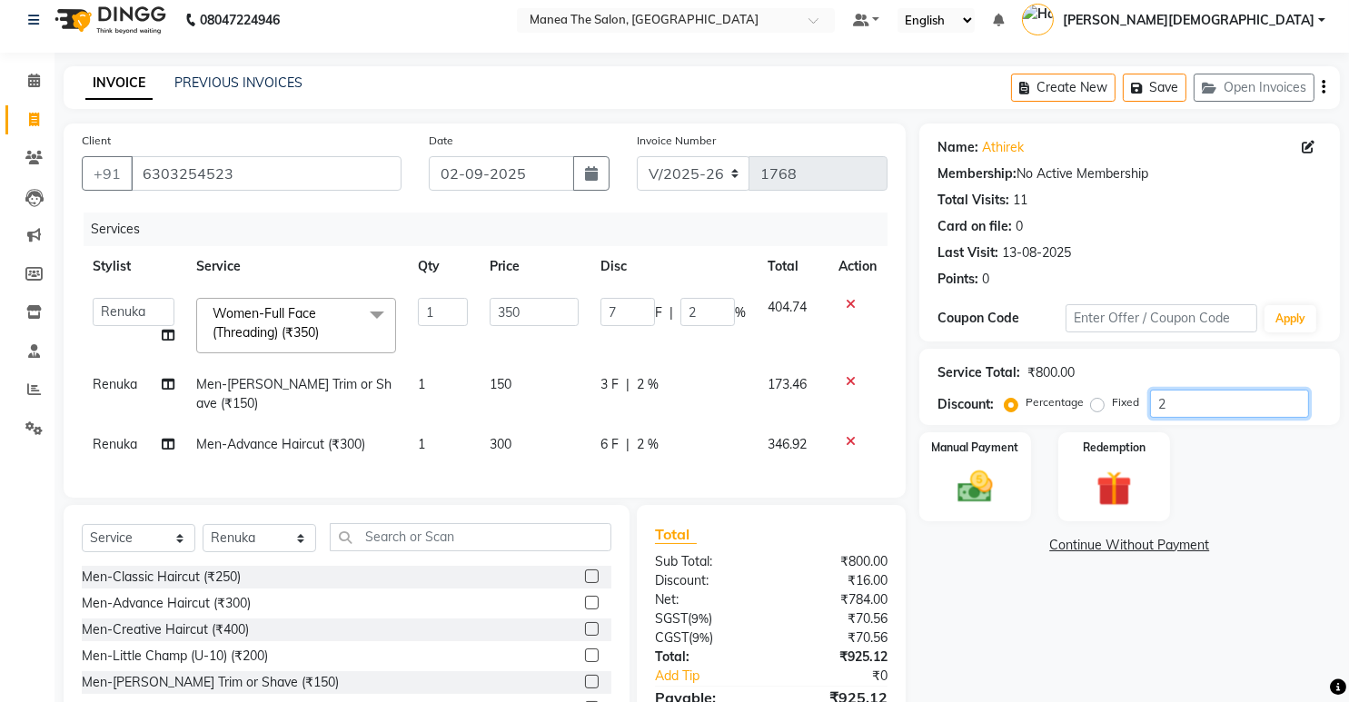
type input "70"
type input "20"
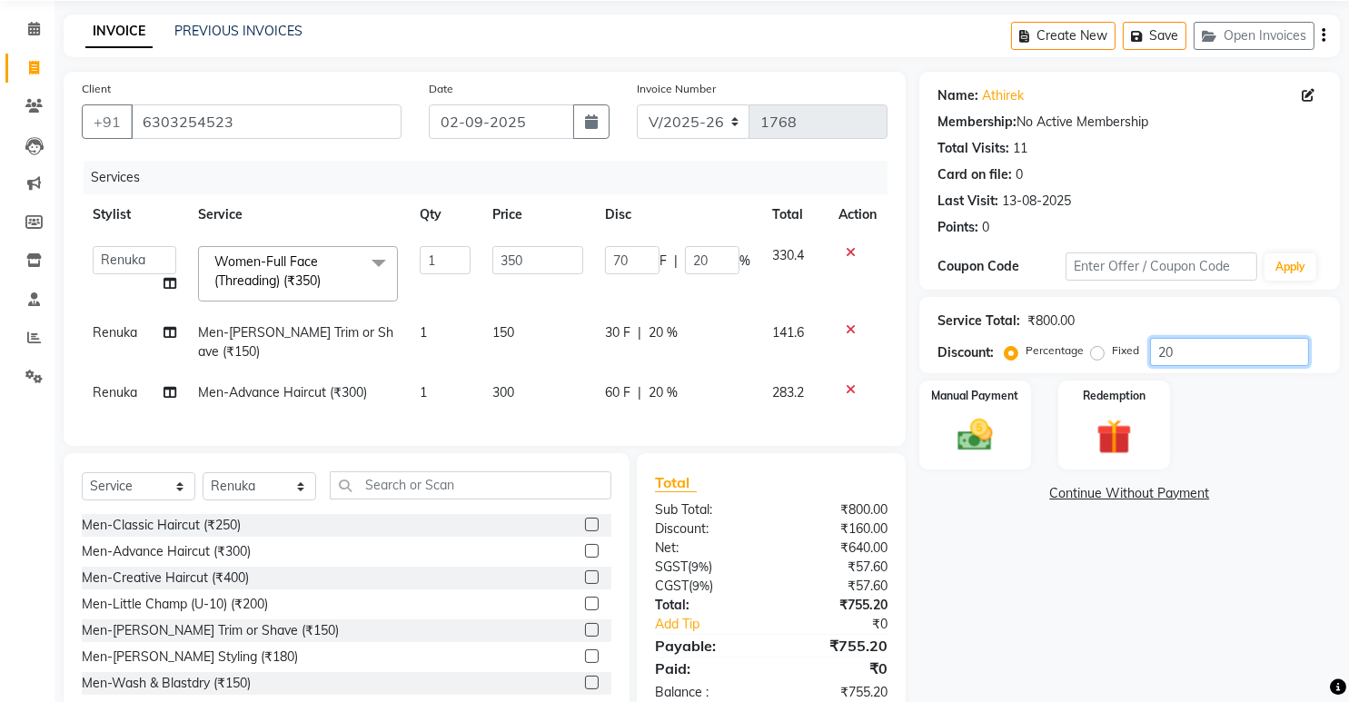
scroll to position [104, 0]
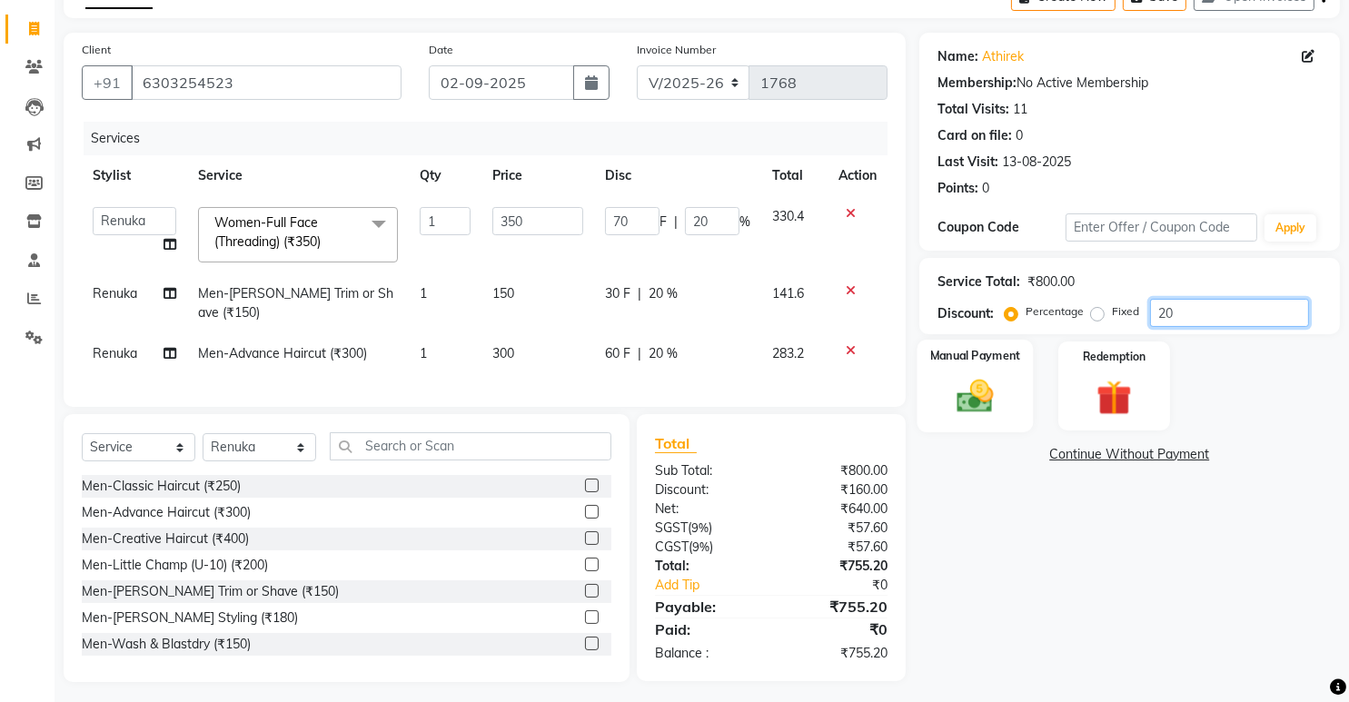
type input "20"
click at [966, 399] on img at bounding box center [974, 397] width 59 height 42
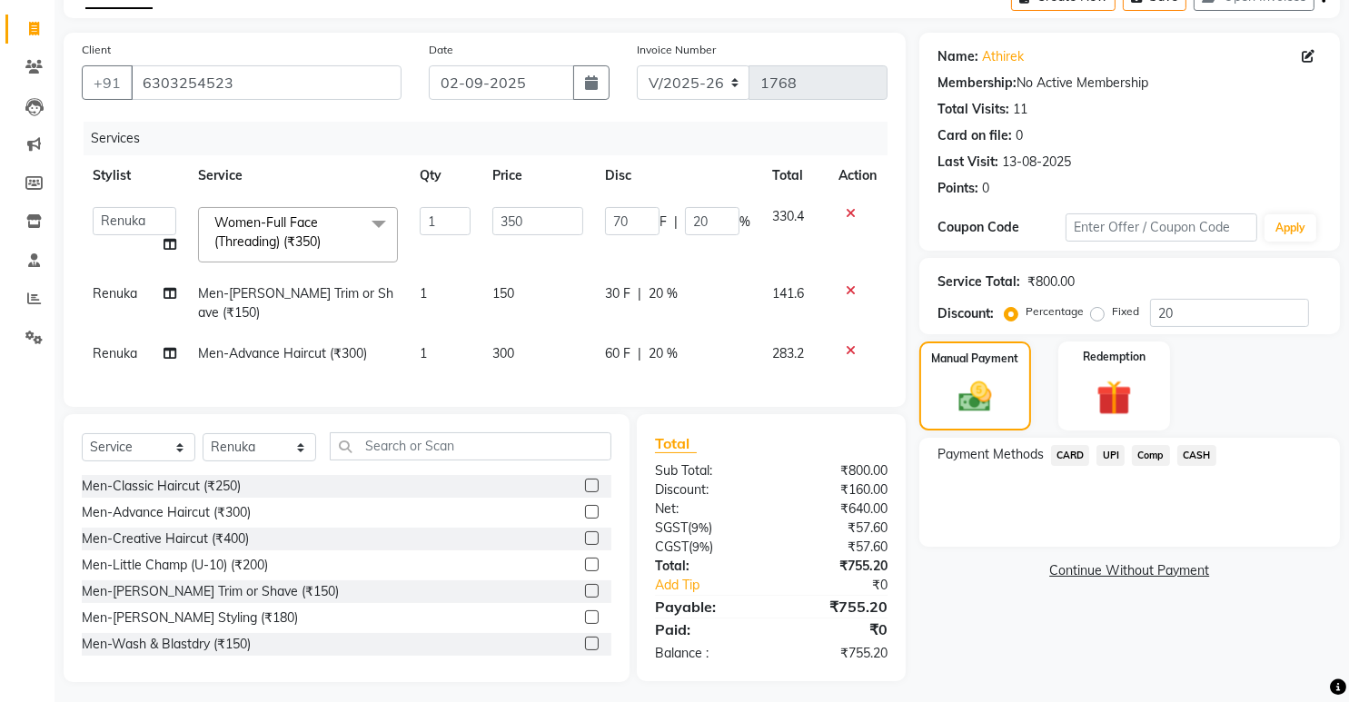
click at [1115, 449] on span "UPI" at bounding box center [1110, 455] width 28 height 21
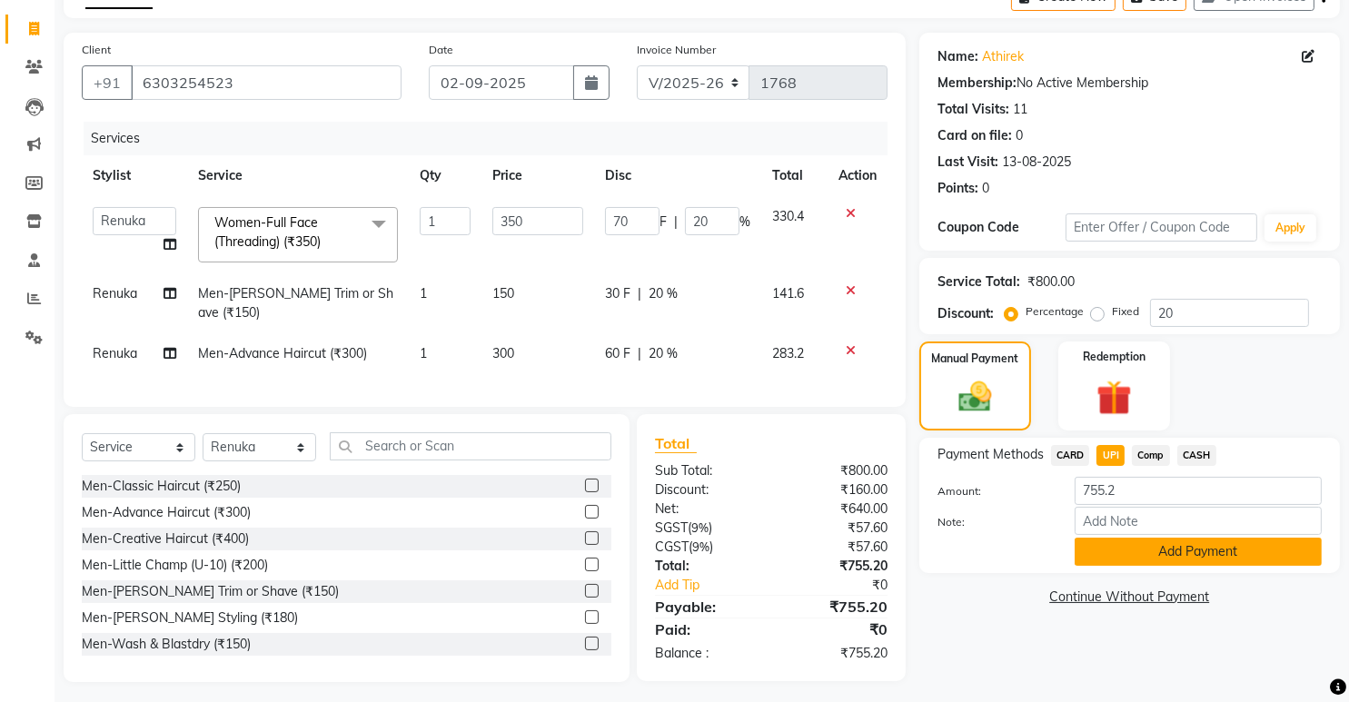
click at [1138, 546] on button "Add Payment" at bounding box center [1197, 552] width 247 height 28
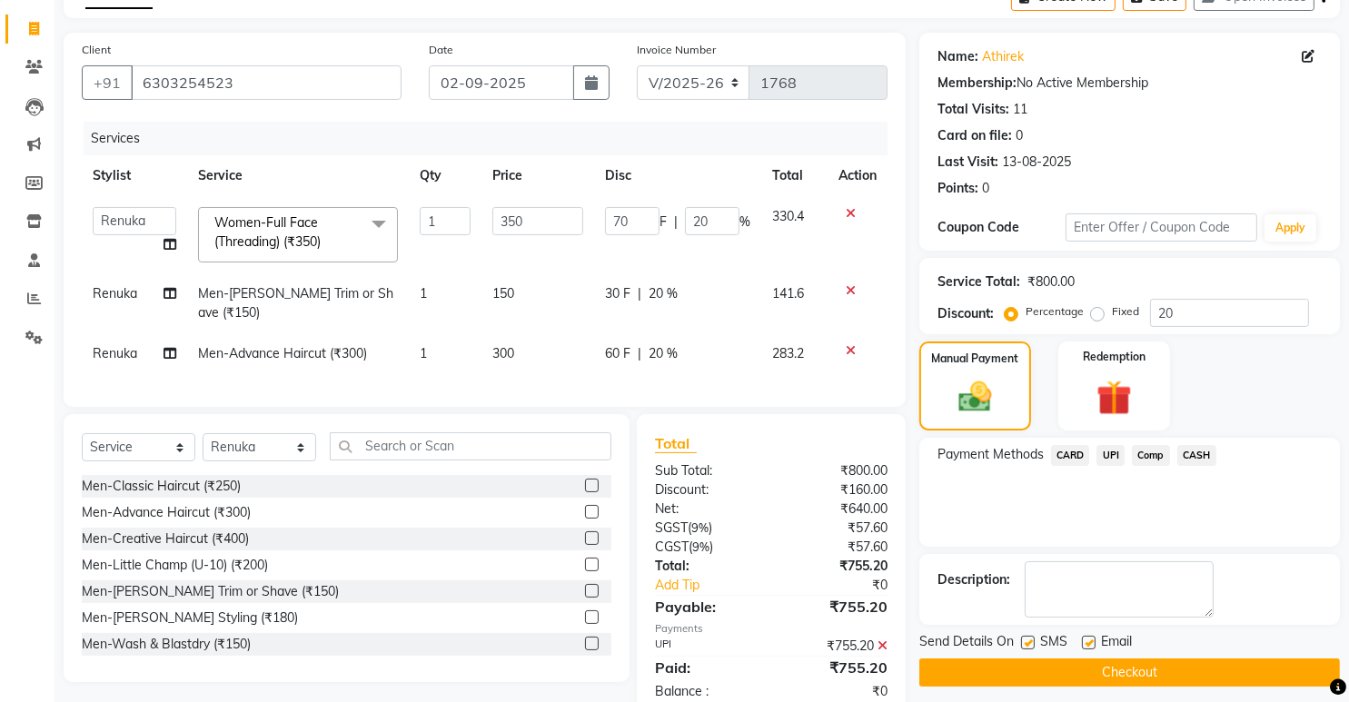
click at [1126, 676] on button "Checkout" at bounding box center [1129, 672] width 421 height 28
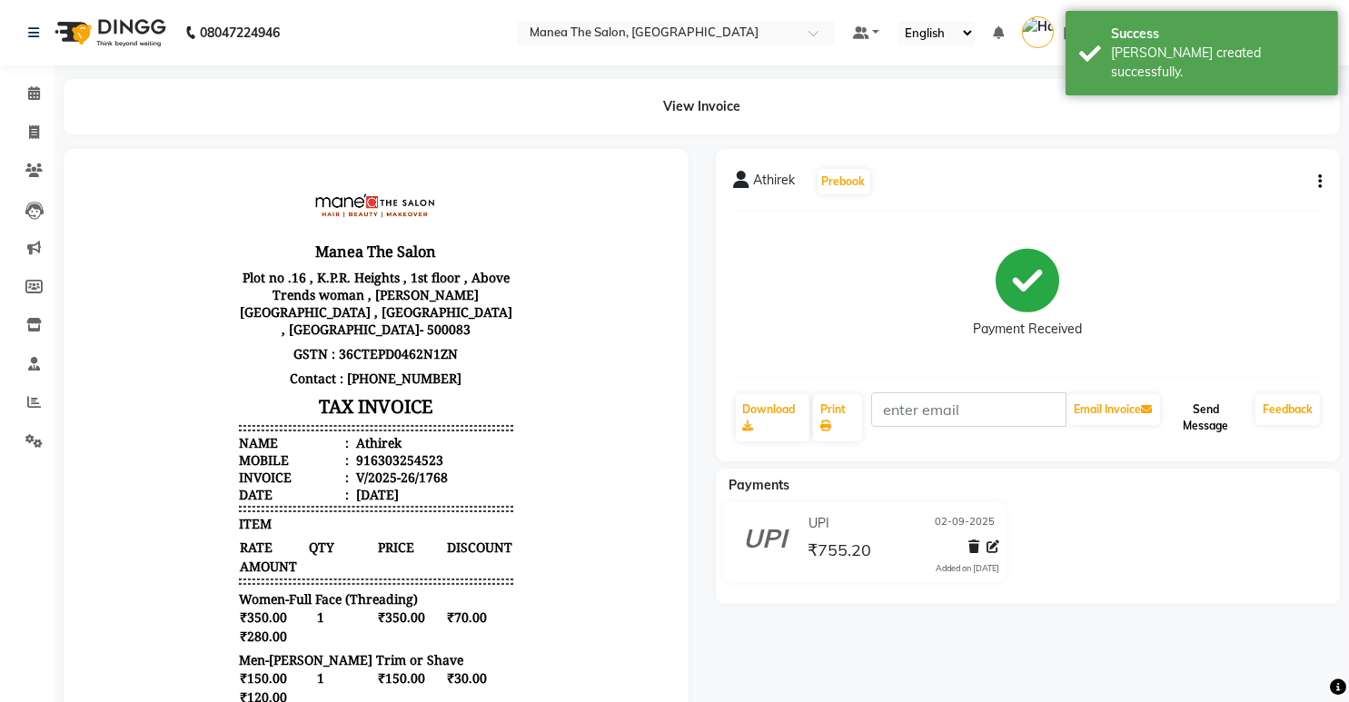
click at [1193, 405] on button "Send Message" at bounding box center [1205, 417] width 84 height 47
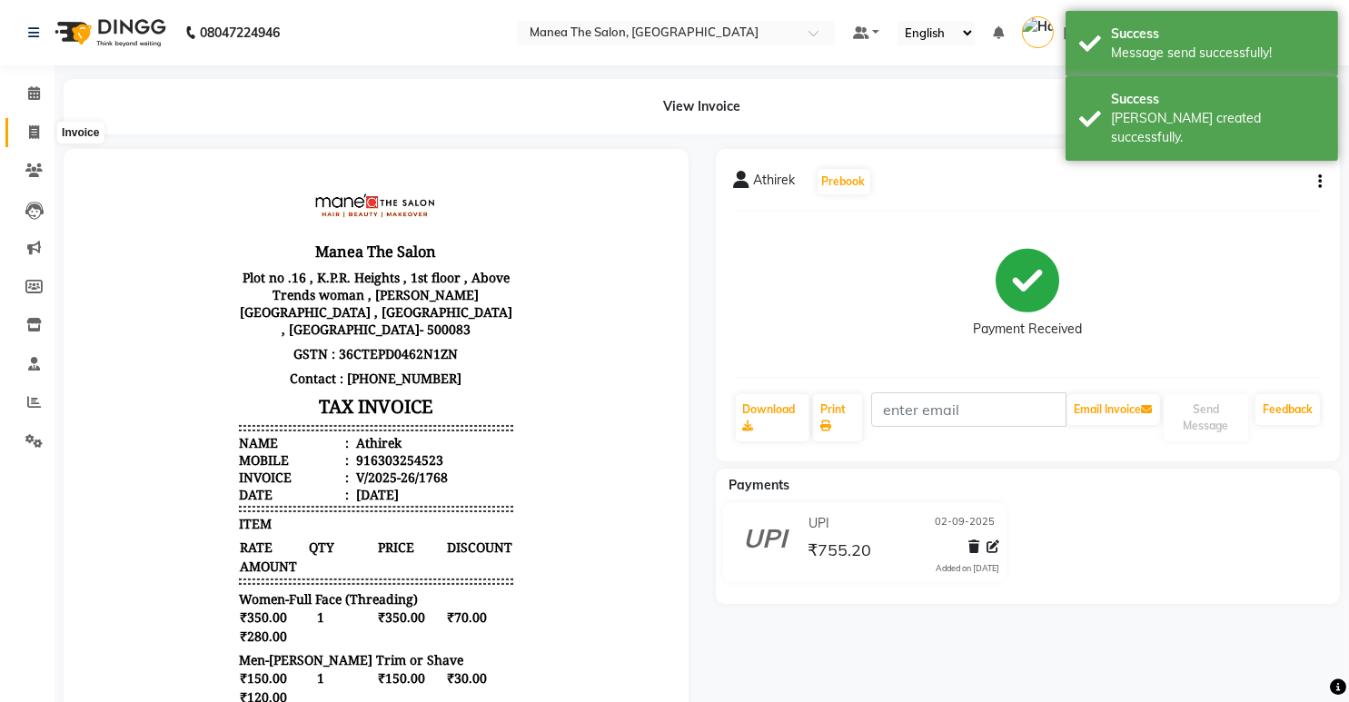
click at [41, 129] on span at bounding box center [34, 133] width 32 height 21
select select "5481"
select select "service"
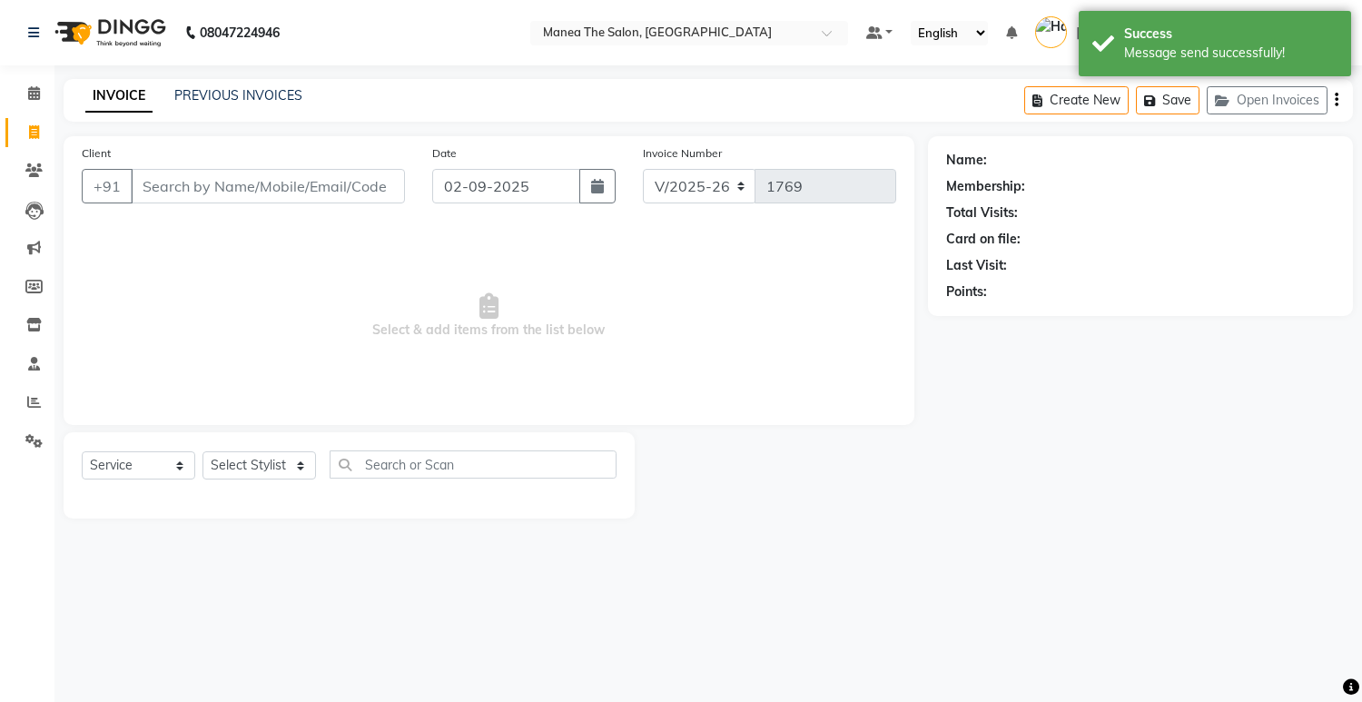
click at [275, 180] on input "Client" at bounding box center [268, 186] width 274 height 35
click at [1312, 250] on div "Name: Membership: Total Visits: Card on file: Last Visit: Points:" at bounding box center [1140, 222] width 389 height 158
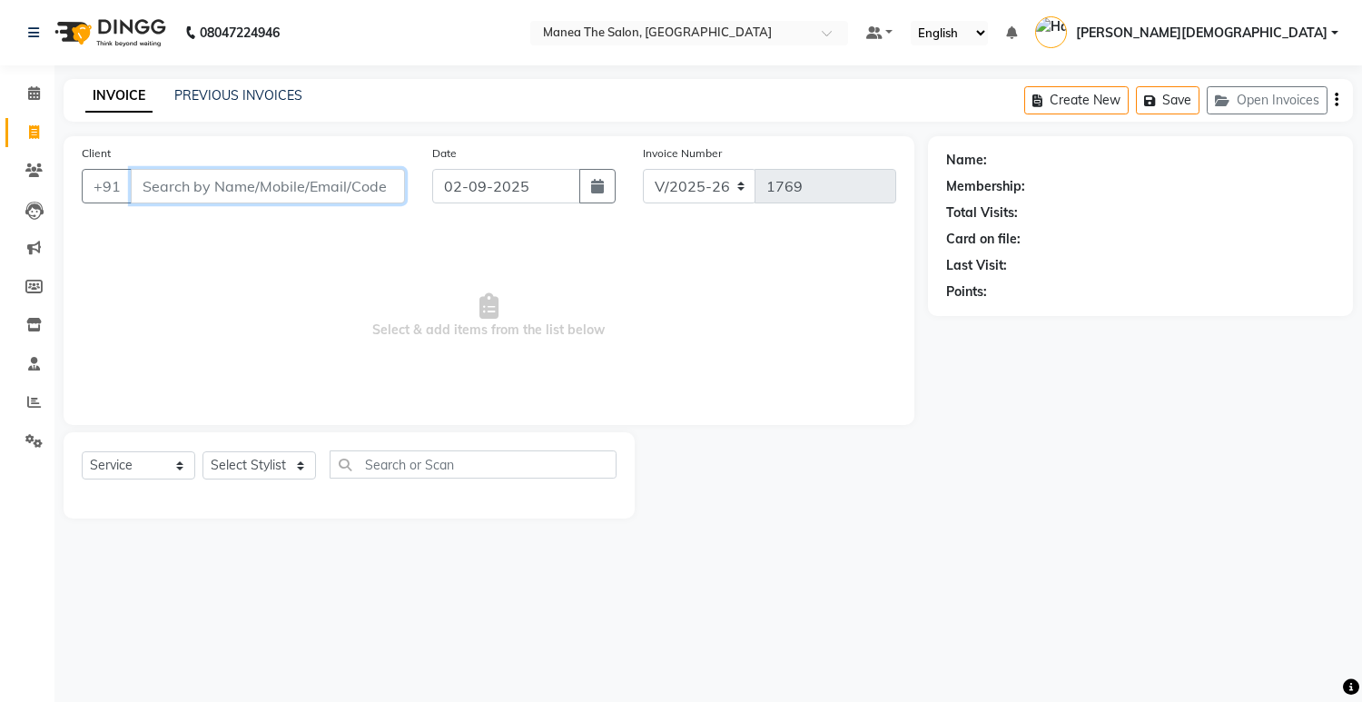
click at [398, 189] on input "Client" at bounding box center [268, 186] width 274 height 35
